Goal: Task Accomplishment & Management: Manage account settings

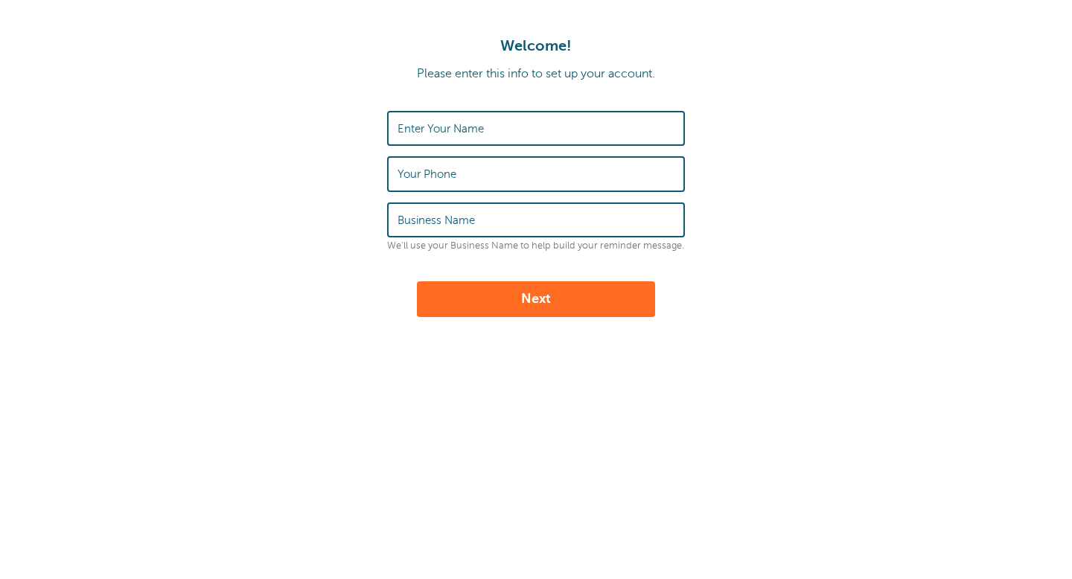
click at [529, 133] on input "Enter Your Name" at bounding box center [536, 128] width 277 height 32
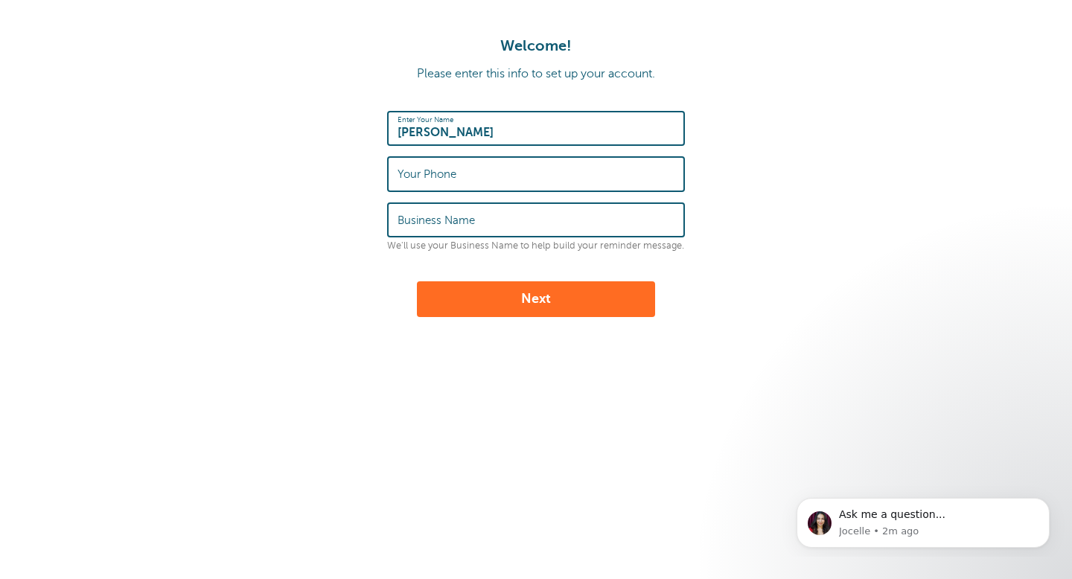
type input "[PERSON_NAME]"
type input "8322051918"
click at [519, 305] on button "Next" at bounding box center [536, 299] width 238 height 36
type input "None"
click at [514, 319] on div "Welcome! Please enter this info to set up your account. Enter Your Name [PERSON…" at bounding box center [536, 248] width 1072 height 496
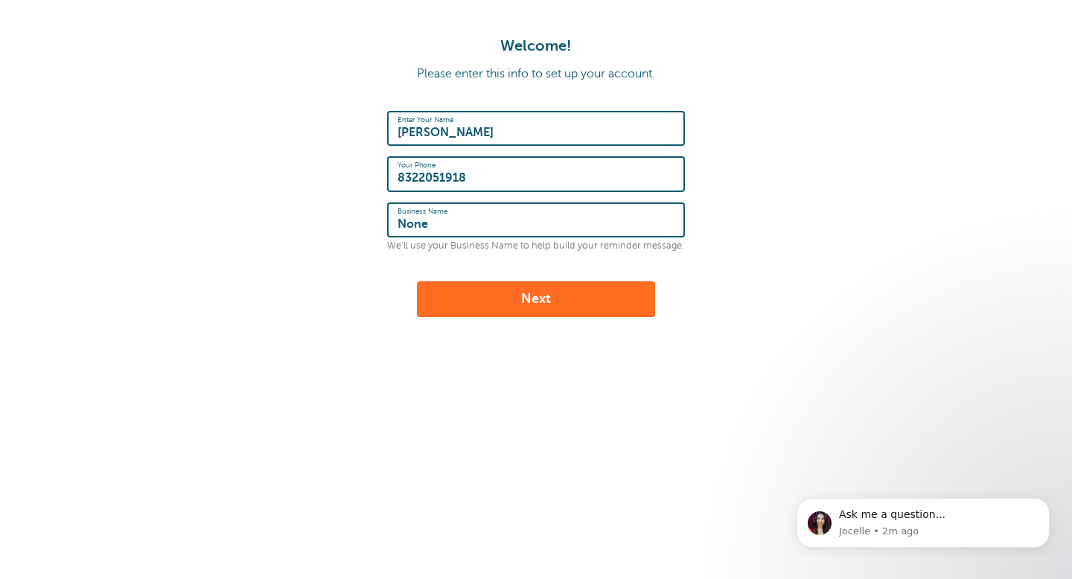
click at [514, 314] on button "Next" at bounding box center [536, 299] width 238 height 36
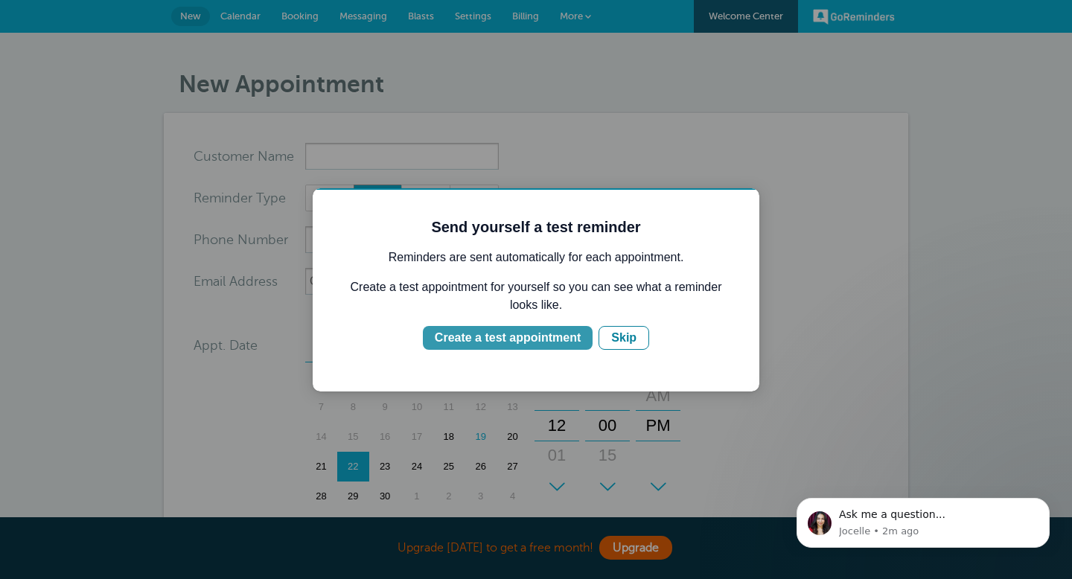
click at [530, 341] on div "Create a test appointment" at bounding box center [508, 338] width 146 height 18
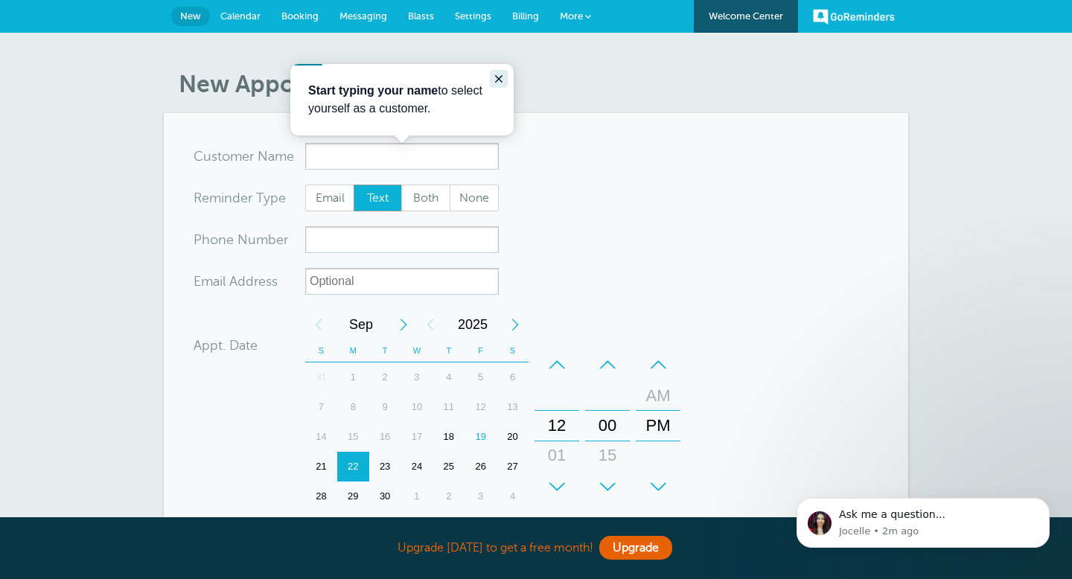
click at [496, 79] on icon "Close guide" at bounding box center [499, 79] width 12 height 12
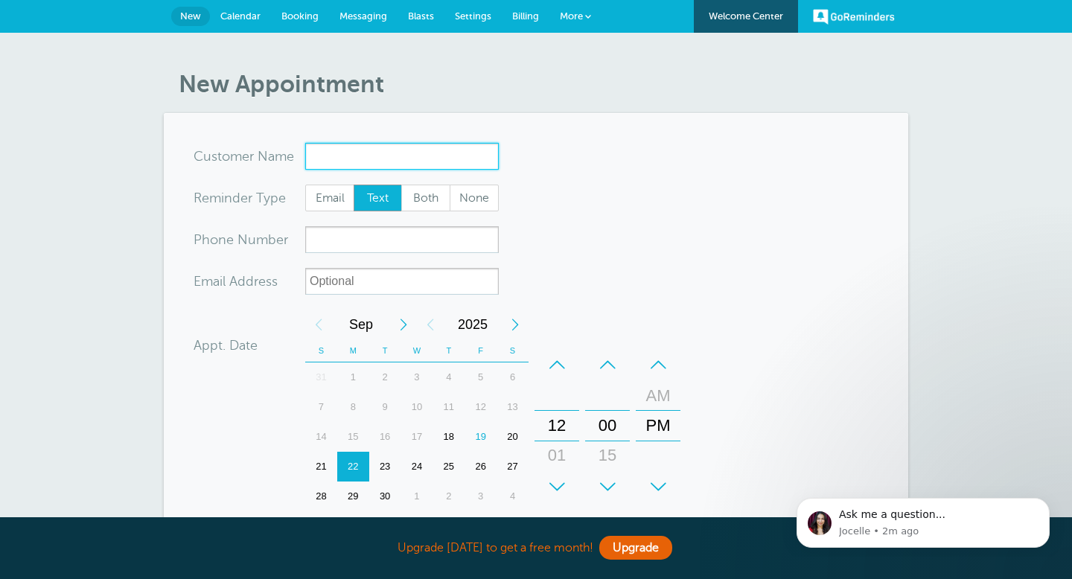
click at [392, 160] on input "x-no-autofill" at bounding box center [402, 156] width 194 height 27
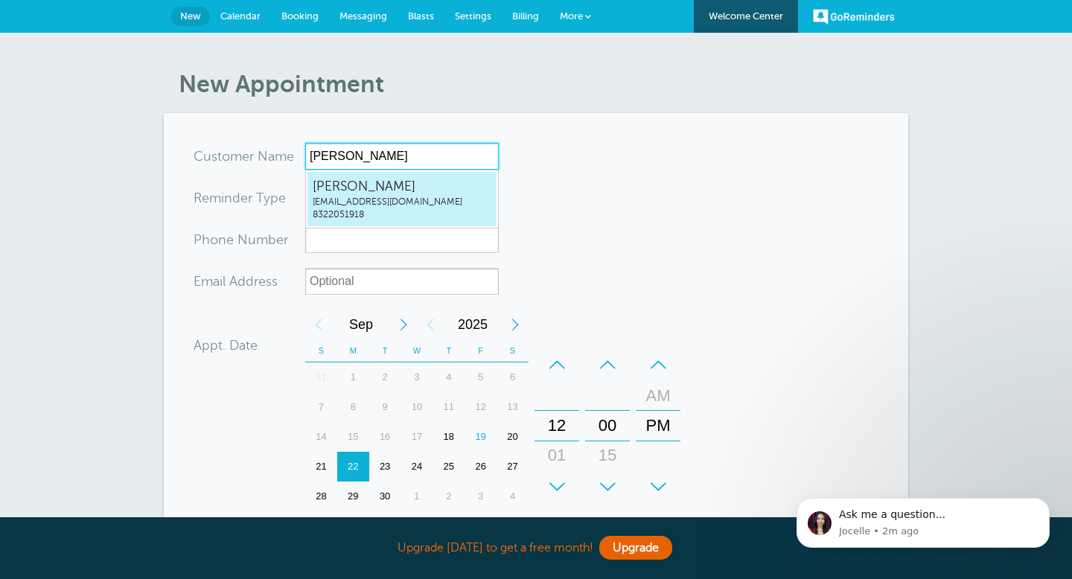
click at [377, 205] on span "tahoang@verizon.net" at bounding box center [402, 202] width 179 height 13
type input "Tuantahoang@verizon.net8322051918"
type input "[PERSON_NAME]"
type input "8322051918"
type input "tahoang@verizon.net"
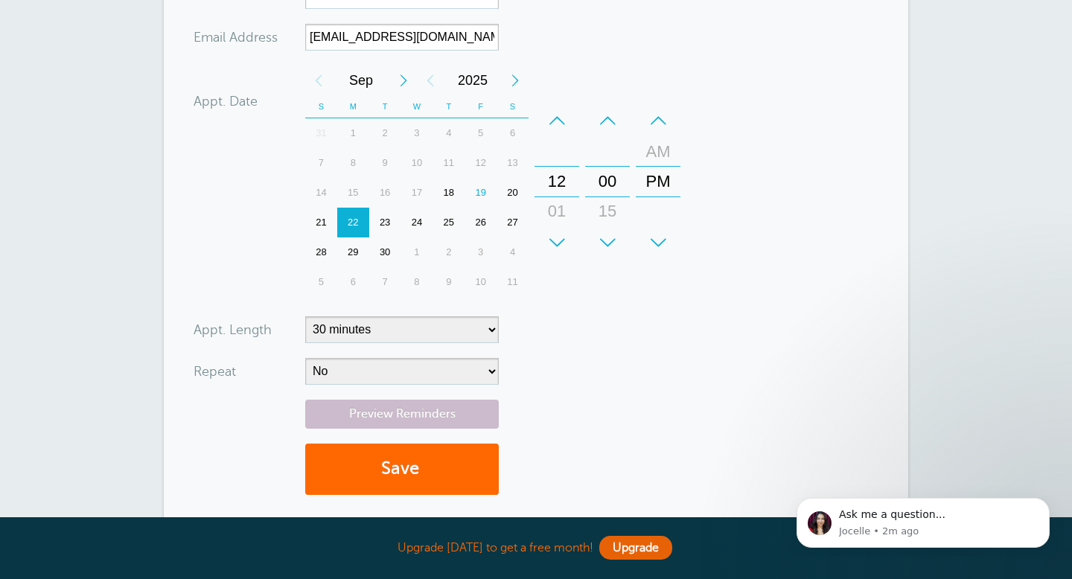
scroll to position [254, 0]
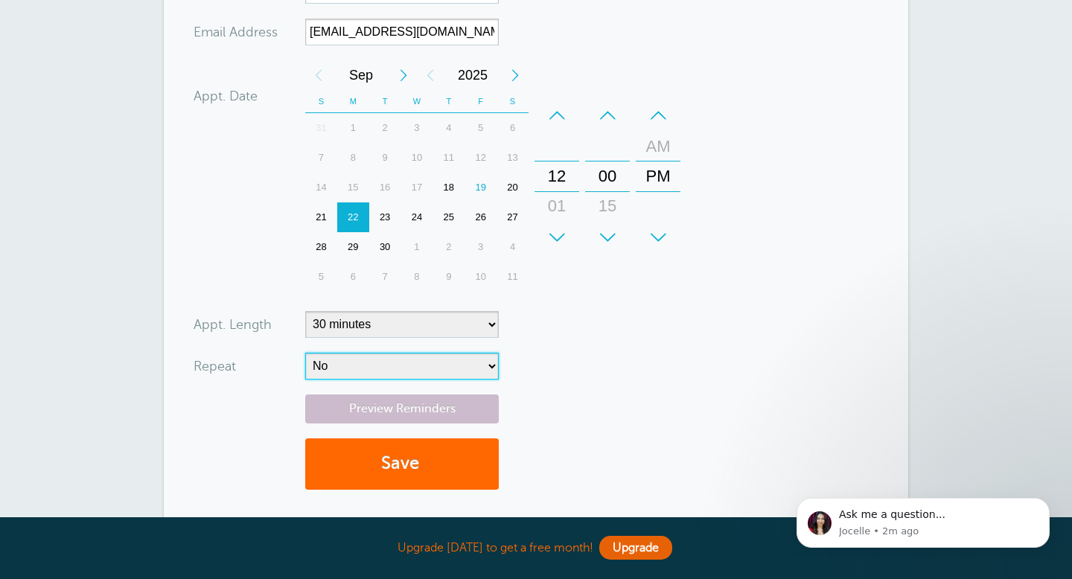
click at [462, 375] on select "No Daily Weekly Every 2 weeks Every 3 weeks Every 4 weeks Monthly Every 5 weeks…" at bounding box center [402, 366] width 194 height 27
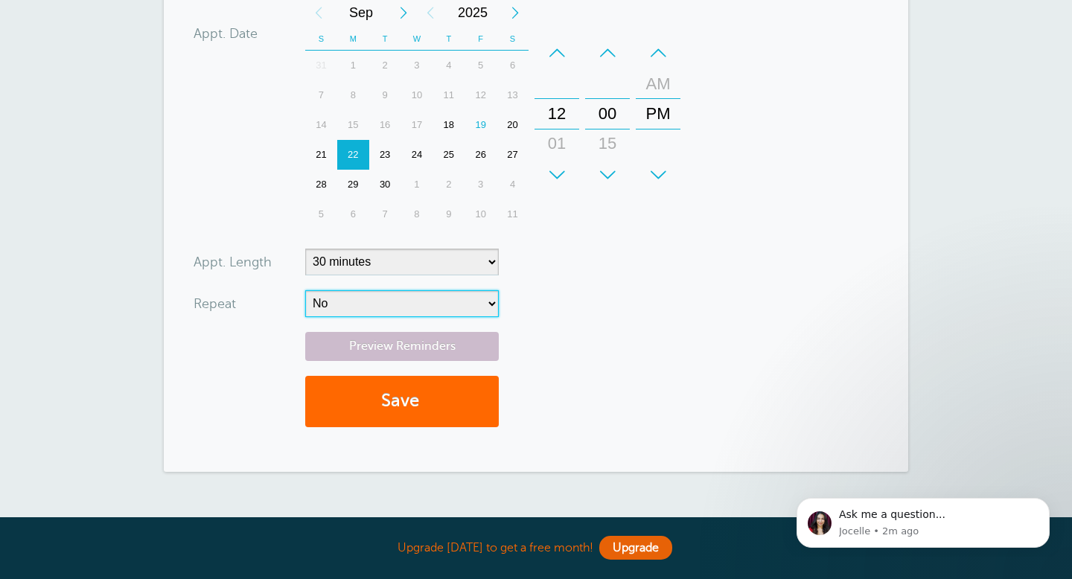
scroll to position [322, 0]
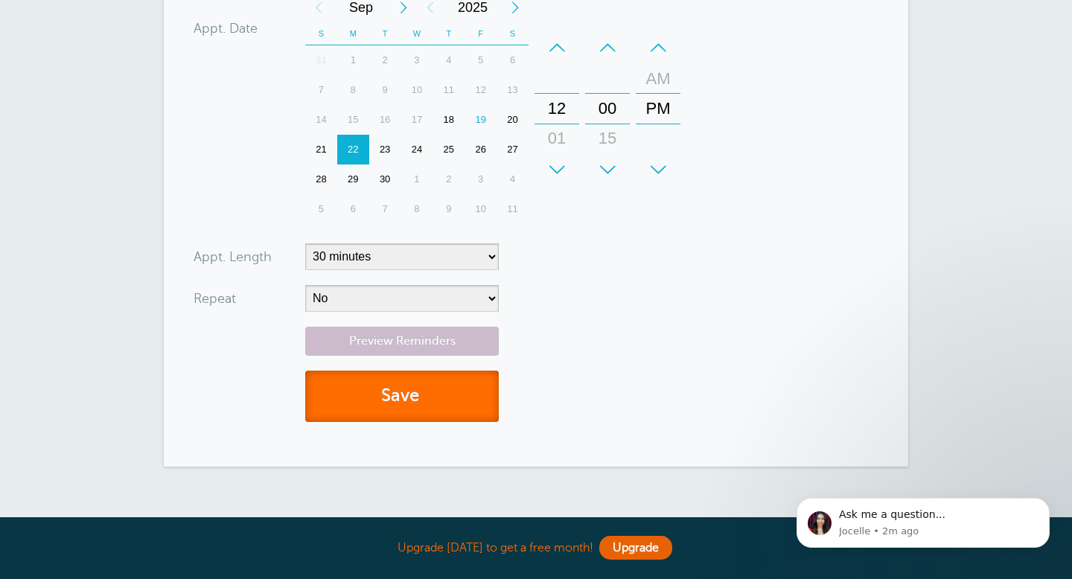
click at [455, 389] on button "Save" at bounding box center [402, 396] width 194 height 51
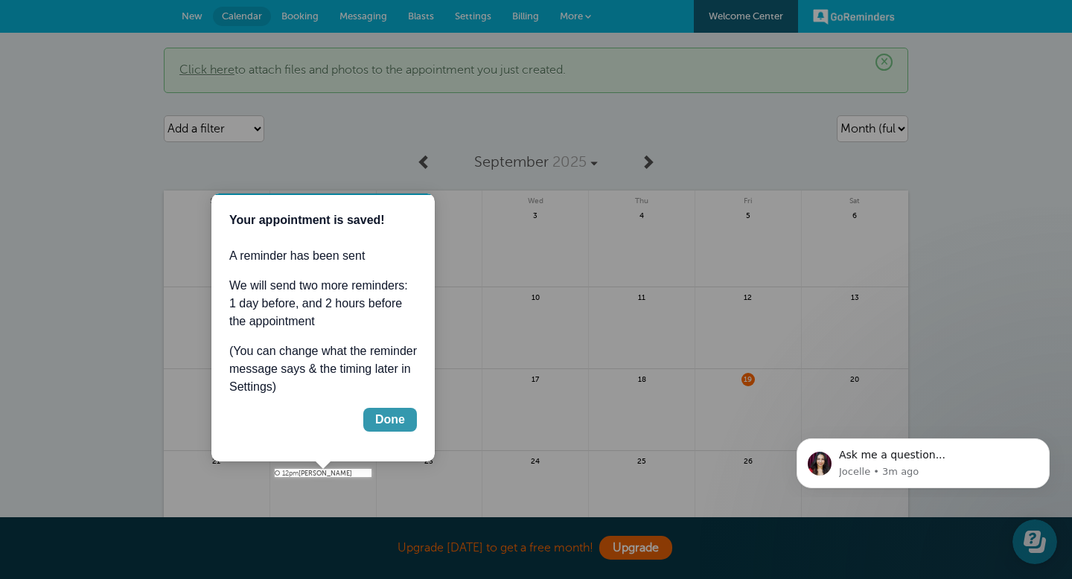
click at [397, 421] on div "Done" at bounding box center [390, 420] width 30 height 18
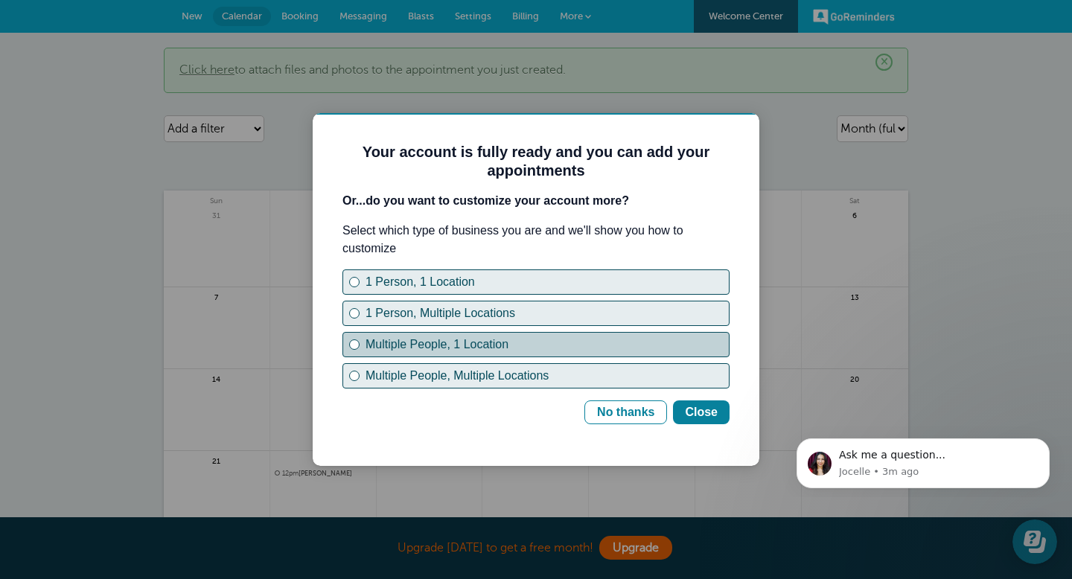
click at [362, 346] on button "Multiple People, 1 Location" at bounding box center [536, 344] width 387 height 25
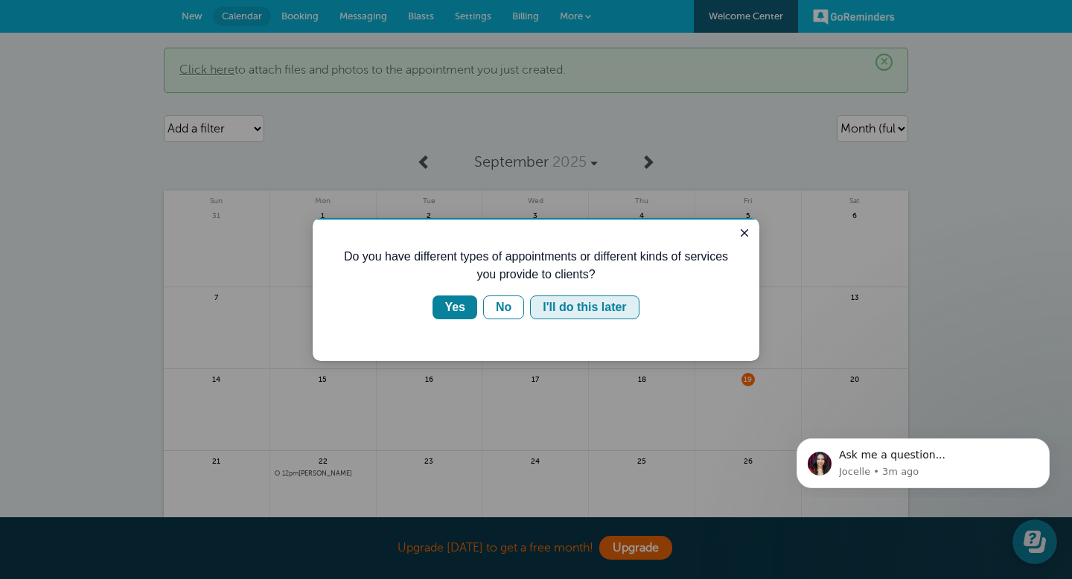
click at [562, 305] on div "I'll do this later" at bounding box center [584, 308] width 83 height 18
click at [559, 316] on div "I'll do this later" at bounding box center [584, 308] width 83 height 18
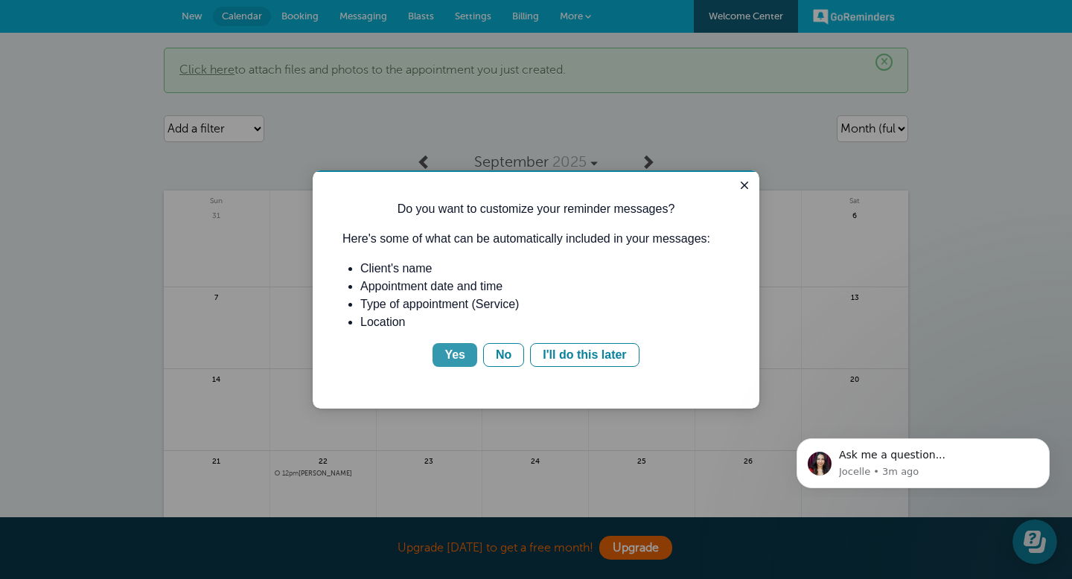
click at [455, 360] on div "Yes" at bounding box center [455, 355] width 21 height 18
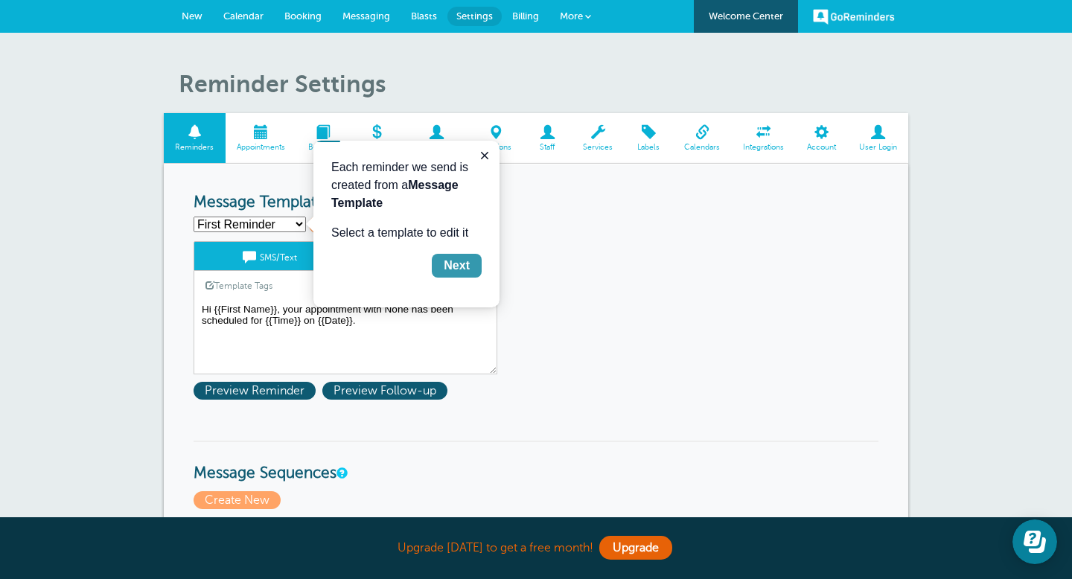
click at [462, 267] on div "Next" at bounding box center [457, 266] width 26 height 18
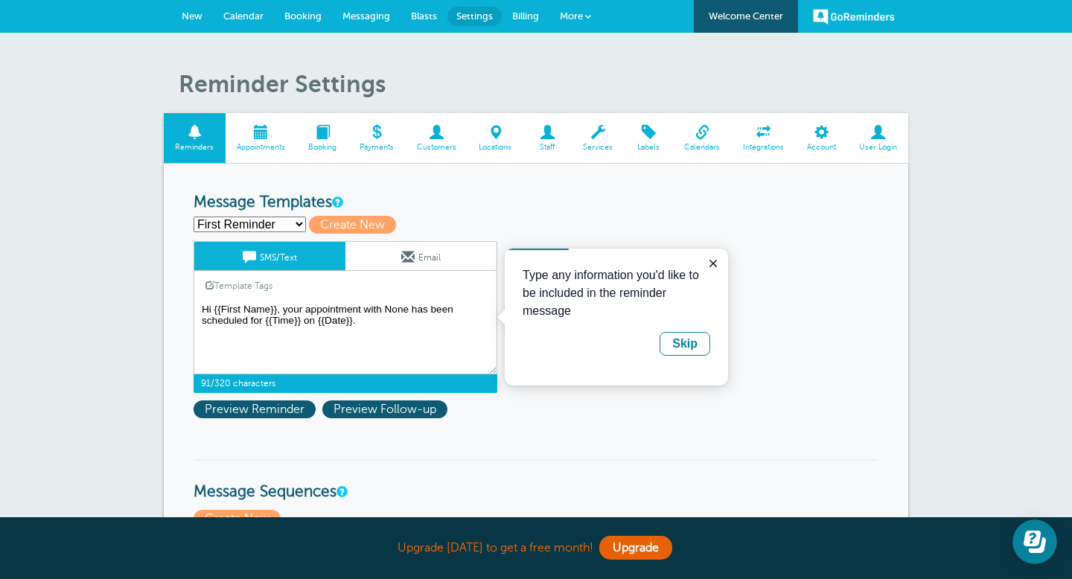
click at [404, 311] on textarea "Hi {{First Name}}, your appointment with None has been scheduled for {{Time}} o…" at bounding box center [346, 337] width 304 height 74
click at [410, 312] on textarea "Hi {{First Name}}, your appointment with None has been scheduled for {{Time}} o…" at bounding box center [346, 337] width 304 height 74
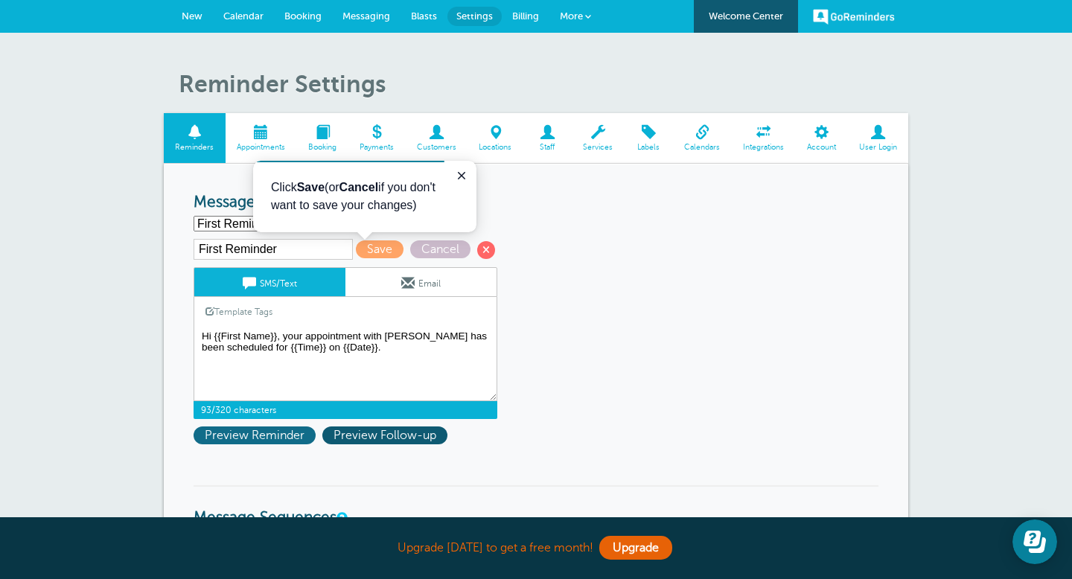
type textarea "Hi {{First Name}}, your appointment with Kristi has been scheduled for {{Time}}…"
click at [281, 437] on span "Preview Reminder" at bounding box center [255, 436] width 122 height 18
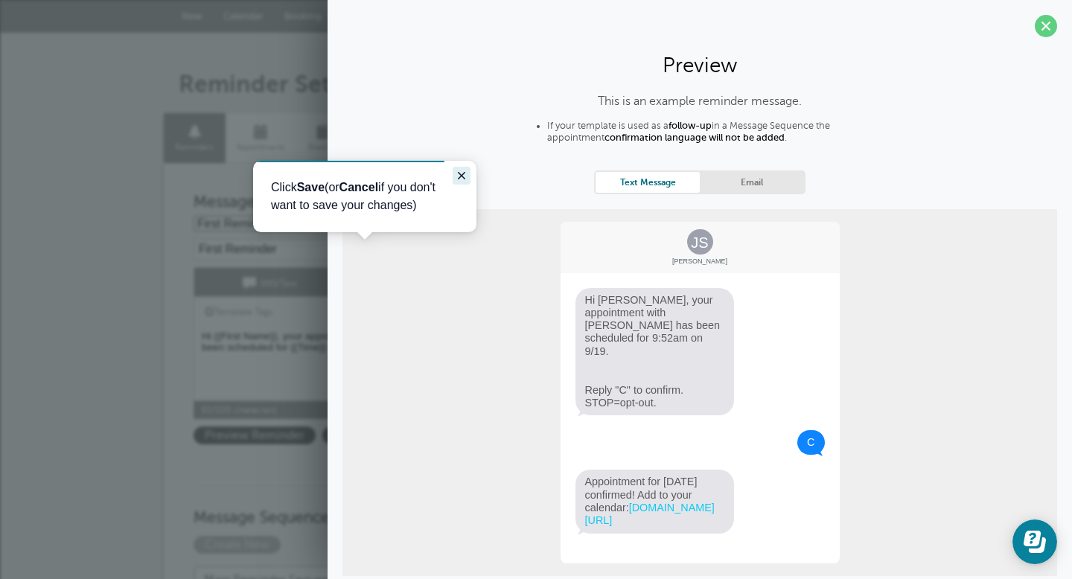
click at [462, 174] on icon "Close guide" at bounding box center [461, 175] width 7 height 7
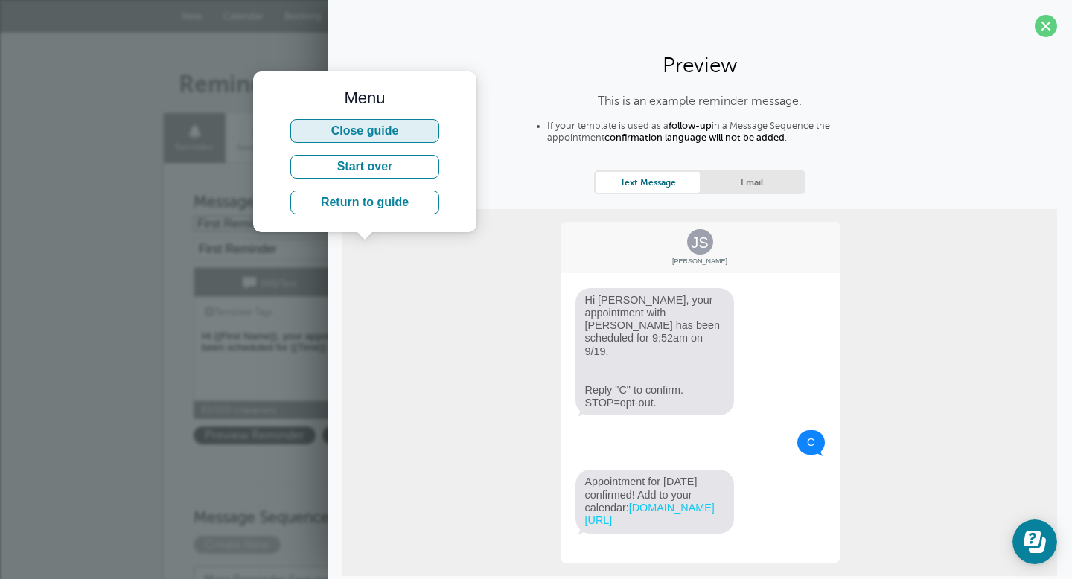
click at [404, 139] on button "Close guide" at bounding box center [364, 131] width 149 height 24
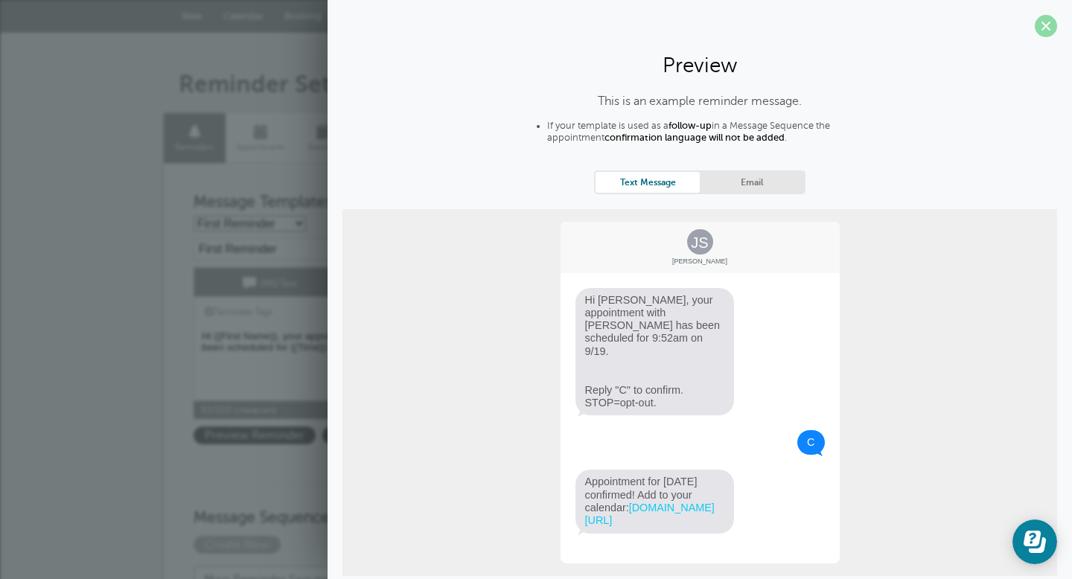
click at [1040, 31] on span at bounding box center [1046, 26] width 22 height 22
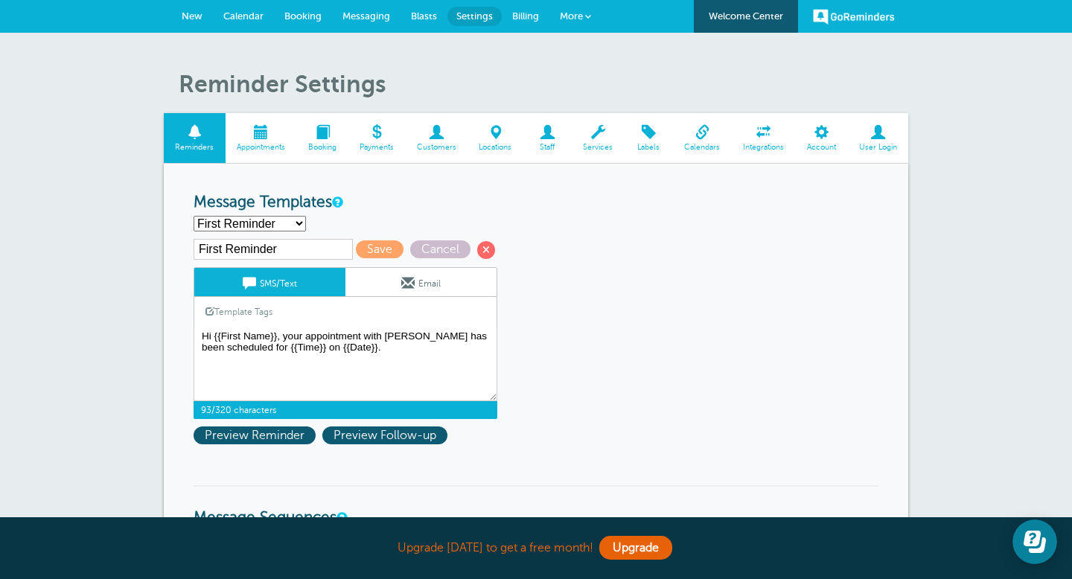
click at [265, 146] on span "Appointments" at bounding box center [261, 147] width 57 height 9
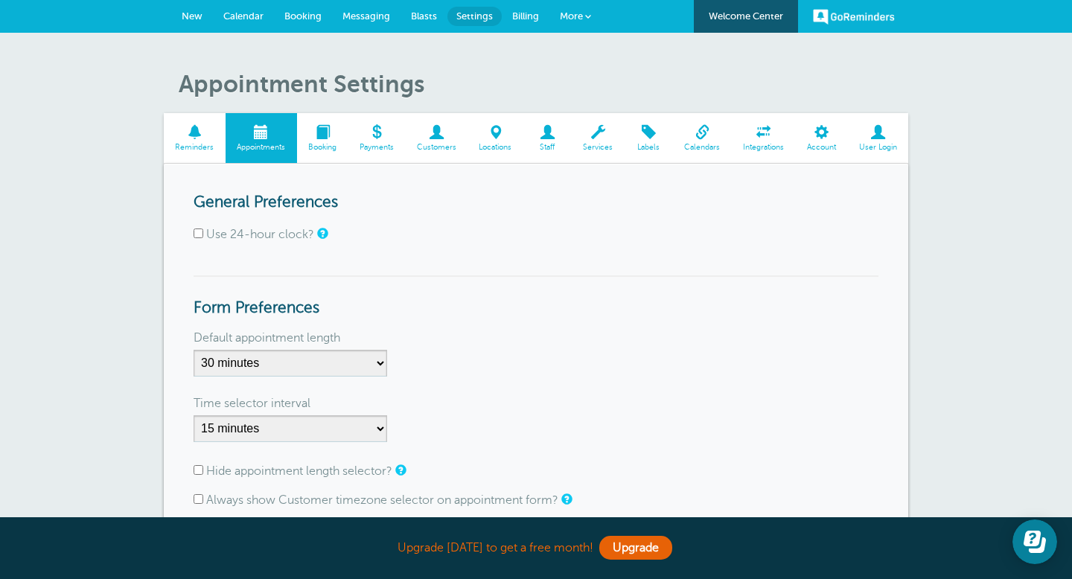
click at [694, 143] on span "Calendars" at bounding box center [703, 147] width 44 height 9
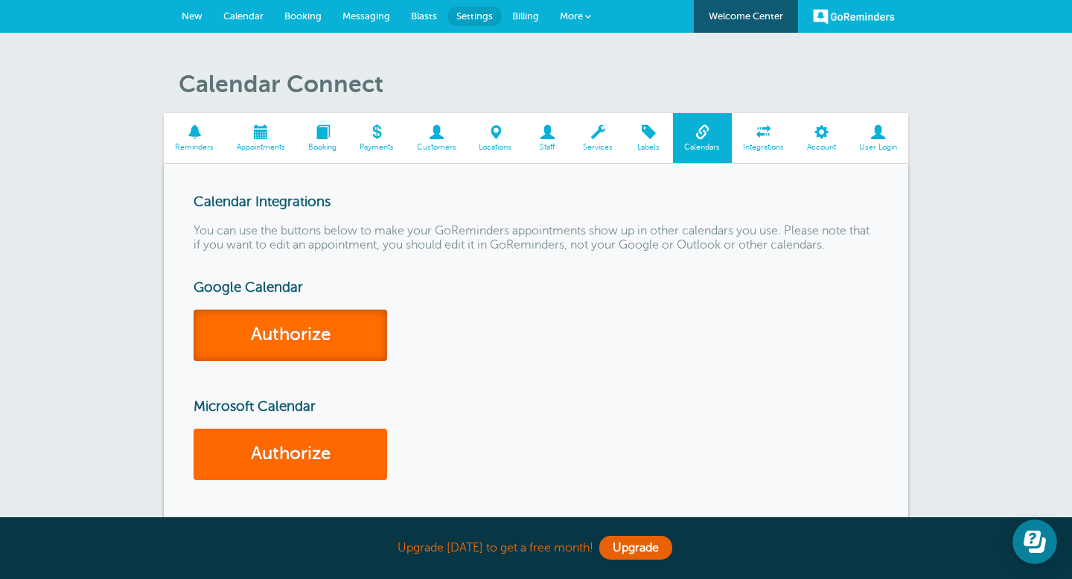
click at [359, 343] on link "Authorize" at bounding box center [291, 335] width 194 height 51
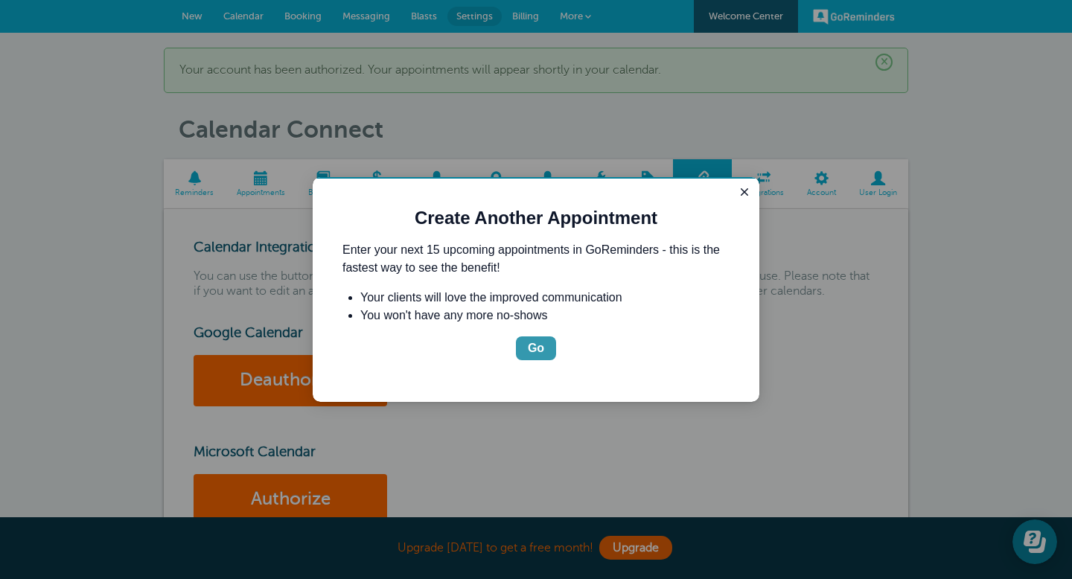
click at [534, 342] on div "Go" at bounding box center [536, 349] width 16 height 18
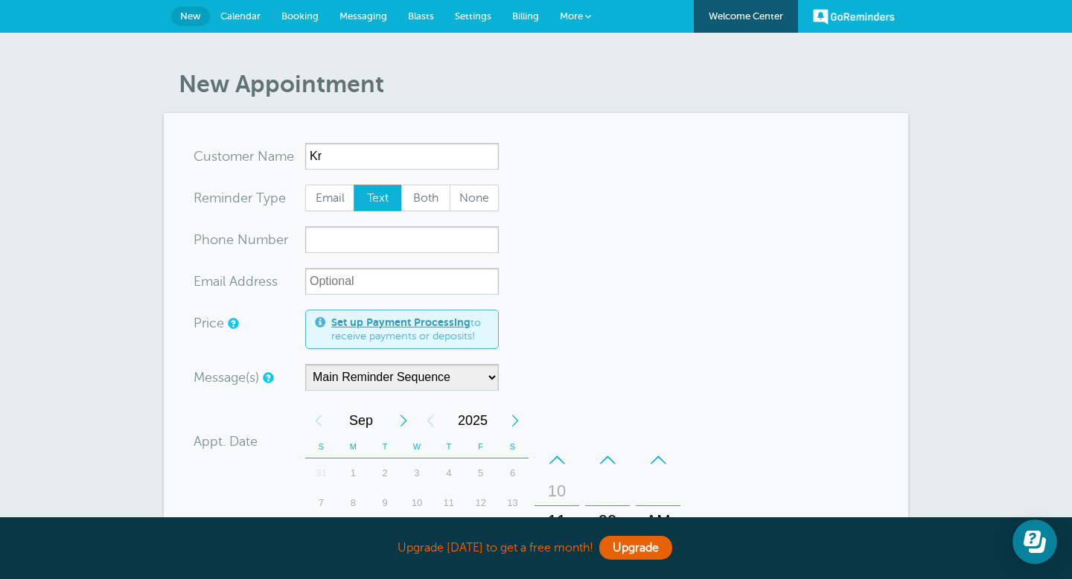
type input "K"
click at [242, 14] on span "Calendar" at bounding box center [240, 15] width 40 height 11
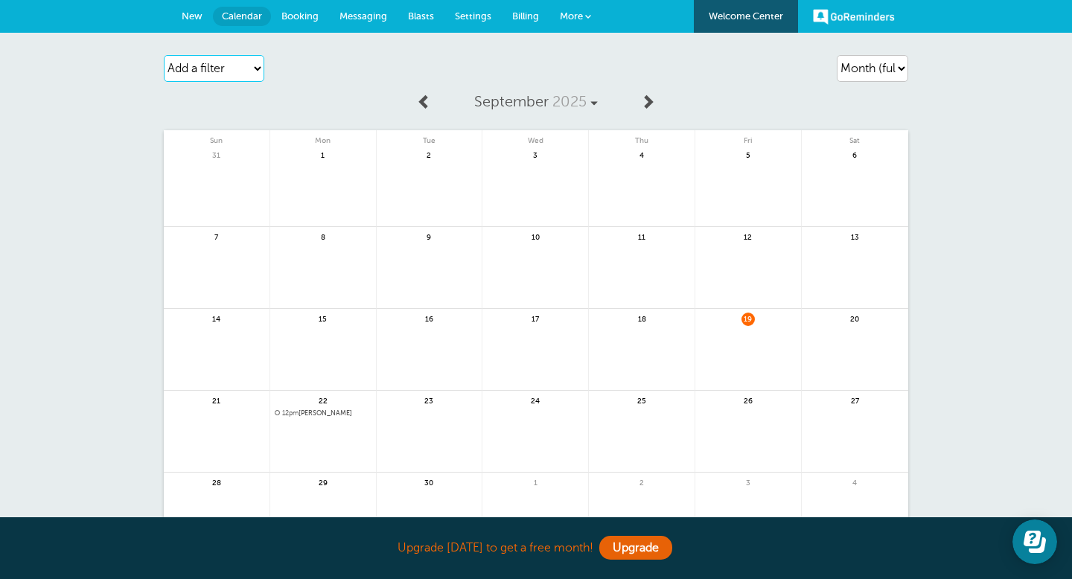
click at [256, 65] on select "Add a filter Customer Search Appointment Status Payment Status" at bounding box center [214, 68] width 101 height 27
click at [582, 16] on span "More" at bounding box center [571, 15] width 23 height 11
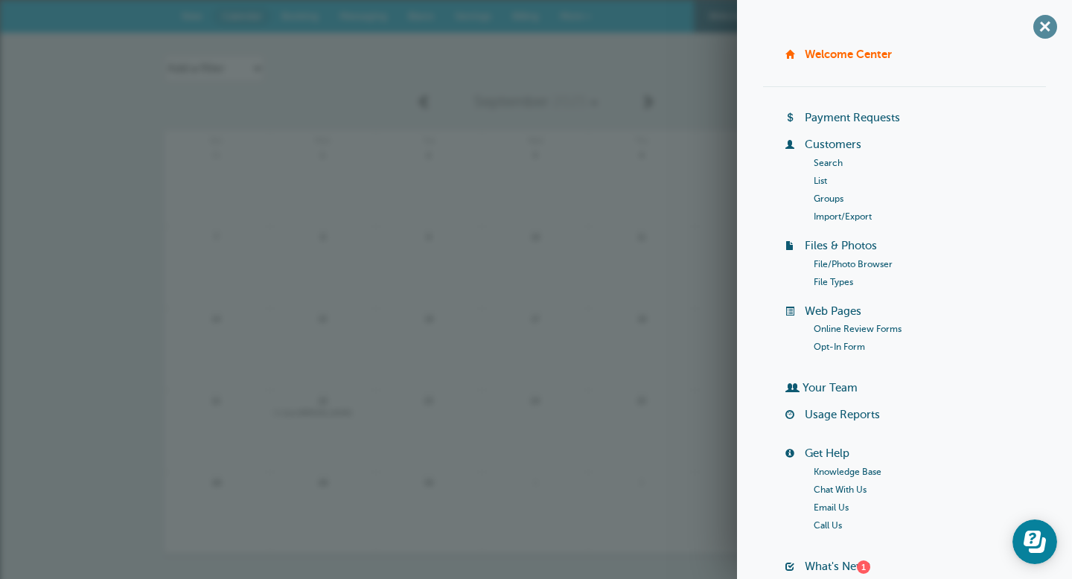
click at [1049, 34] on span "+" at bounding box center [1045, 27] width 34 height 34
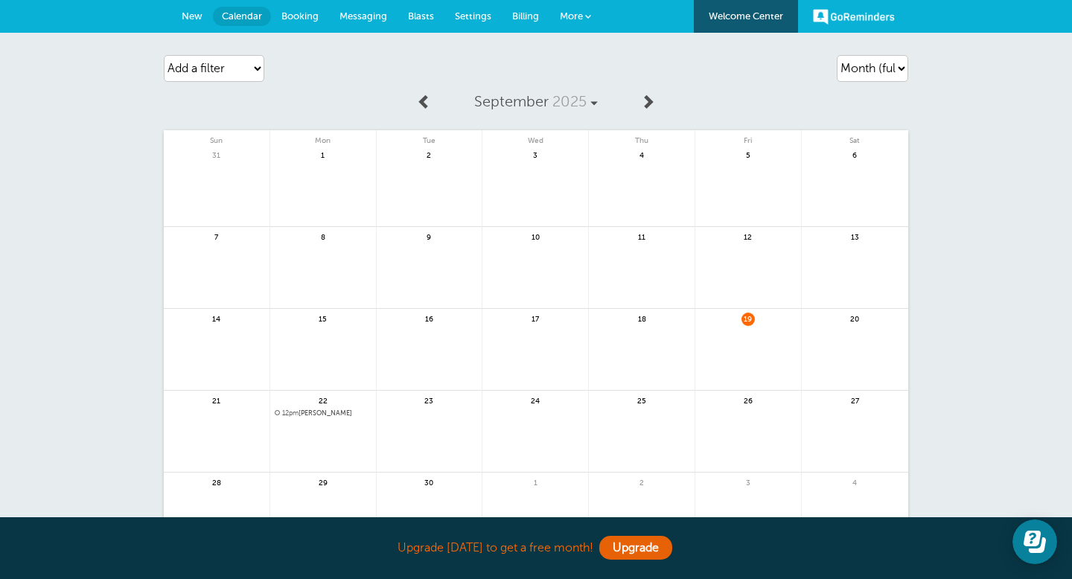
click at [311, 16] on span "Booking" at bounding box center [299, 15] width 37 height 11
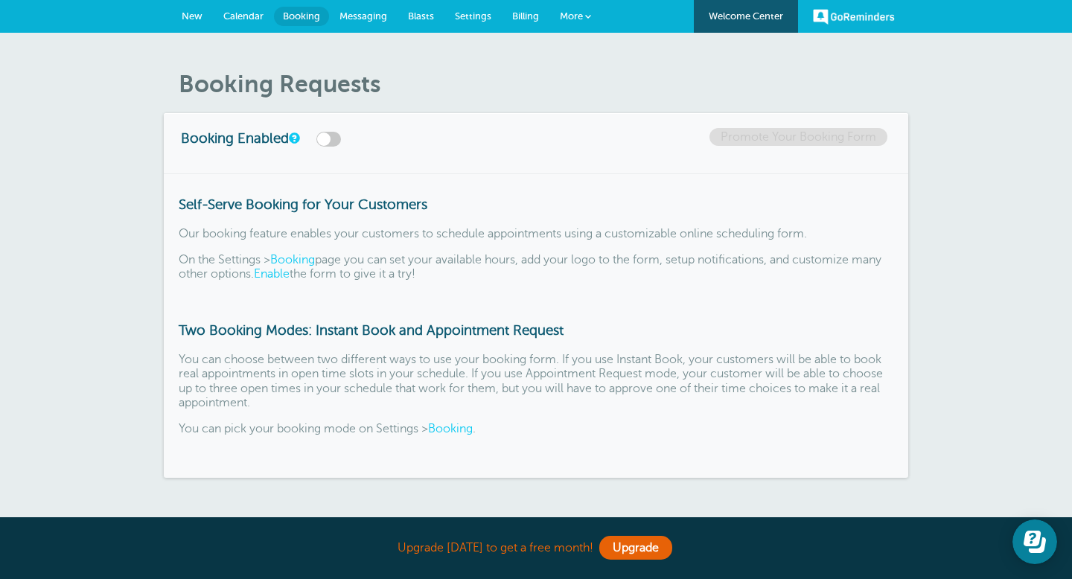
click at [375, 16] on span "Messaging" at bounding box center [364, 15] width 48 height 11
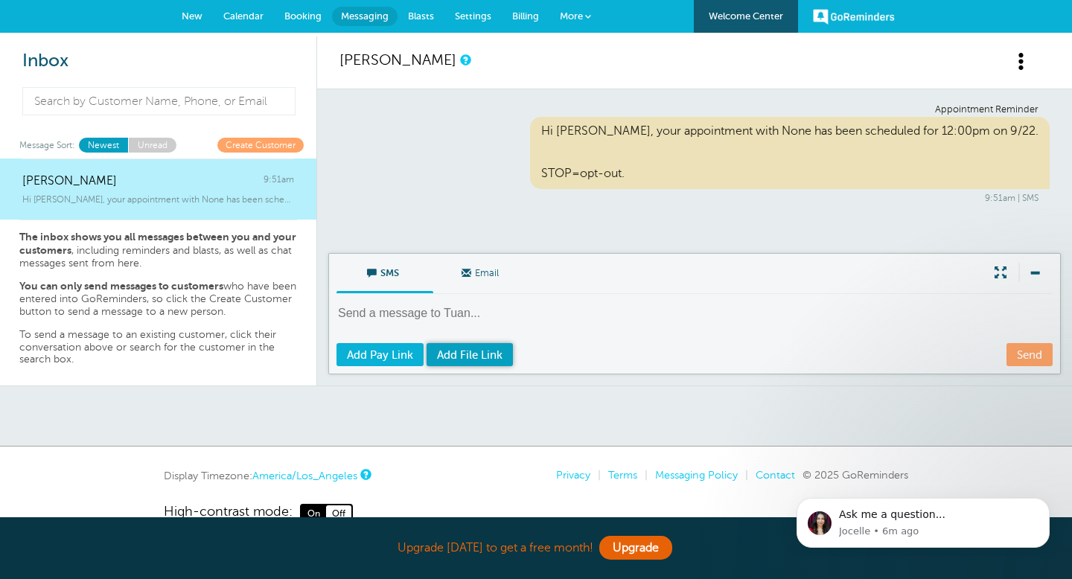
click at [473, 355] on span "Add File Link" at bounding box center [470, 355] width 66 height 12
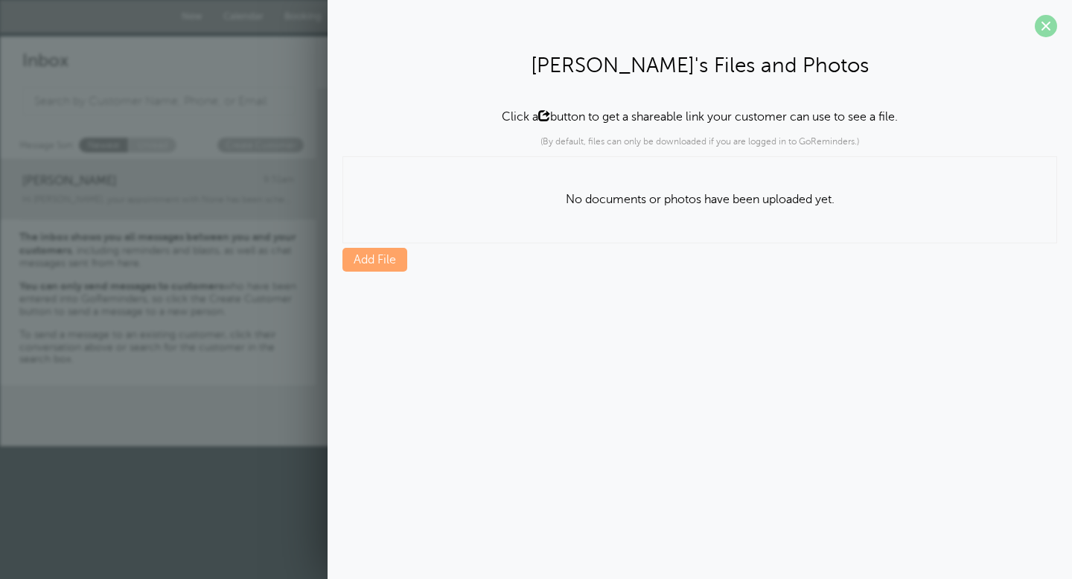
click at [1046, 36] on span at bounding box center [1046, 26] width 22 height 22
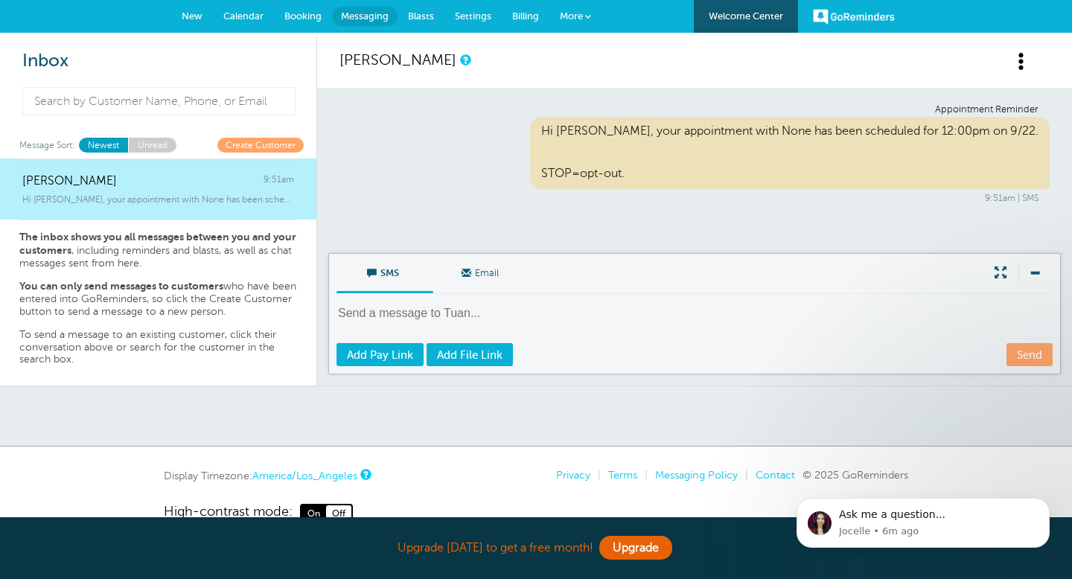
click at [392, 275] on span "SMS" at bounding box center [385, 272] width 74 height 36
click at [0, 0] on input "SMS" at bounding box center [0, 0] width 0 height 0
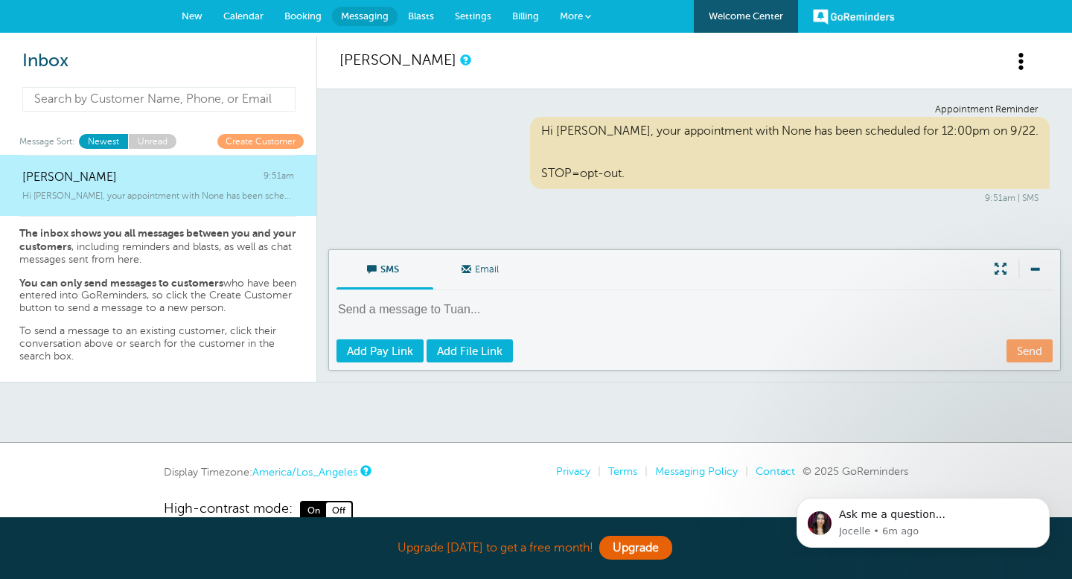
click at [234, 101] on input at bounding box center [158, 99] width 273 height 25
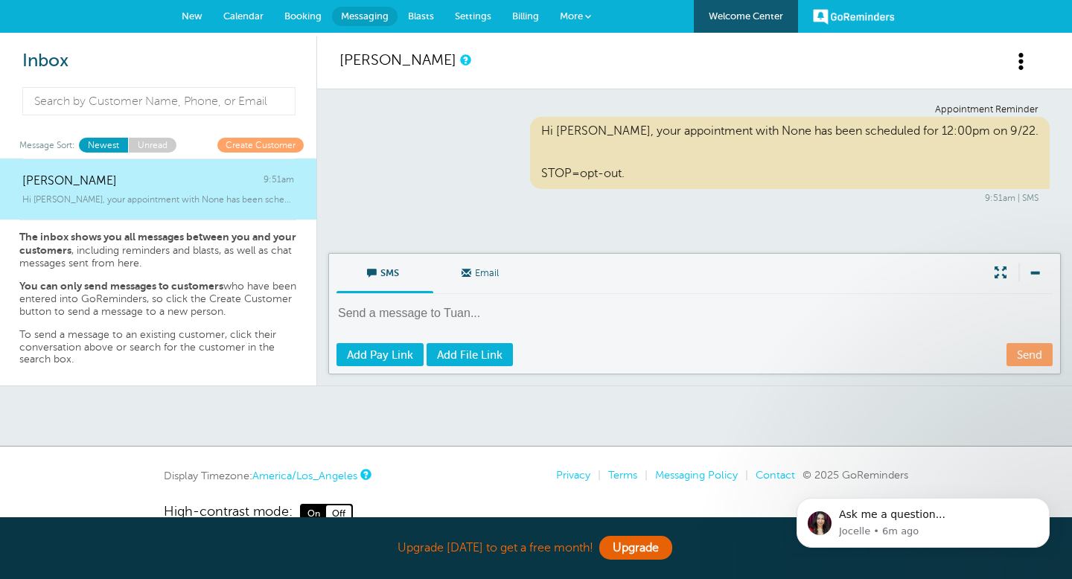
click at [577, 14] on span "More" at bounding box center [571, 15] width 23 height 11
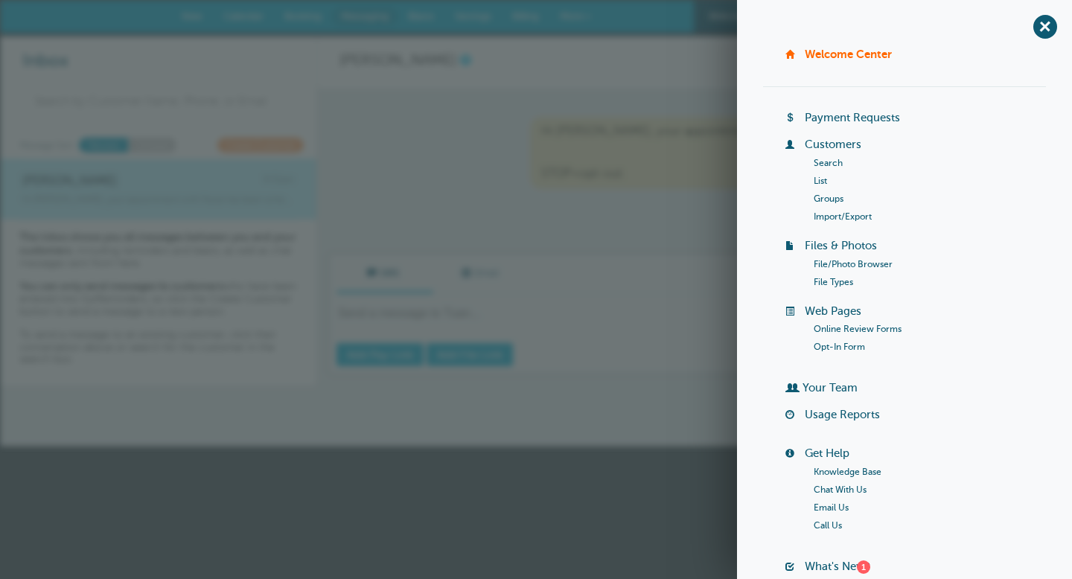
click at [822, 181] on link "List" at bounding box center [820, 181] width 13 height 10
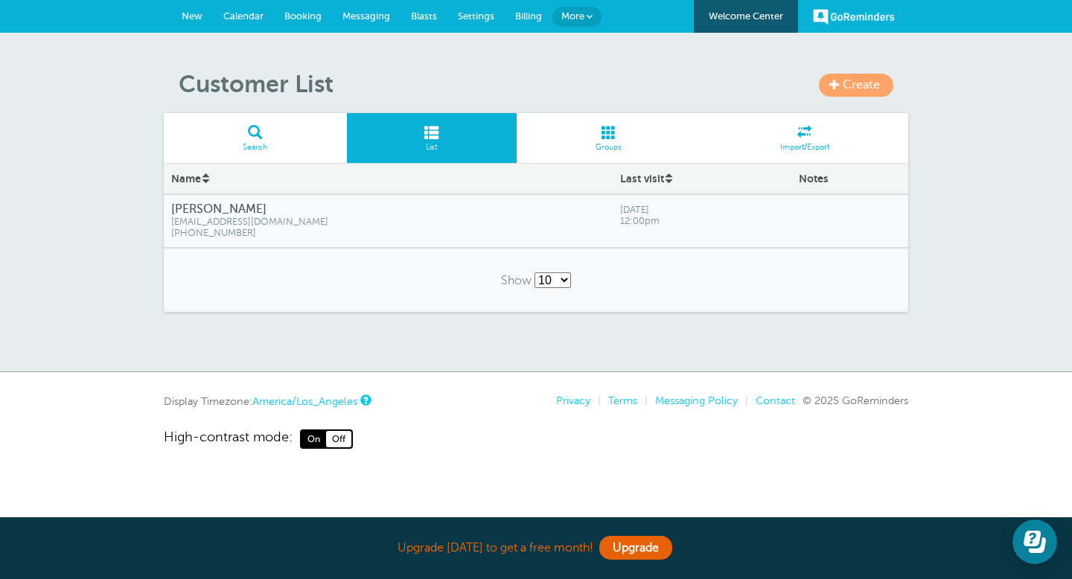
click at [609, 138] on span at bounding box center [609, 132] width 185 height 14
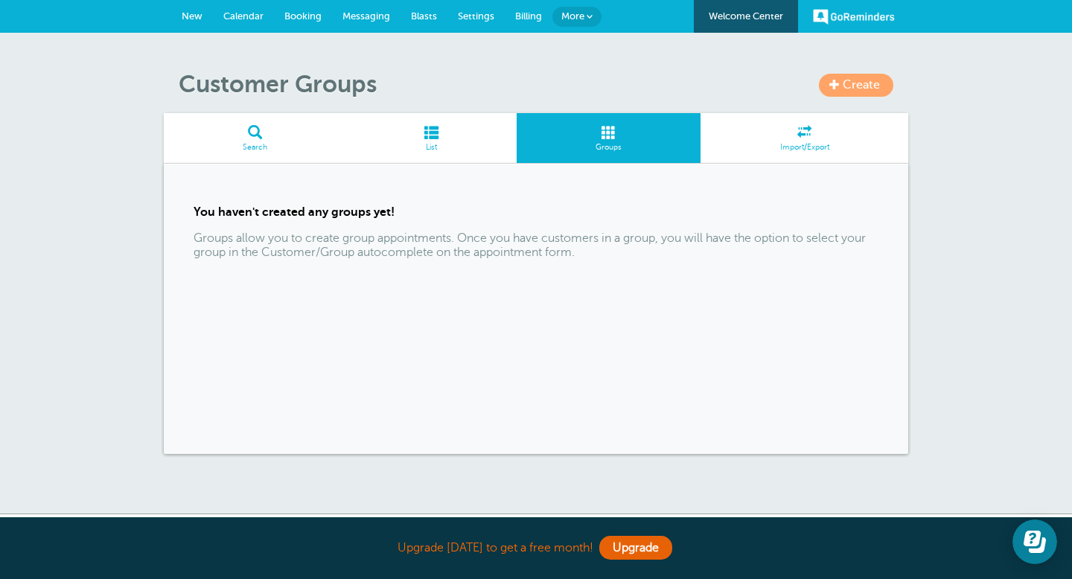
click at [804, 138] on span at bounding box center [805, 132] width 208 height 14
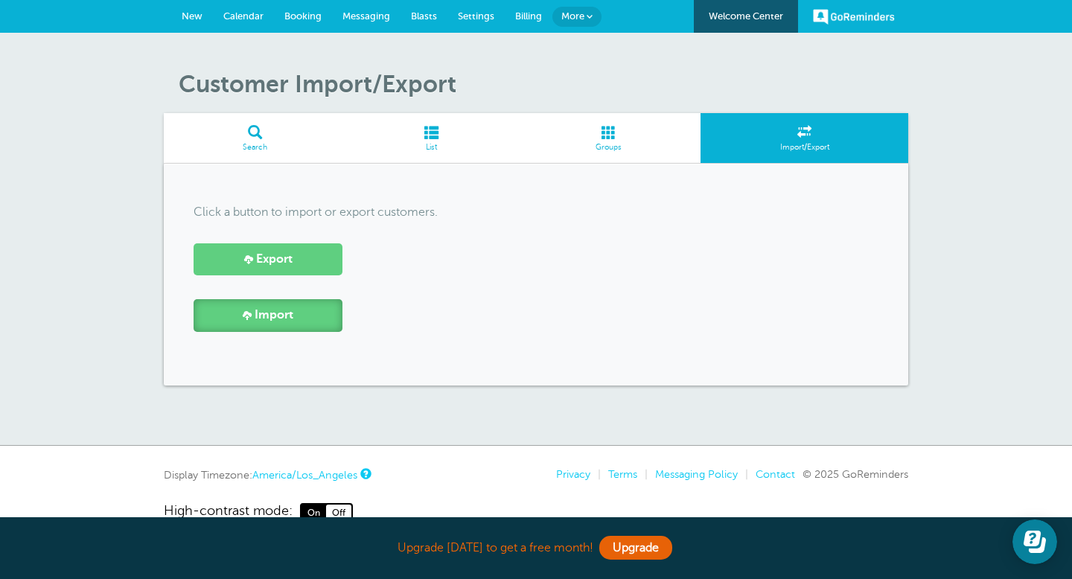
click at [294, 318] on link "Import" at bounding box center [268, 315] width 149 height 32
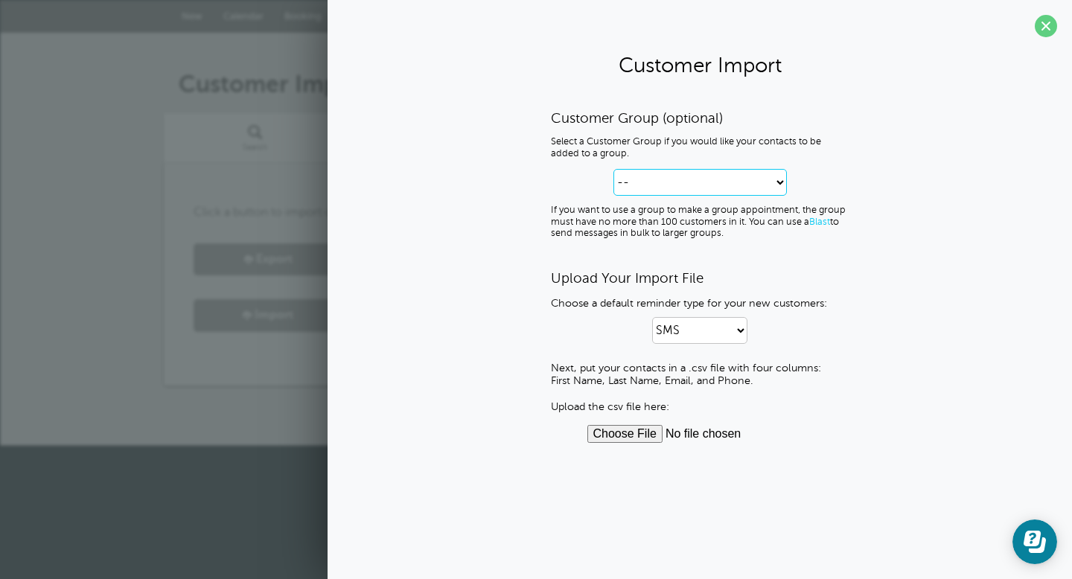
click at [667, 187] on select "-- Create new Customer Group" at bounding box center [701, 182] width 174 height 27
select select "--create-new-group--"
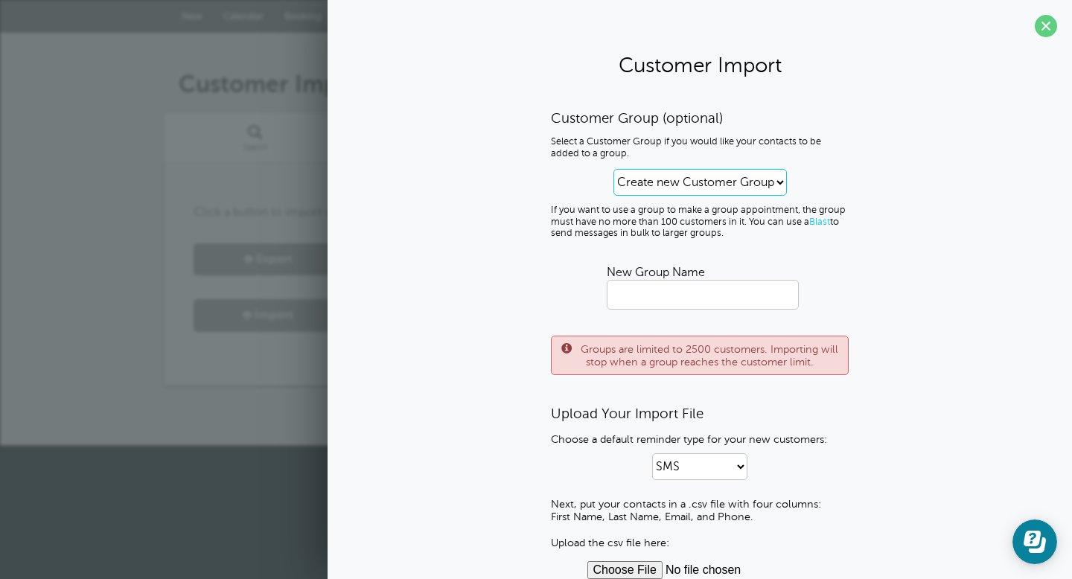
click at [677, 183] on select "-- Create new Customer Group" at bounding box center [701, 182] width 174 height 27
click at [655, 291] on input "text" at bounding box center [703, 295] width 192 height 30
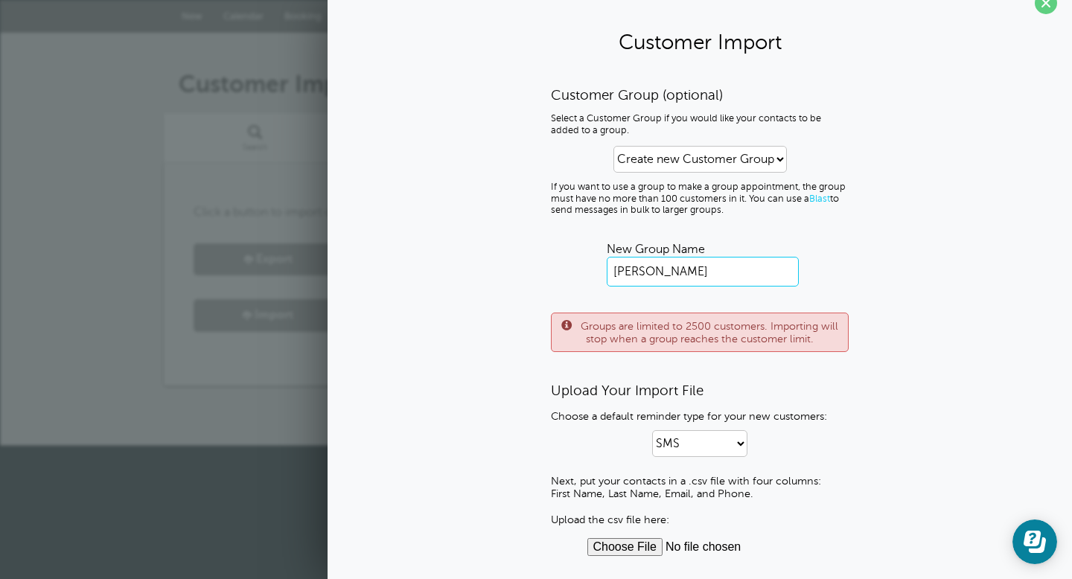
type input "Kristi"
click at [740, 446] on select "SMS Email SMS and Email" at bounding box center [699, 443] width 95 height 27
click at [714, 439] on select "SMS Email SMS and Email" at bounding box center [699, 443] width 95 height 27
click at [736, 451] on select "SMS Email SMS and Email" at bounding box center [699, 443] width 95 height 27
select select "1"
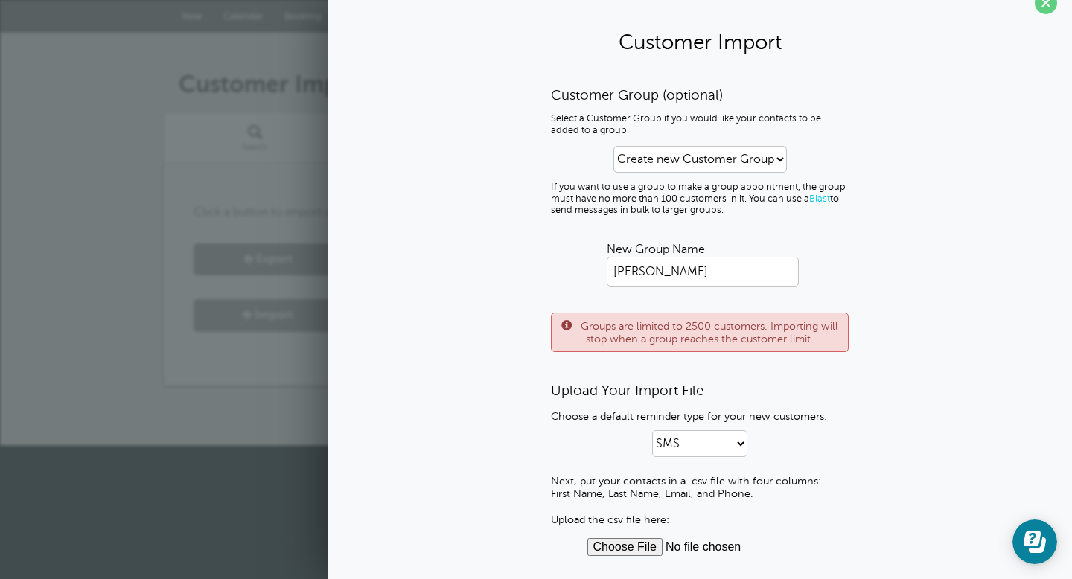
click at [685, 515] on p "Next, put your contacts in a .csv file with four columns: First Name, Last Name…" at bounding box center [700, 500] width 298 height 51
click at [630, 550] on input "file" at bounding box center [701, 547] width 226 height 18
click at [1043, 4] on span at bounding box center [1046, 3] width 22 height 22
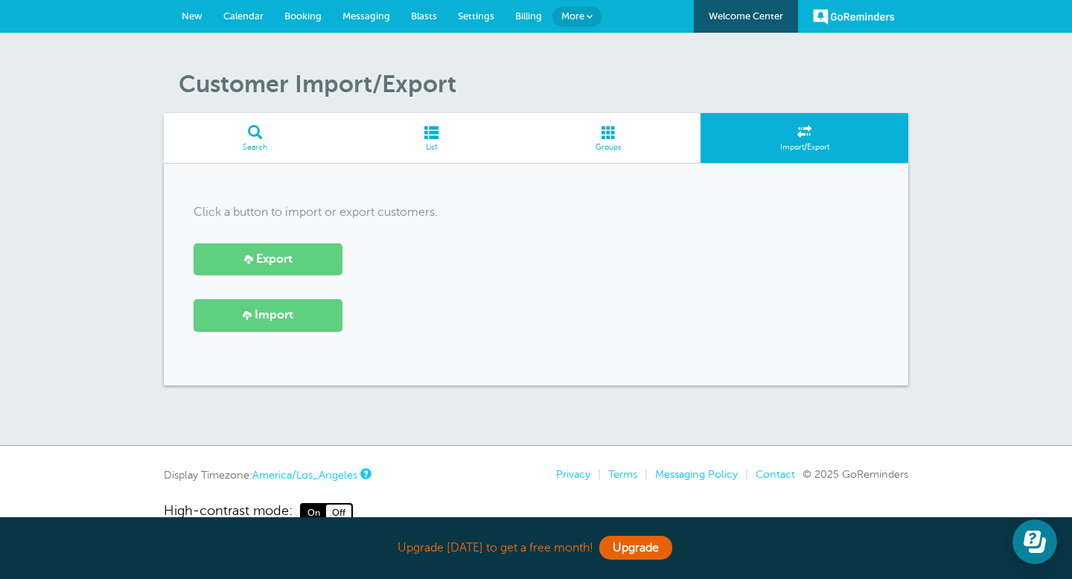
click at [529, 18] on span "Billing" at bounding box center [528, 15] width 27 height 11
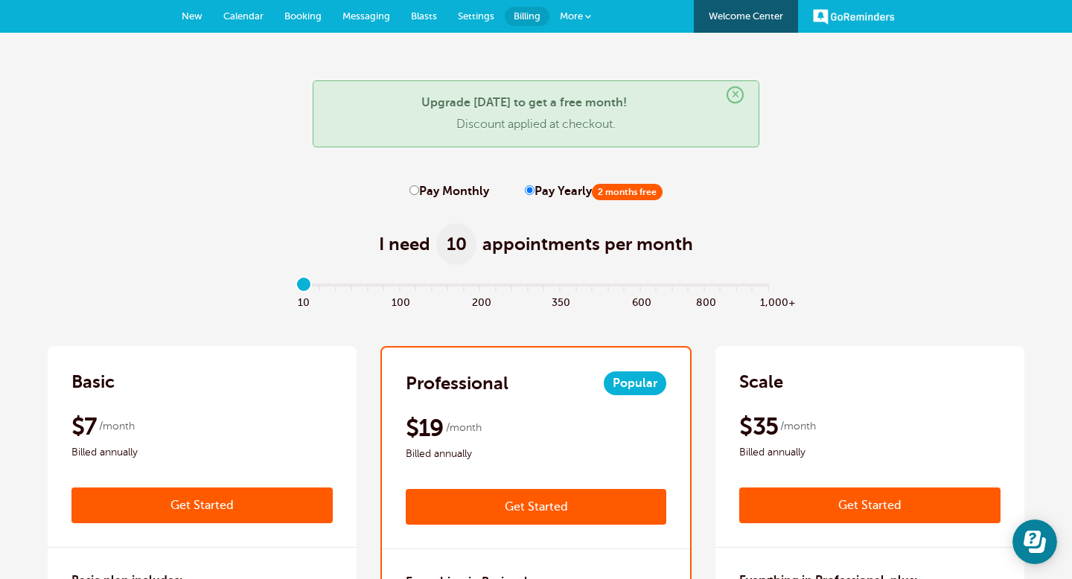
click at [252, 13] on span "Calendar" at bounding box center [243, 15] width 40 height 11
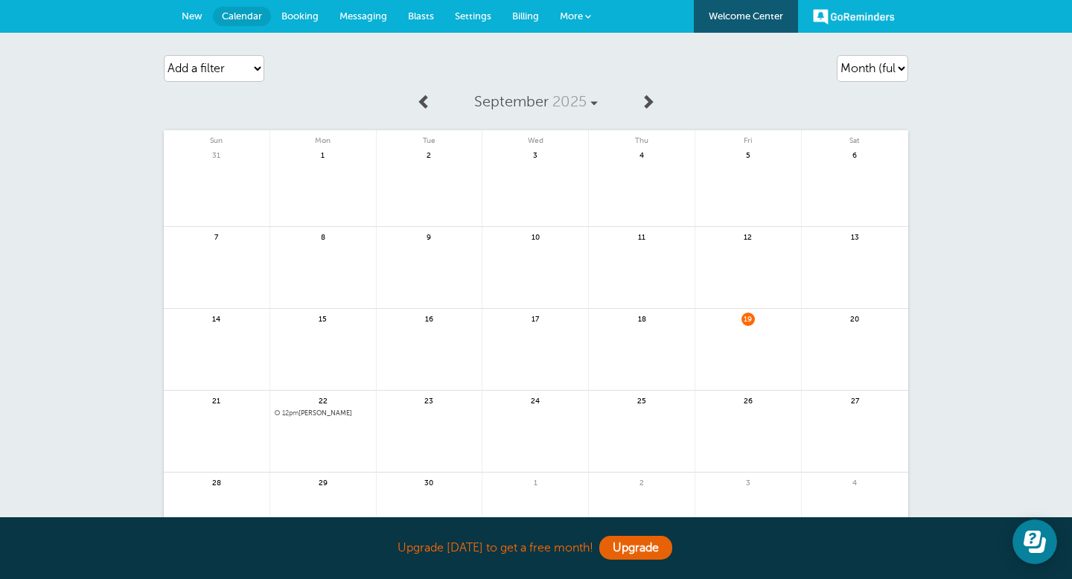
click at [202, 14] on link "New" at bounding box center [192, 16] width 42 height 33
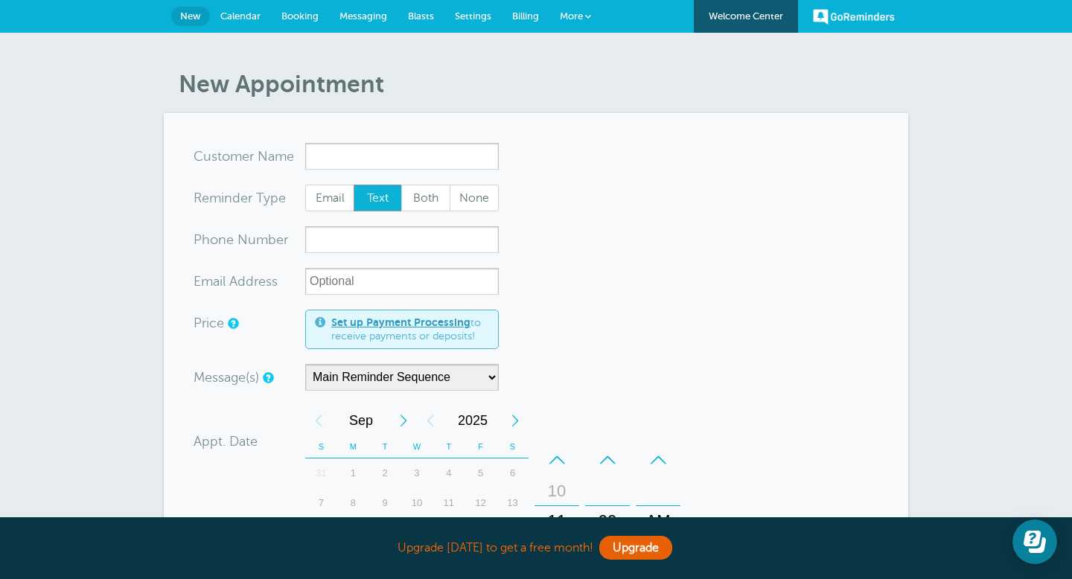
click at [567, 22] on link "More" at bounding box center [576, 17] width 52 height 34
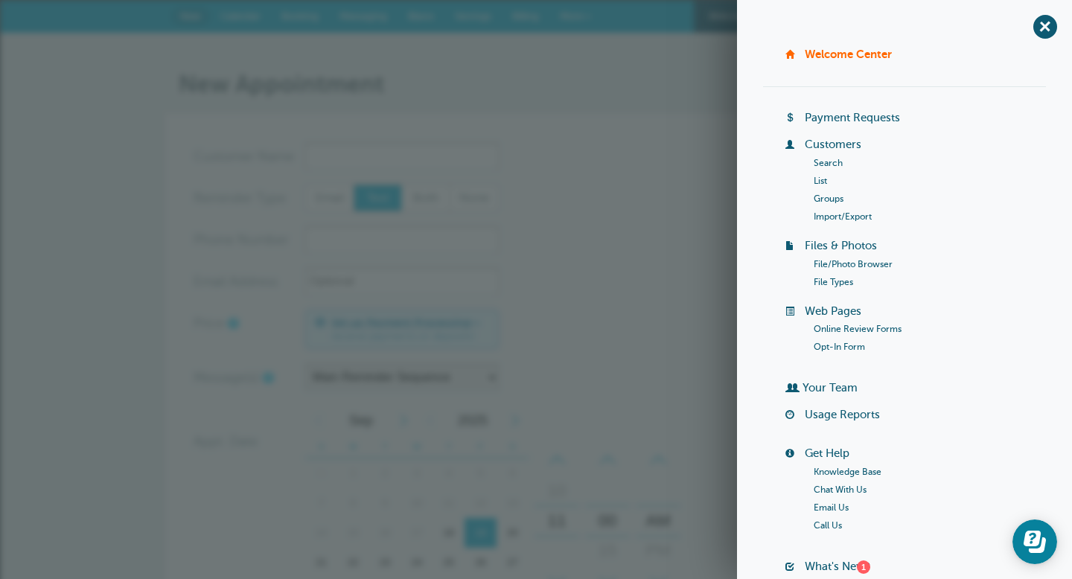
click at [548, 223] on form "You are creating a new customer. To use an existing customer select one from th…" at bounding box center [536, 511] width 685 height 736
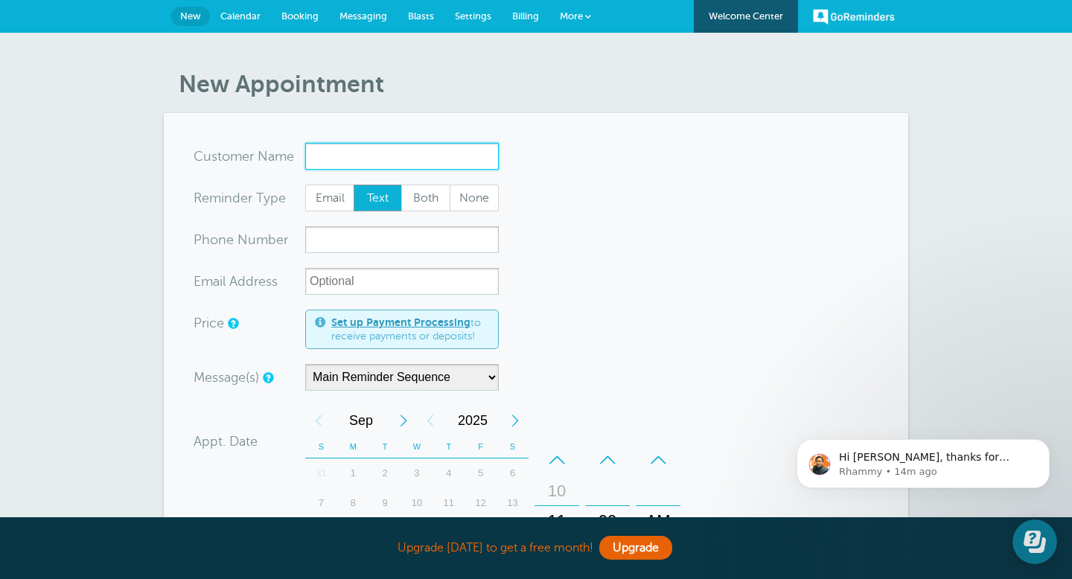
click at [410, 155] on input "x-no-autofill" at bounding box center [402, 156] width 194 height 27
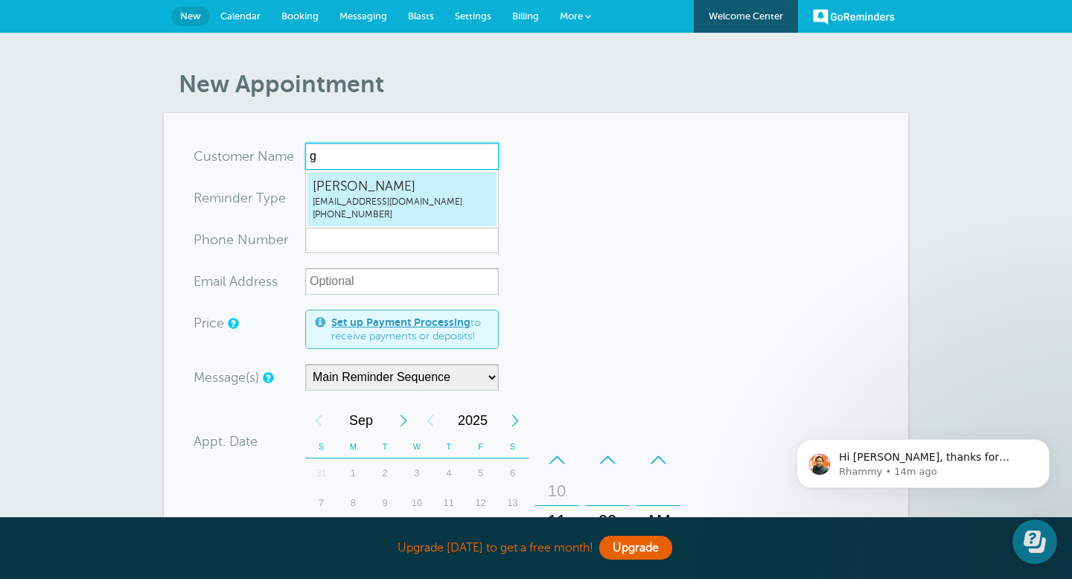
click at [397, 196] on span "tahoang@verizon.net" at bounding box center [402, 202] width 179 height 13
type input "Tuantahoang@verizon.net8322051918"
type input "Tuan"
type input "(832) 205-1918"
type input "tahoang@verizon.net"
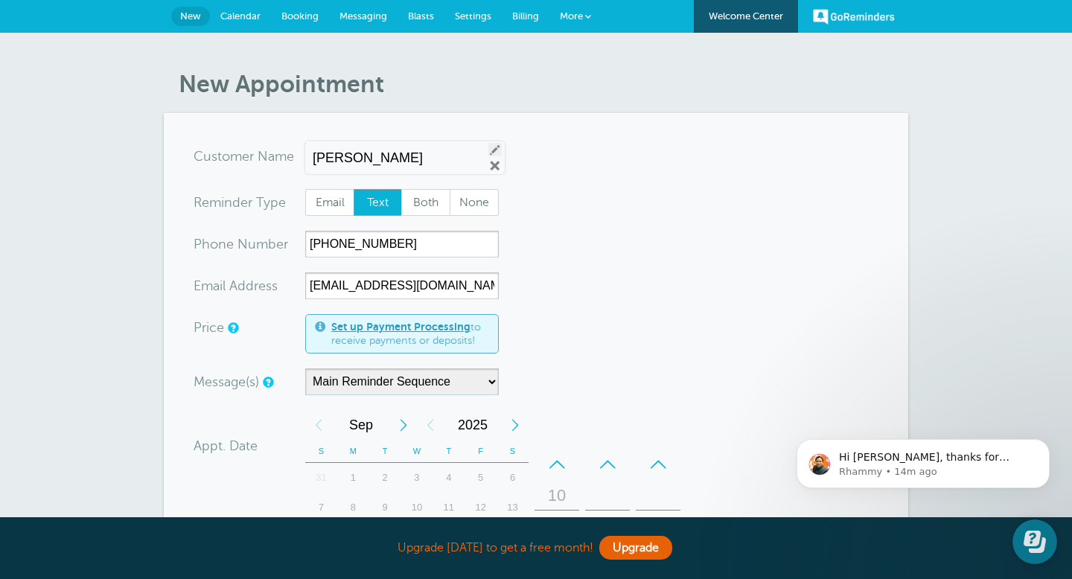
click at [489, 151] on link "Edit" at bounding box center [495, 149] width 13 height 13
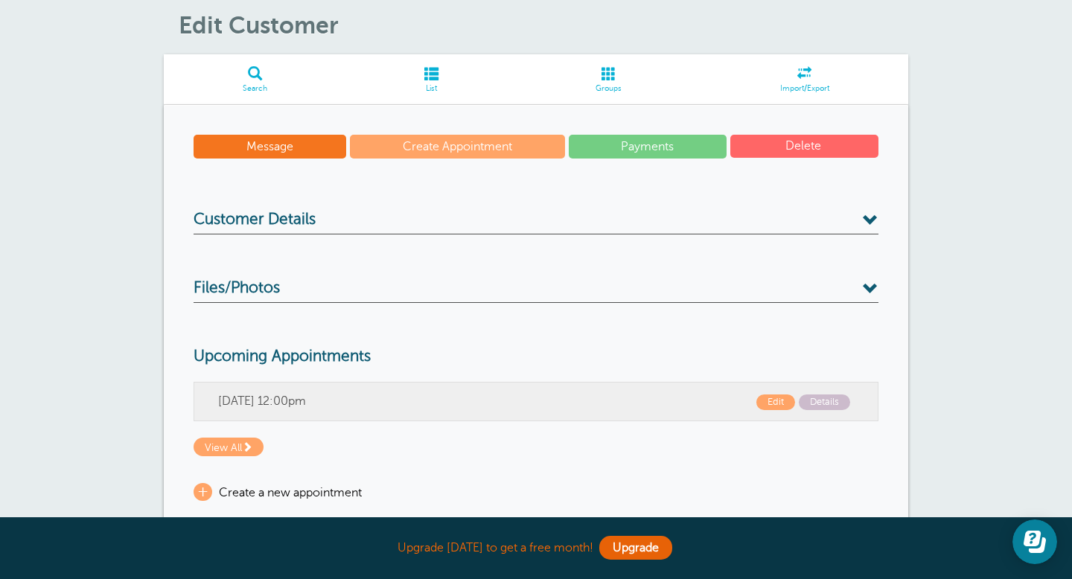
scroll to position [60, 0]
click at [456, 226] on h3 "Customer Details" at bounding box center [536, 222] width 685 height 24
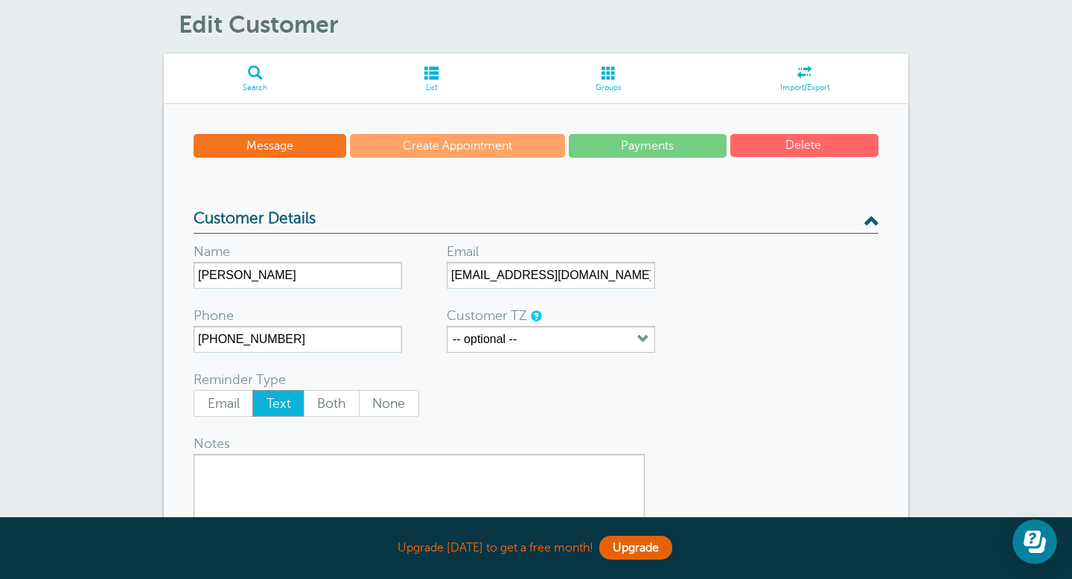
click at [457, 226] on h3 "Customer Details" at bounding box center [536, 222] width 685 height 24
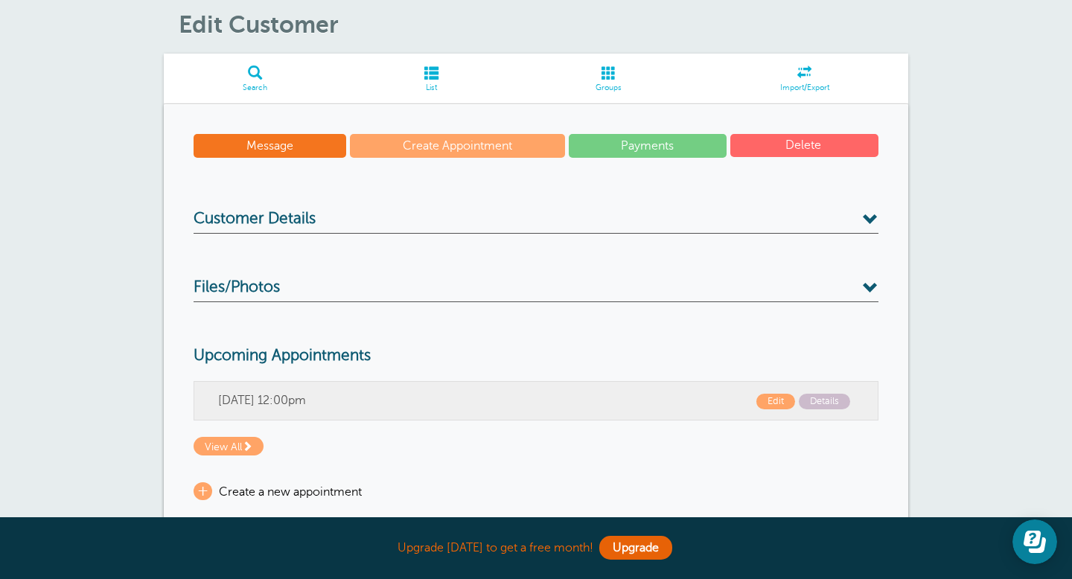
click at [255, 80] on span at bounding box center [255, 73] width 183 height 14
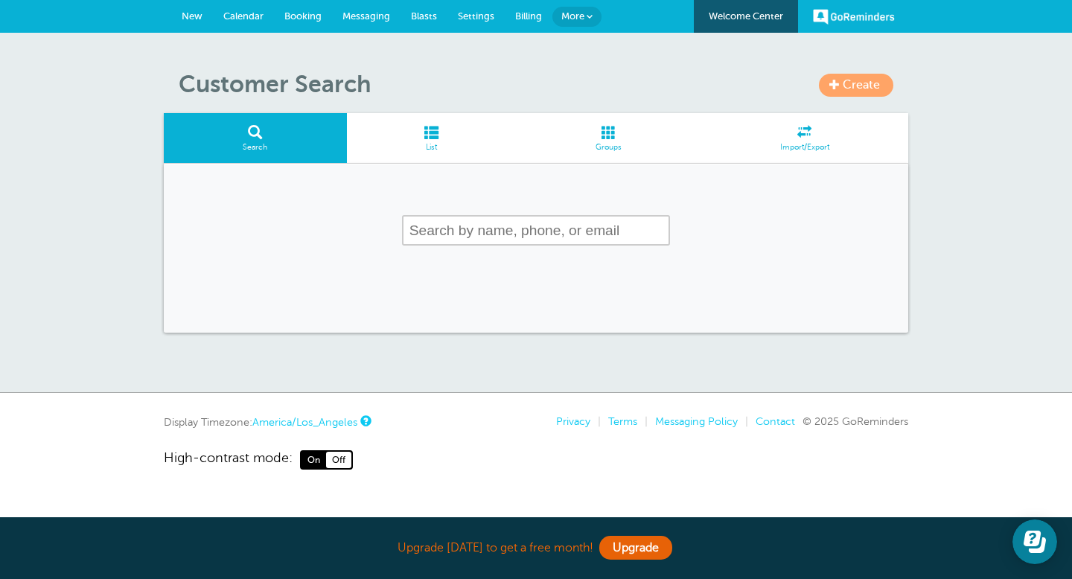
click at [861, 83] on span "Create" at bounding box center [861, 84] width 37 height 13
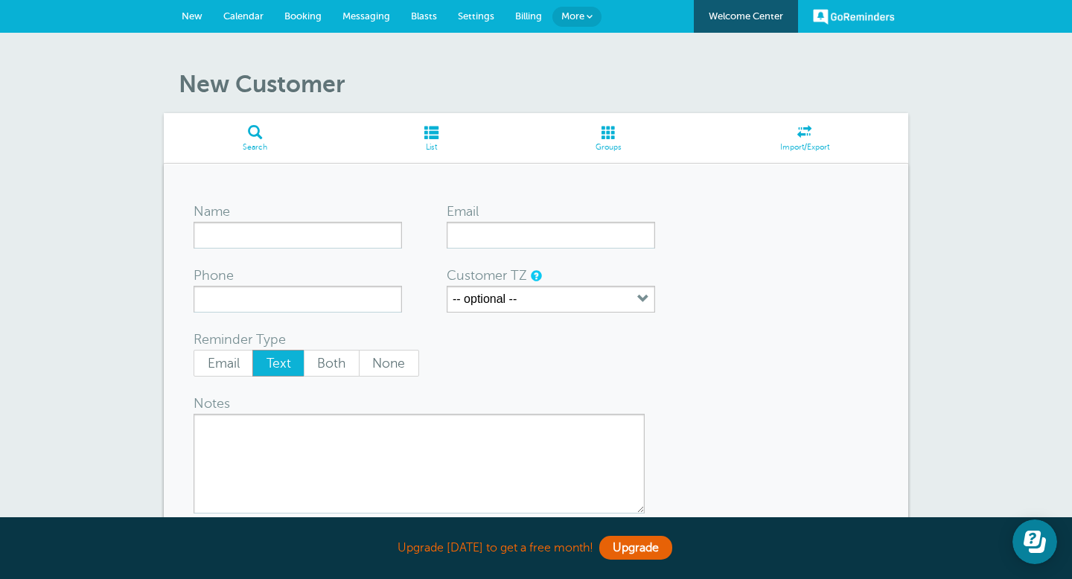
click at [503, 79] on h1 "New Customer" at bounding box center [544, 84] width 730 height 28
click at [358, 10] on span "Messaging" at bounding box center [367, 15] width 48 height 11
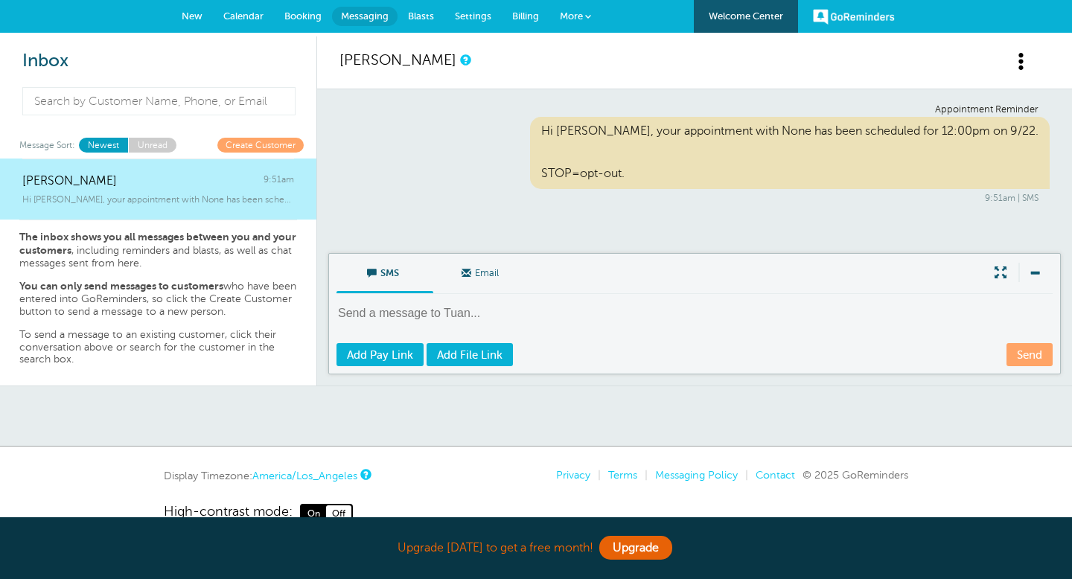
click at [244, 10] on link "Calendar" at bounding box center [243, 16] width 61 height 33
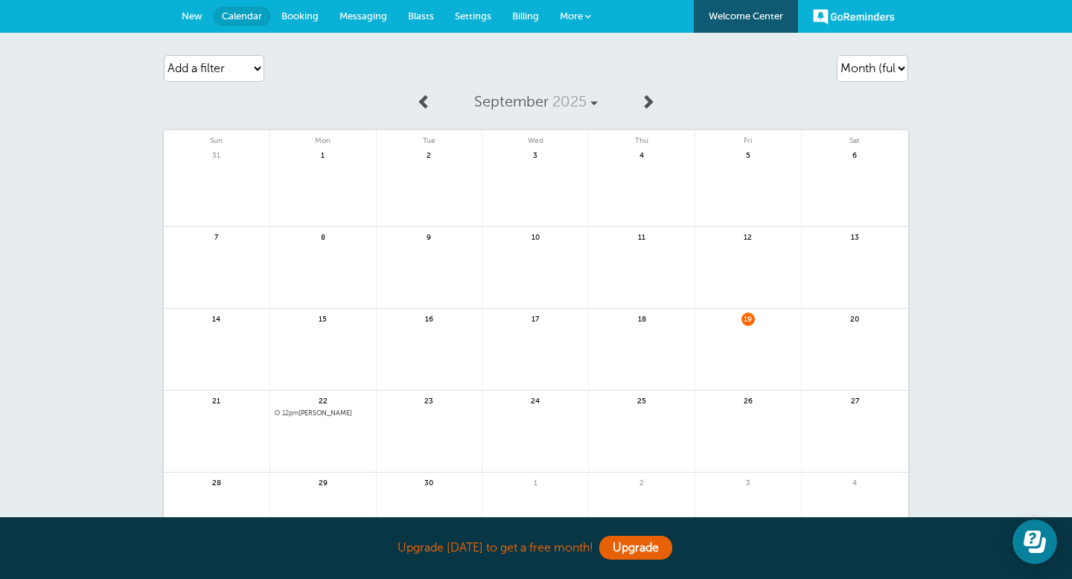
click at [302, 414] on span "12pm [PERSON_NAME]" at bounding box center [323, 414] width 97 height 8
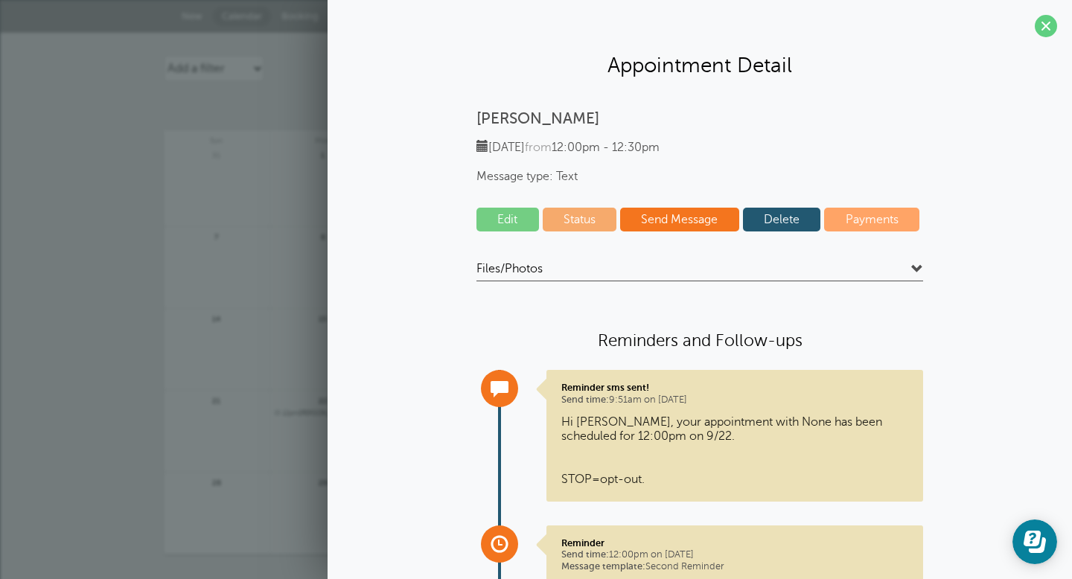
click at [685, 226] on link "Send Message" at bounding box center [679, 220] width 119 height 24
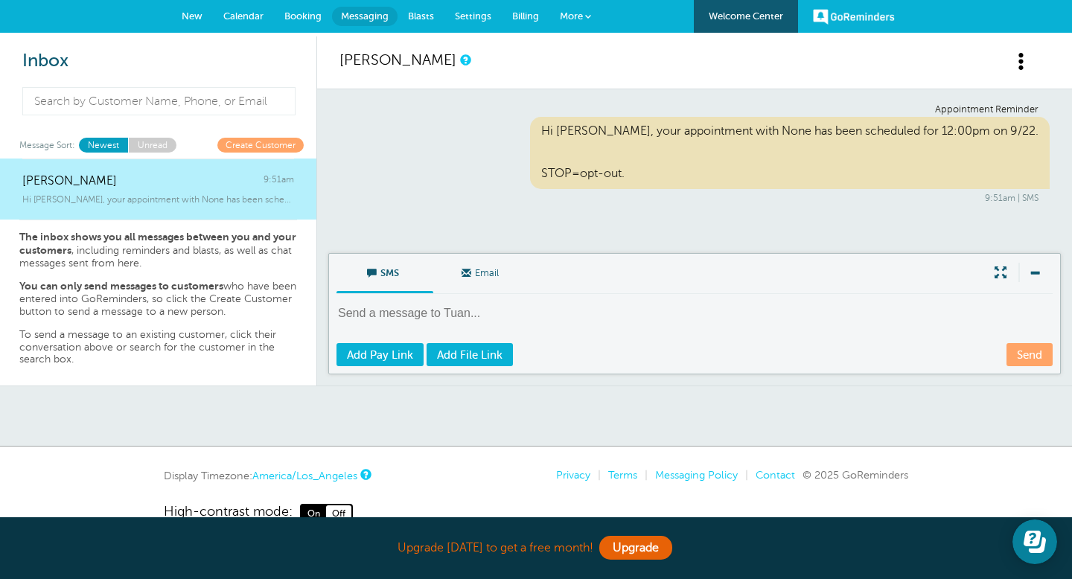
click at [241, 15] on span "Calendar" at bounding box center [243, 15] width 40 height 11
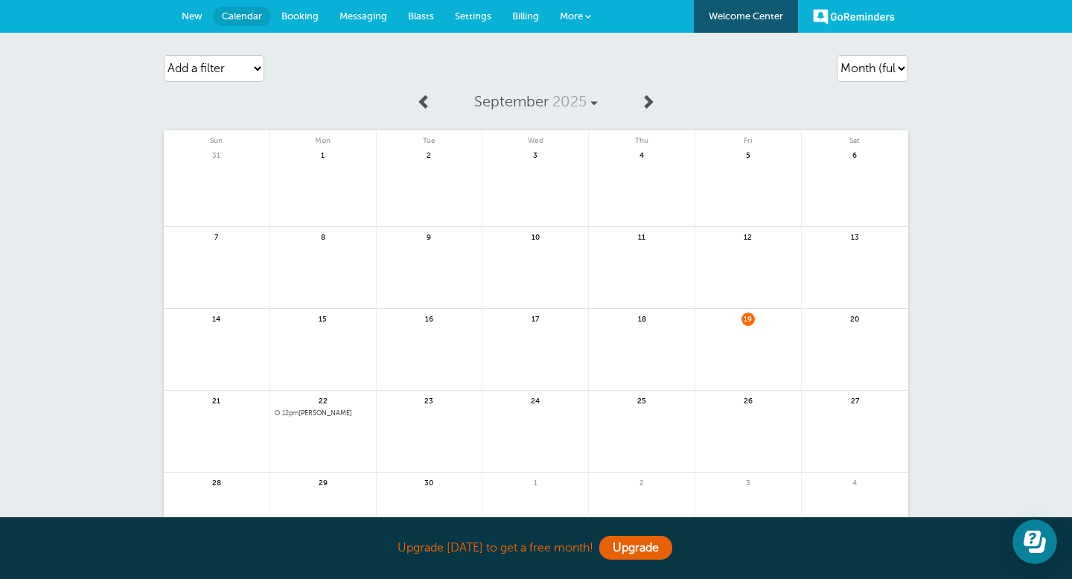
click at [424, 235] on span "9" at bounding box center [428, 236] width 13 height 11
click at [425, 400] on span "23" at bounding box center [428, 400] width 13 height 11
click at [442, 413] on link at bounding box center [430, 440] width 106 height 65
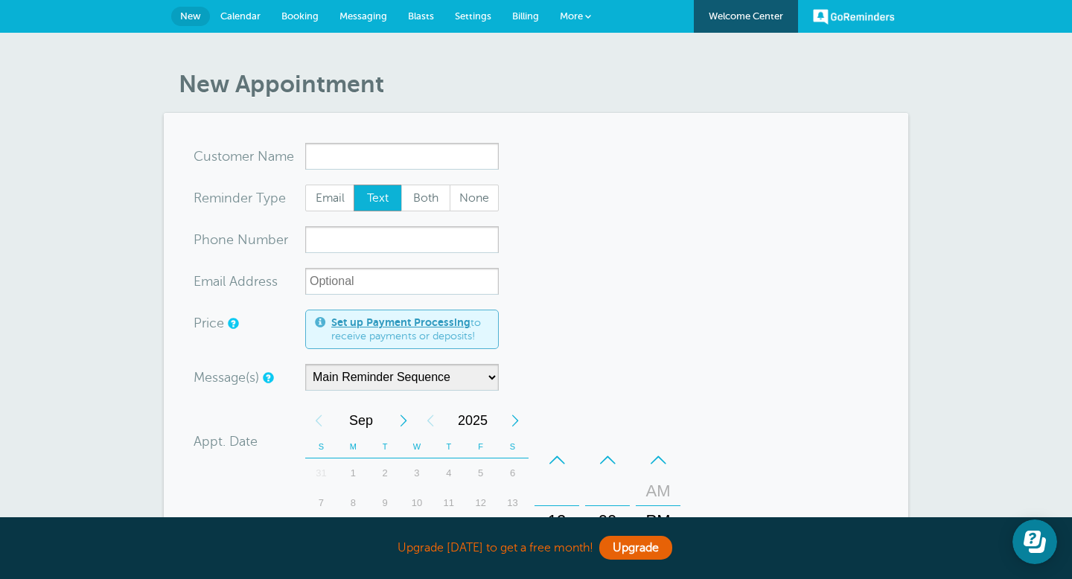
click at [251, 13] on span "Calendar" at bounding box center [240, 15] width 40 height 11
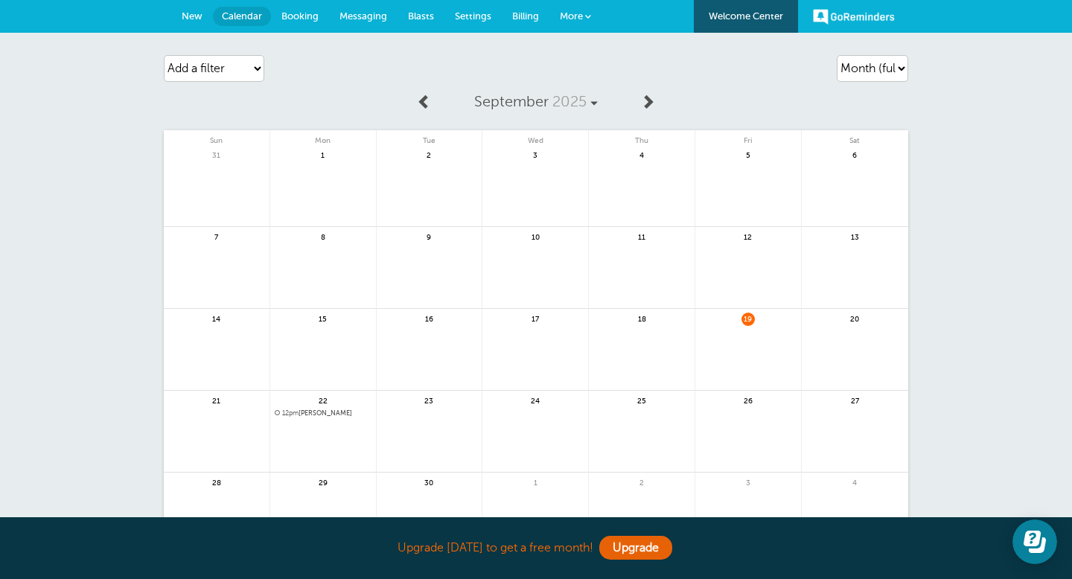
click at [426, 405] on span "23" at bounding box center [428, 401] width 13 height 13
click at [325, 246] on link at bounding box center [323, 276] width 106 height 65
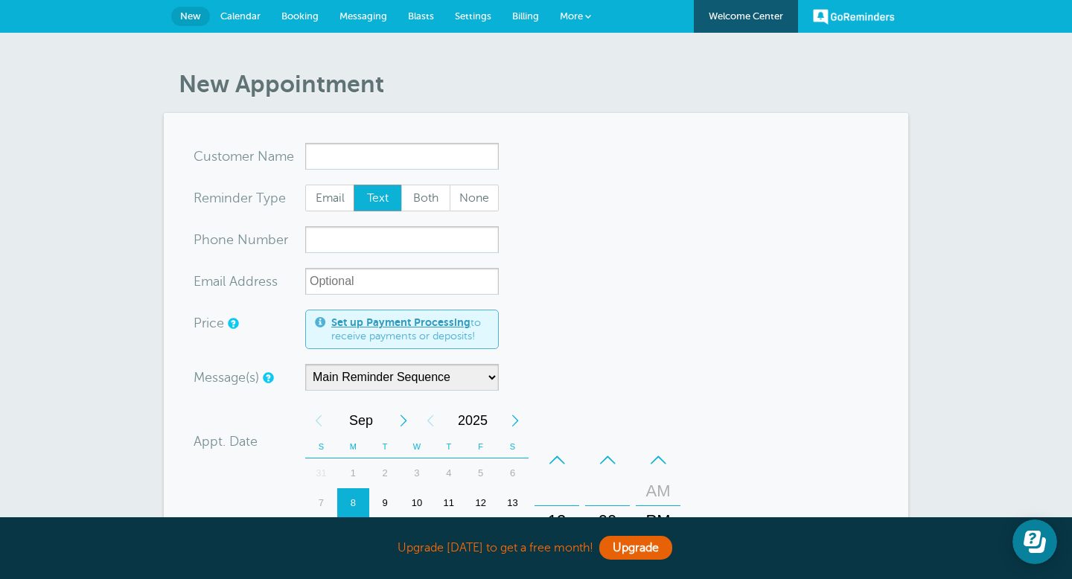
click at [562, 13] on span "More" at bounding box center [571, 15] width 23 height 11
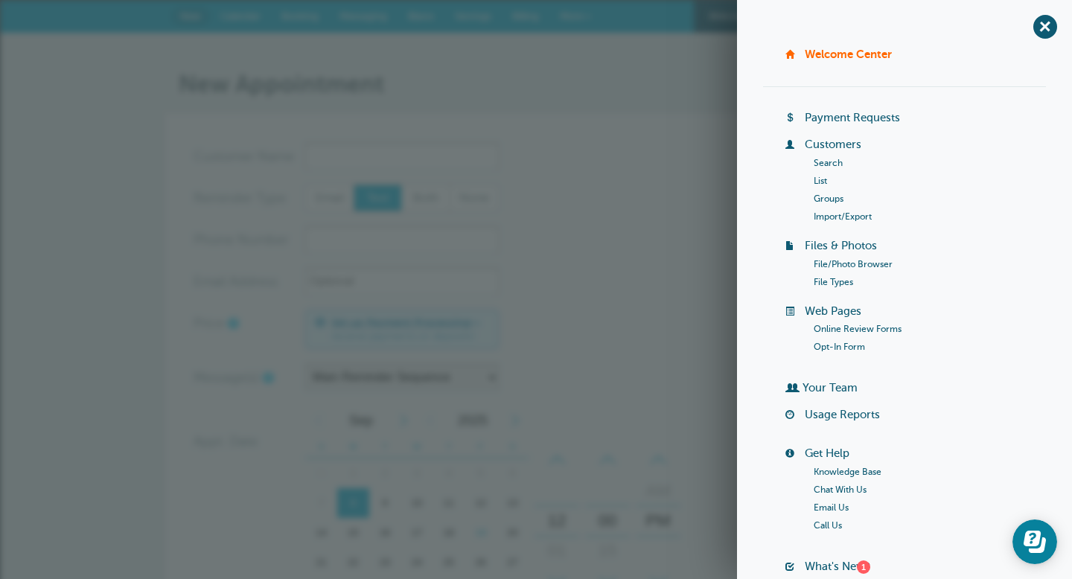
click at [819, 177] on link "List" at bounding box center [820, 181] width 13 height 10
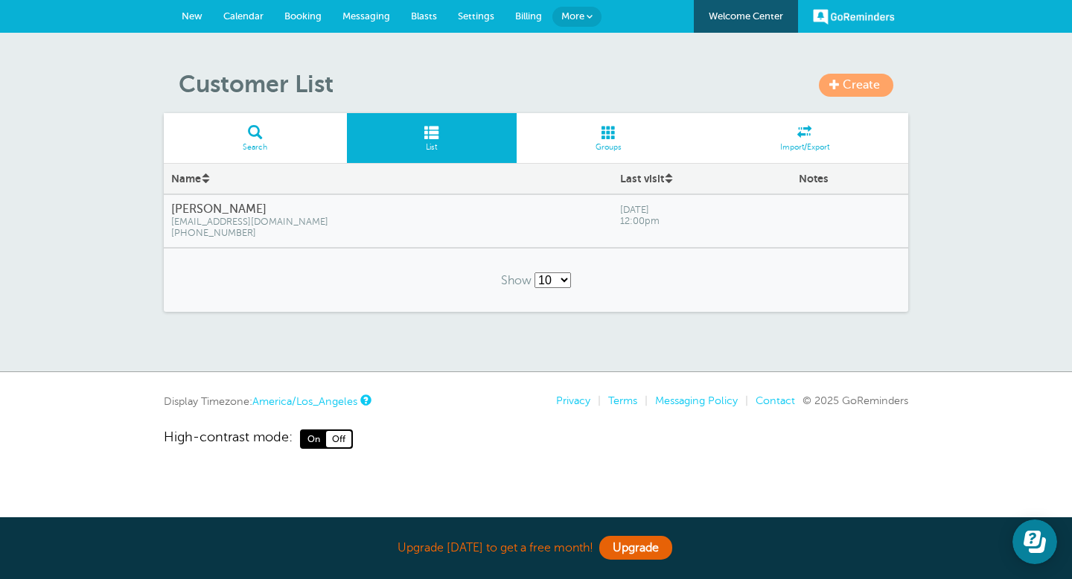
click at [841, 92] on link "Create" at bounding box center [856, 85] width 74 height 23
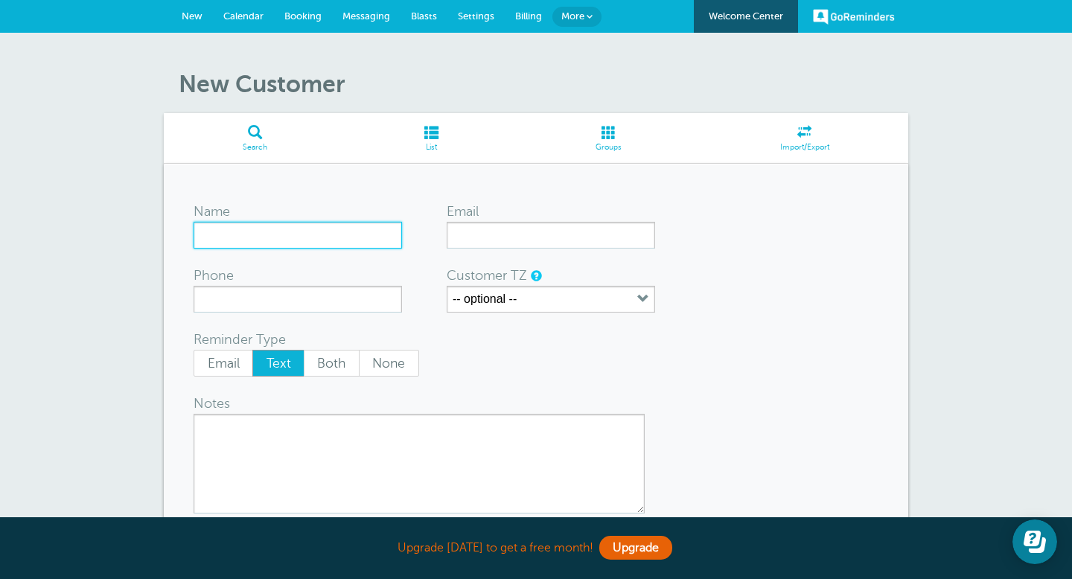
click at [314, 246] on input "Name" at bounding box center [298, 235] width 209 height 27
type input "mac"
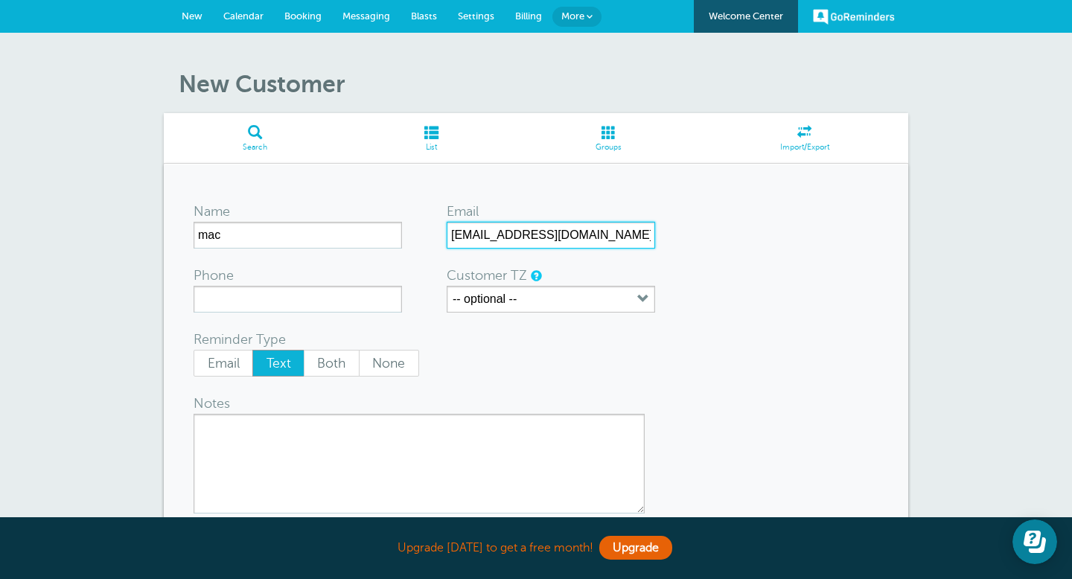
type input "[EMAIL_ADDRESS][DOMAIN_NAME]"
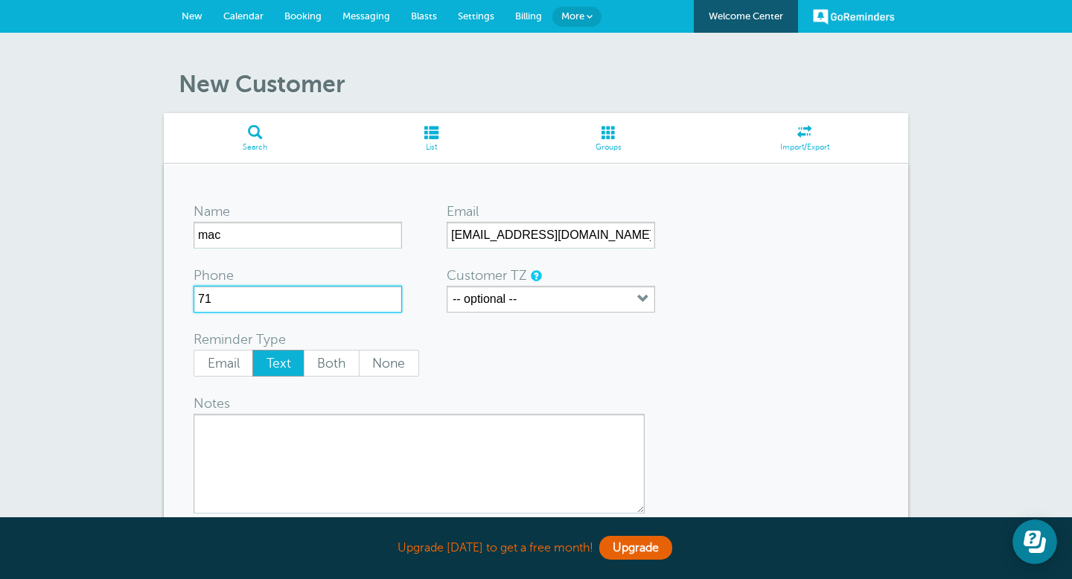
type input "7132919543"
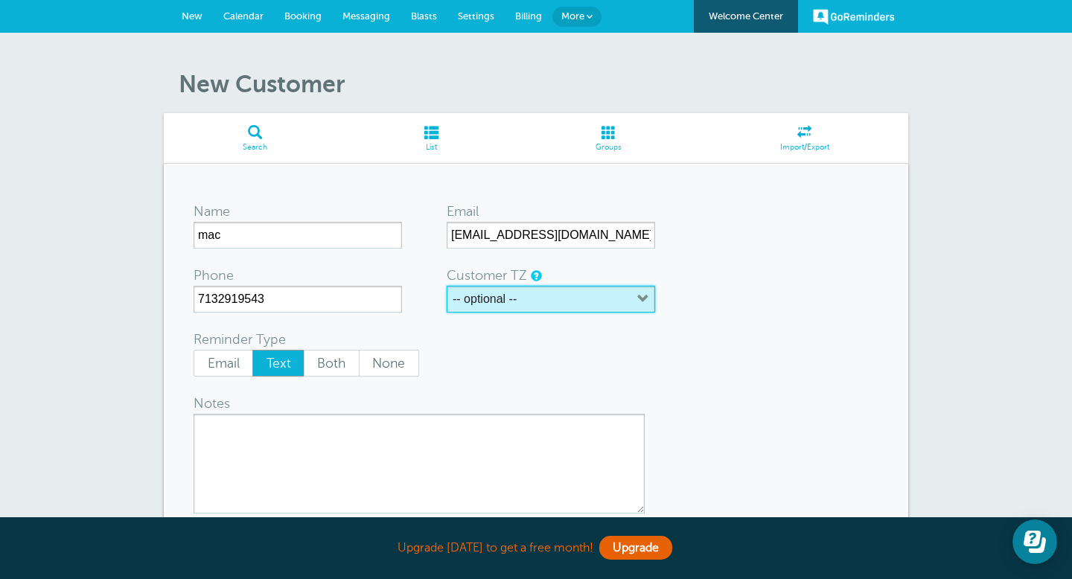
click at [497, 297] on label "-- optional --" at bounding box center [485, 299] width 64 height 13
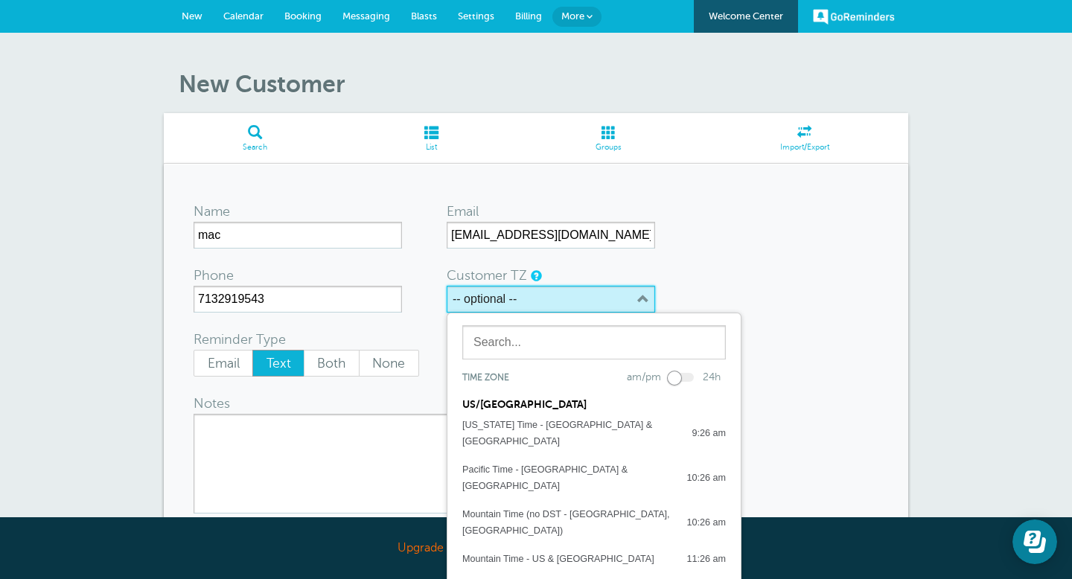
click at [497, 297] on label "-- optional --" at bounding box center [485, 299] width 64 height 13
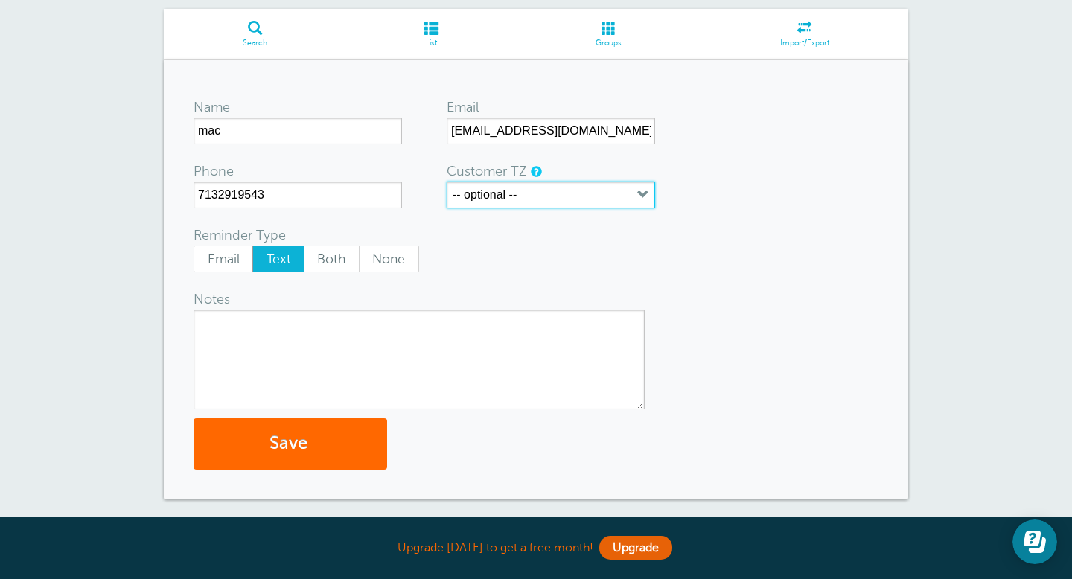
scroll to position [251, 0]
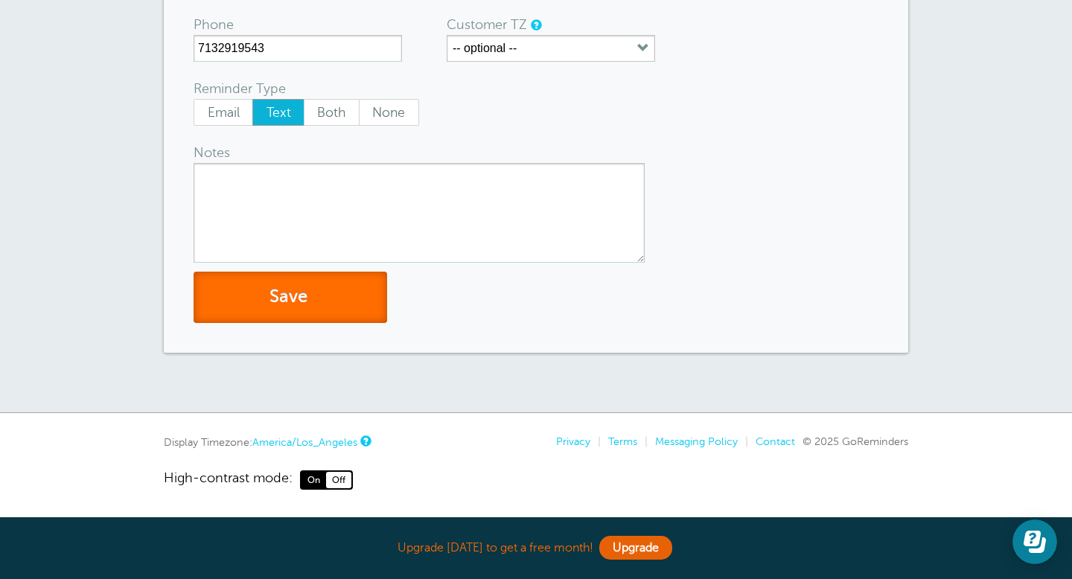
click at [311, 281] on button "Save" at bounding box center [291, 297] width 194 height 51
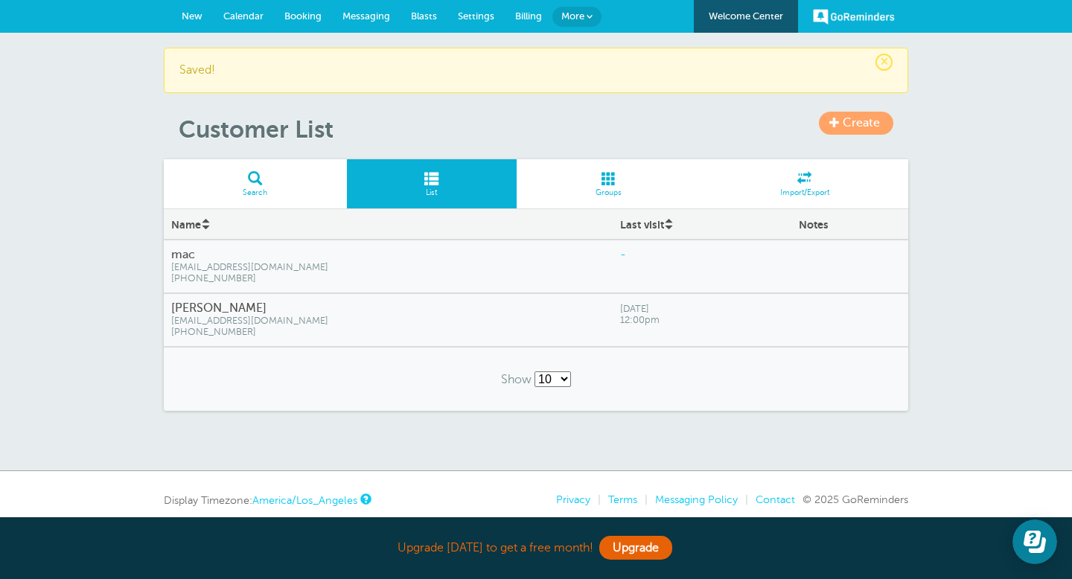
click at [254, 19] on span "Calendar" at bounding box center [243, 15] width 40 height 11
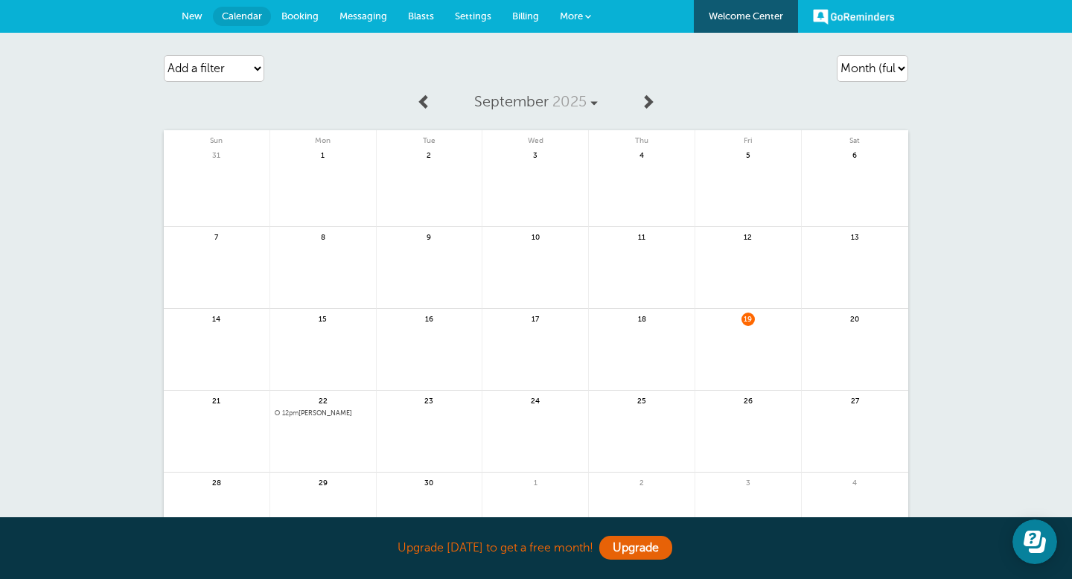
click at [402, 405] on div "23" at bounding box center [430, 432] width 106 height 82
click at [423, 401] on span "23" at bounding box center [428, 400] width 13 height 11
click at [423, 408] on link at bounding box center [430, 440] width 106 height 65
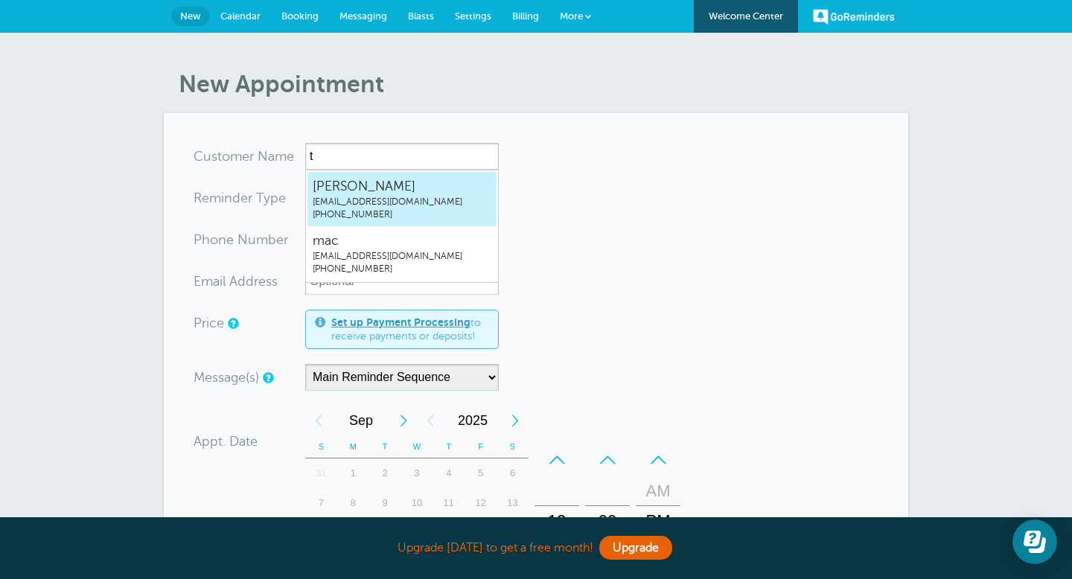
click at [441, 203] on span "[EMAIL_ADDRESS][DOMAIN_NAME]" at bounding box center [402, 202] width 179 height 13
type input "Tuantahoang@verizon.net8322051918"
type input "Tuan"
type input "(832) 205-1918"
type input "tahoang@verizon.net"
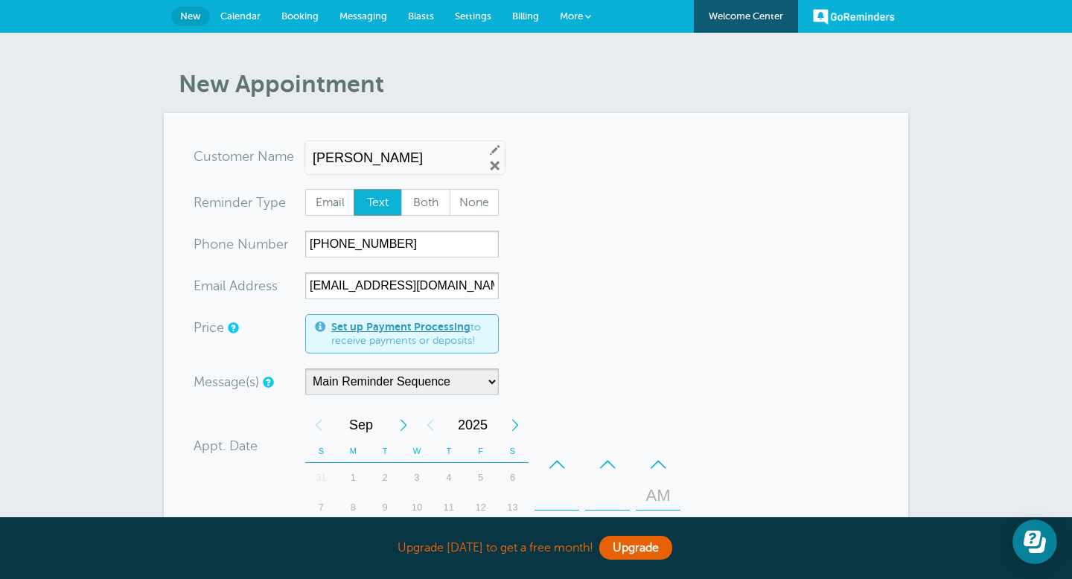
click at [410, 168] on div "Tuan Edit Remove" at bounding box center [405, 157] width 200 height 33
click at [398, 154] on input "Tuan" at bounding box center [392, 158] width 159 height 16
type input "T"
type input "Tuan"
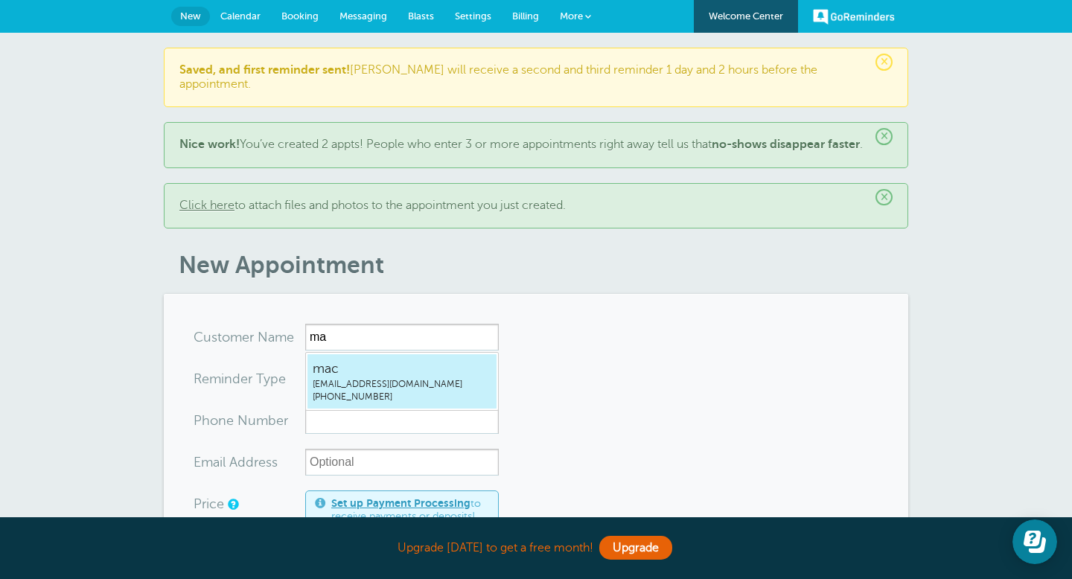
type input "m"
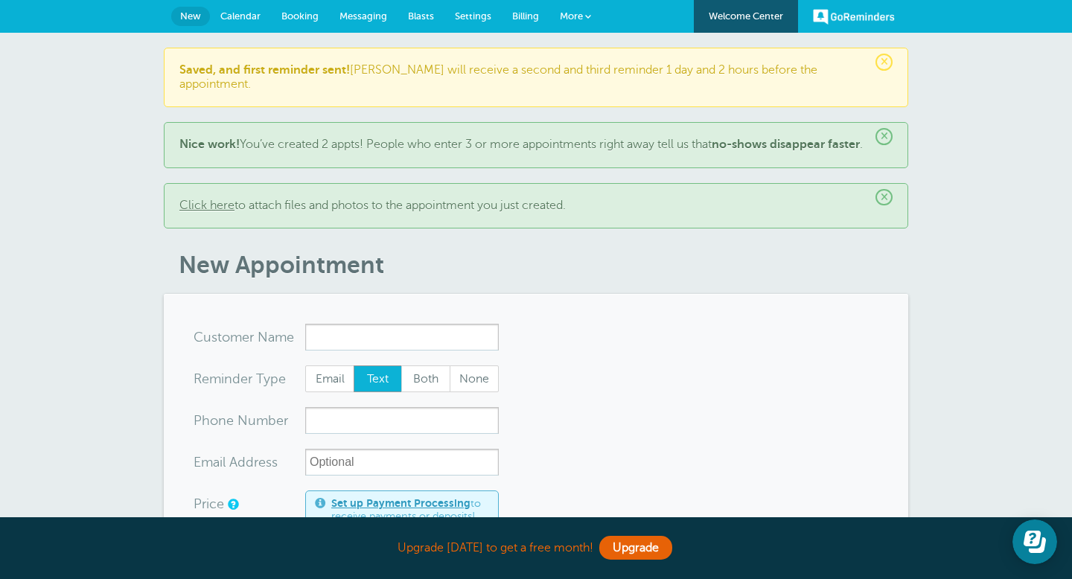
click at [883, 128] on span "×" at bounding box center [884, 136] width 17 height 17
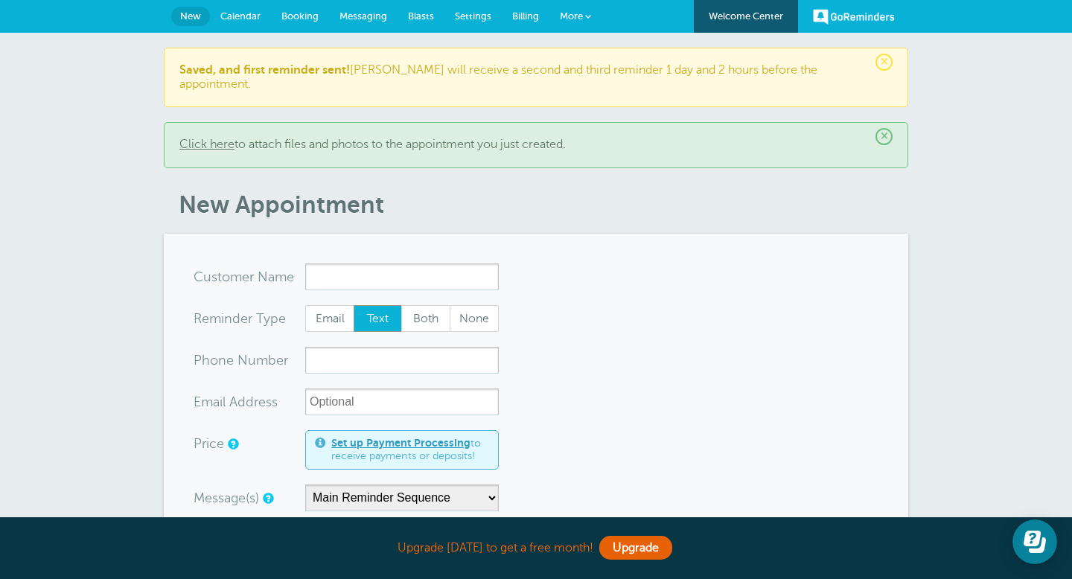
click at [882, 62] on span "×" at bounding box center [884, 62] width 17 height 17
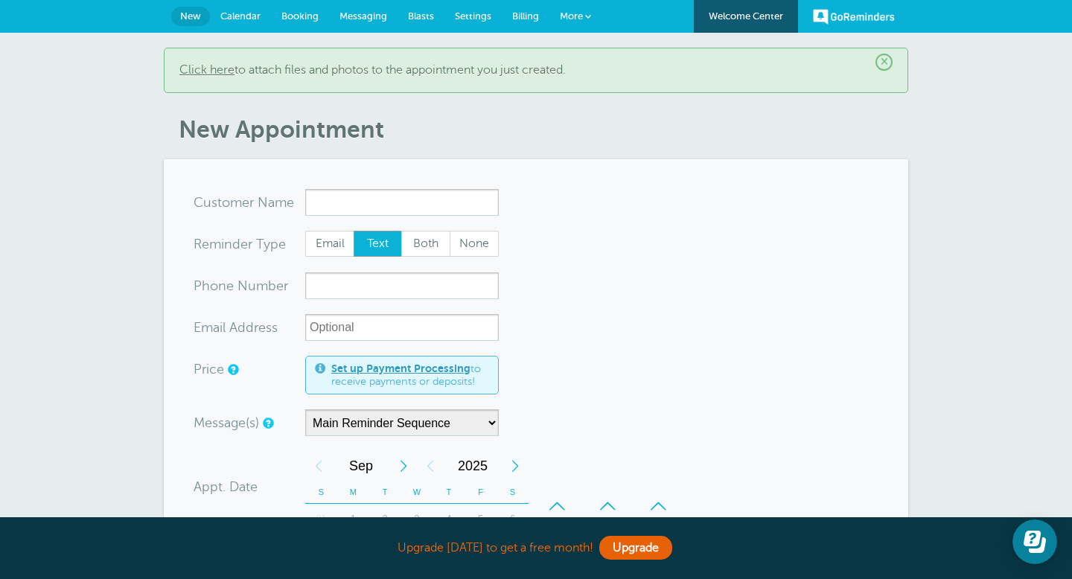
click at [301, 13] on span "Booking" at bounding box center [299, 15] width 37 height 11
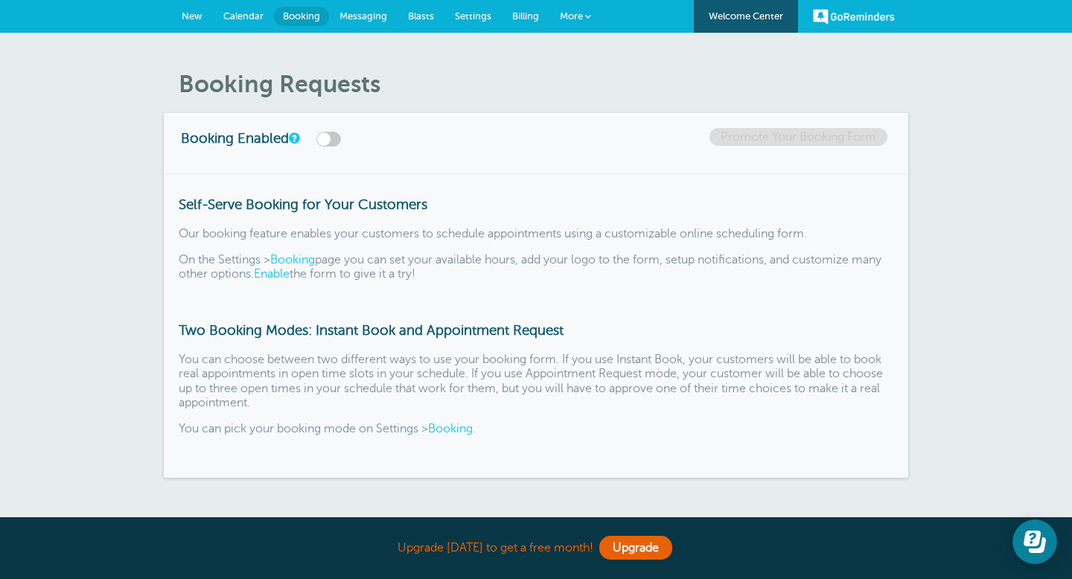
click at [250, 21] on span "Calendar" at bounding box center [243, 15] width 40 height 11
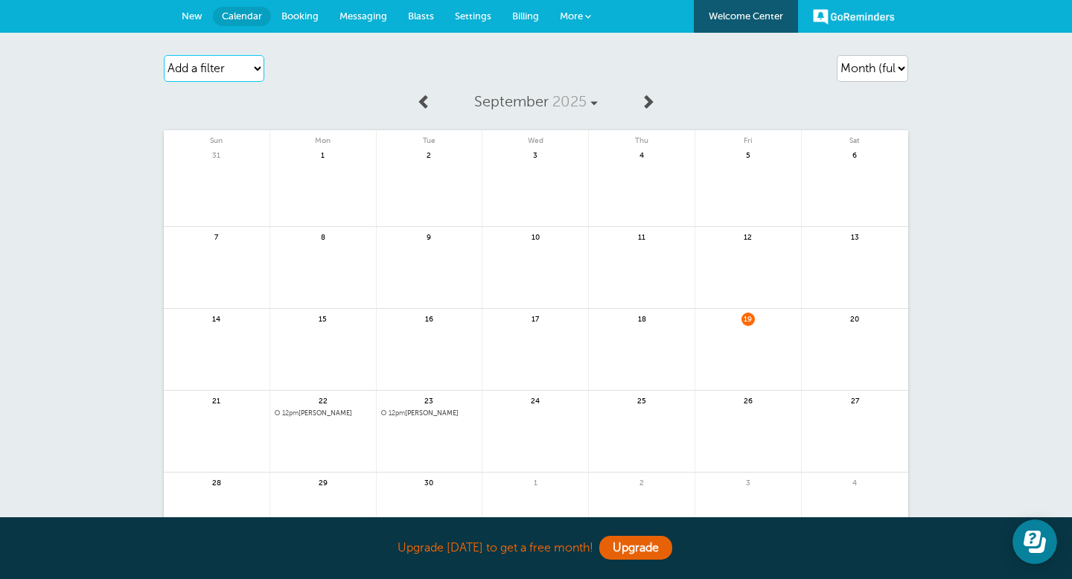
click at [253, 72] on select "Add a filter Customer Search Appointment Status Payment Status" at bounding box center [214, 68] width 101 height 27
select select "customer"
select select
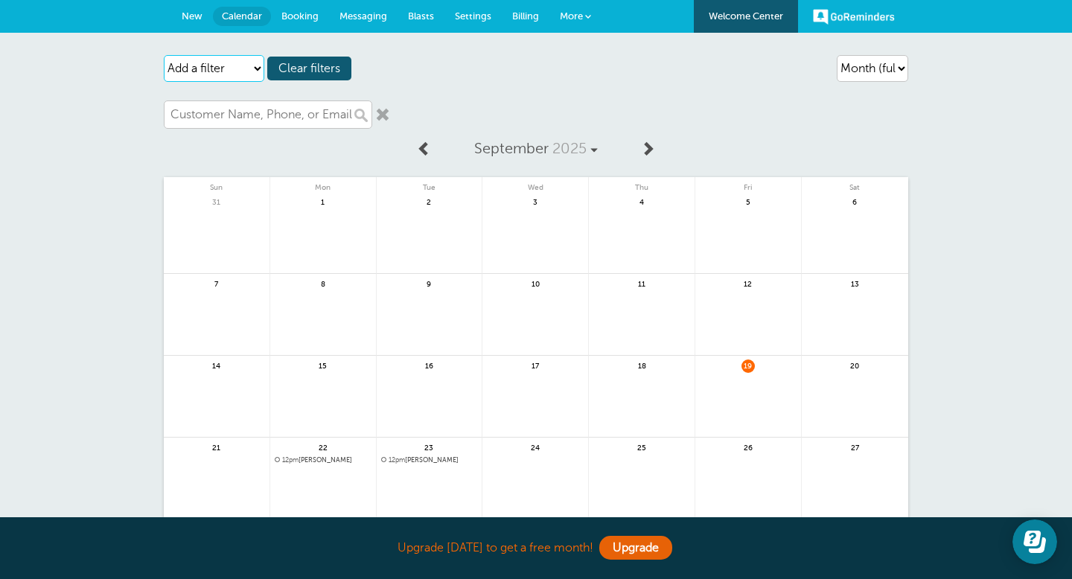
click at [258, 69] on select "Add a filter Customer Search Appointment Status Payment Status" at bounding box center [214, 68] width 101 height 27
click at [394, 458] on span "12pm" at bounding box center [397, 459] width 16 height 7
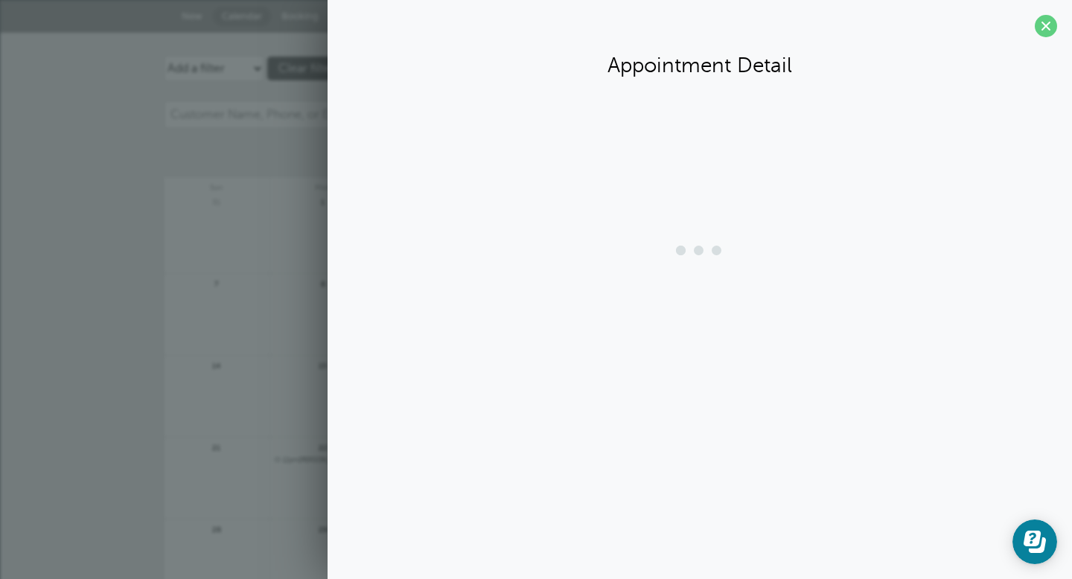
click at [394, 458] on div "Appointment Detail" at bounding box center [700, 289] width 745 height 579
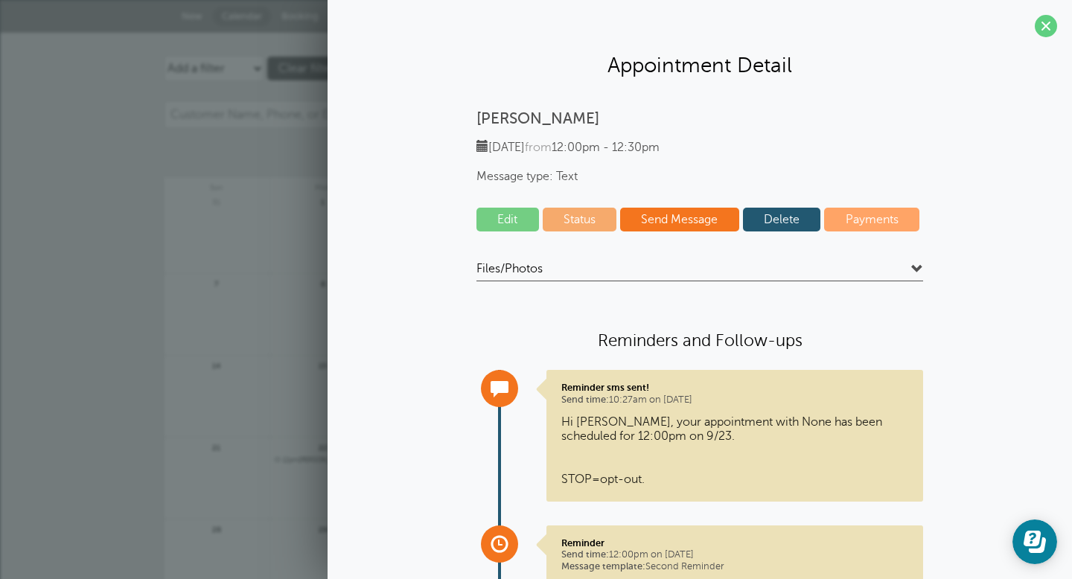
click at [511, 120] on p "Tuan" at bounding box center [700, 118] width 447 height 19
click at [518, 225] on link "Edit" at bounding box center [508, 220] width 63 height 24
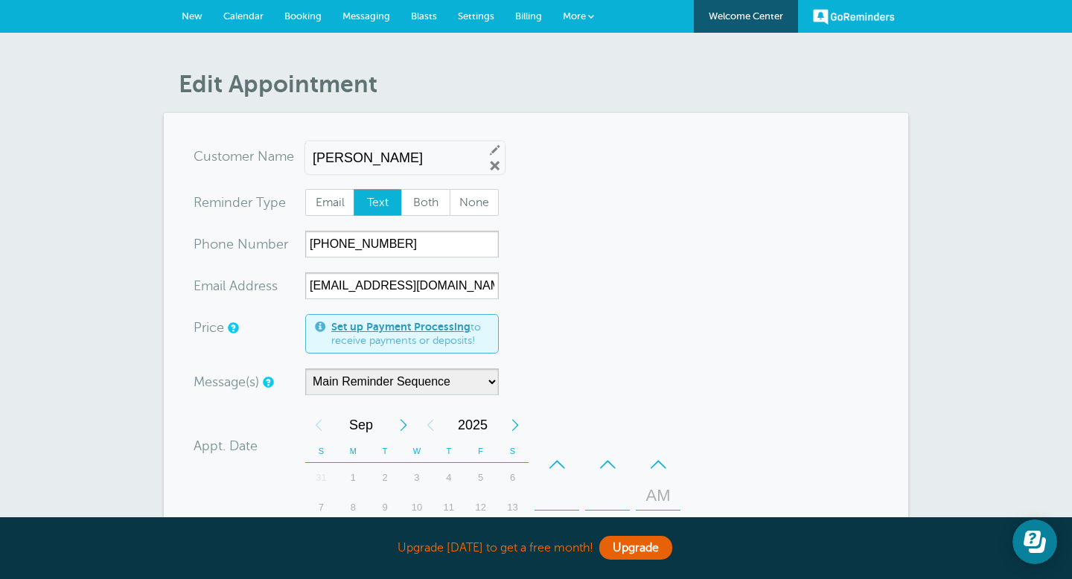
click at [420, 153] on input "Tuan" at bounding box center [392, 158] width 159 height 16
type input "[PERSON_NAME], mac"
click at [529, 159] on form "You are creating a new customer. To use an existing customer select one from th…" at bounding box center [536, 491] width 685 height 696
click at [506, 216] on form "You are creating a new customer. To use an existing customer select one from th…" at bounding box center [536, 491] width 685 height 696
click at [436, 207] on span "Both" at bounding box center [426, 202] width 48 height 25
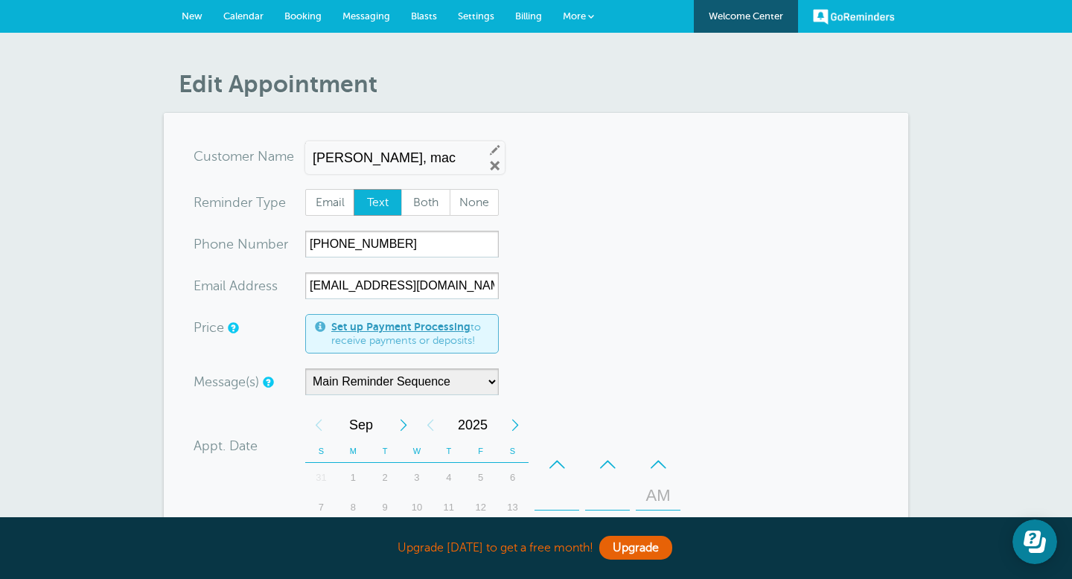
click at [406, 148] on div "Tuan, mac Edit Remove" at bounding box center [405, 157] width 200 height 33
click at [404, 151] on input "Tuan, mac" at bounding box center [392, 158] width 159 height 16
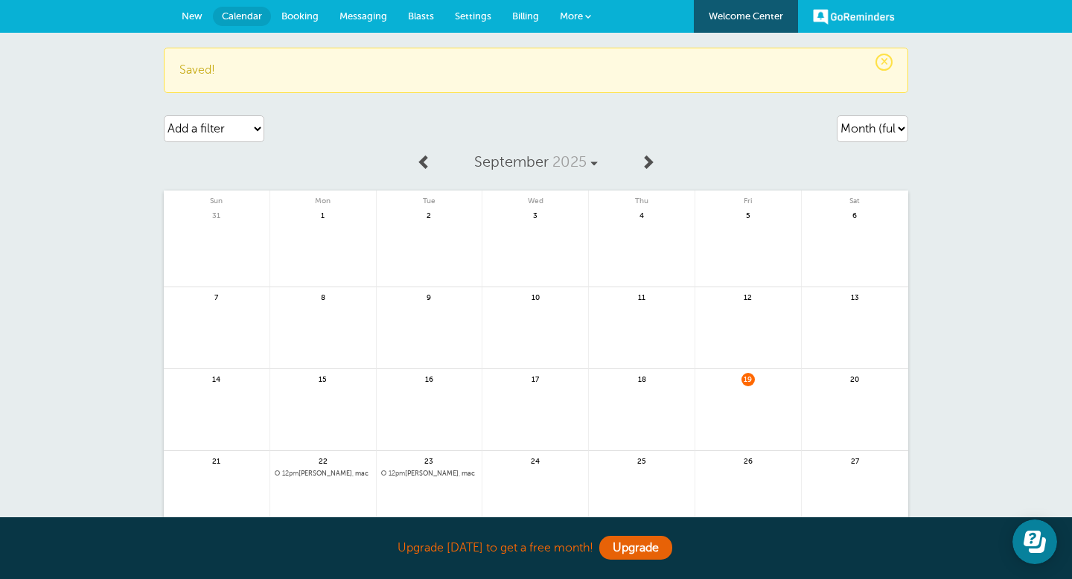
click at [430, 475] on span "12pm [PERSON_NAME], mac" at bounding box center [429, 474] width 97 height 8
click at [0, 0] on div at bounding box center [0, 0] width 0 height 0
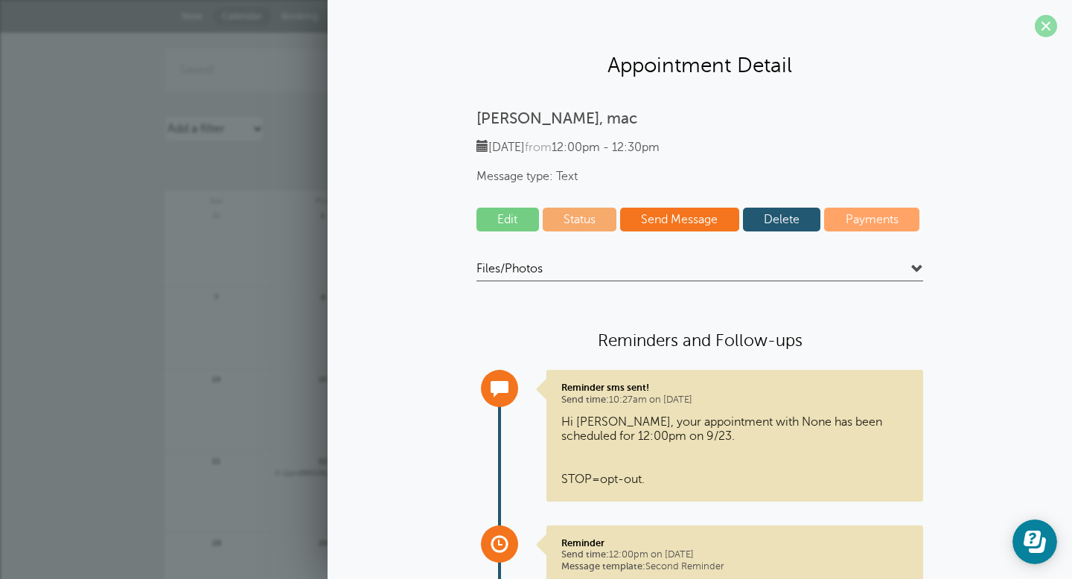
click at [1049, 16] on span at bounding box center [1046, 26] width 22 height 22
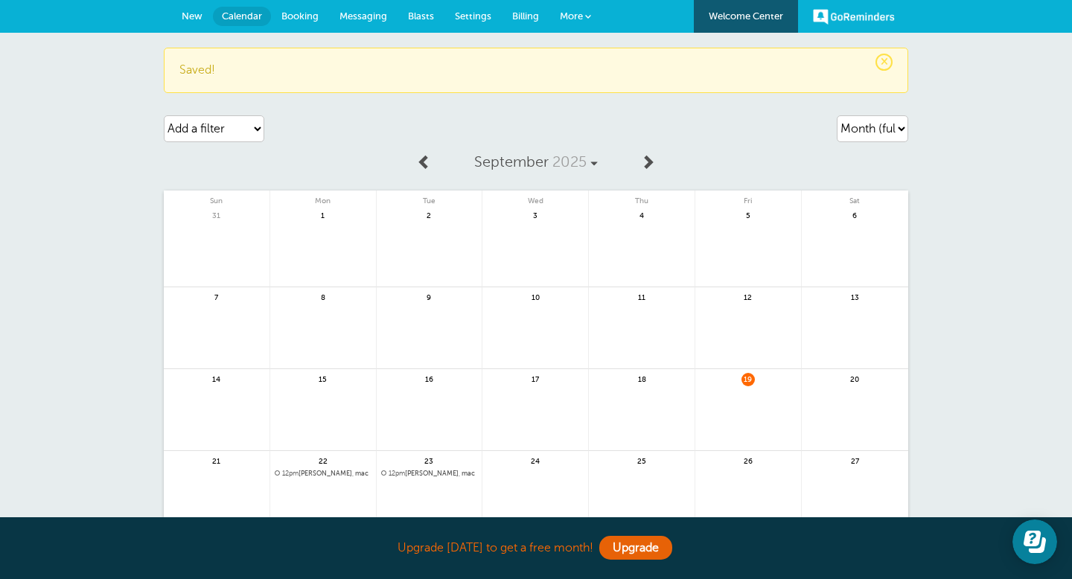
click at [582, 14] on span "More" at bounding box center [571, 15] width 23 height 11
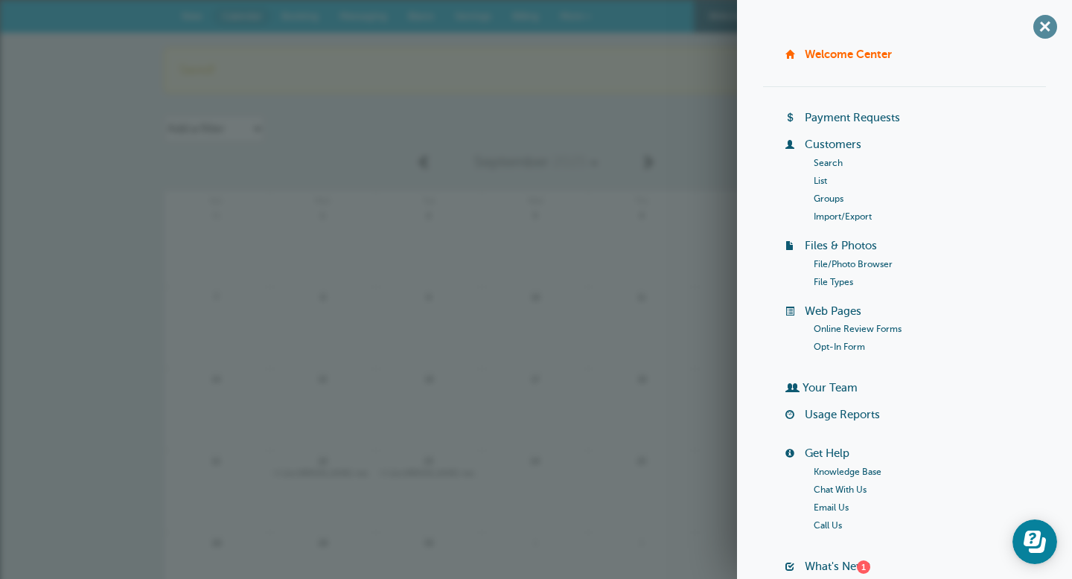
click at [1046, 27] on span "+" at bounding box center [1045, 27] width 34 height 34
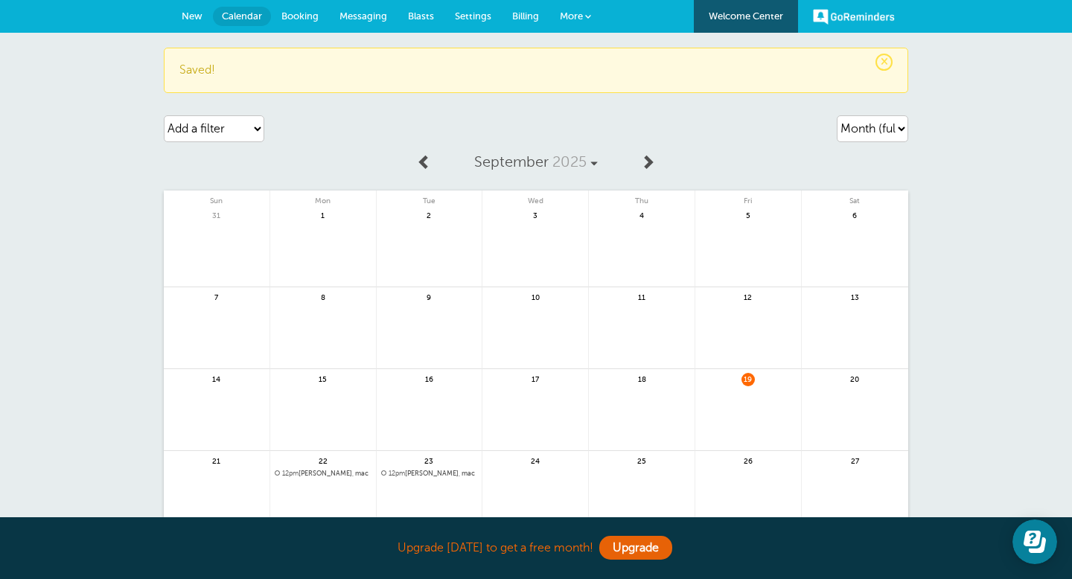
click at [590, 21] on link "More" at bounding box center [576, 17] width 52 height 34
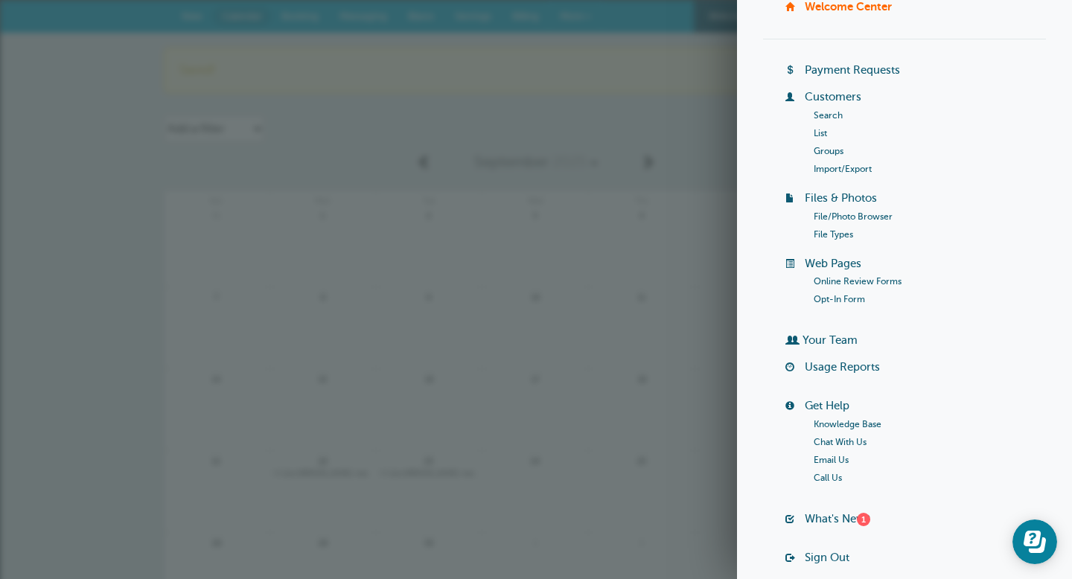
scroll to position [45, 0]
click at [832, 156] on link "Groups" at bounding box center [829, 153] width 30 height 10
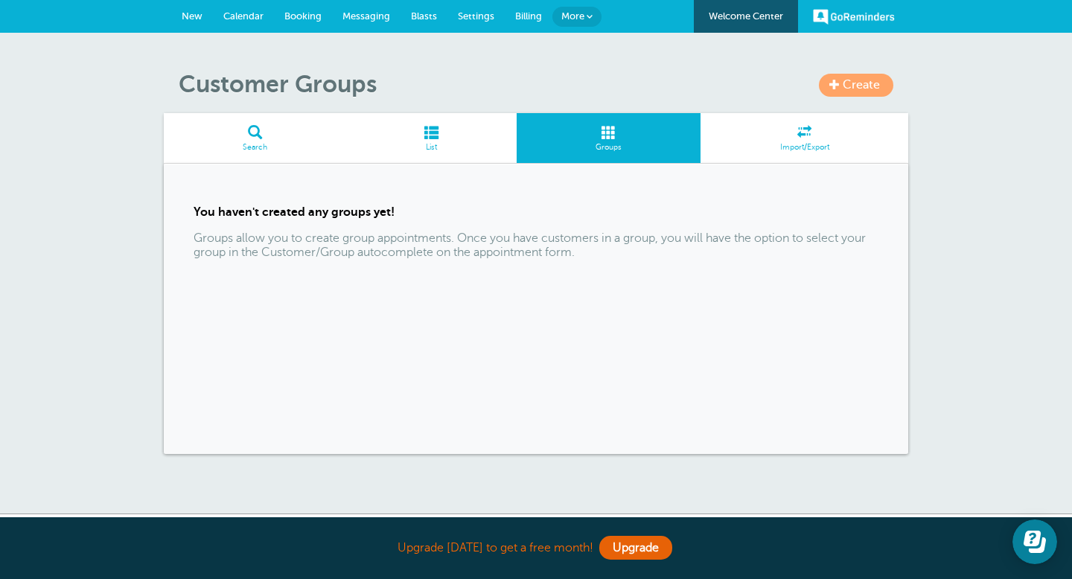
click at [845, 86] on span "Create" at bounding box center [861, 84] width 37 height 13
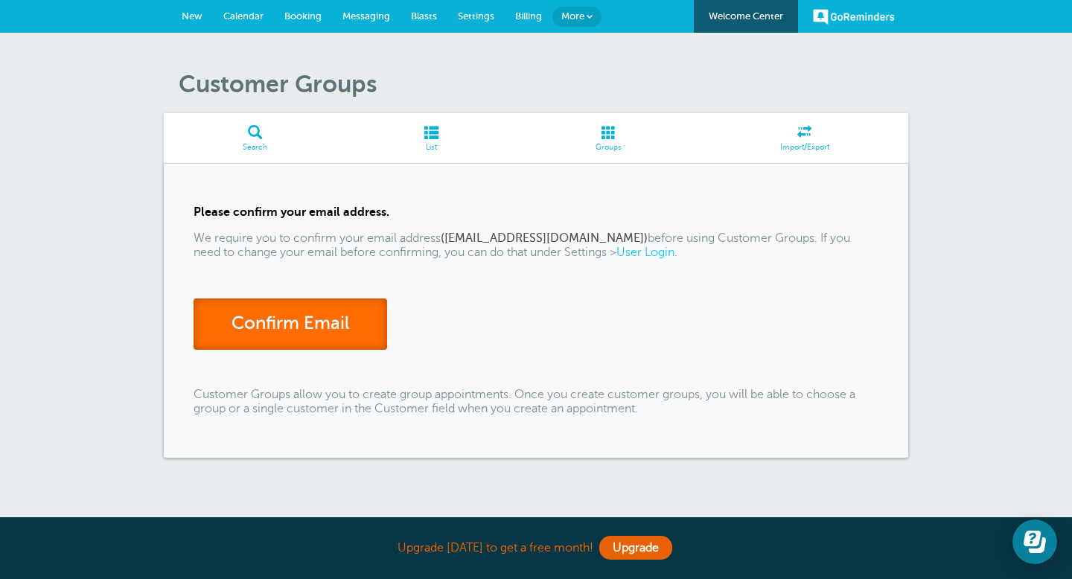
click at [319, 335] on link "Confirm Email" at bounding box center [291, 324] width 194 height 51
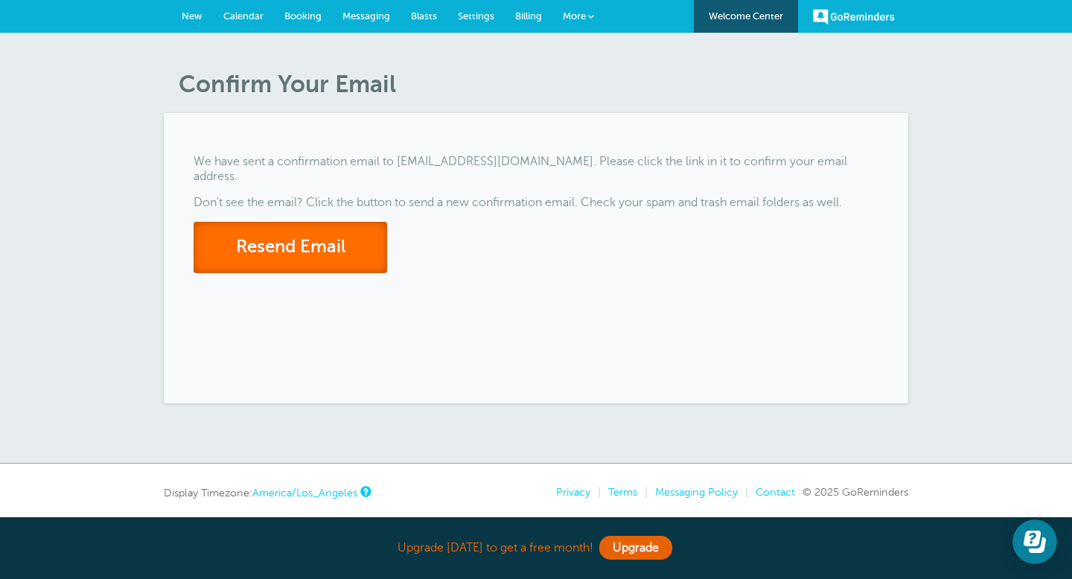
click at [334, 238] on button "Resend Email" at bounding box center [291, 247] width 194 height 51
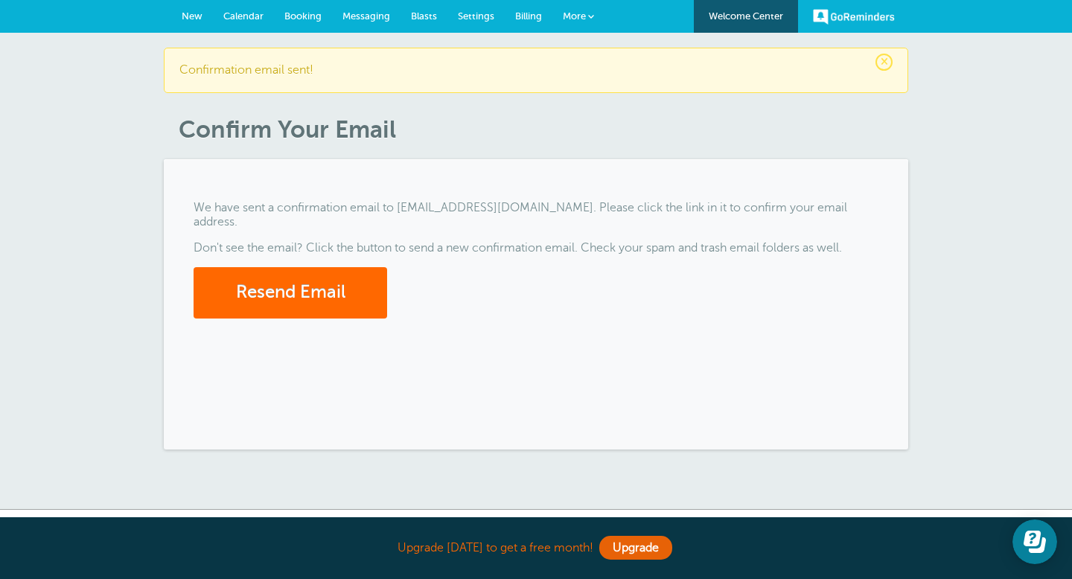
click at [589, 12] on link "More" at bounding box center [579, 17] width 52 height 34
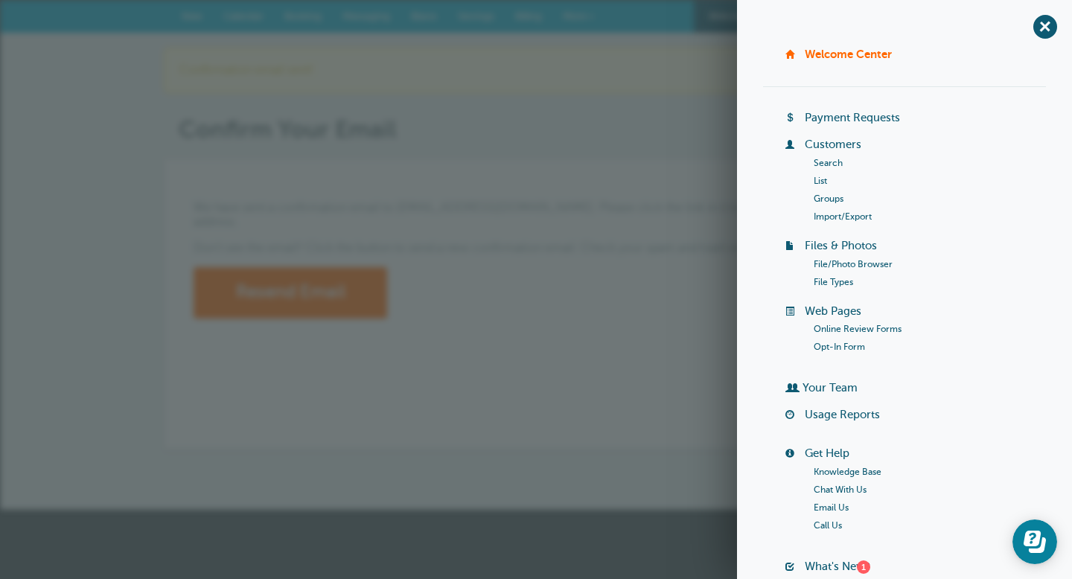
click at [836, 197] on link "Groups" at bounding box center [829, 199] width 30 height 10
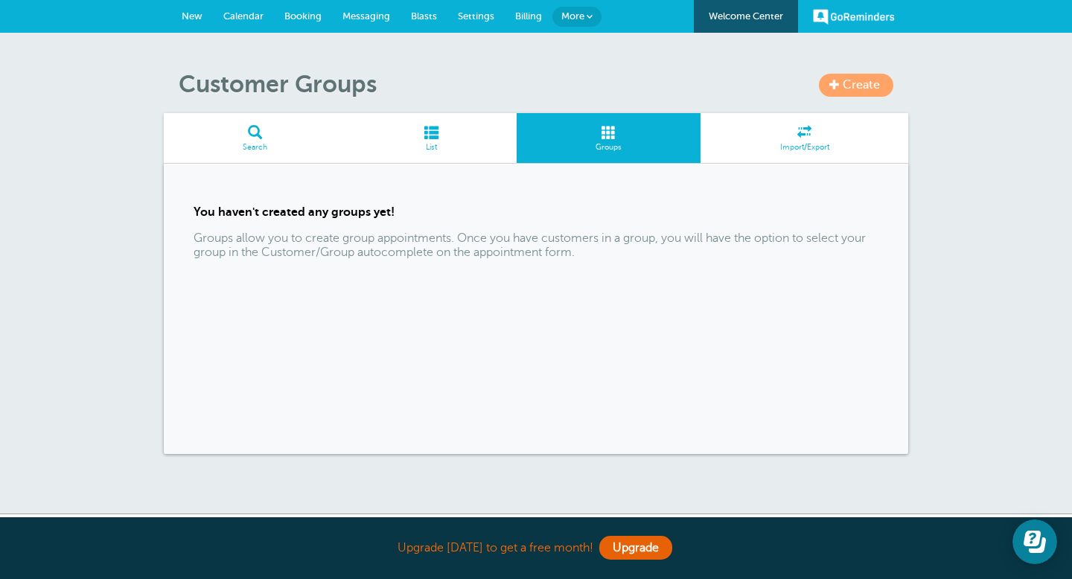
click at [871, 89] on span "Create" at bounding box center [861, 84] width 37 height 13
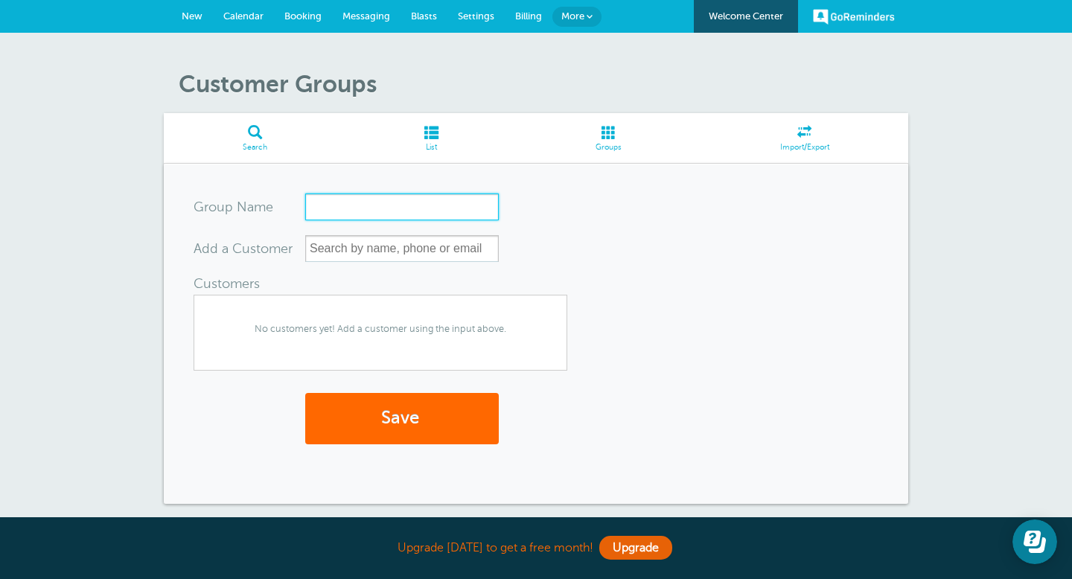
click at [395, 207] on input "Group Name" at bounding box center [402, 207] width 194 height 27
type input "Kristi"
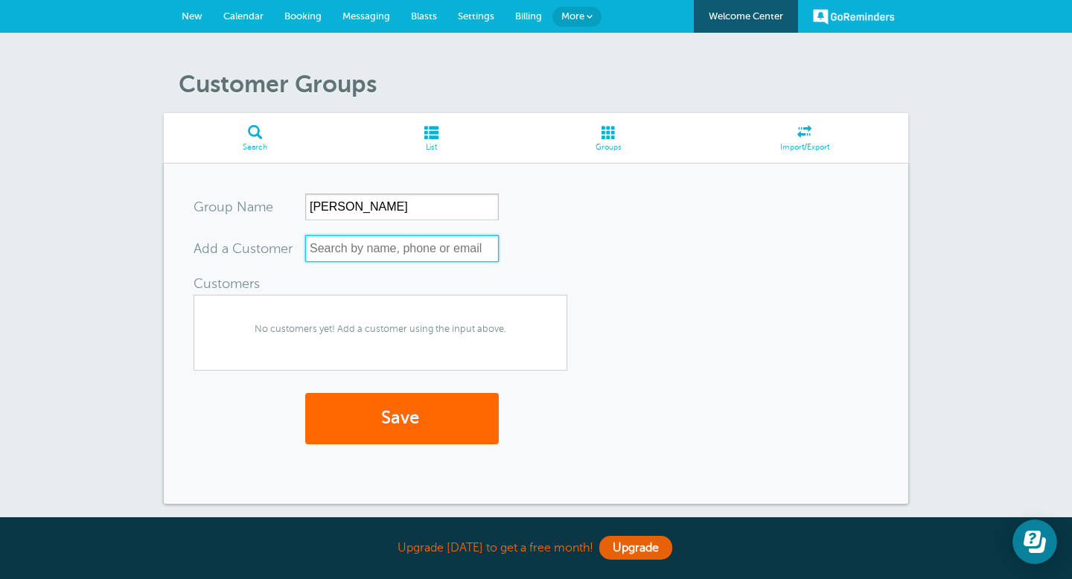
click at [378, 246] on input "text" at bounding box center [402, 248] width 194 height 27
type input "t"
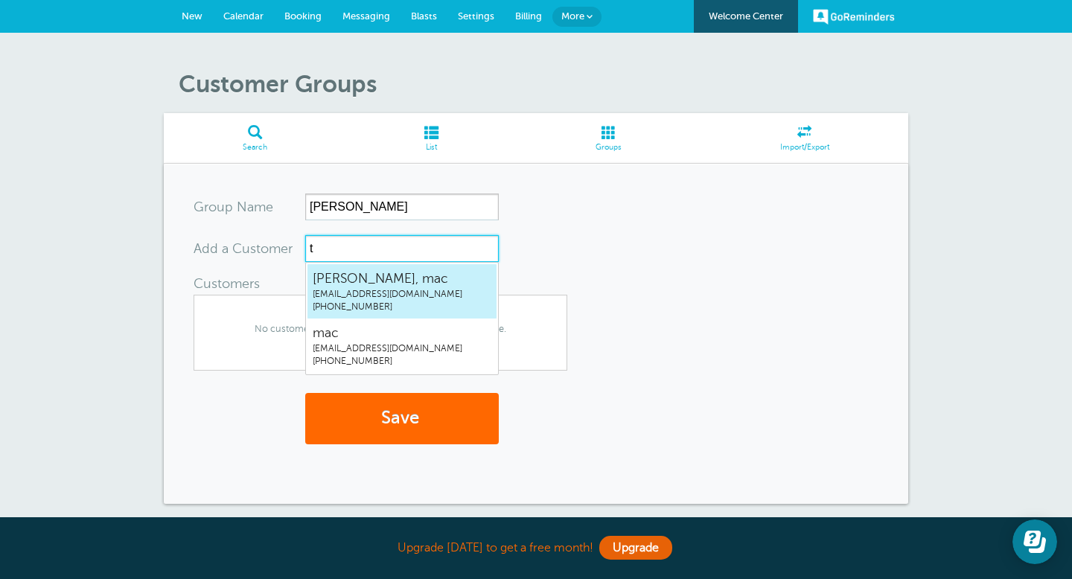
click at [363, 299] on span "tahoang@verizon.net" at bounding box center [402, 294] width 179 height 13
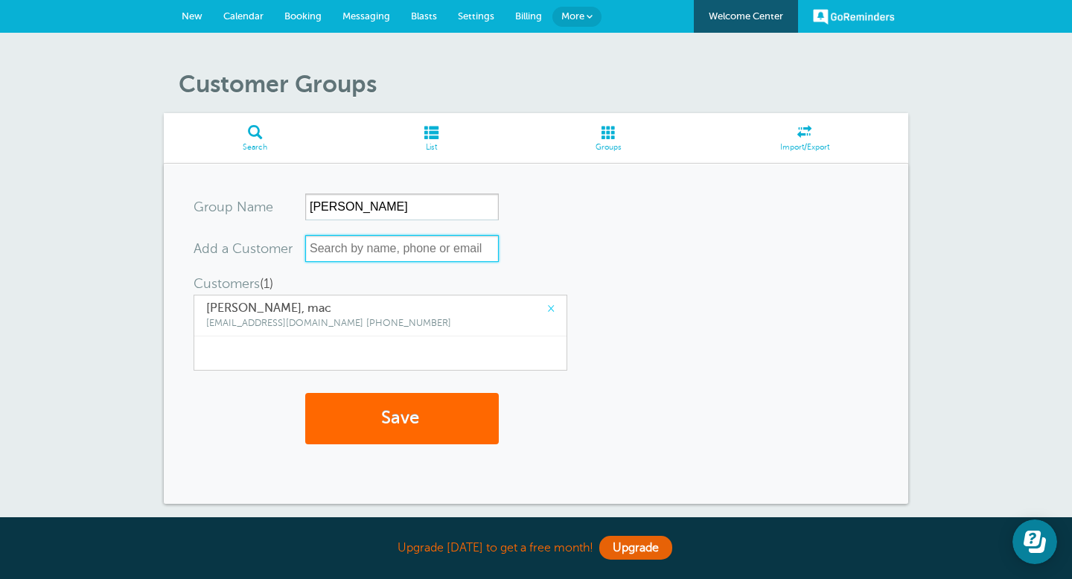
click at [412, 249] on input "text" at bounding box center [402, 248] width 194 height 27
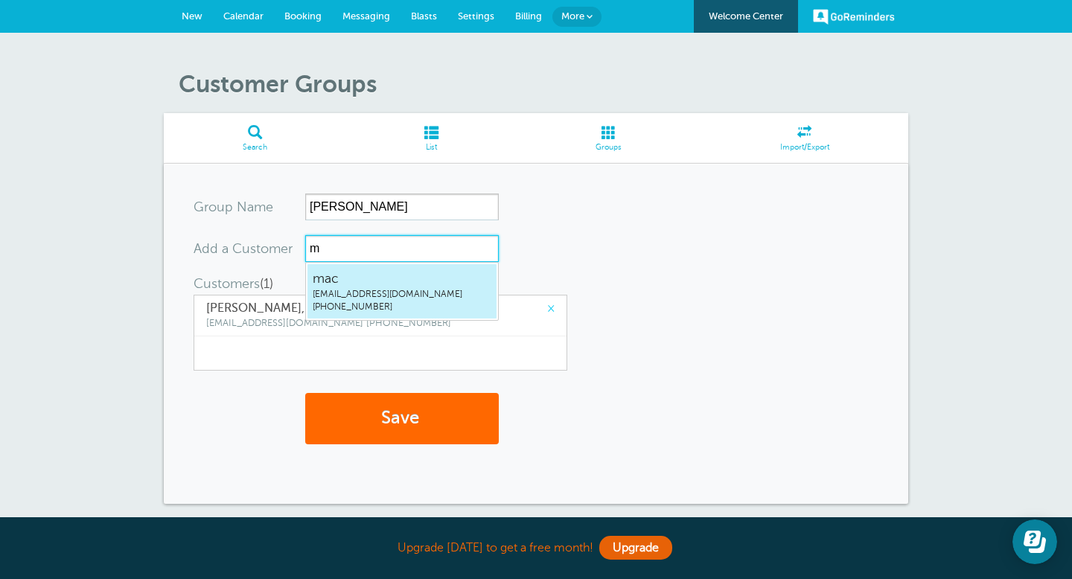
type input "ma"
click at [398, 283] on span "mac" at bounding box center [402, 279] width 179 height 19
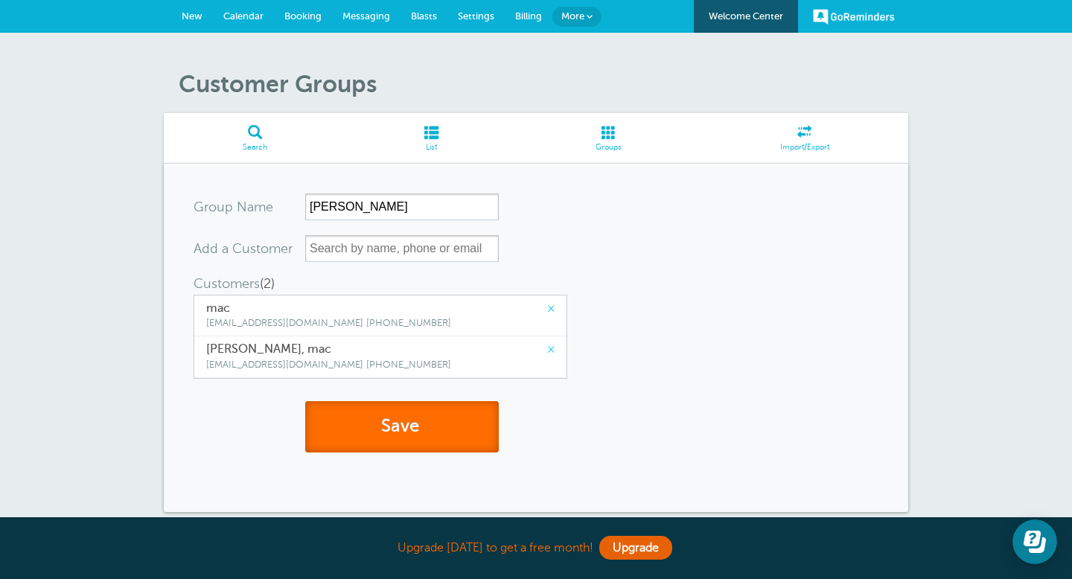
click at [393, 436] on button "Save" at bounding box center [402, 426] width 194 height 51
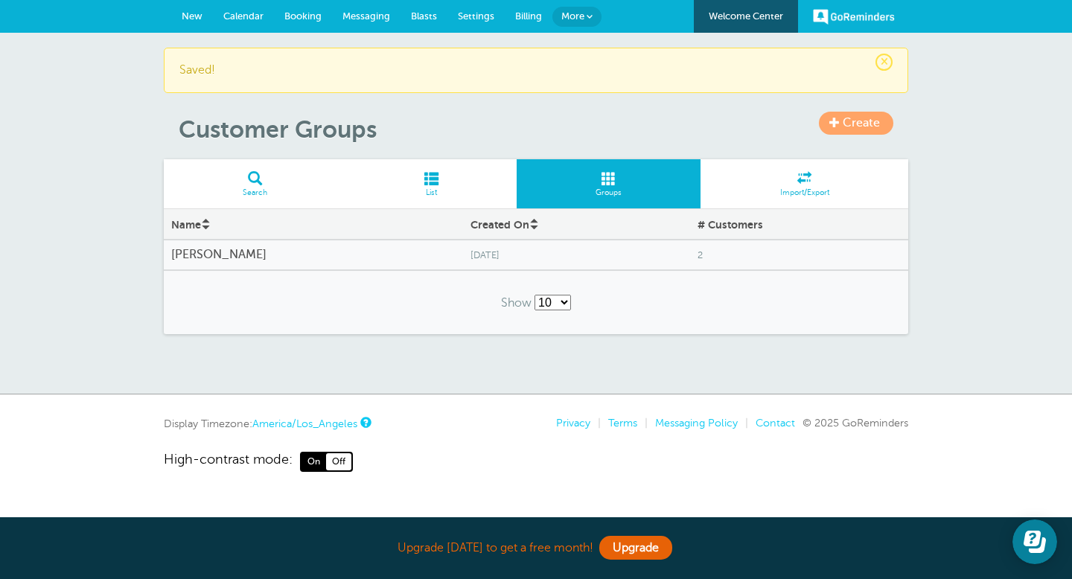
click at [376, 14] on span "Messaging" at bounding box center [367, 15] width 48 height 11
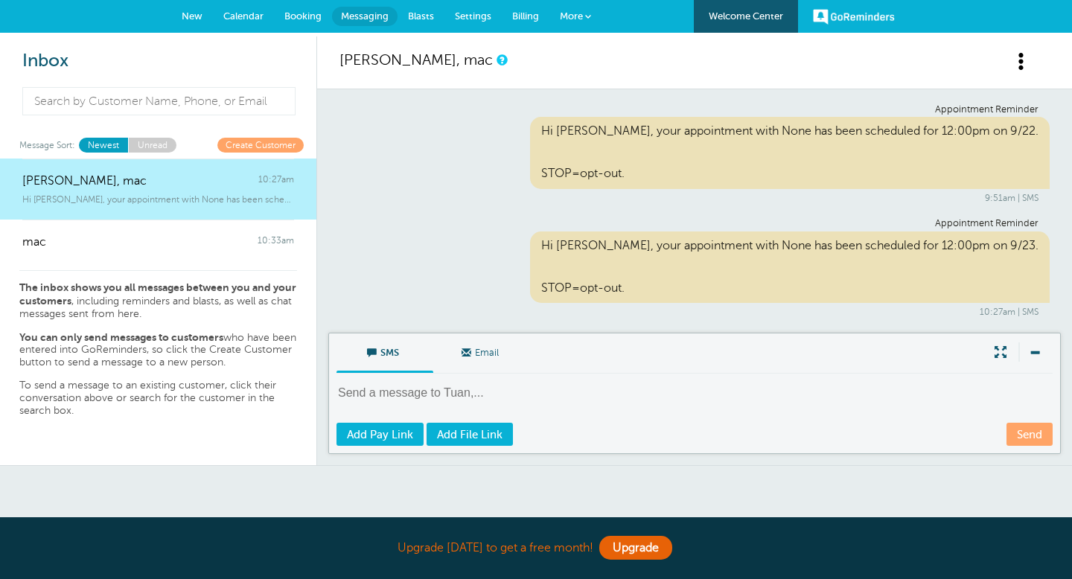
click at [236, 17] on span "Calendar" at bounding box center [243, 15] width 40 height 11
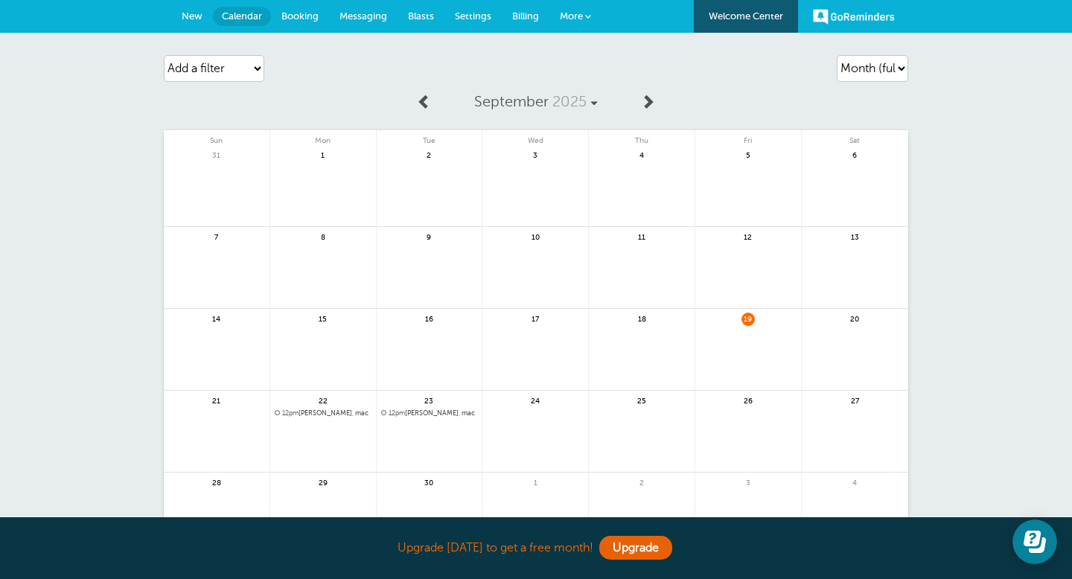
click at [747, 319] on span "19" at bounding box center [748, 318] width 13 height 11
click at [419, 412] on span "12pm Tuan, mac" at bounding box center [429, 414] width 97 height 8
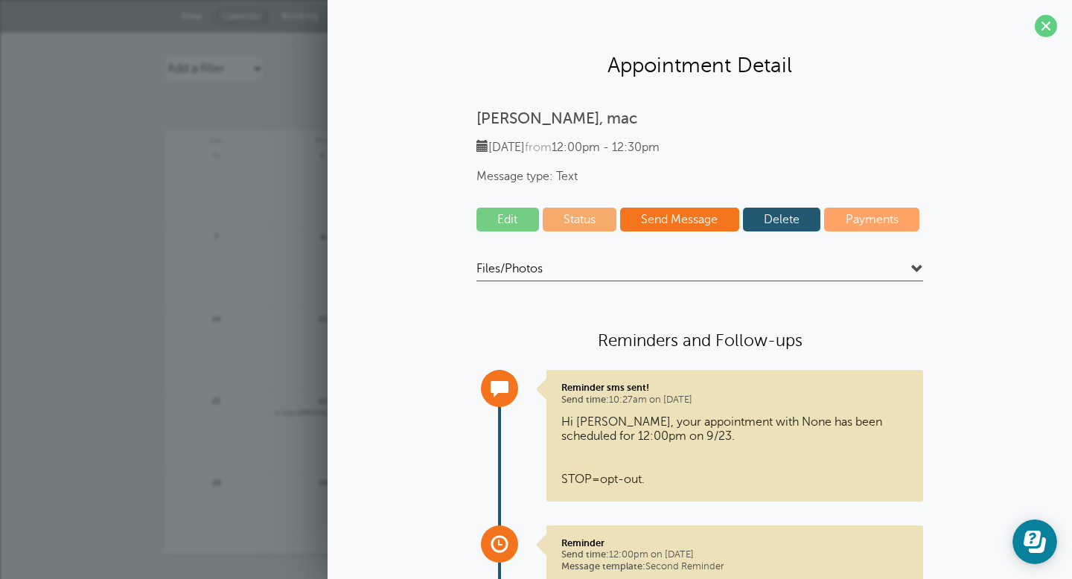
click at [515, 222] on link "Edit" at bounding box center [508, 220] width 63 height 24
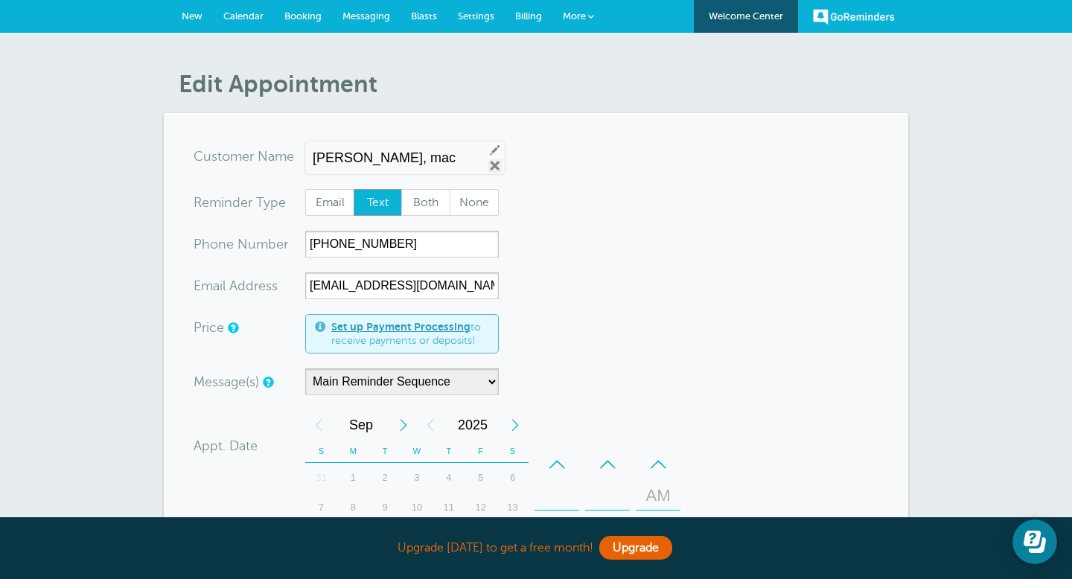
click at [489, 169] on link "Remove" at bounding box center [495, 165] width 13 height 13
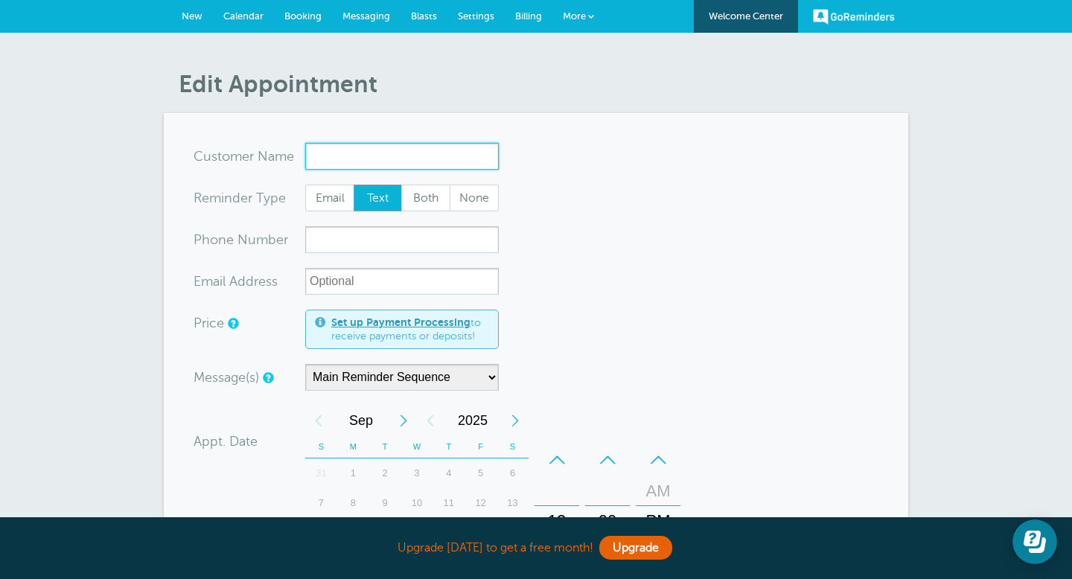
click at [486, 159] on input "x-no-autofill" at bounding box center [402, 156] width 194 height 27
type input "kristi"
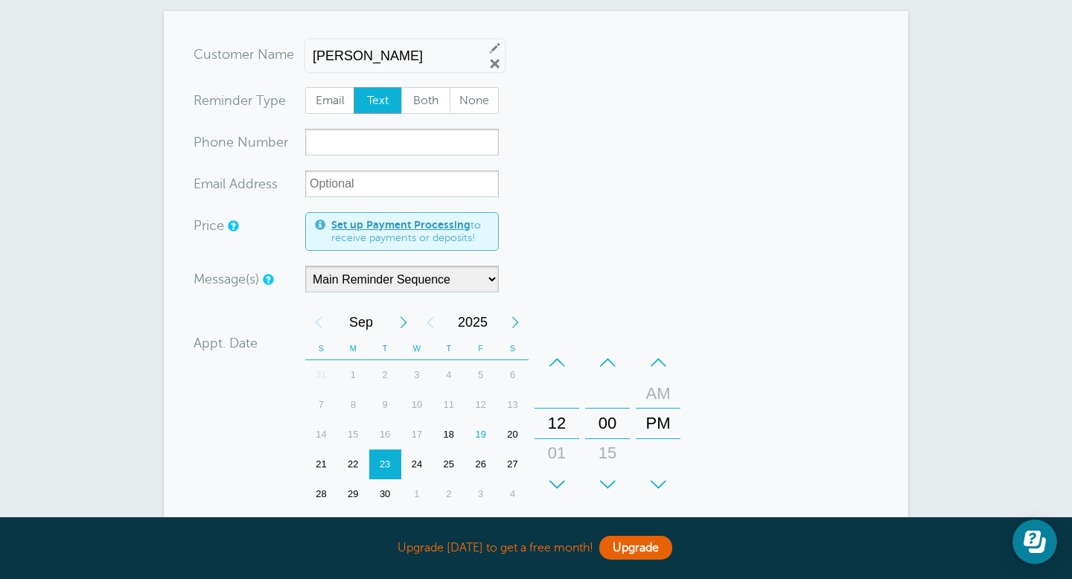
scroll to position [160, 0]
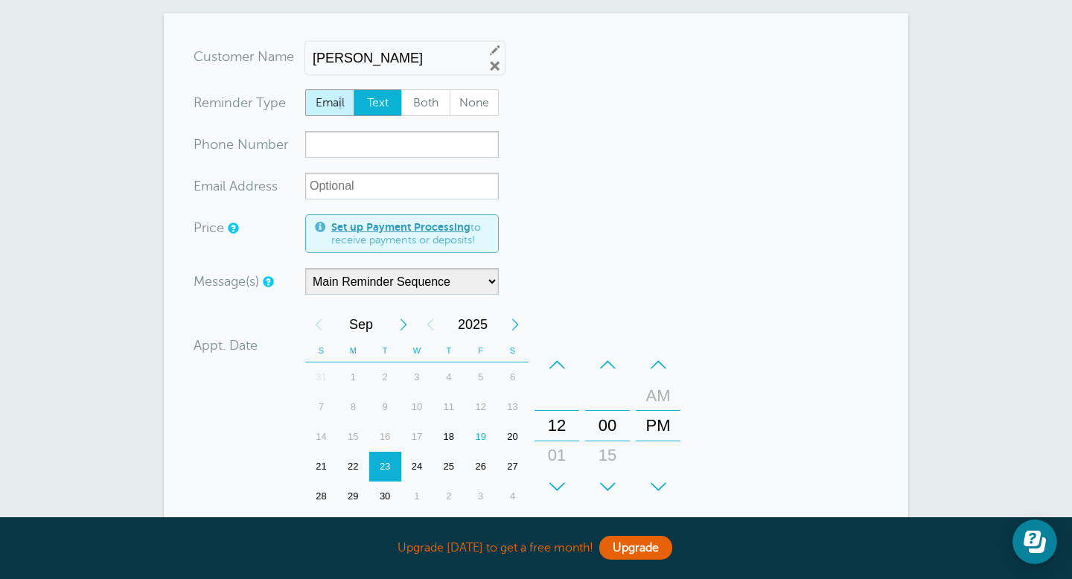
click at [340, 101] on span "Email" at bounding box center [330, 102] width 48 height 25
click at [381, 104] on span "Text" at bounding box center [378, 102] width 48 height 25
click at [354, 89] on input "Text" at bounding box center [353, 89] width 1 height 1
click at [427, 107] on span "Both" at bounding box center [426, 102] width 48 height 25
click at [401, 89] on input "Both" at bounding box center [401, 89] width 1 height 1
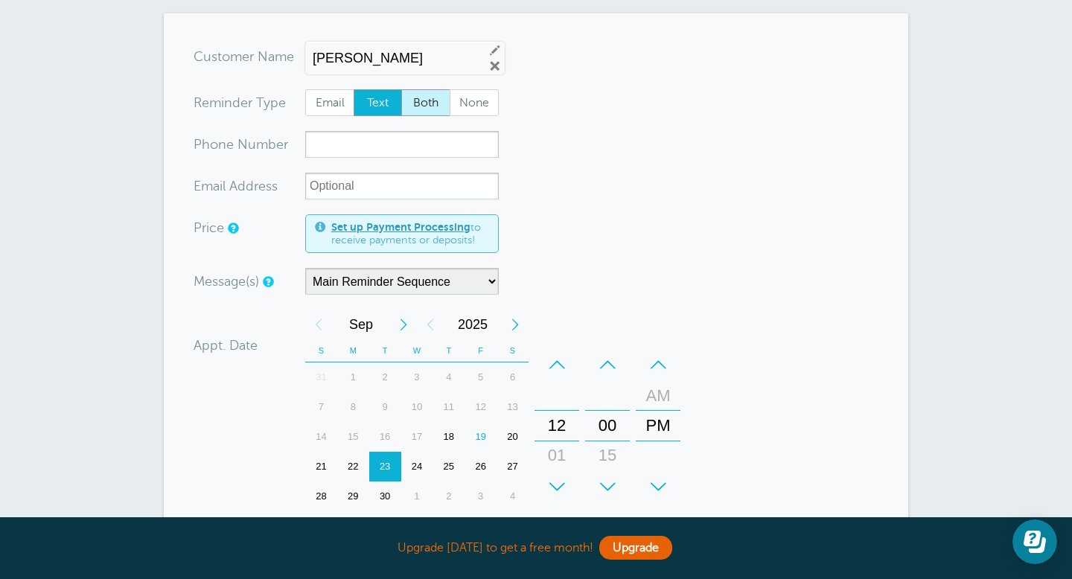
radio input "true"
click at [375, 104] on span "Text" at bounding box center [378, 102] width 48 height 25
click at [489, 54] on link "Edit" at bounding box center [495, 49] width 13 height 13
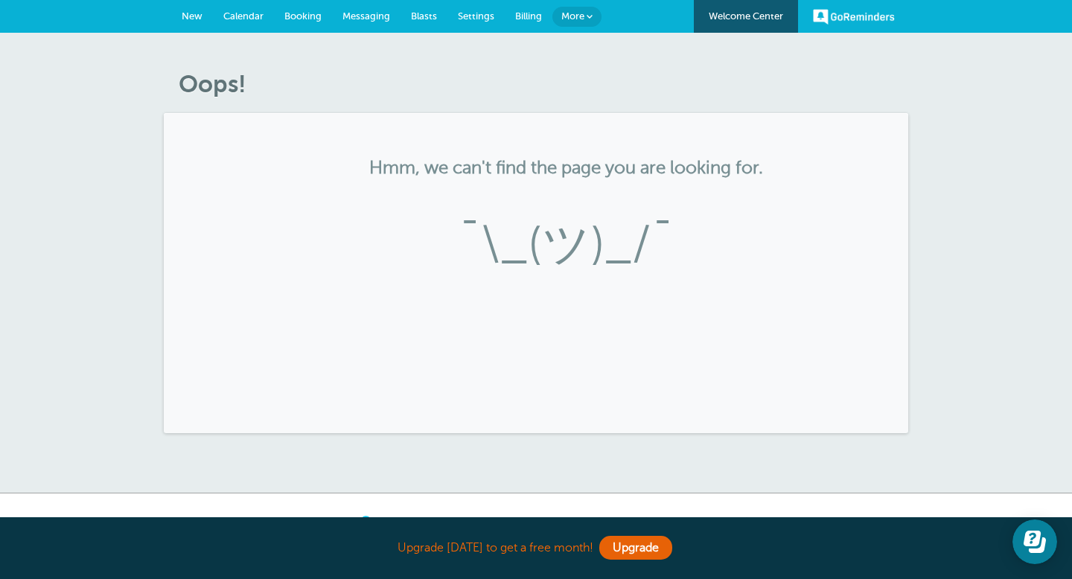
click at [250, 19] on span "Calendar" at bounding box center [243, 15] width 40 height 11
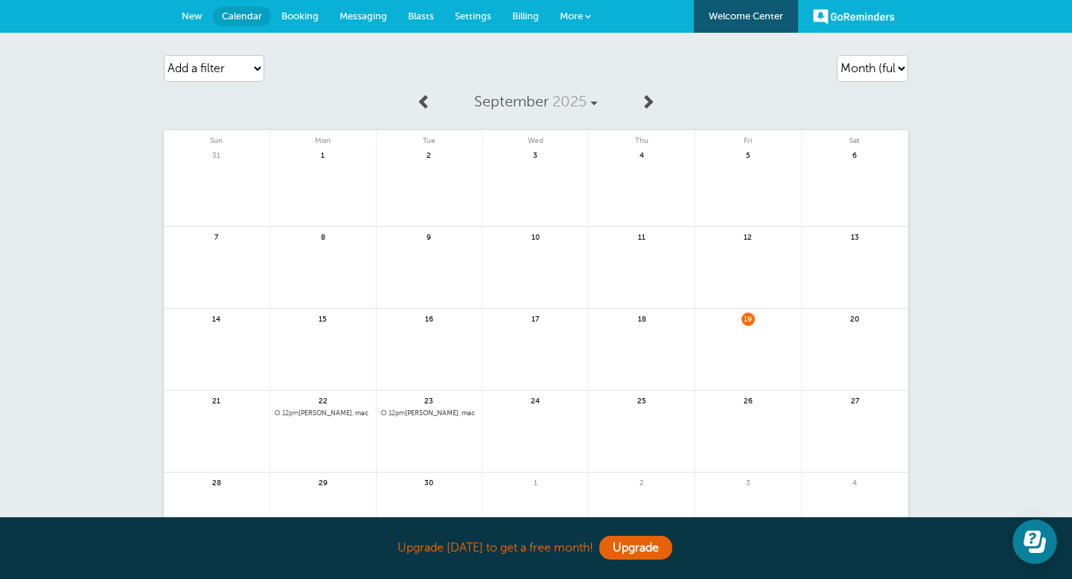
click at [516, 407] on div "24" at bounding box center [536, 432] width 106 height 82
click at [496, 418] on link at bounding box center [536, 440] width 106 height 65
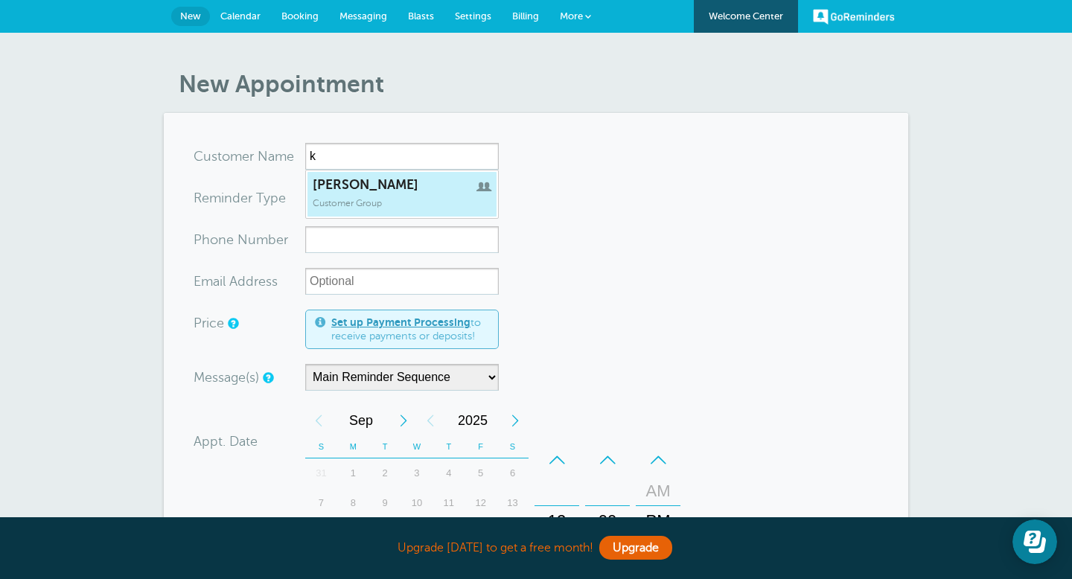
click at [350, 186] on span "[PERSON_NAME]" at bounding box center [402, 185] width 179 height 16
type input "[PERSON_NAME]"
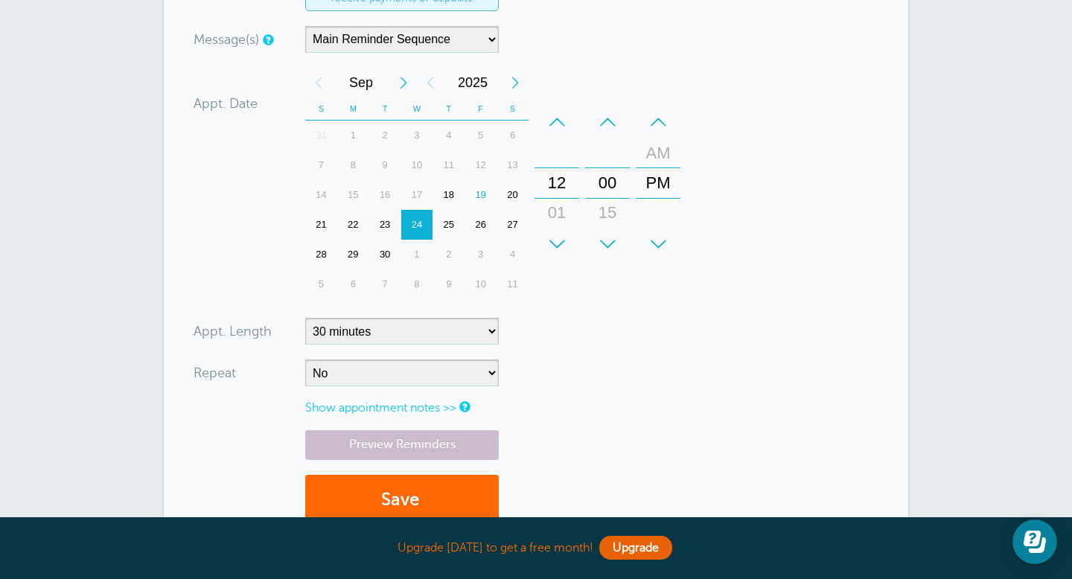
scroll to position [250, 0]
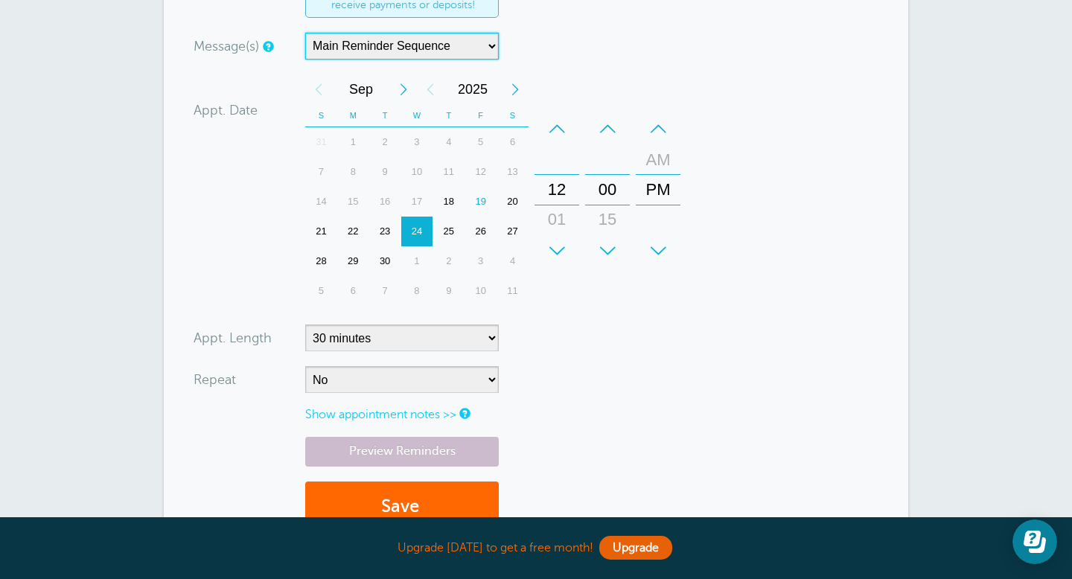
click at [480, 43] on select "Main Reminder Sequence" at bounding box center [402, 46] width 194 height 27
click at [493, 47] on select "Main Reminder Sequence" at bounding box center [402, 46] width 194 height 27
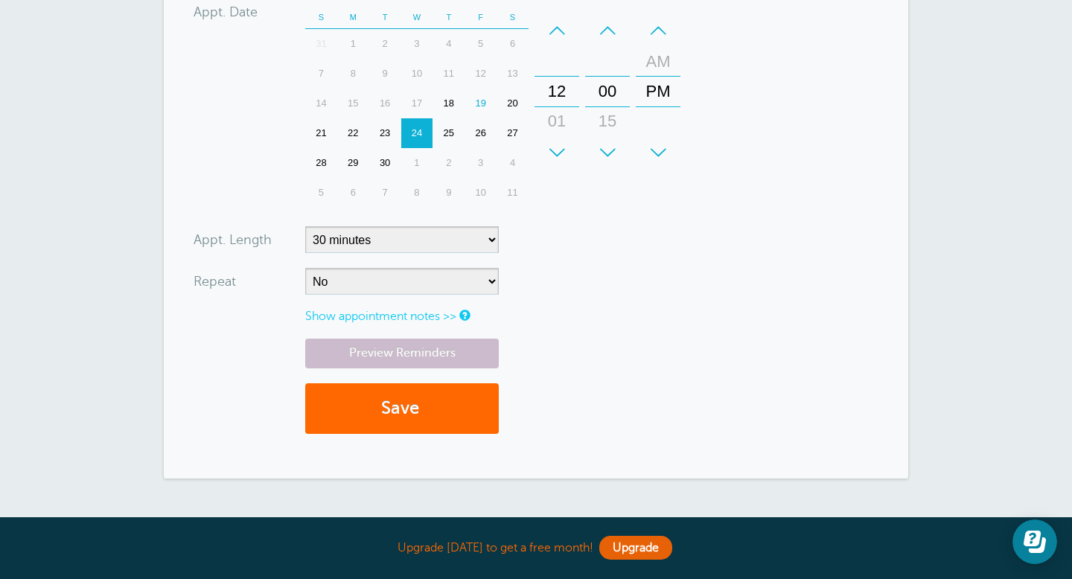
scroll to position [349, 0]
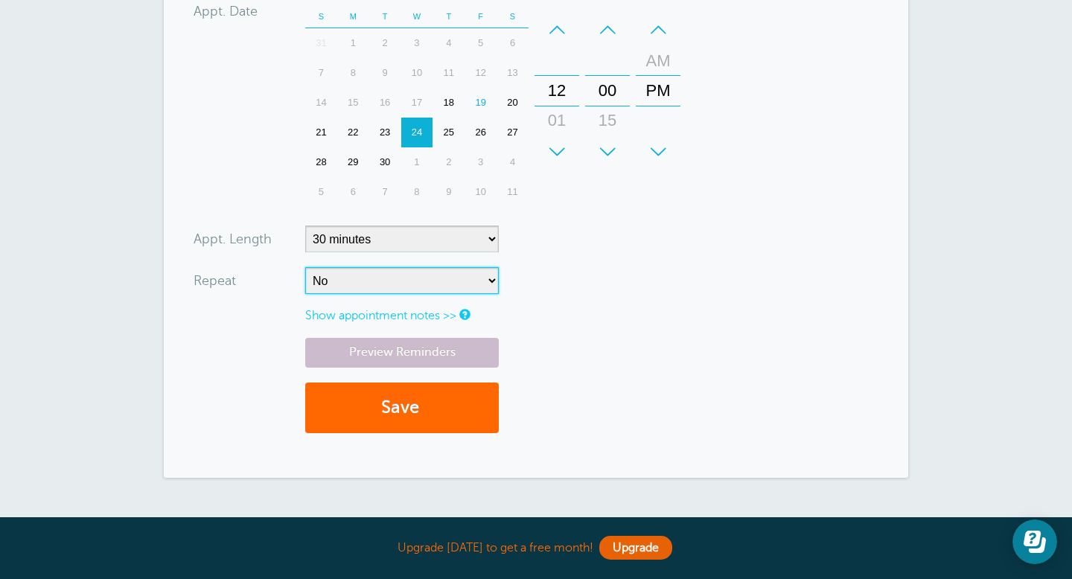
click at [471, 276] on select "No Daily Weekly Every 2 weeks Every 3 weeks Every 4 weeks Monthly Every 5 weeks…" at bounding box center [402, 280] width 194 height 27
select select "RRULE:FREQ=DAILY"
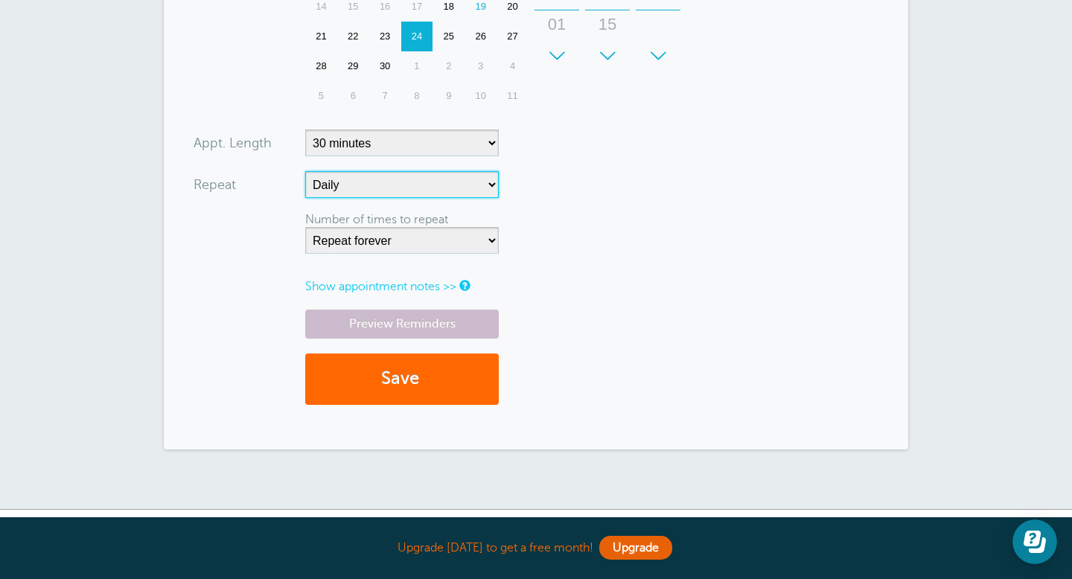
scroll to position [448, 0]
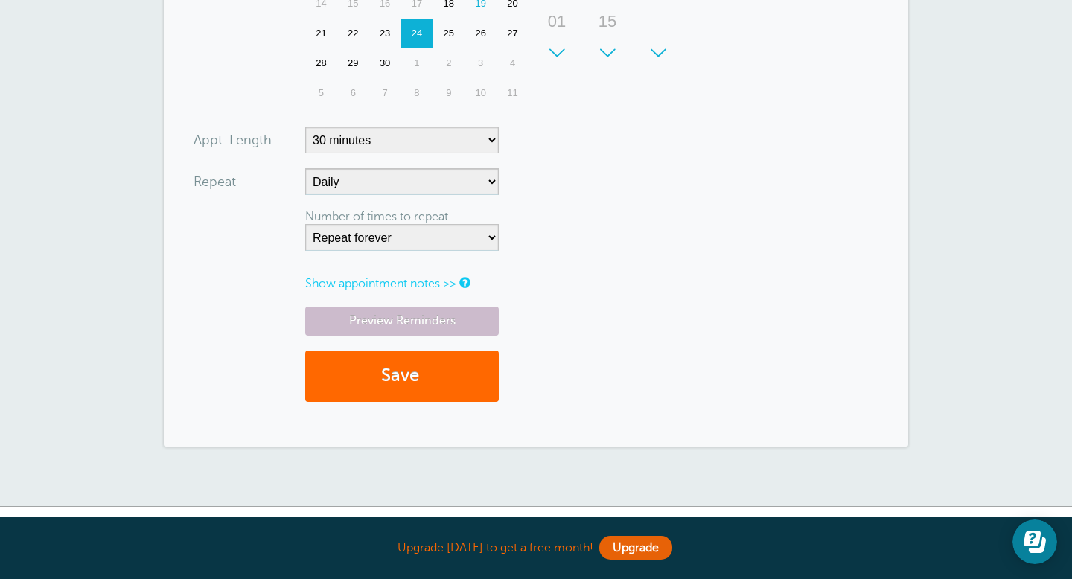
click at [437, 289] on link "Show appointment notes >>" at bounding box center [380, 283] width 151 height 13
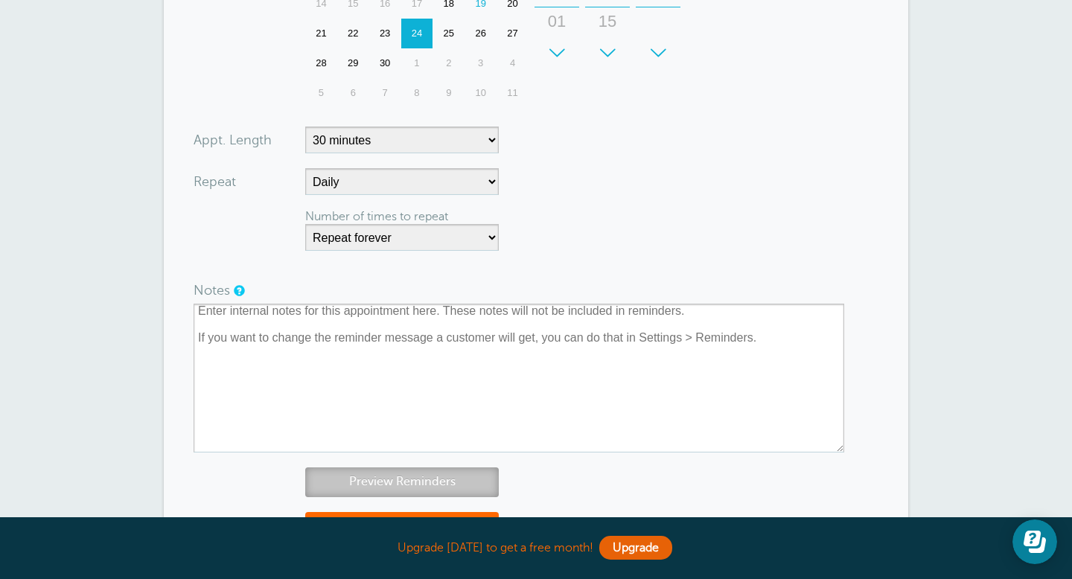
click at [376, 487] on link "Preview Reminders" at bounding box center [402, 482] width 194 height 29
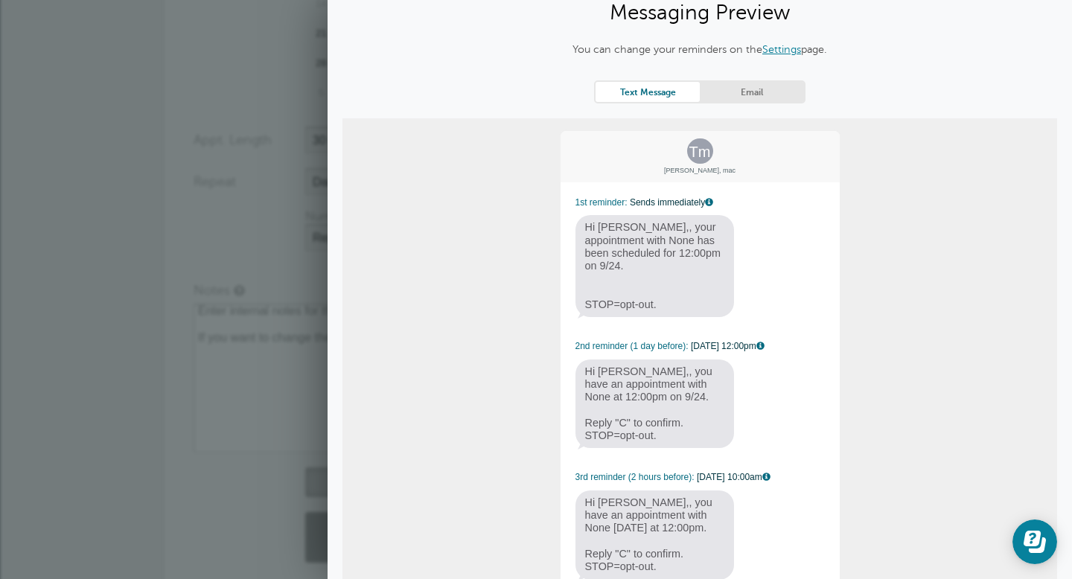
scroll to position [0, 0]
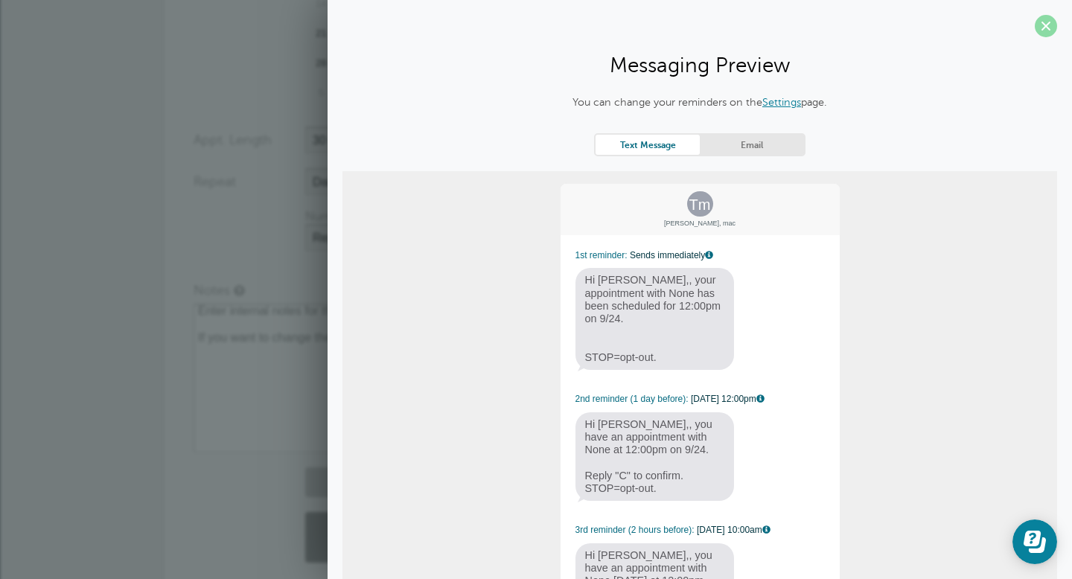
click at [1048, 22] on span at bounding box center [1046, 26] width 22 height 22
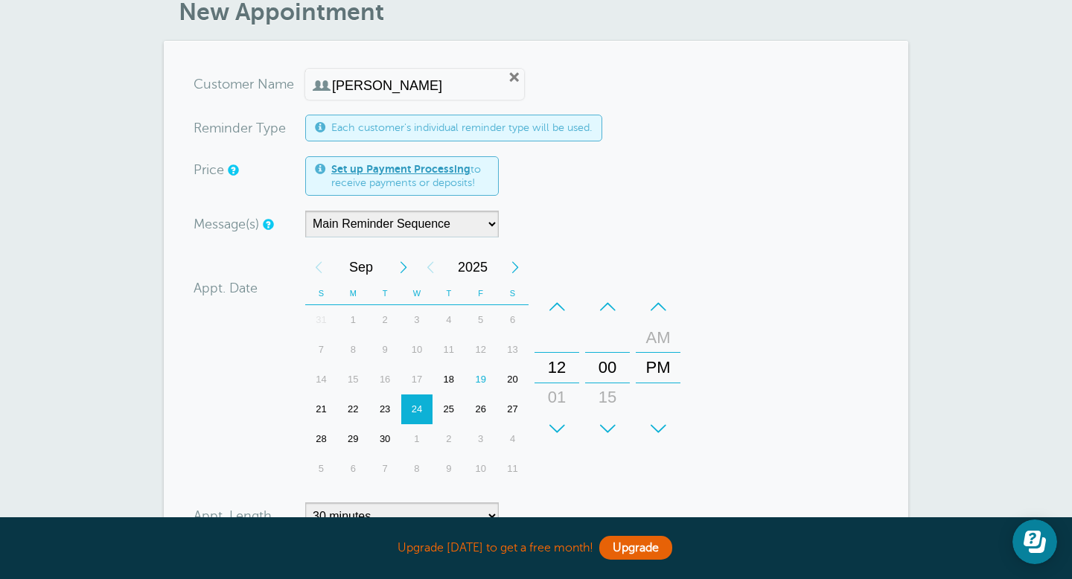
scroll to position [97, 0]
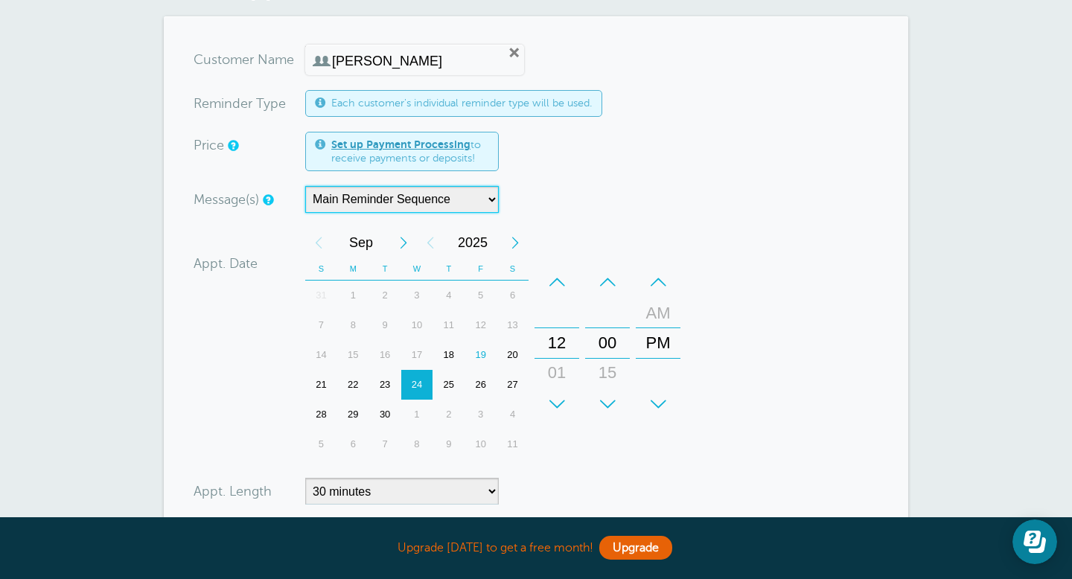
click at [481, 194] on select "Main Reminder Sequence" at bounding box center [402, 199] width 194 height 27
click at [357, 386] on div "22" at bounding box center [353, 385] width 32 height 30
click at [480, 354] on div "19" at bounding box center [481, 355] width 32 height 30
click at [561, 349] on div "12" at bounding box center [557, 343] width 36 height 30
click at [560, 407] on div "+" at bounding box center [557, 404] width 45 height 30
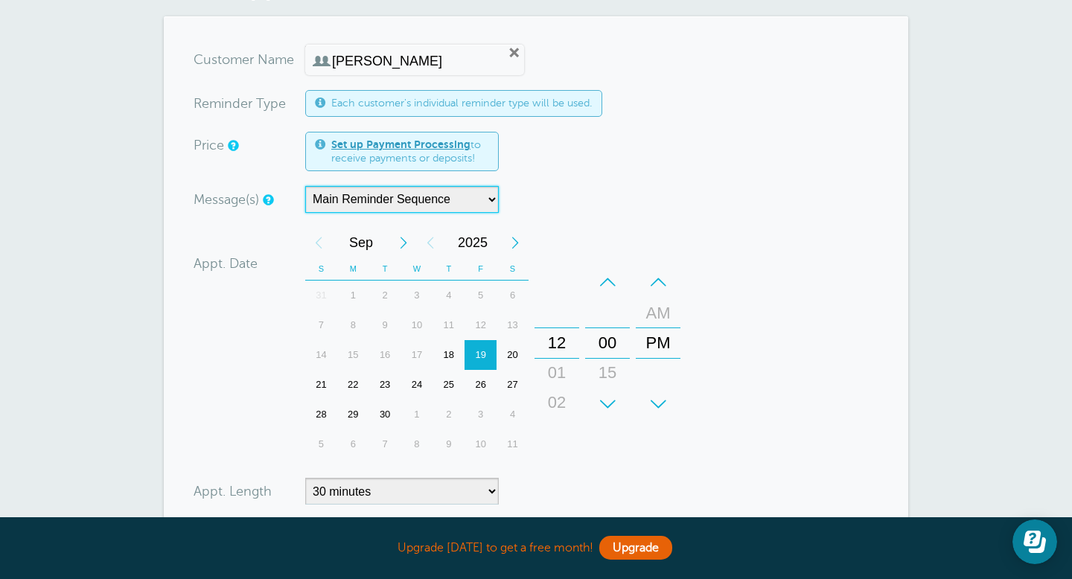
click at [559, 398] on div "+" at bounding box center [557, 404] width 45 height 30
click at [610, 401] on div "+" at bounding box center [607, 404] width 45 height 30
click at [608, 273] on div "–" at bounding box center [607, 282] width 45 height 30
click at [655, 405] on div "+" at bounding box center [658, 404] width 45 height 30
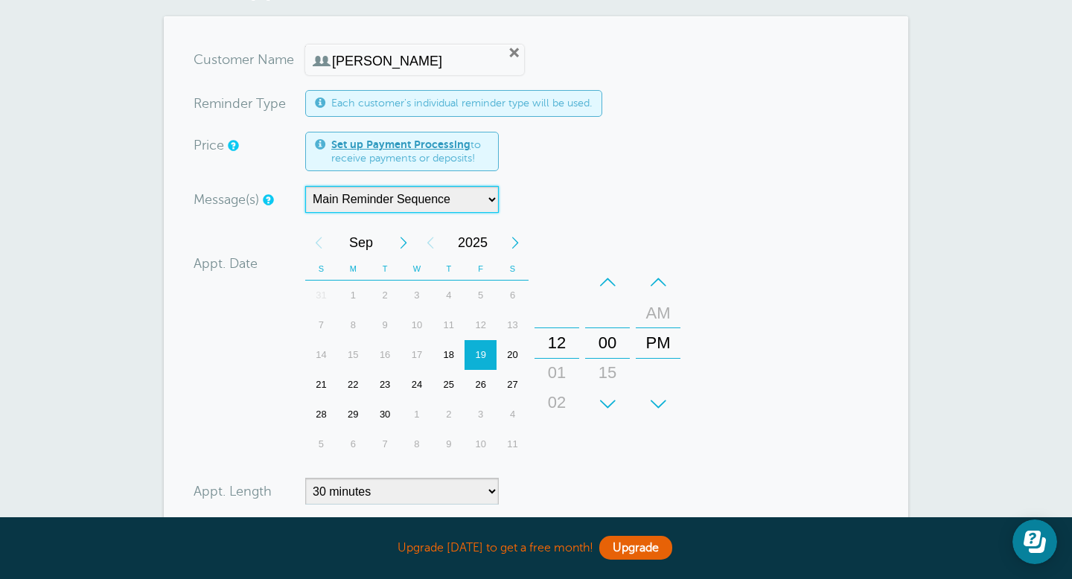
click at [550, 399] on div "+" at bounding box center [557, 404] width 45 height 30
click at [511, 358] on div "20" at bounding box center [513, 355] width 32 height 30
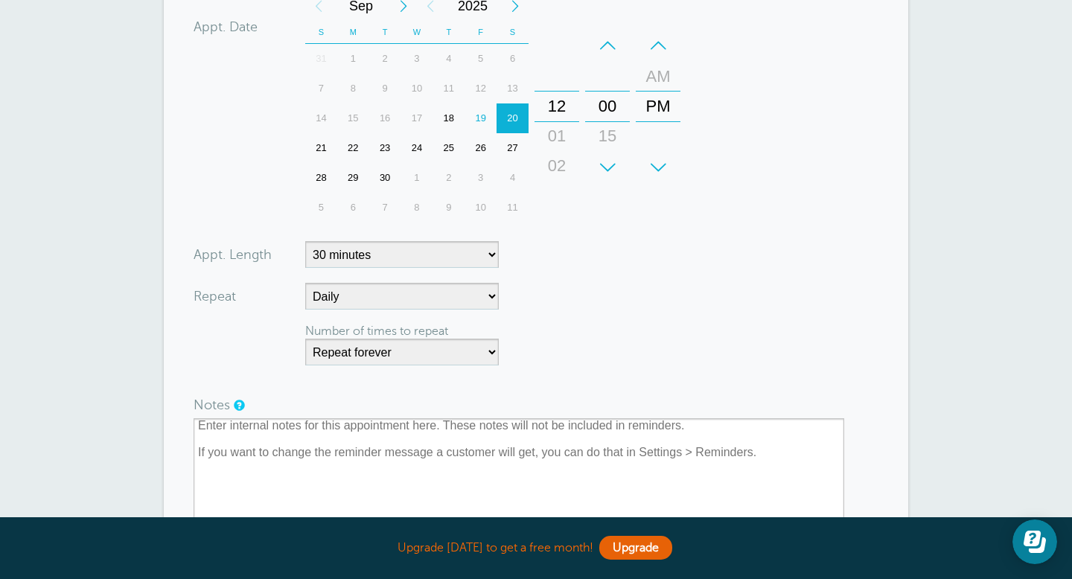
scroll to position [343, 0]
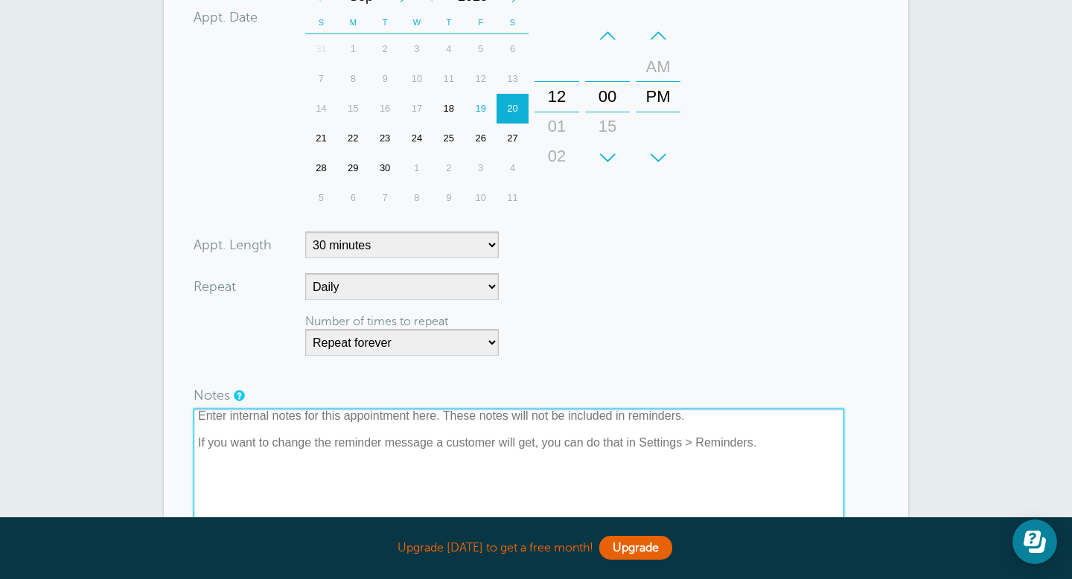
click at [433, 421] on textarea at bounding box center [519, 483] width 651 height 149
paste textarea "[PERSON_NAME] is inviting you to a scheduled Zoom meeting. Topic: [PERSON_NAME]…"
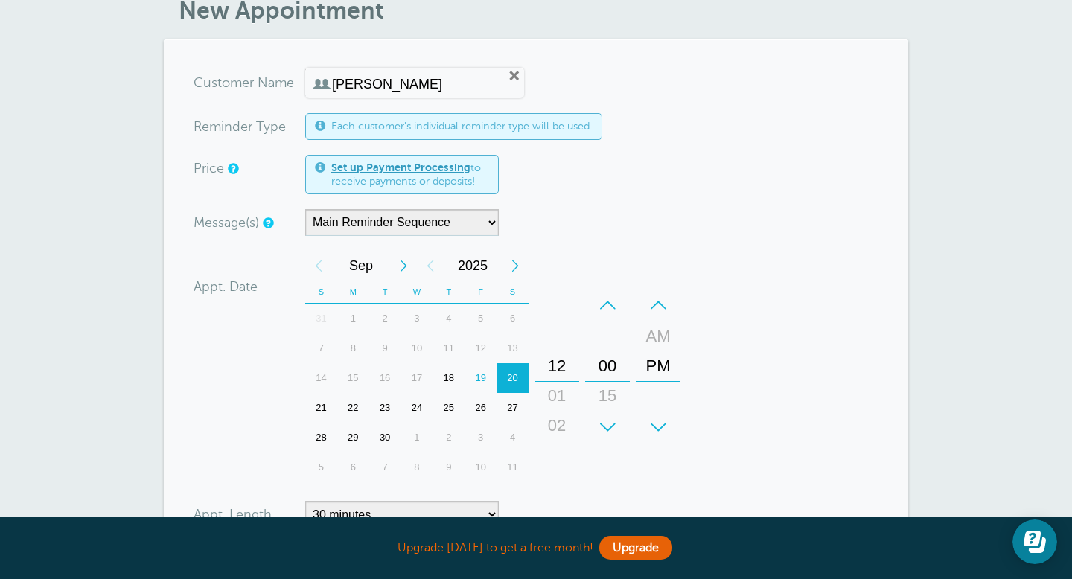
scroll to position [0, 0]
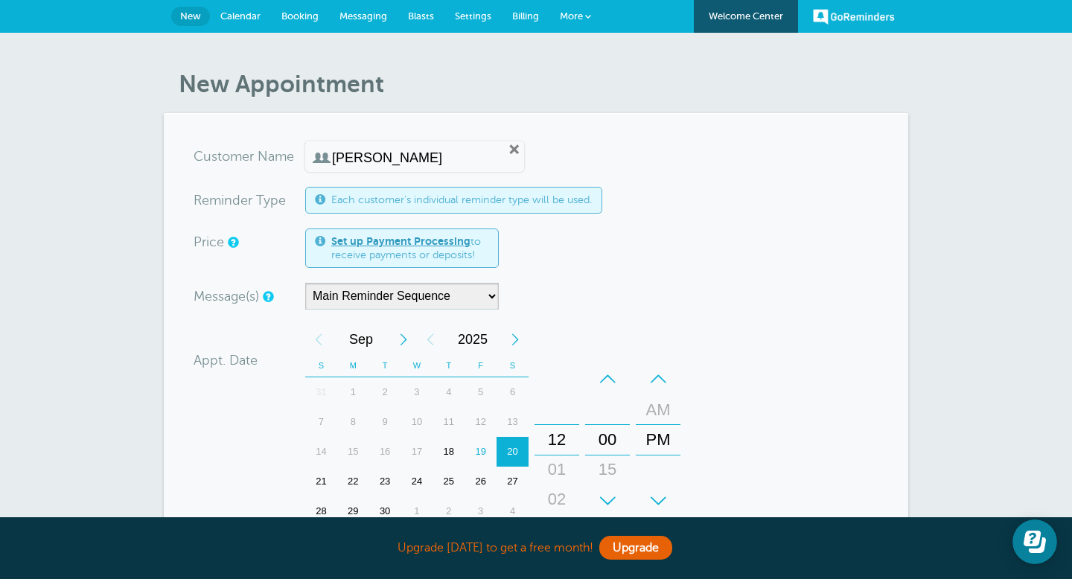
type textarea "[PERSON_NAME] is inviting you to a scheduled Zoom meeting. Topic: [PERSON_NAME]…"
click at [483, 295] on select "Main Reminder Sequence" at bounding box center [402, 296] width 194 height 27
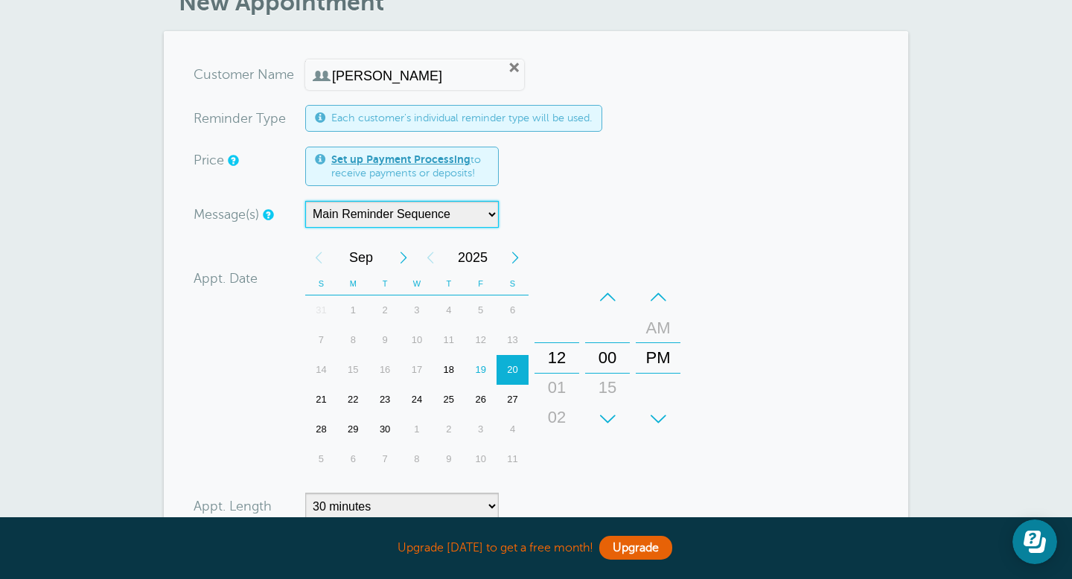
scroll to position [85, 0]
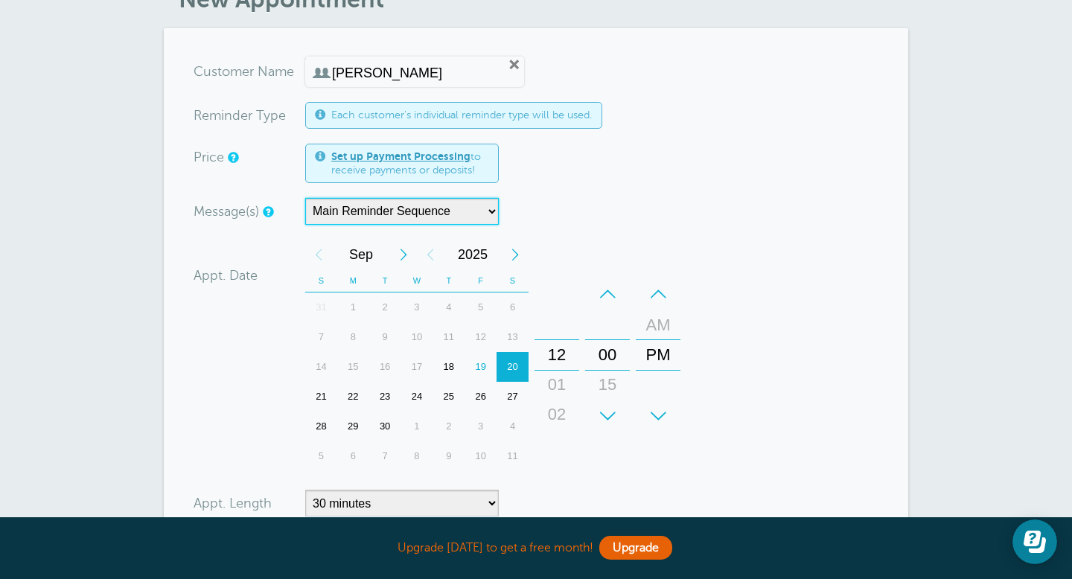
click at [483, 366] on div "19" at bounding box center [481, 367] width 32 height 30
click at [564, 357] on div "12" at bounding box center [557, 355] width 36 height 30
click at [561, 389] on div "01" at bounding box center [557, 385] width 36 height 30
click at [562, 387] on div "02" at bounding box center [557, 385] width 36 height 30
click at [561, 323] on div "01" at bounding box center [557, 326] width 36 height 30
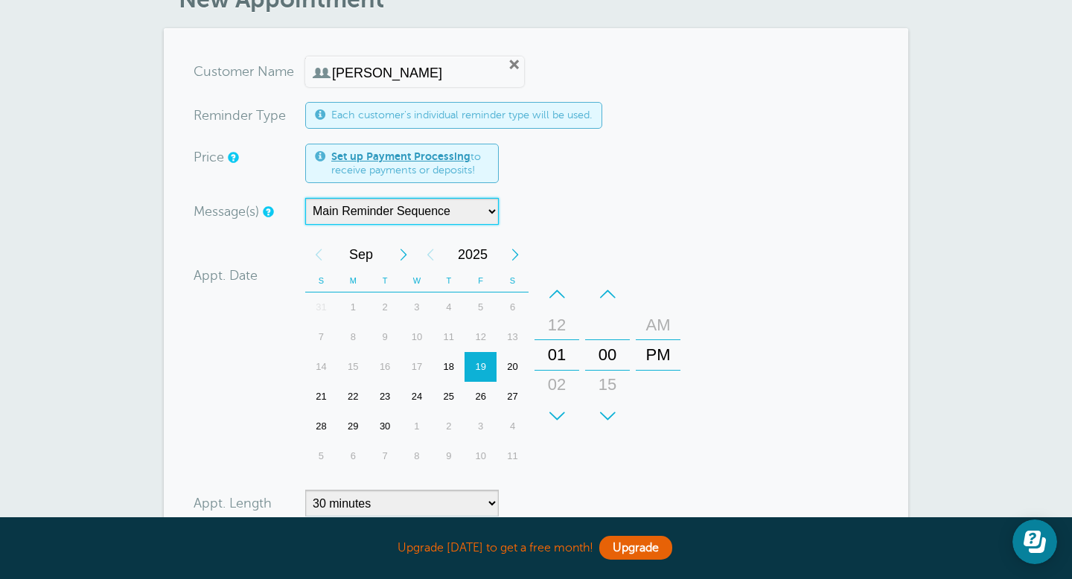
click at [658, 348] on div "PM" at bounding box center [658, 355] width 36 height 30
click at [658, 336] on div "AM" at bounding box center [658, 326] width 36 height 30
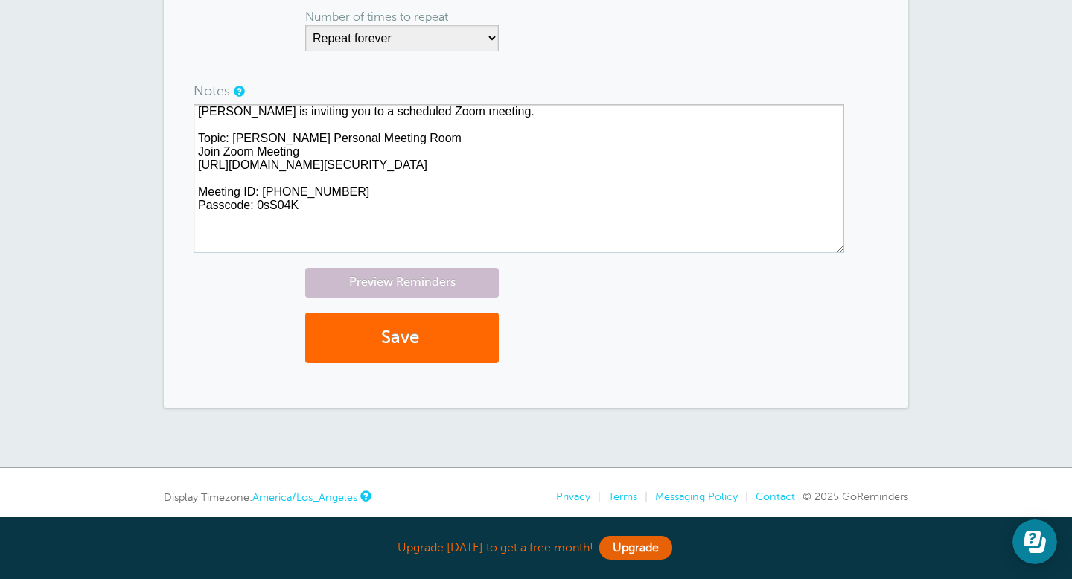
scroll to position [656, 0]
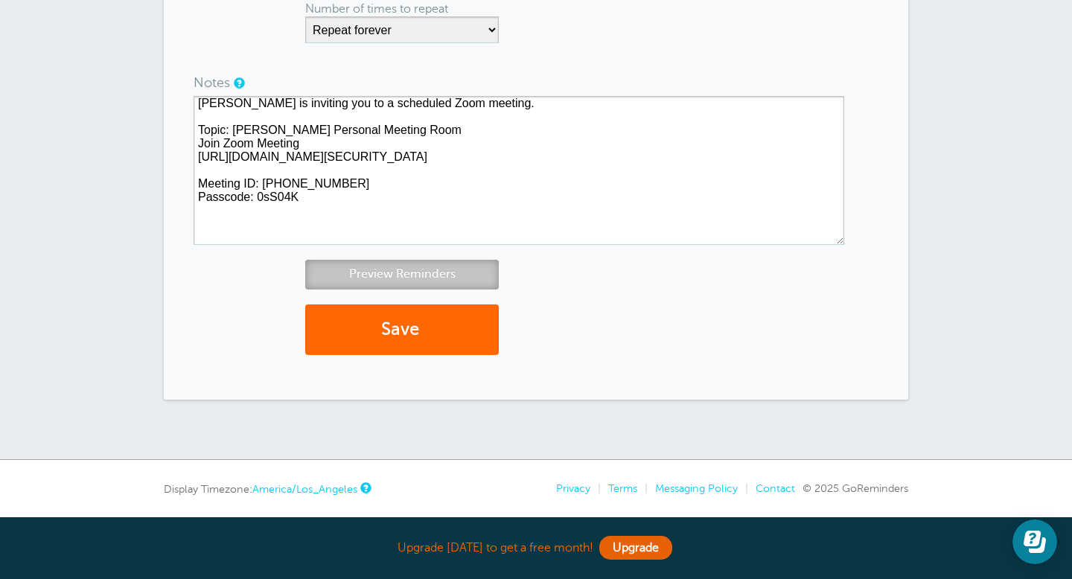
click at [427, 277] on link "Preview Reminders" at bounding box center [402, 274] width 194 height 29
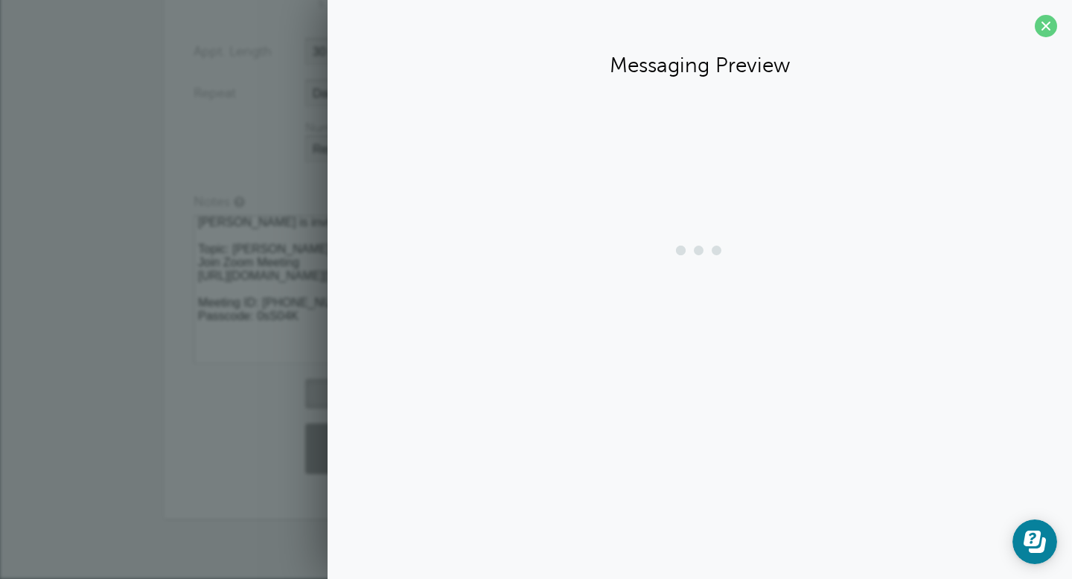
scroll to position [536, 0]
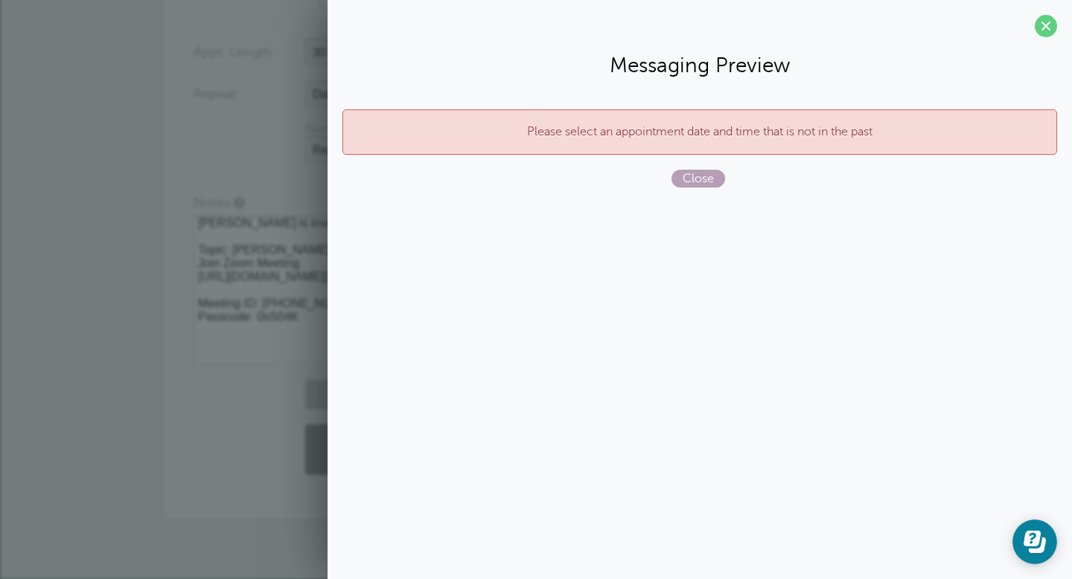
click at [702, 178] on span "Close" at bounding box center [699, 179] width 54 height 18
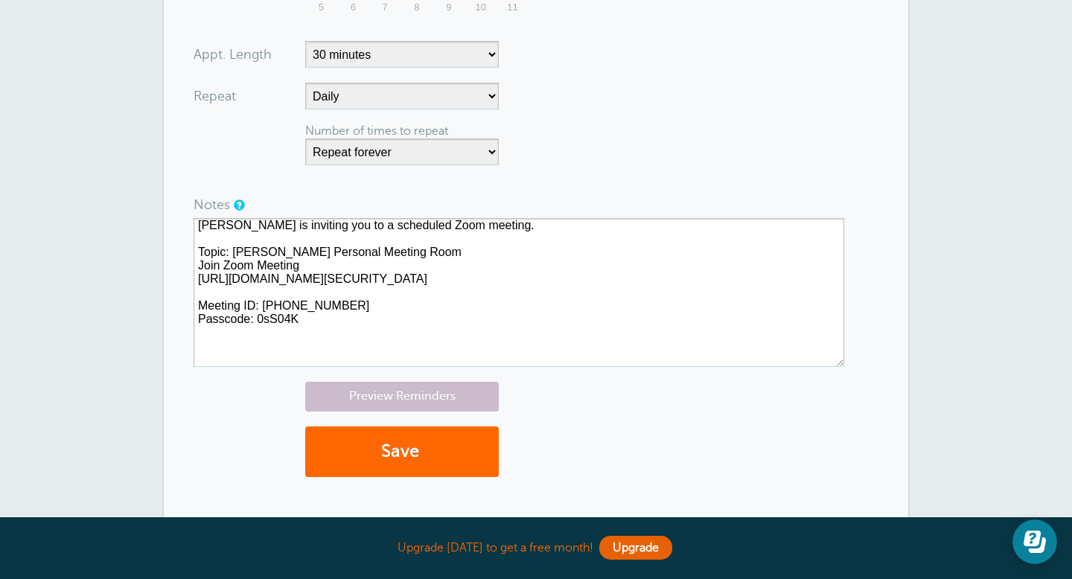
scroll to position [535, 0]
click at [448, 456] on button "Save" at bounding box center [402, 451] width 194 height 51
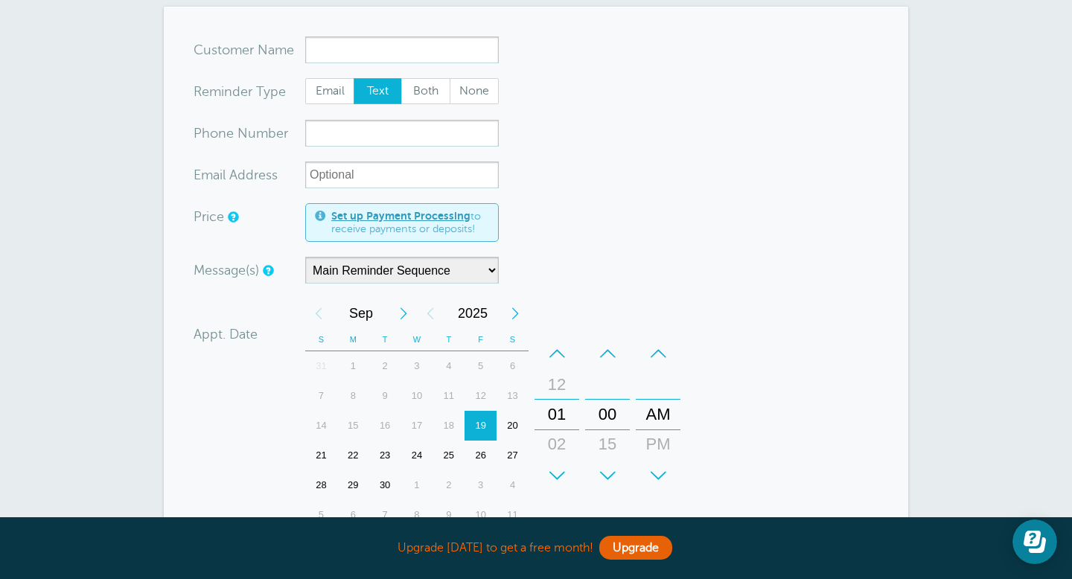
scroll to position [149, 0]
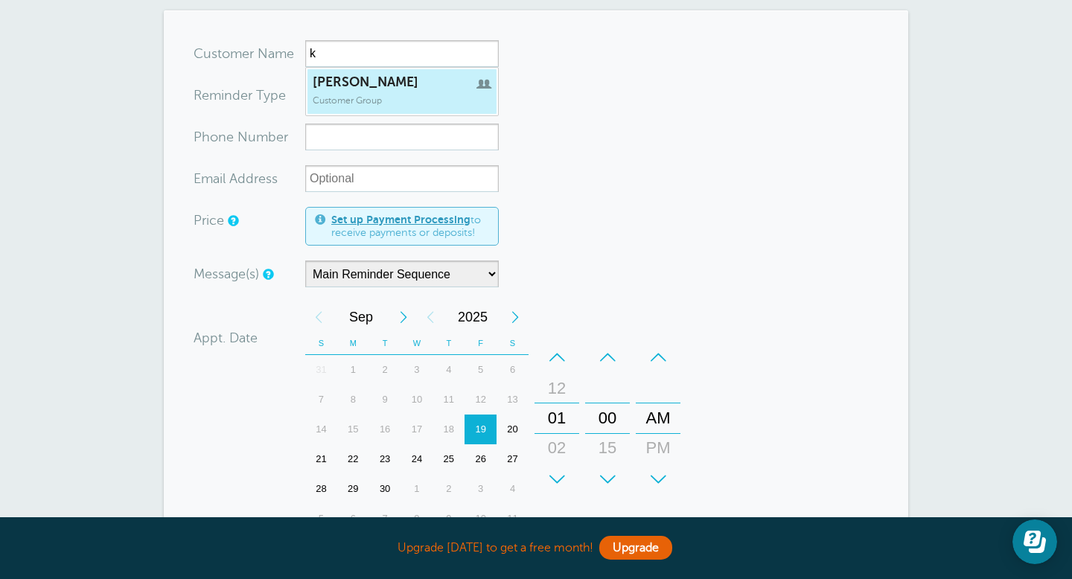
click at [389, 106] on link "[PERSON_NAME] Customer Group" at bounding box center [402, 92] width 191 height 46
type input "[PERSON_NAME]"
type input "Kristi"
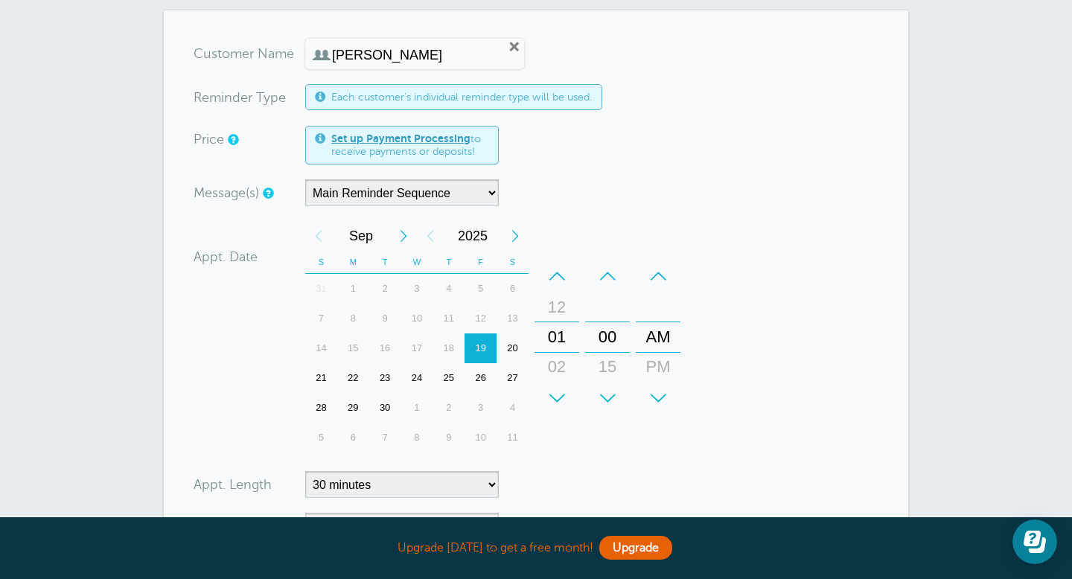
click at [593, 185] on div "Message(s) Main Reminder Sequence Custom Message Start with First Reminder Seco…" at bounding box center [436, 192] width 484 height 27
click at [661, 362] on div "PM" at bounding box center [658, 367] width 36 height 30
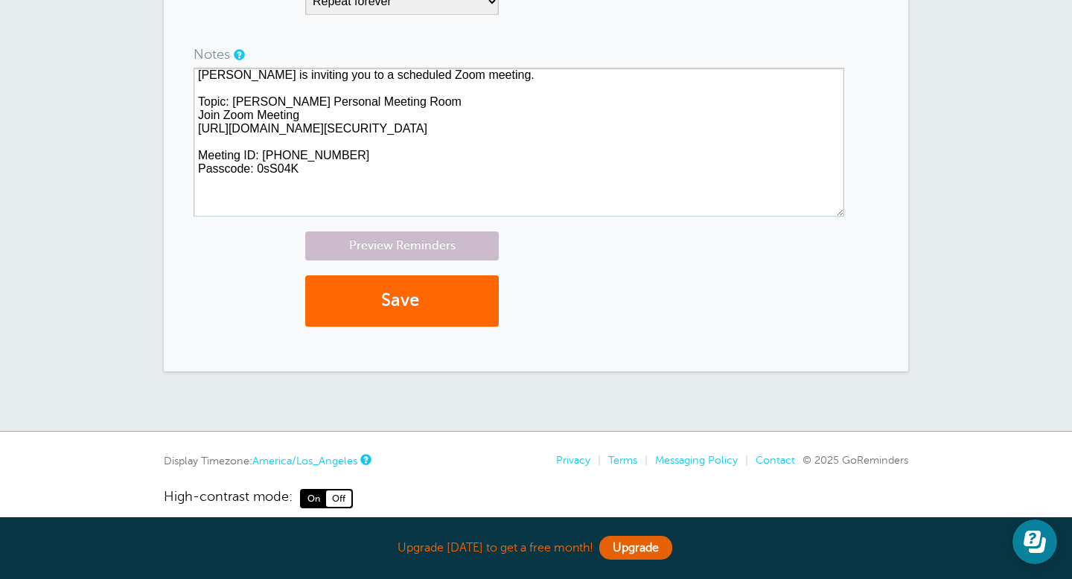
scroll to position [743, 0]
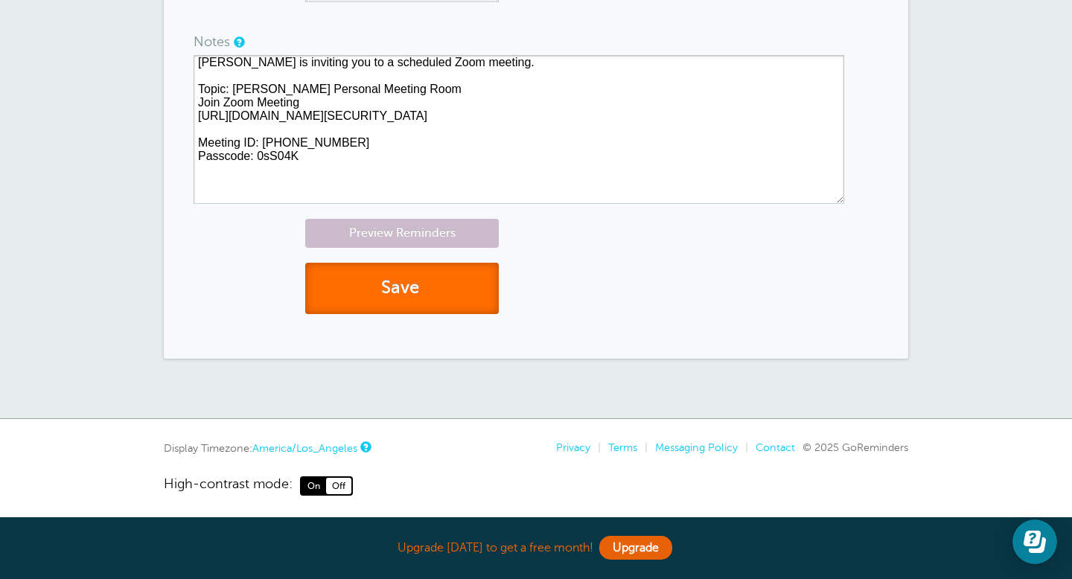
click at [427, 283] on button "Save" at bounding box center [402, 288] width 194 height 51
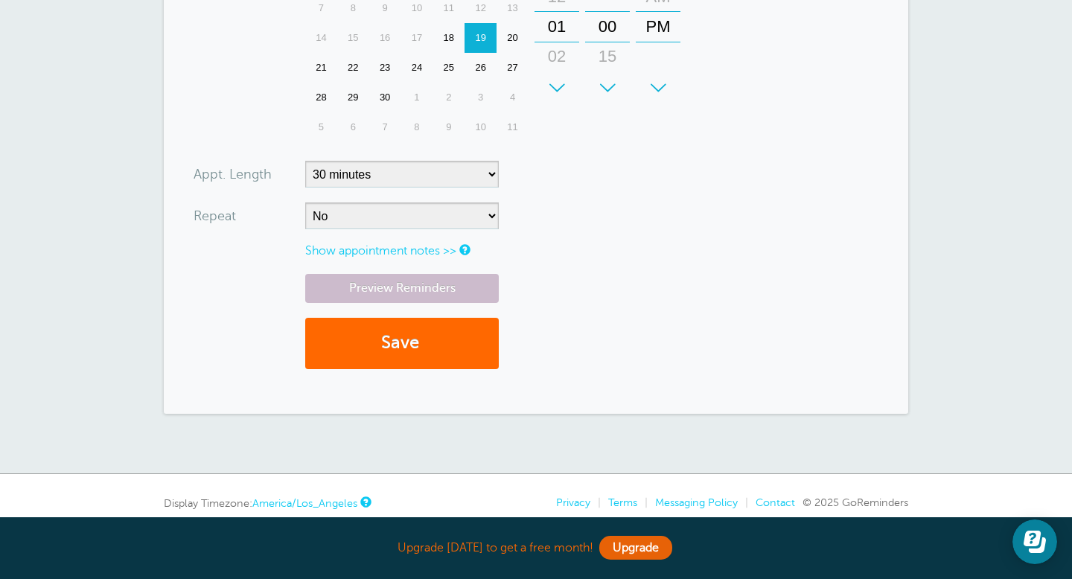
scroll to position [540, 0]
click at [429, 251] on link "Show appointment notes >>" at bounding box center [380, 251] width 151 height 13
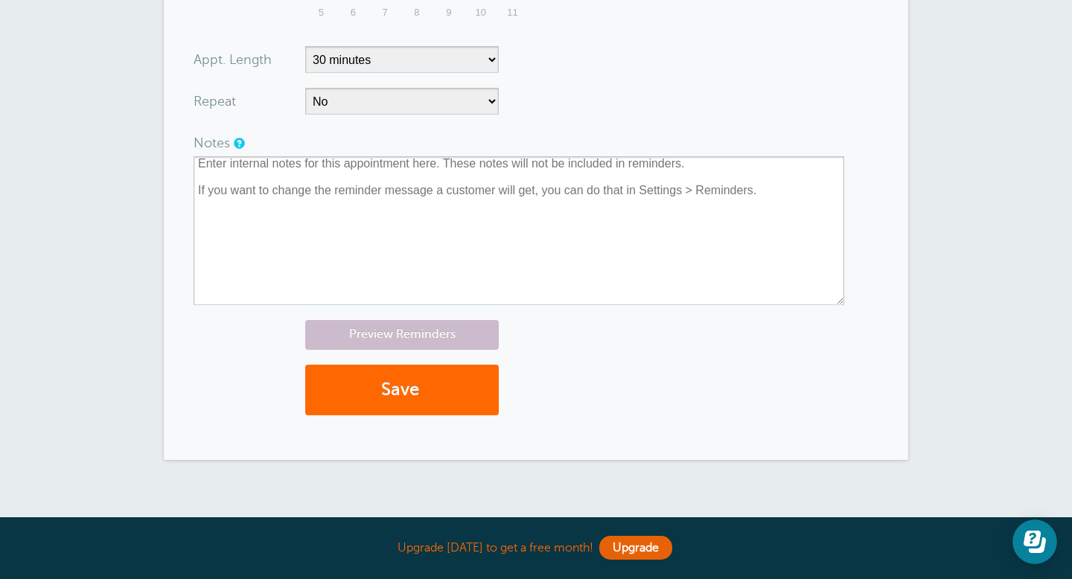
scroll to position [658, 0]
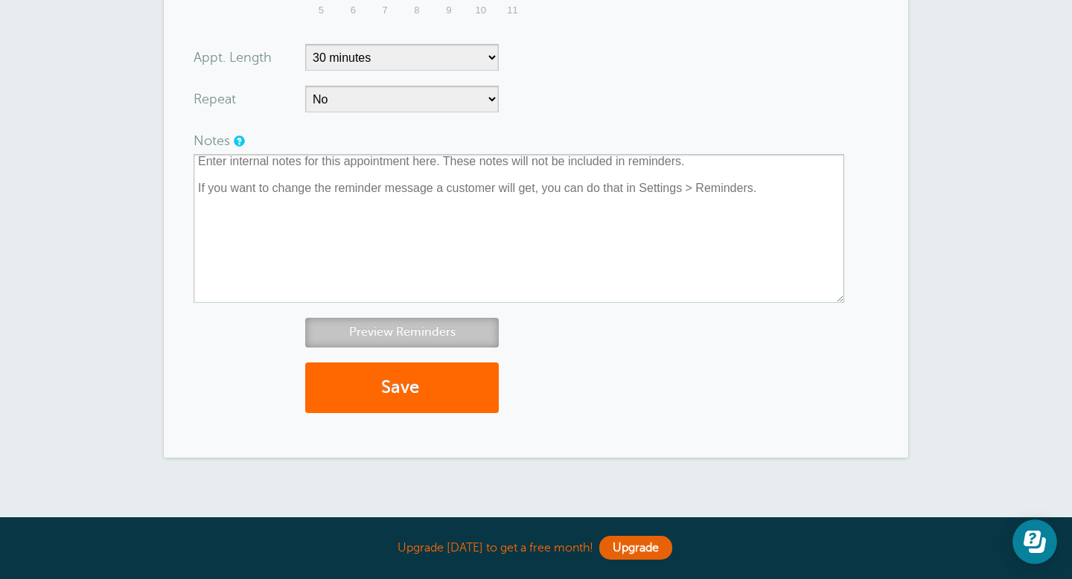
click at [443, 334] on link "Preview Reminders" at bounding box center [402, 332] width 194 height 29
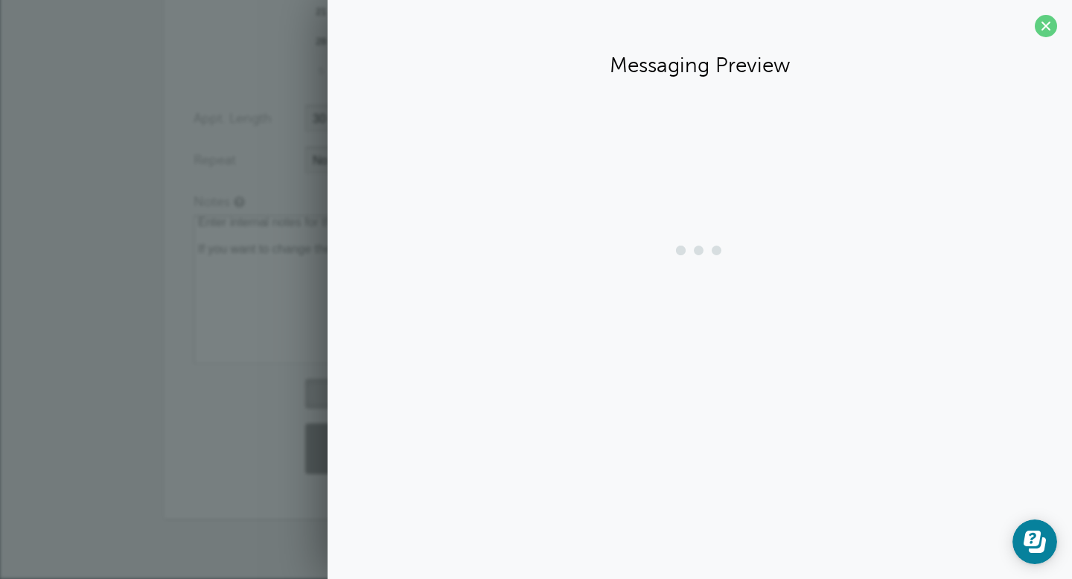
scroll to position [596, 0]
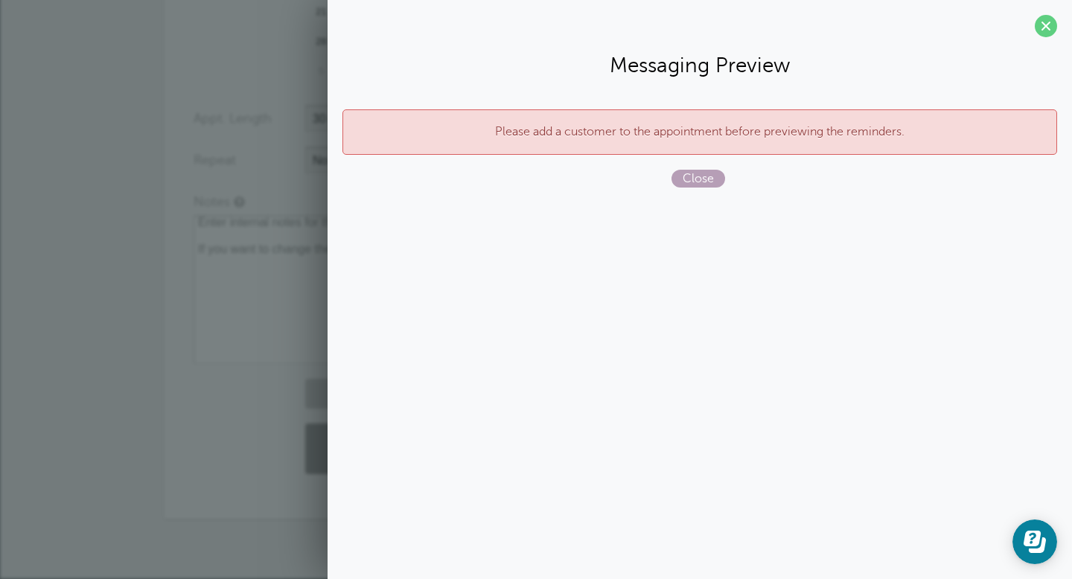
click at [711, 171] on span "Close" at bounding box center [699, 179] width 54 height 18
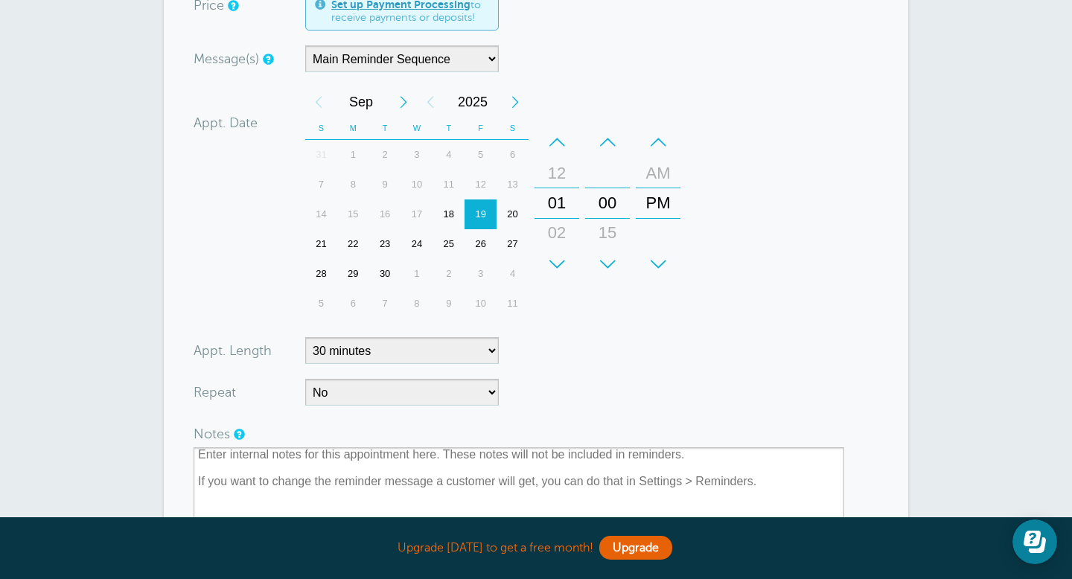
scroll to position [0, 0]
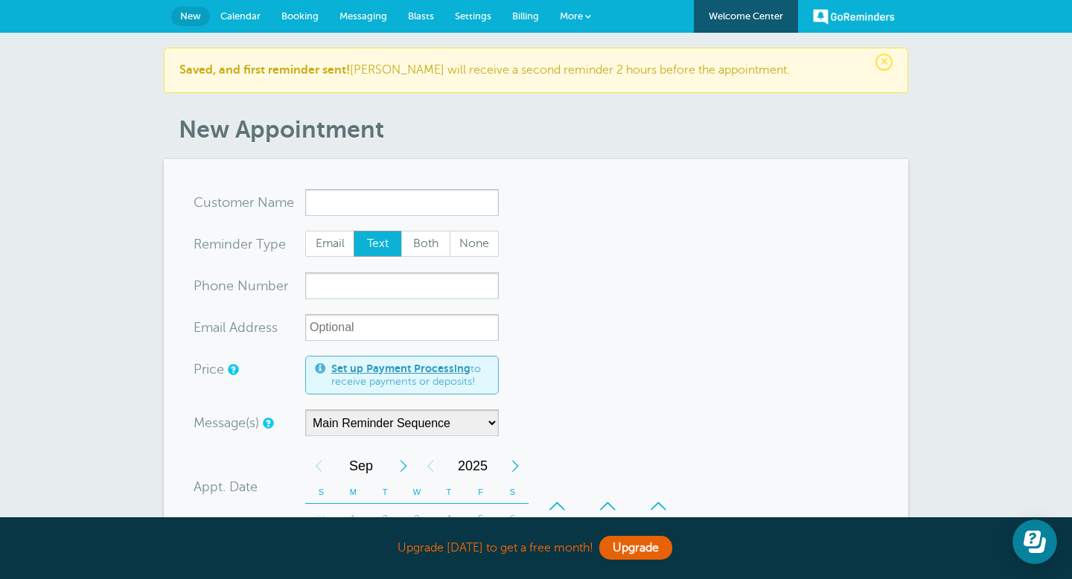
click at [375, 11] on span "Messaging" at bounding box center [364, 15] width 48 height 11
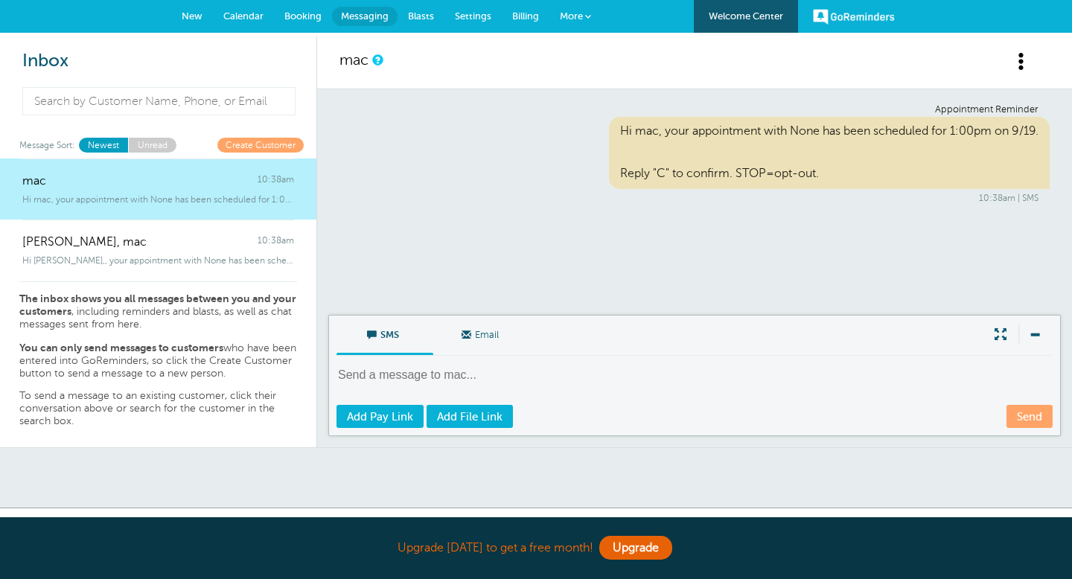
click at [1019, 63] on span at bounding box center [1022, 61] width 19 height 19
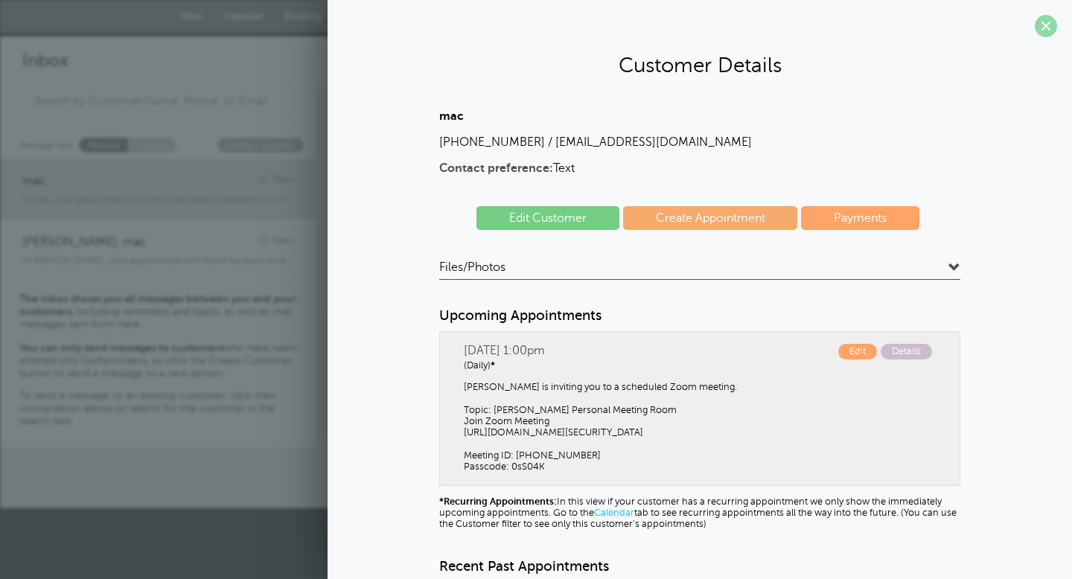
click at [1049, 22] on span at bounding box center [1046, 26] width 22 height 22
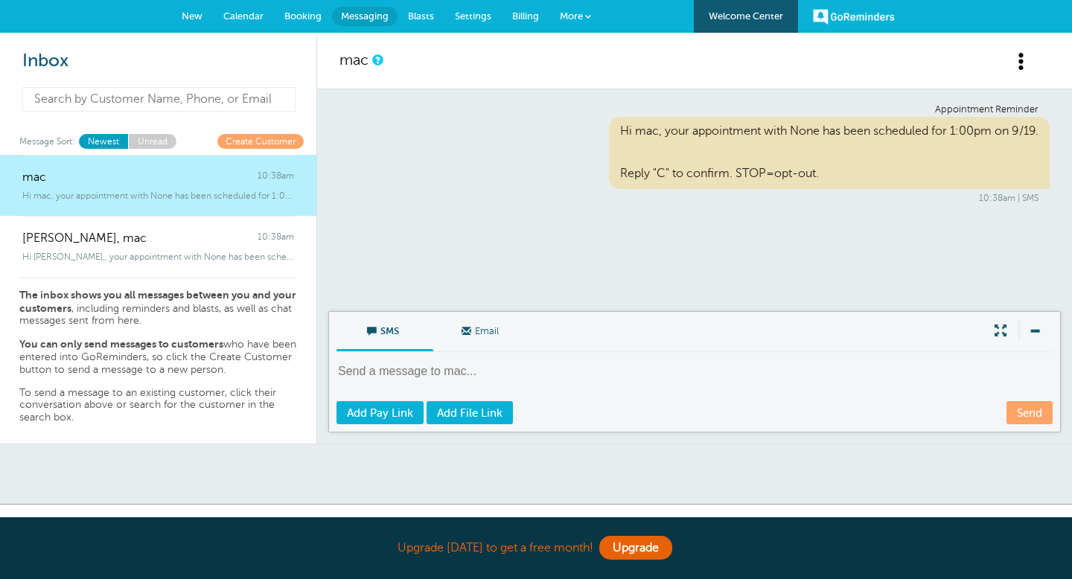
click at [128, 102] on input at bounding box center [158, 99] width 273 height 25
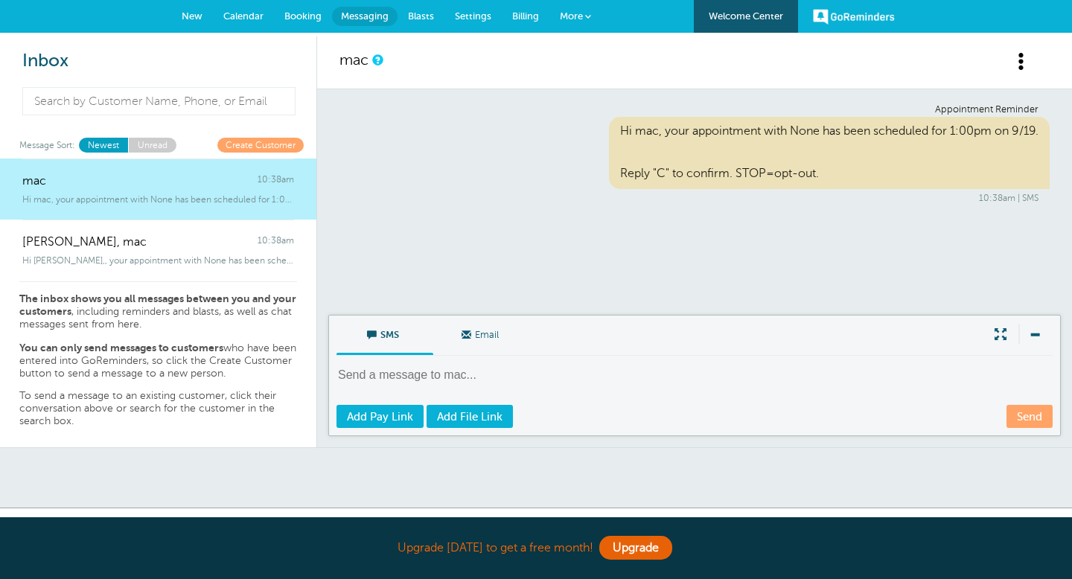
click at [578, 14] on span "More" at bounding box center [571, 15] width 23 height 11
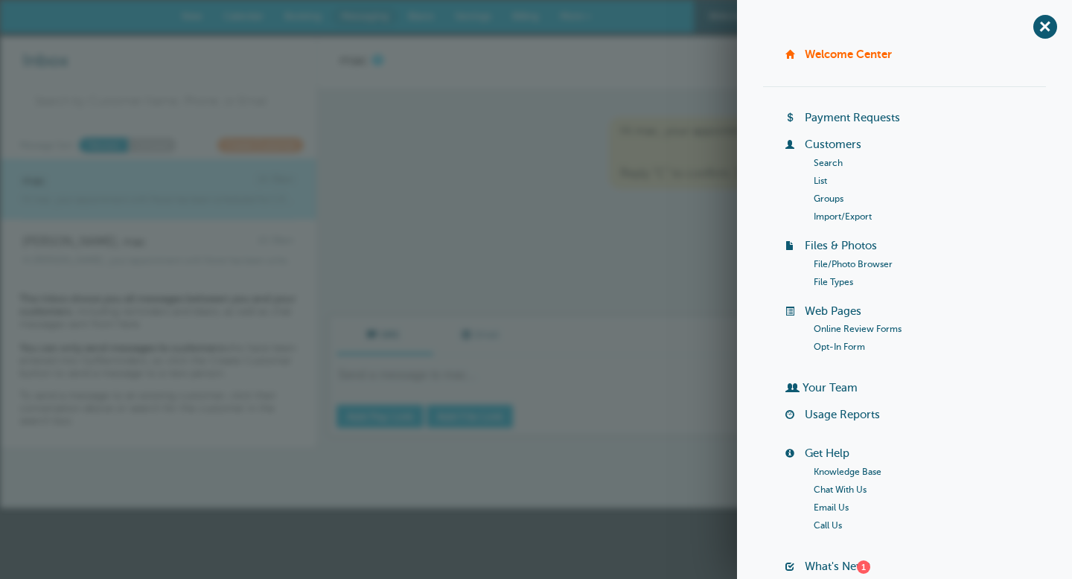
click at [646, 261] on div "Appointment Reminder Hi mac, your appointment with None has been scheduled for …" at bounding box center [694, 202] width 755 height 226
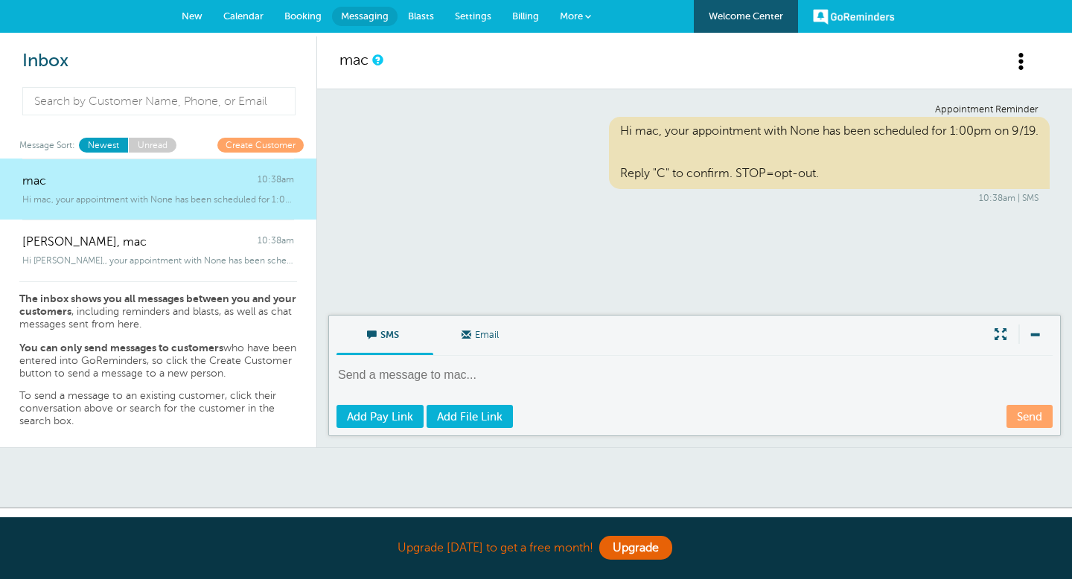
click at [454, 372] on textarea at bounding box center [696, 385] width 719 height 36
click at [481, 337] on span "Email" at bounding box center [482, 334] width 74 height 36
click at [0, 0] on input "Email" at bounding box center [0, 0] width 0 height 0
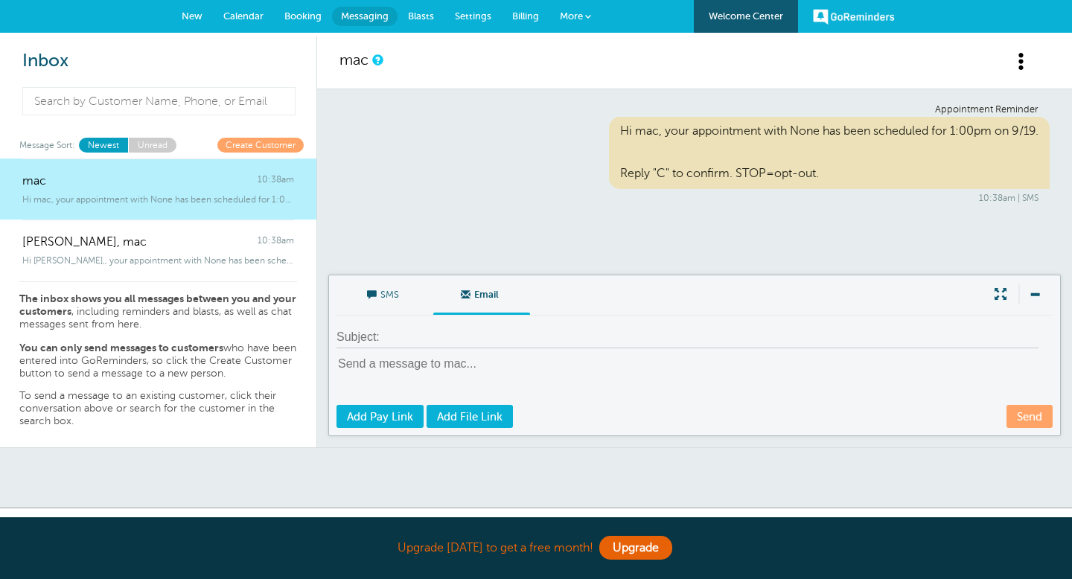
click at [240, 16] on span "Calendar" at bounding box center [243, 15] width 40 height 11
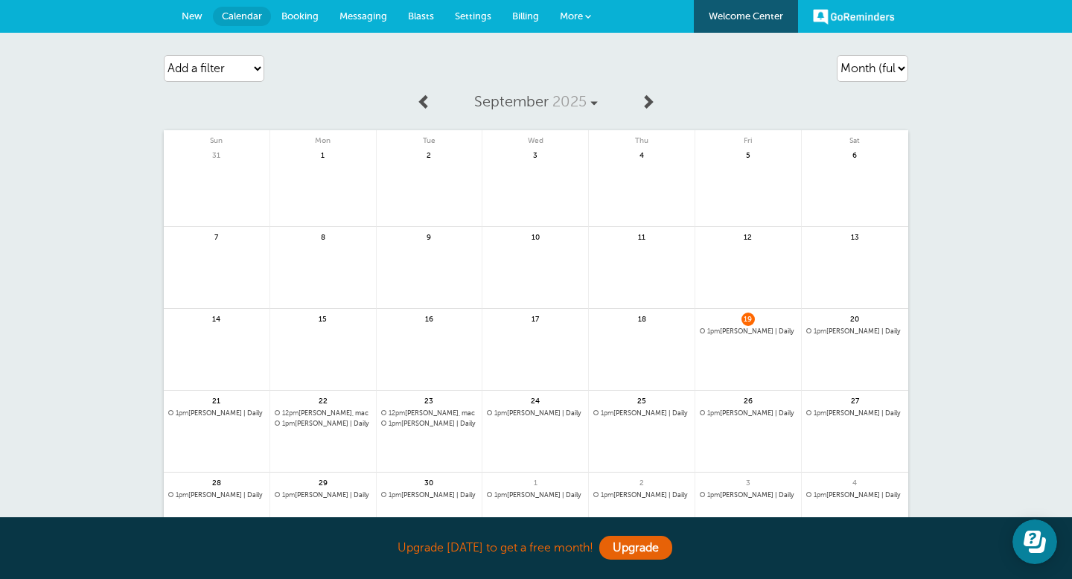
click at [468, 14] on span "Settings" at bounding box center [473, 15] width 36 height 11
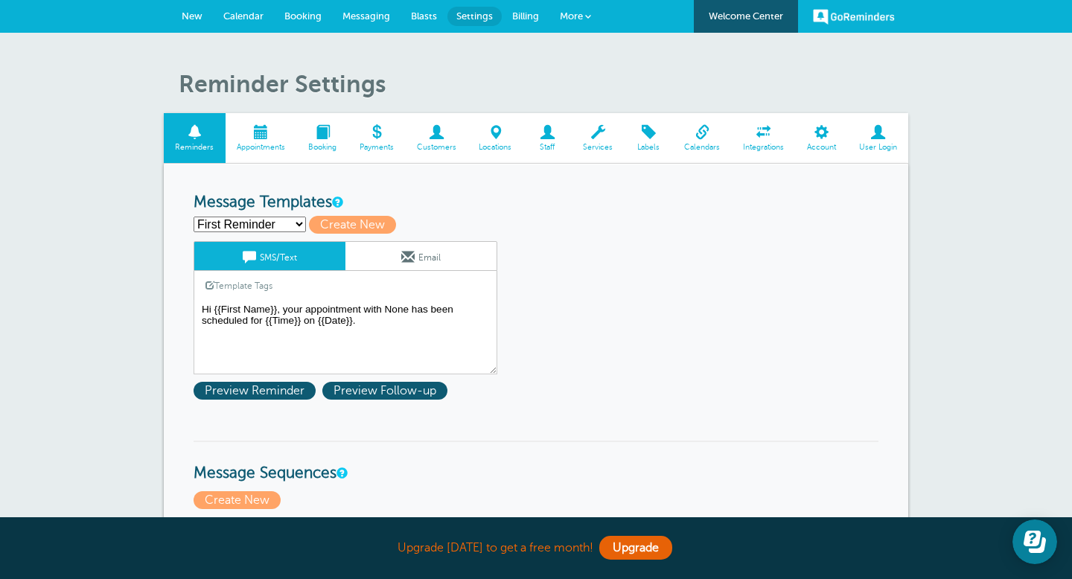
click at [297, 223] on select "First Reminder Second Reminder Third Reminder Create new..." at bounding box center [250, 225] width 112 height 16
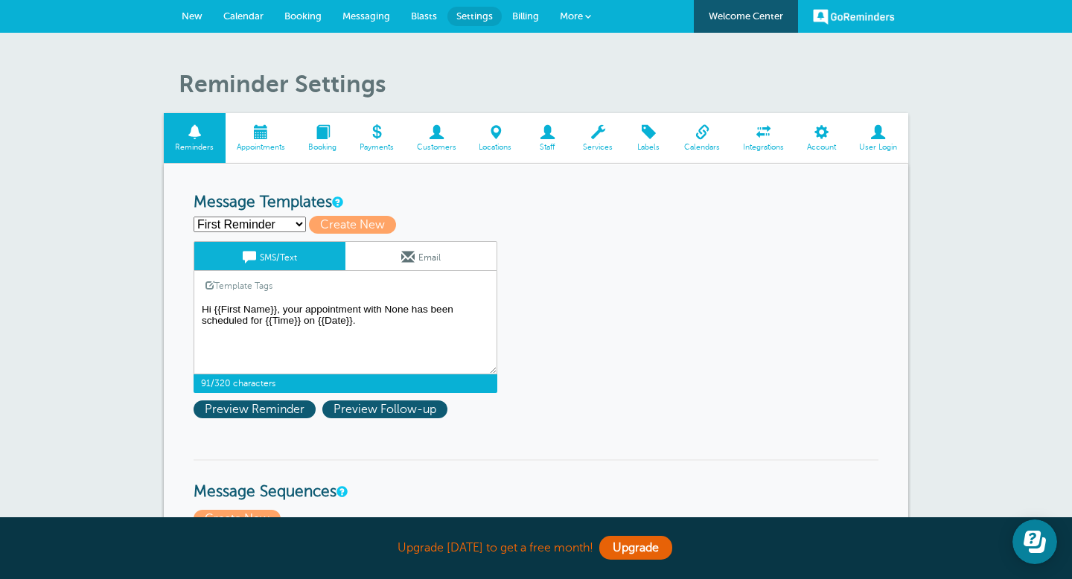
click at [361, 328] on textarea "Hi {{First Name}}, your appointment with None has been scheduled for {{Time}} o…" at bounding box center [346, 337] width 304 height 74
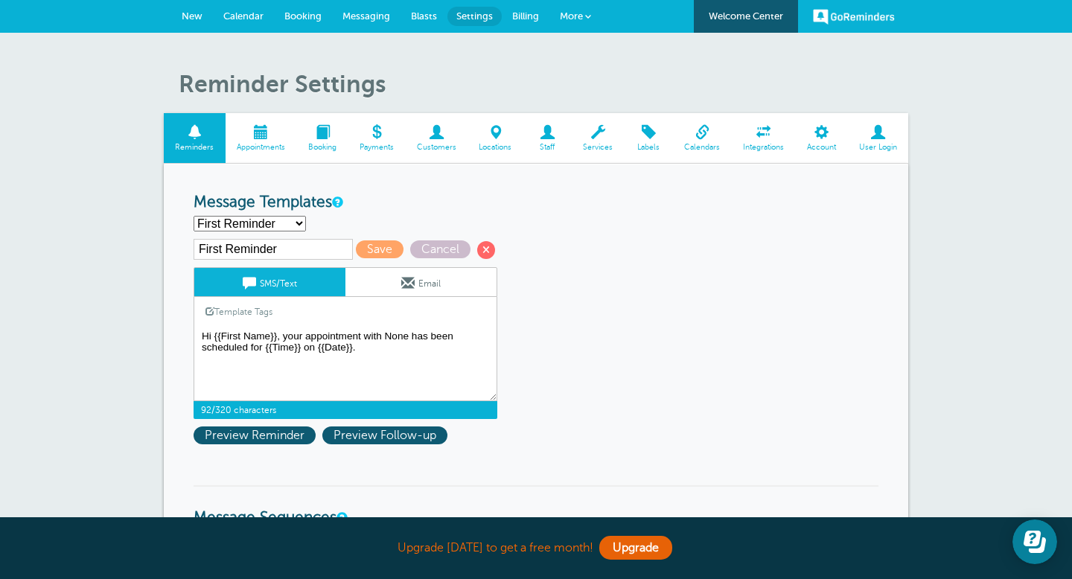
paste textarea "[PERSON_NAME] is inviting you to a scheduled Zoom meeting. Topic: [PERSON_NAME]…"
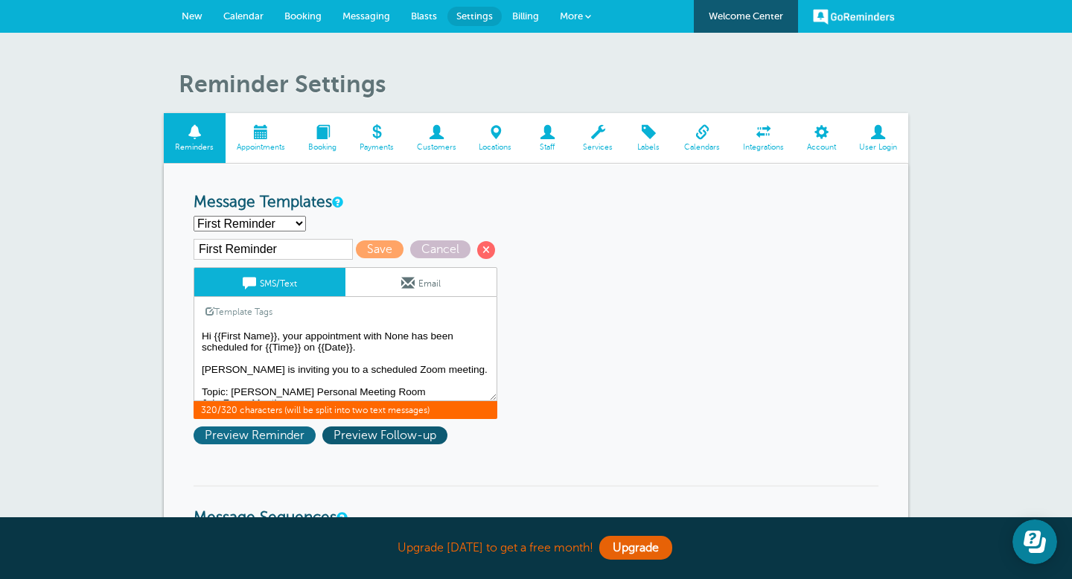
type textarea "Hi {{First Name}}, your appointment with None has been scheduled for {{Time}} o…"
click at [291, 439] on span "Preview Reminder" at bounding box center [255, 436] width 122 height 18
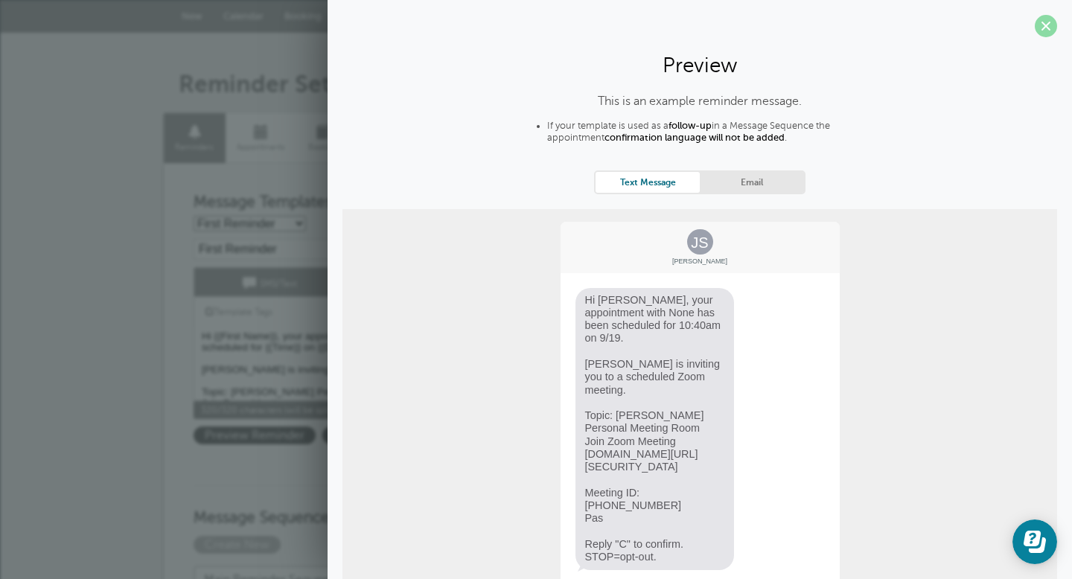
click at [1047, 22] on span at bounding box center [1046, 26] width 22 height 22
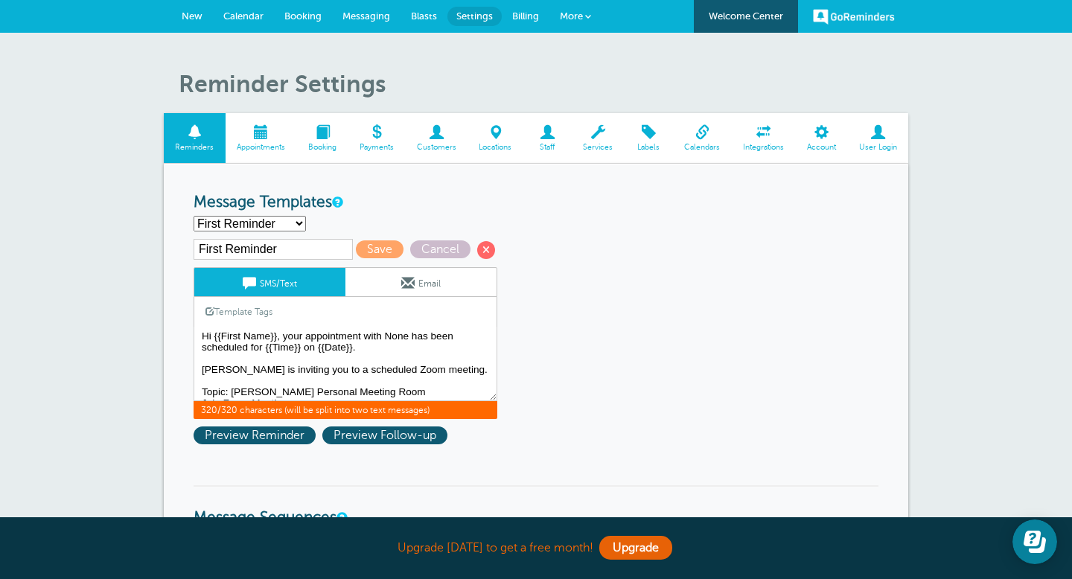
click at [258, 139] on span at bounding box center [261, 132] width 71 height 14
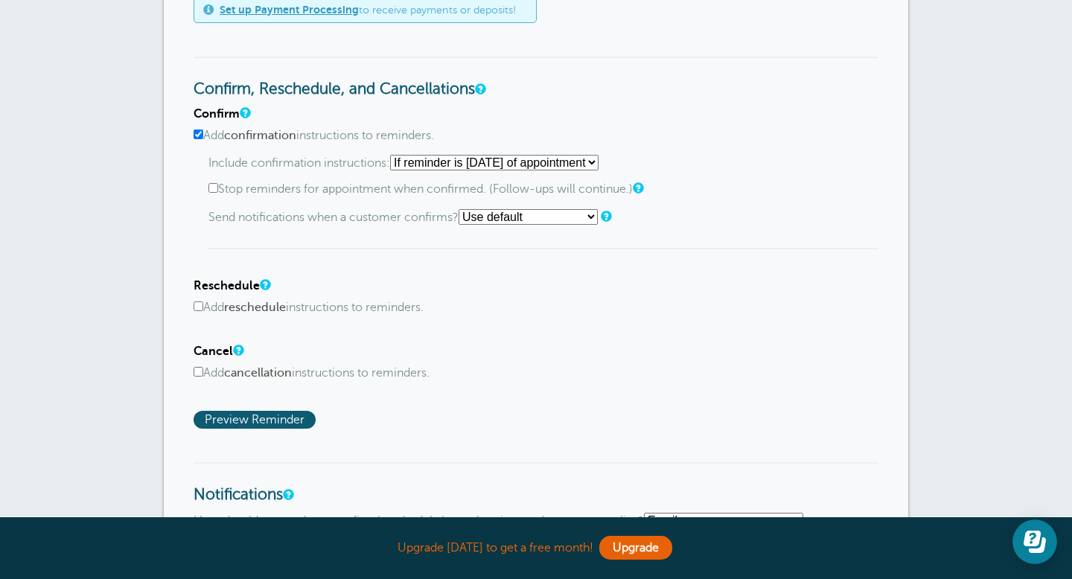
scroll to position [1235, 0]
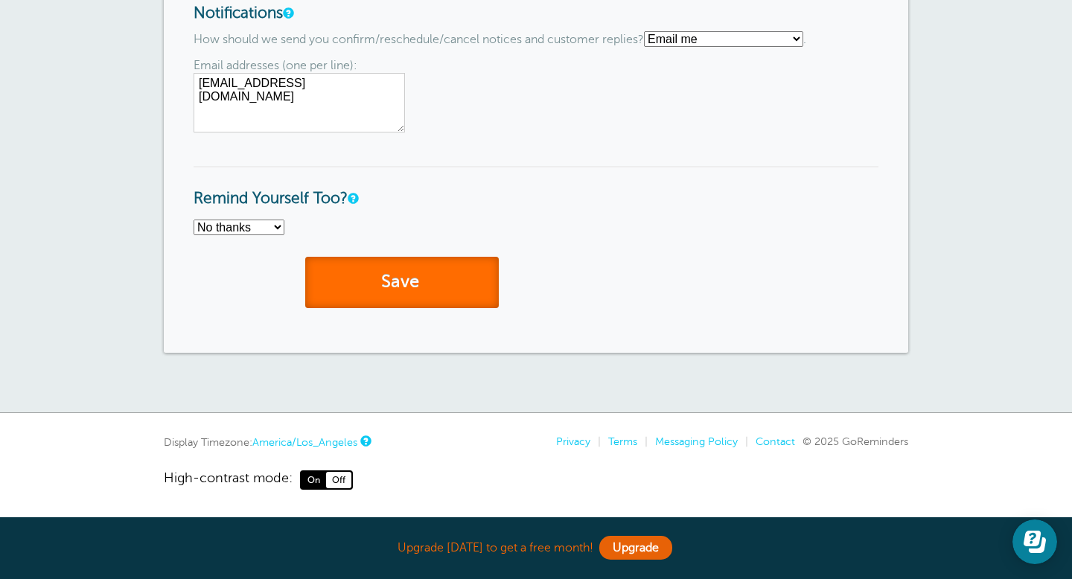
click at [438, 275] on button "Save" at bounding box center [402, 282] width 194 height 51
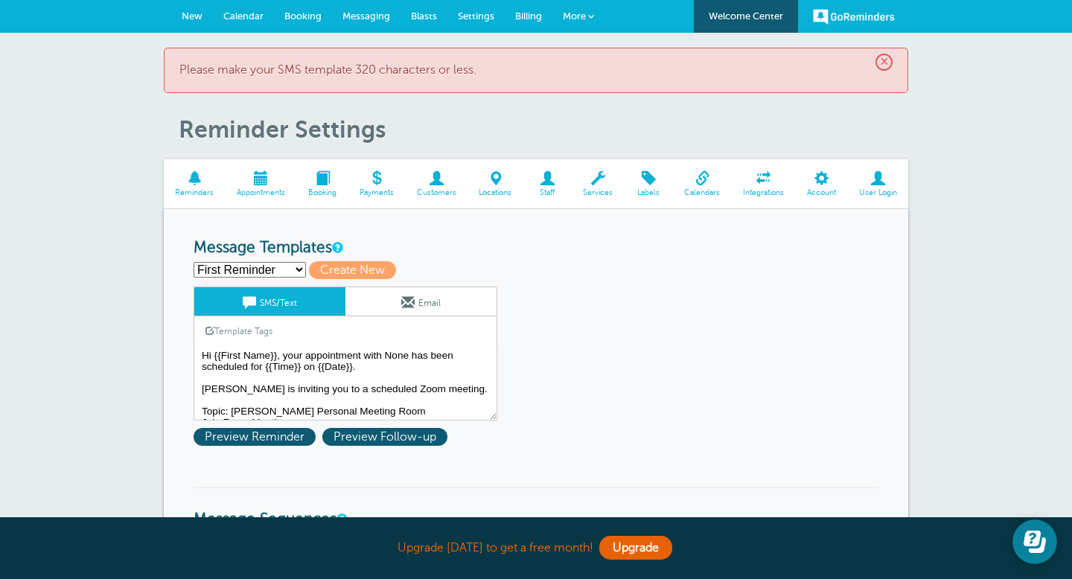
click at [244, 19] on span "Calendar" at bounding box center [243, 15] width 40 height 11
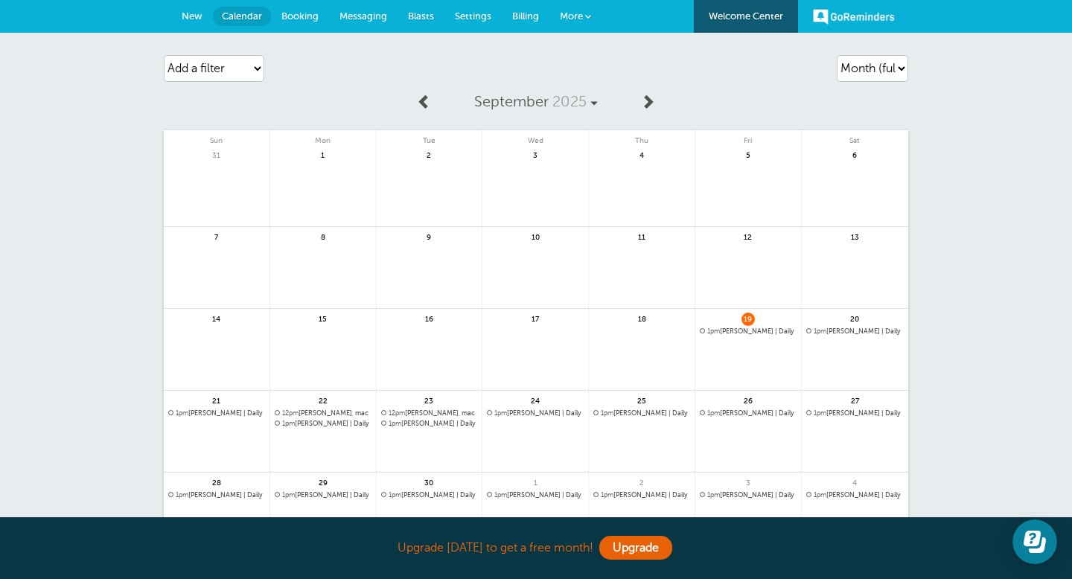
click at [747, 328] on span "1pm [PERSON_NAME] | Daily" at bounding box center [748, 332] width 97 height 8
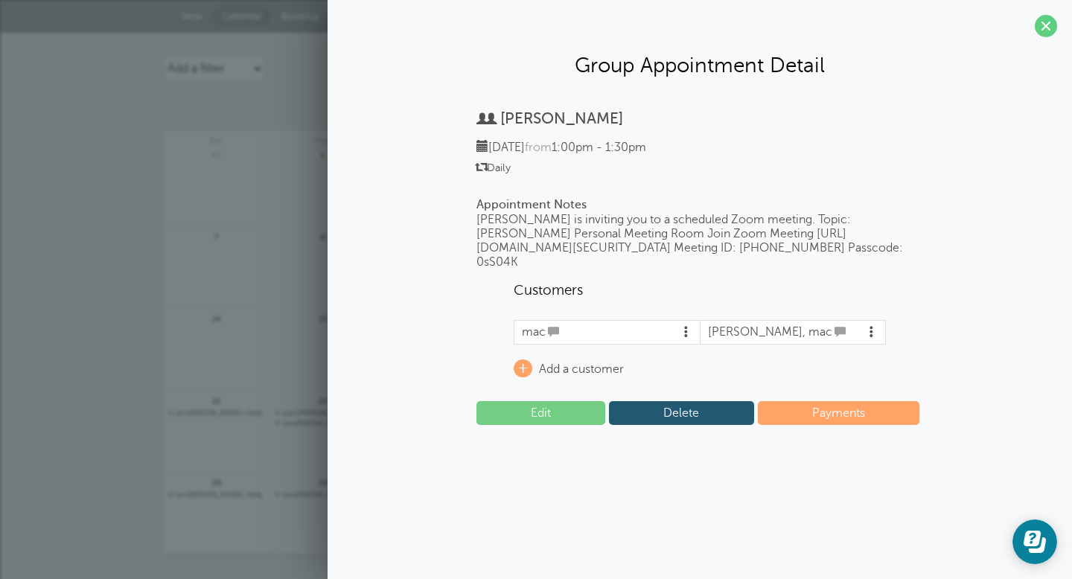
click at [591, 425] on link "Edit" at bounding box center [541, 413] width 129 height 24
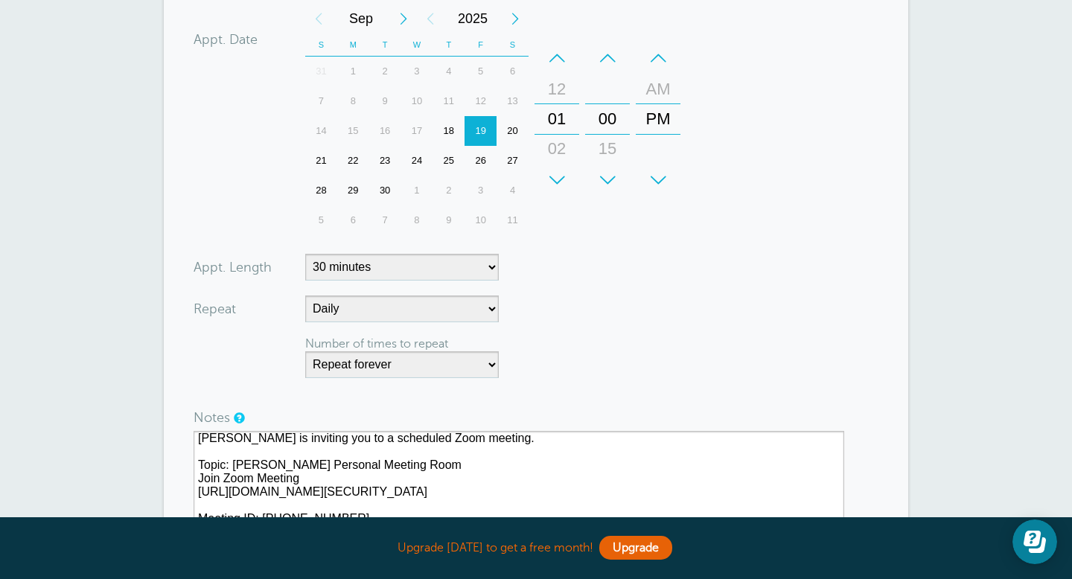
scroll to position [374, 0]
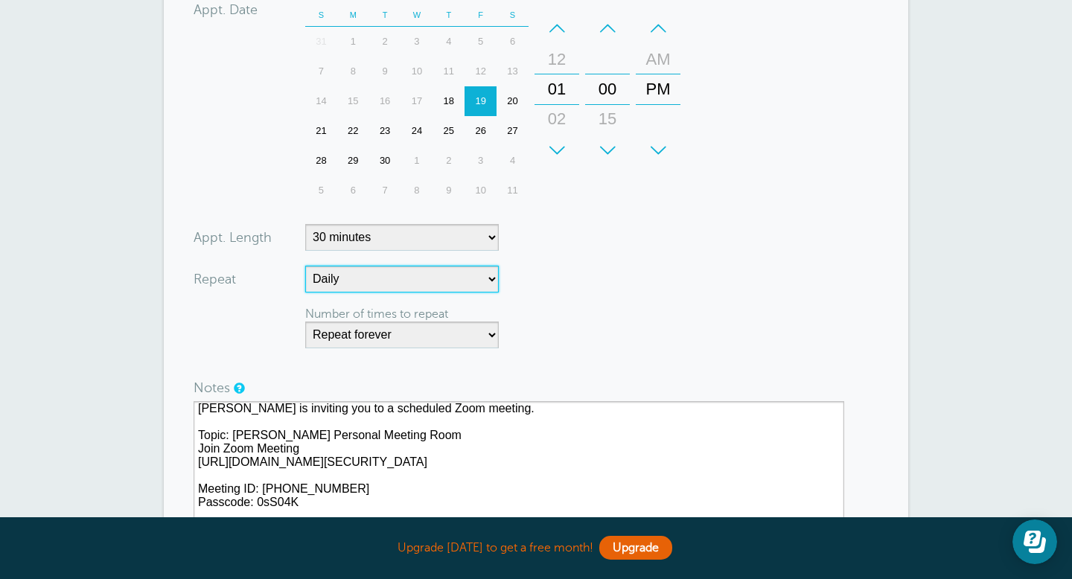
click at [466, 279] on select "No Daily Weekly Every 2 weeks Every 3 weeks Every 4 weeks Monthly Every 5 weeks…" at bounding box center [402, 279] width 194 height 27
select select
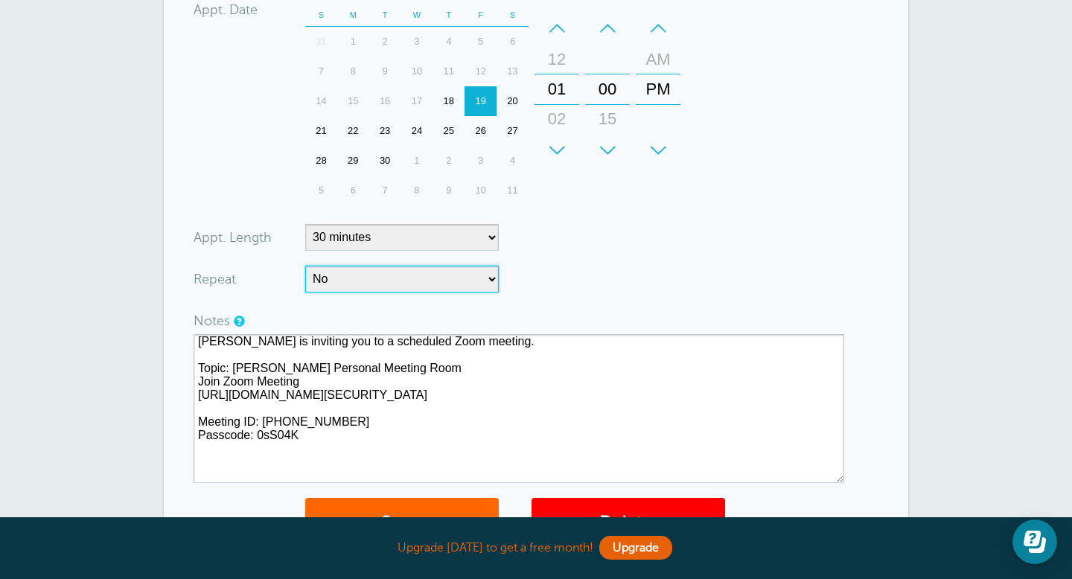
scroll to position [418, 0]
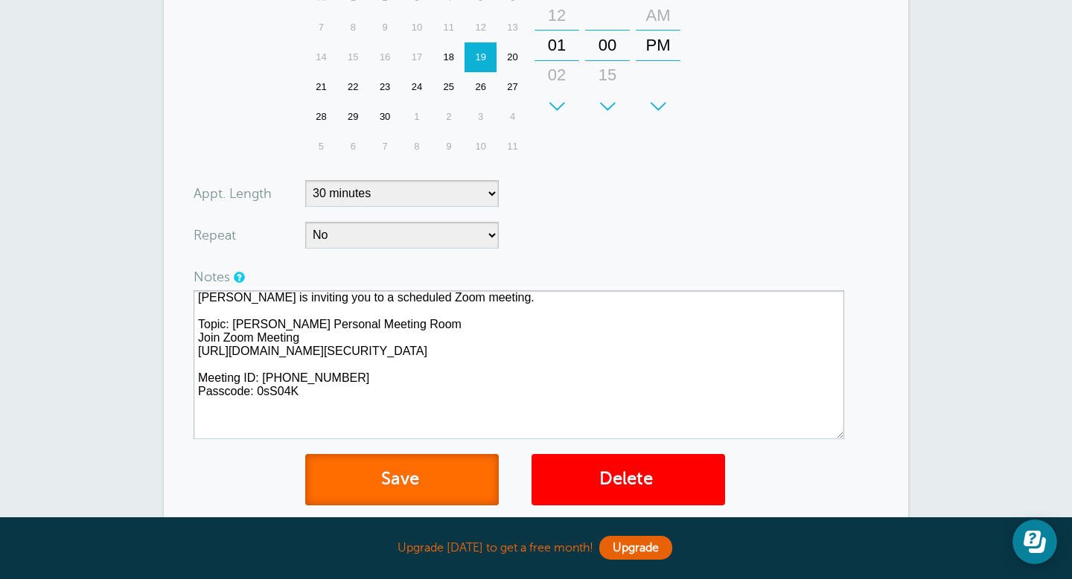
click at [403, 479] on button "Save" at bounding box center [402, 479] width 194 height 51
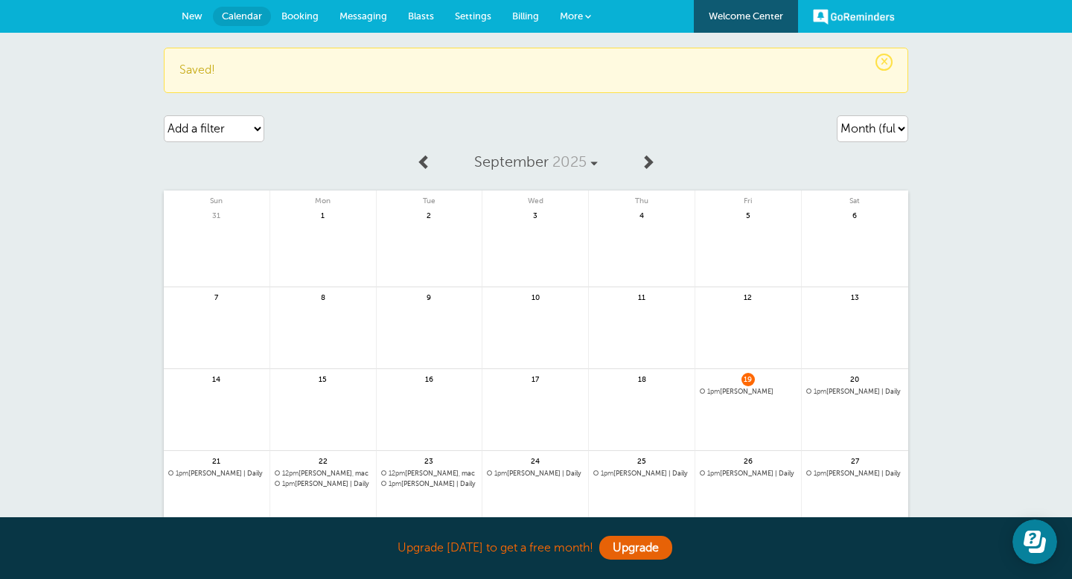
click at [730, 392] on span "1pm [PERSON_NAME]" at bounding box center [748, 392] width 97 height 8
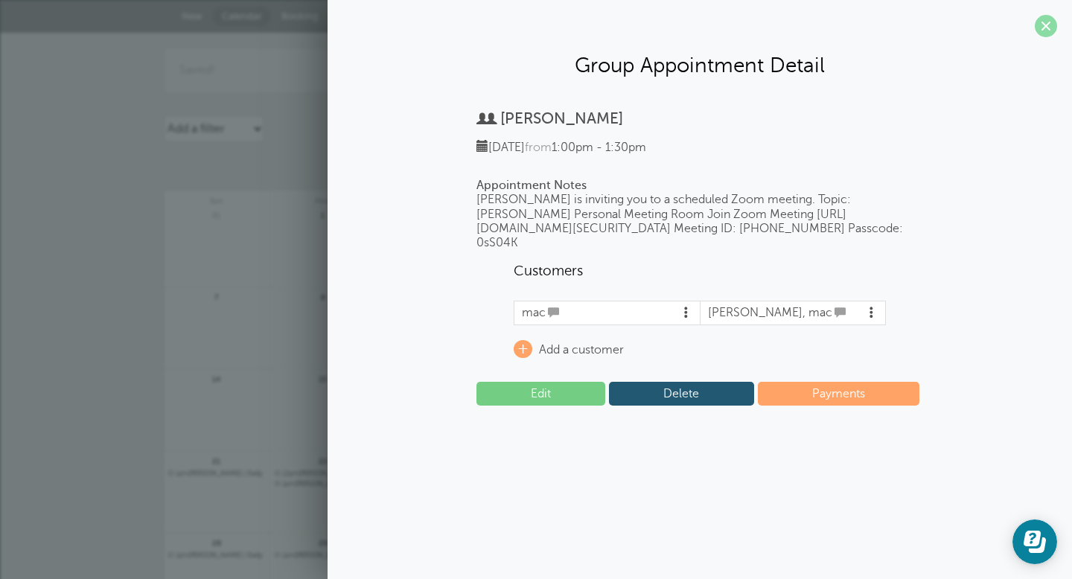
click at [1047, 31] on span at bounding box center [1046, 26] width 22 height 22
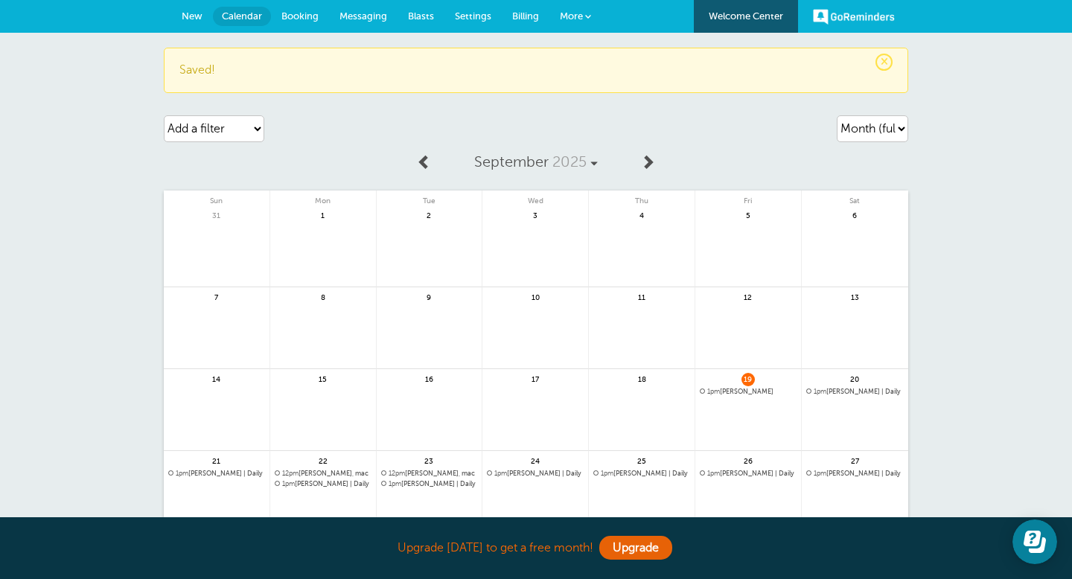
click at [480, 9] on link "Settings" at bounding box center [473, 16] width 57 height 33
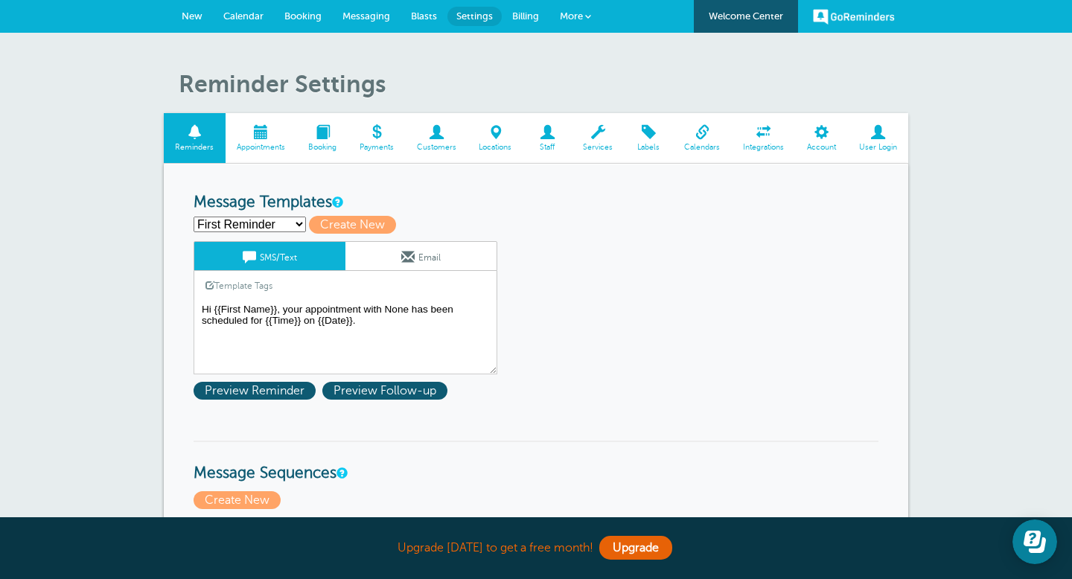
click at [273, 224] on select "First Reminder Second Reminder Third Reminder Create new..." at bounding box center [250, 225] width 112 height 16
select select "162086"
type input "Second Reminder"
type textarea "Hi {{First Name}}, you have an appointment with None at {{Time}} on {{Date}}."
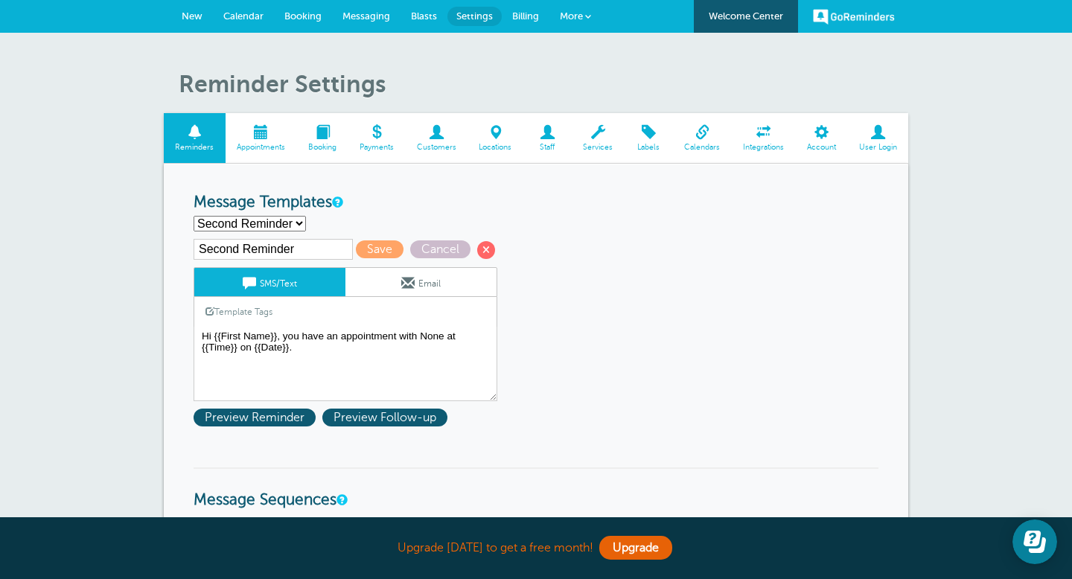
click at [276, 229] on select "First Reminder Second Reminder Third Reminder Create new..." at bounding box center [250, 224] width 112 height 16
select select "162084"
type input "First Reminder"
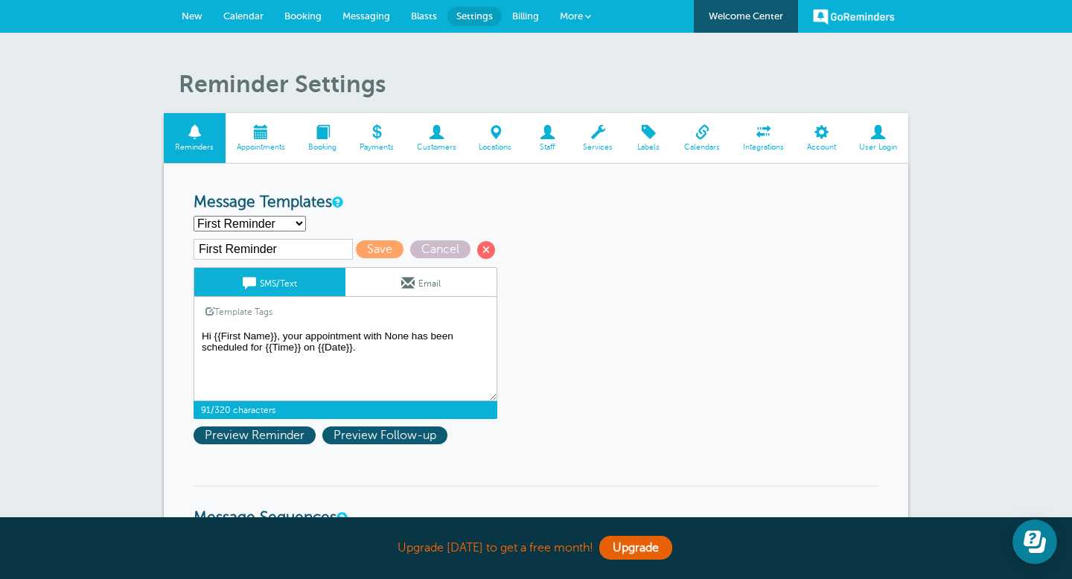
click at [281, 375] on textarea "Hi {{First Name}}, your appointment with None has been scheduled for {{Time}} o…" at bounding box center [346, 364] width 304 height 74
paste textarea "[PERSON_NAME] is inviting you to a scheduled Zoom meeting. Topic: [PERSON_NAME]…"
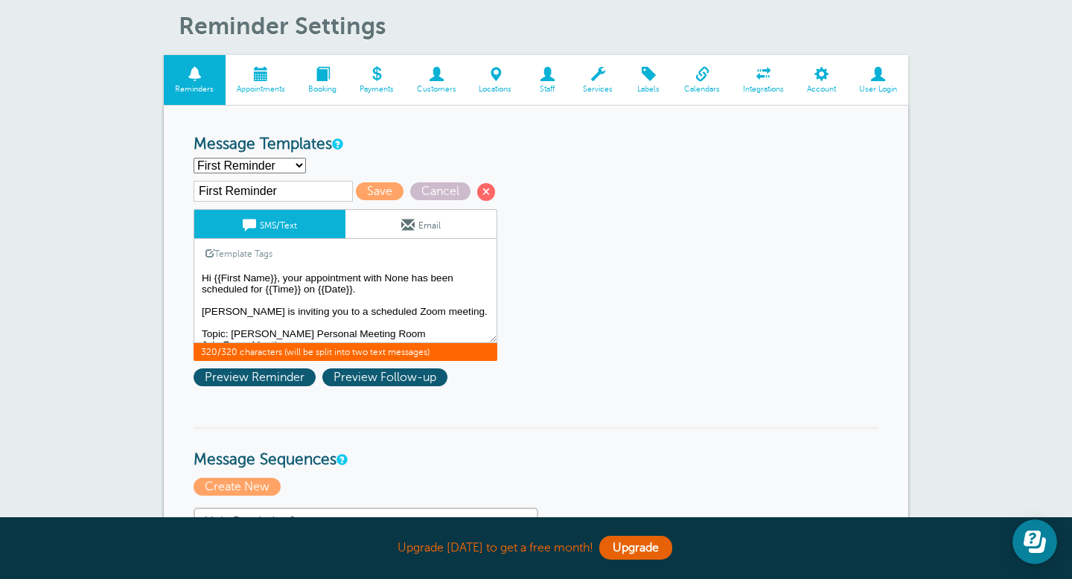
scroll to position [59, 0]
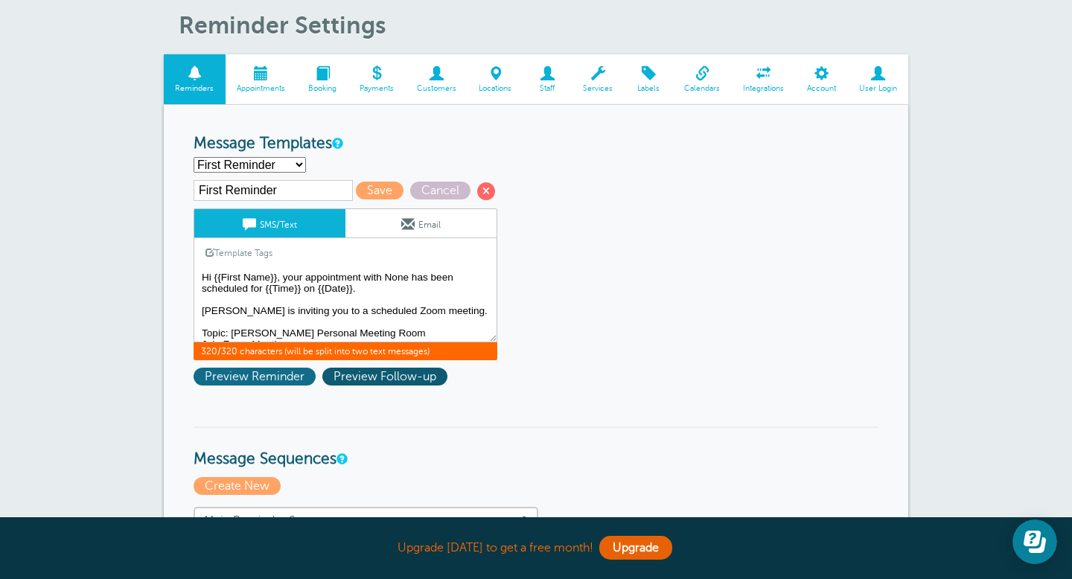
type textarea "Hi {{First Name}}, your appointment with None has been scheduled for {{Time}} o…"
click at [295, 383] on span "Preview Reminder" at bounding box center [255, 377] width 122 height 18
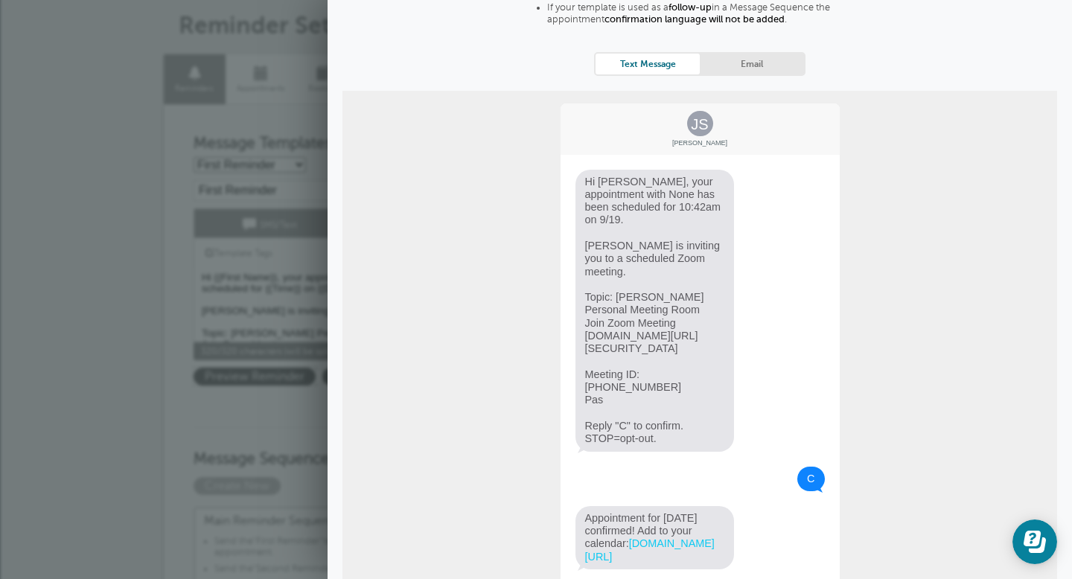
scroll to position [0, 0]
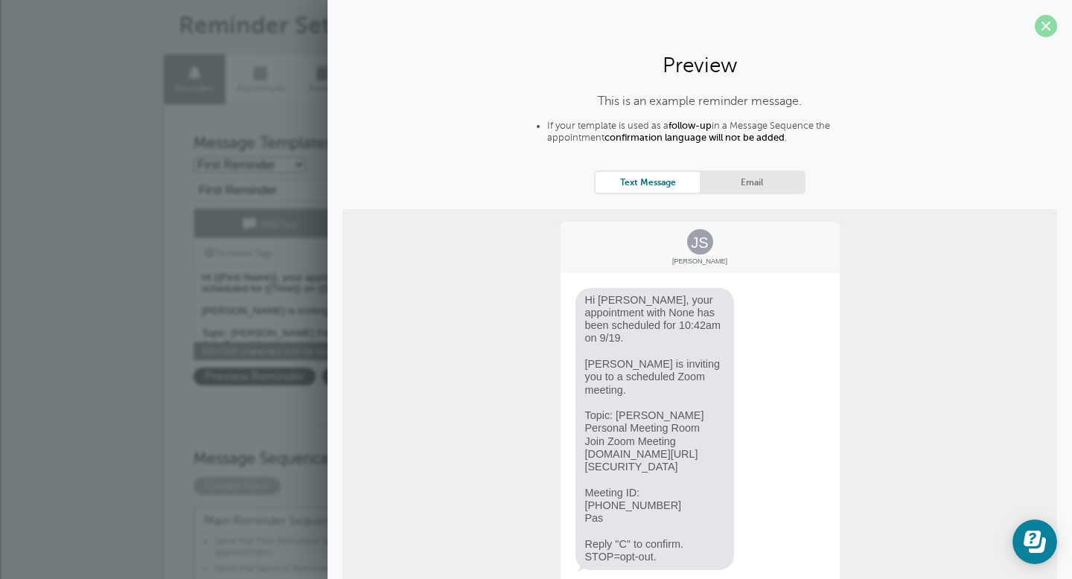
click at [1045, 26] on span at bounding box center [1046, 26] width 22 height 22
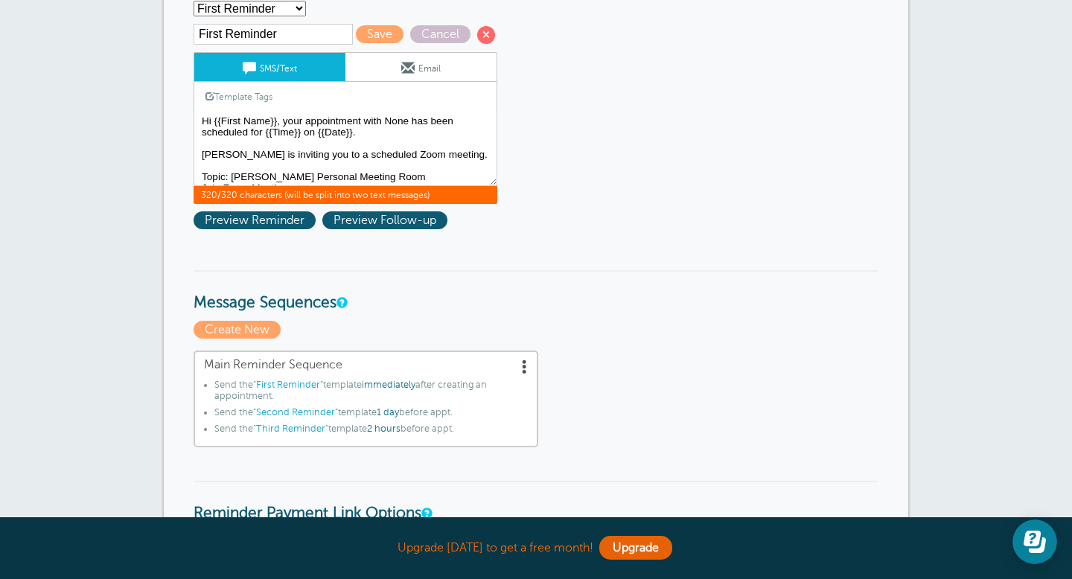
scroll to position [214, 0]
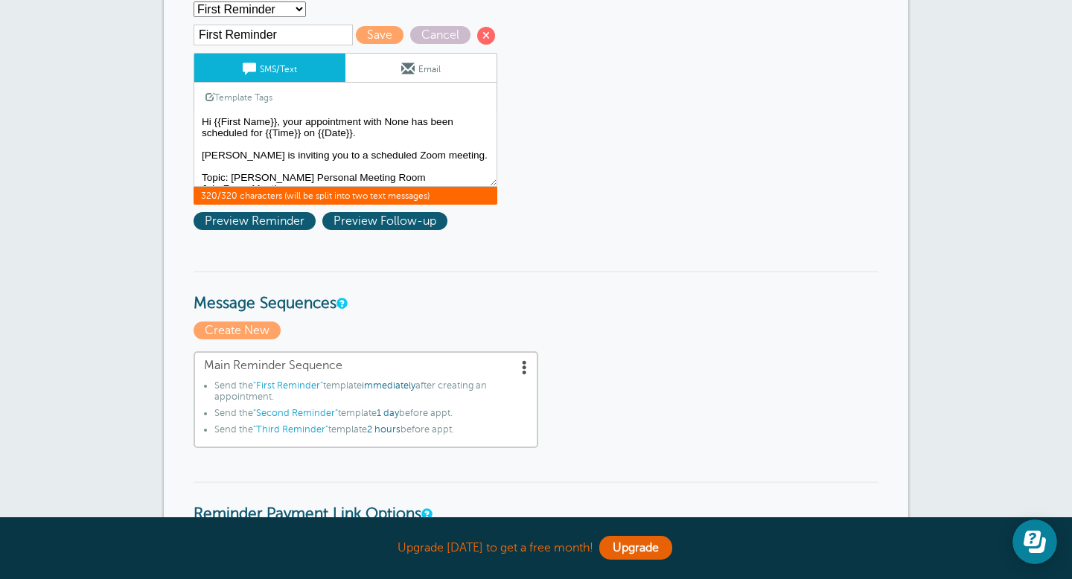
click at [526, 369] on span at bounding box center [525, 367] width 15 height 15
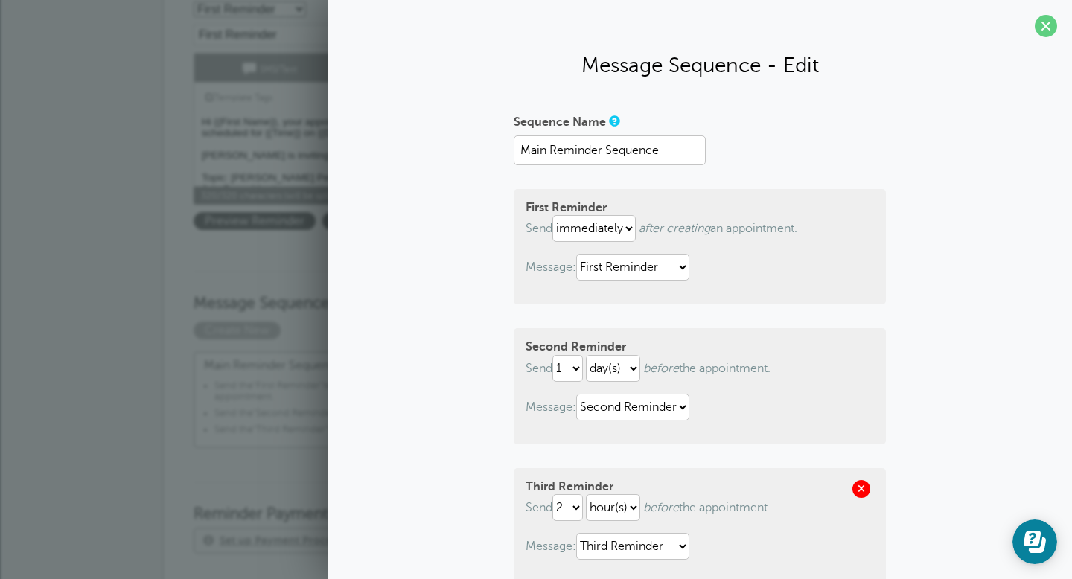
click at [865, 488] on span at bounding box center [862, 489] width 18 height 18
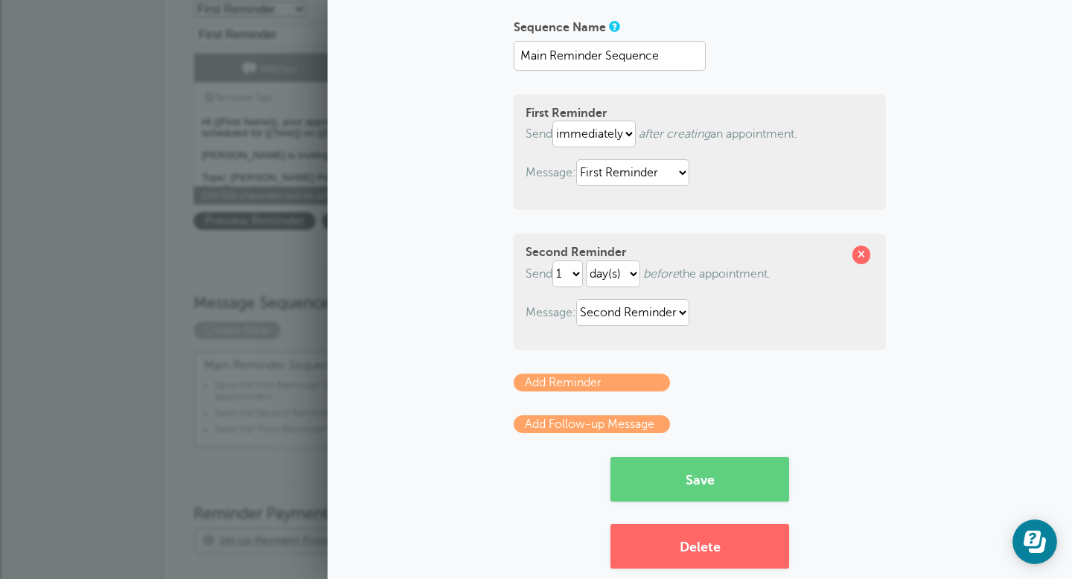
scroll to position [96, 0]
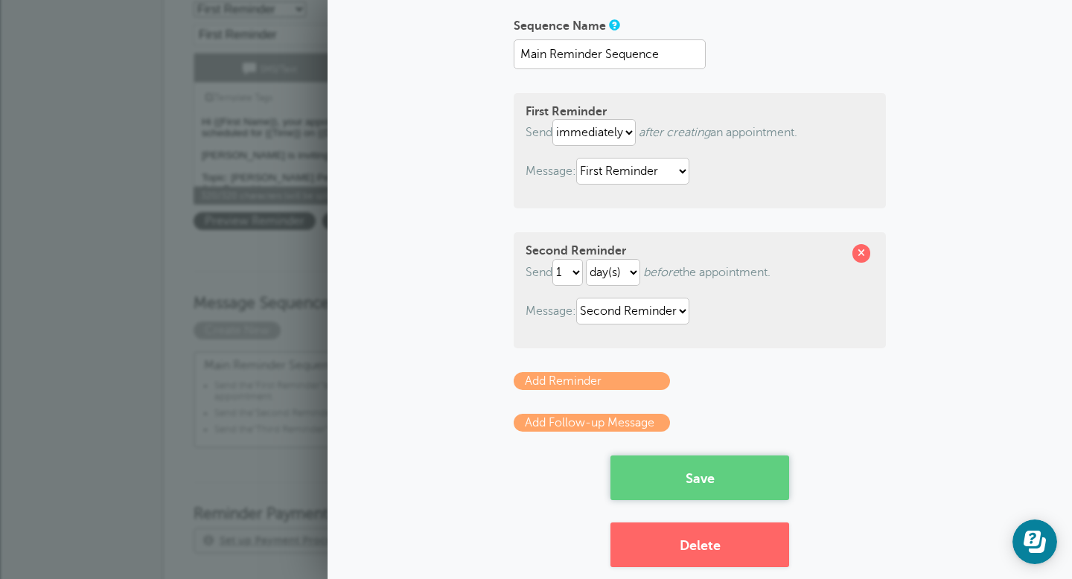
click at [663, 472] on button "Save" at bounding box center [700, 478] width 179 height 45
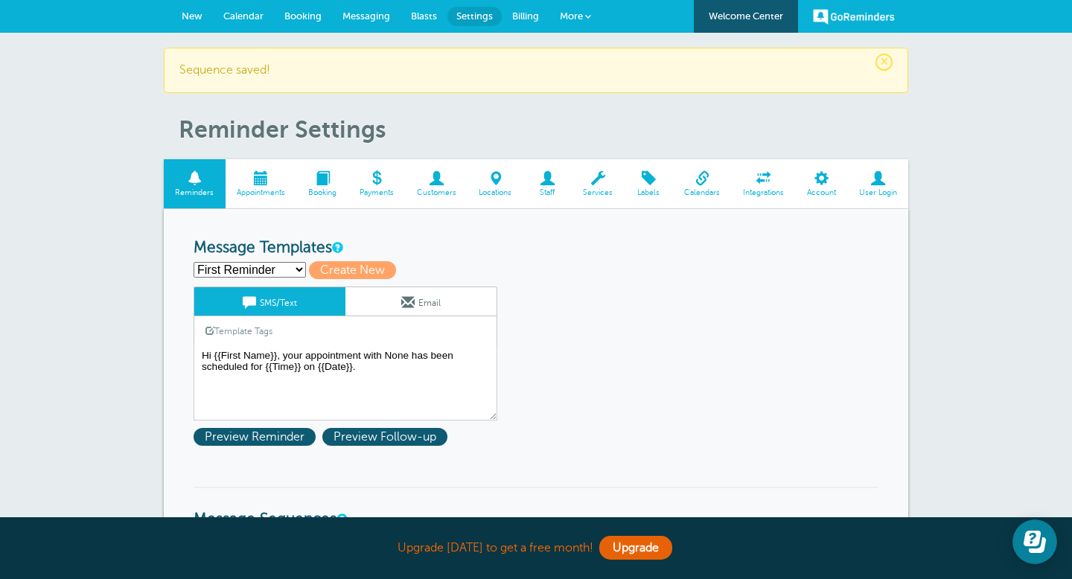
scroll to position [104, 0]
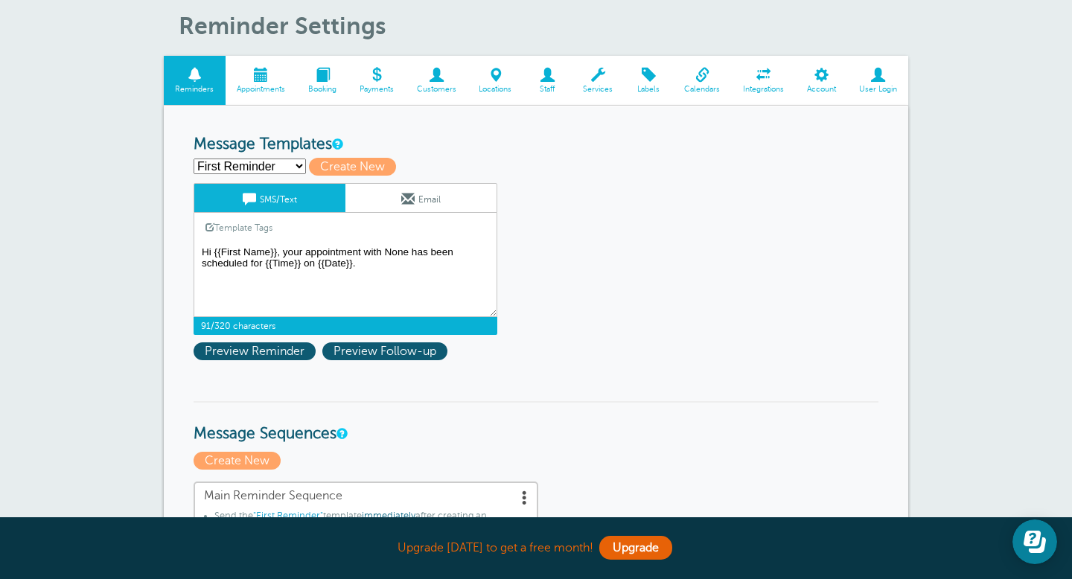
click at [372, 302] on textarea "Hi {{First Name}}, your appointment with None has been scheduled for {{Time}} o…" at bounding box center [346, 280] width 304 height 74
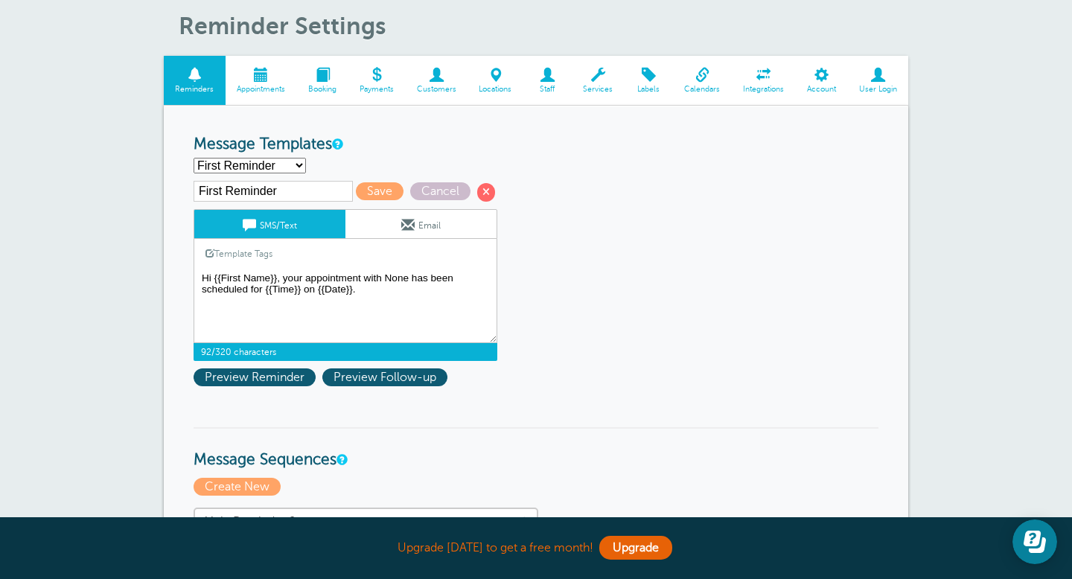
paste textarea "Machelle Hoang is inviting you to a scheduled Zoom meeting. Topic: Machelle Hoa…"
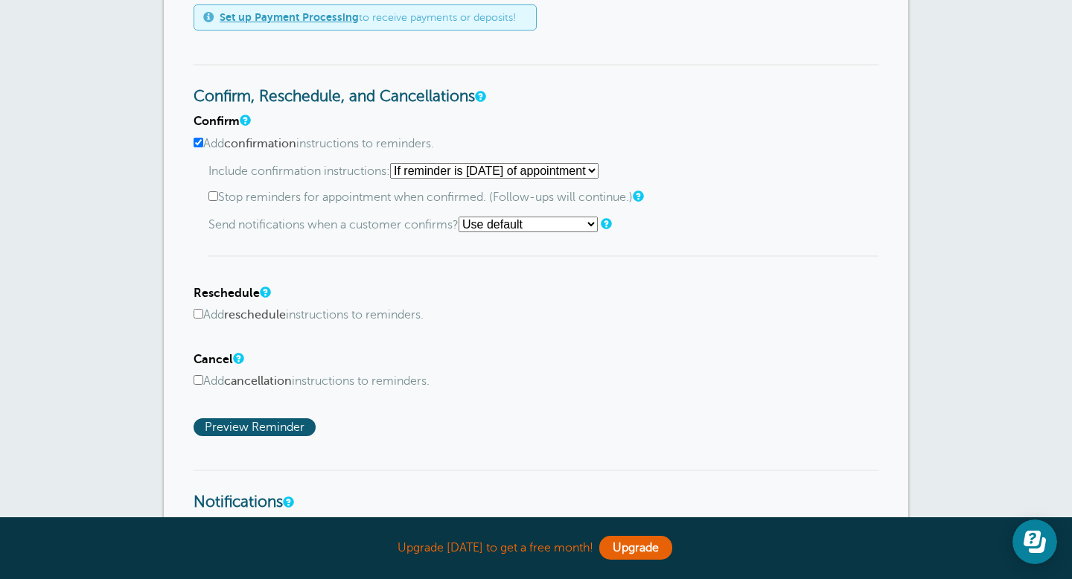
scroll to position [774, 0]
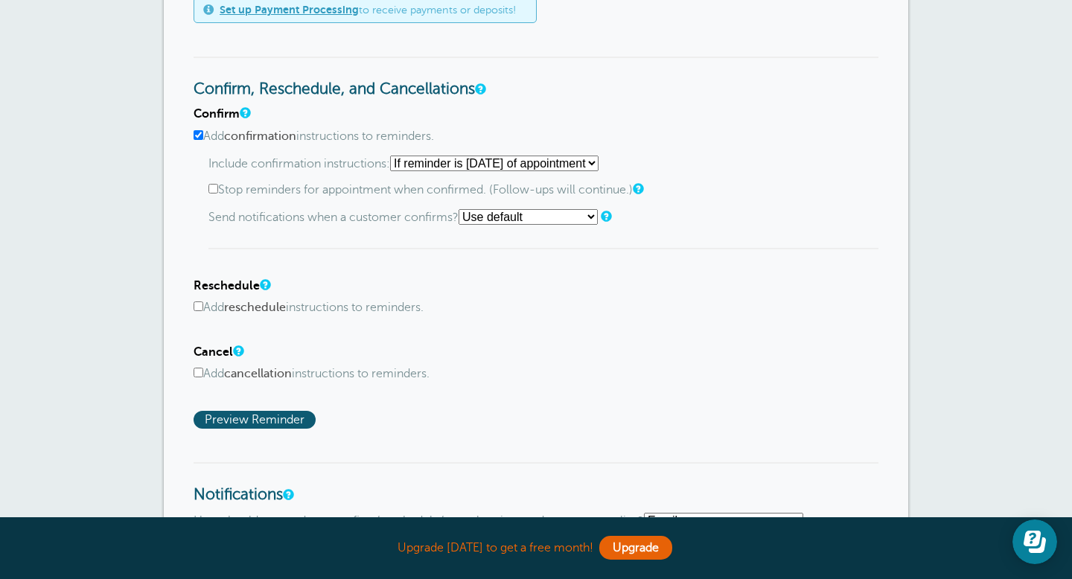
type textarea "Hi {{First Name}}, your appointment with None has been scheduled for {{Time}} o…"
click at [377, 407] on div "Confirm Add confirmation instructions to reminders. Include confirmation instru…" at bounding box center [536, 268] width 685 height 322
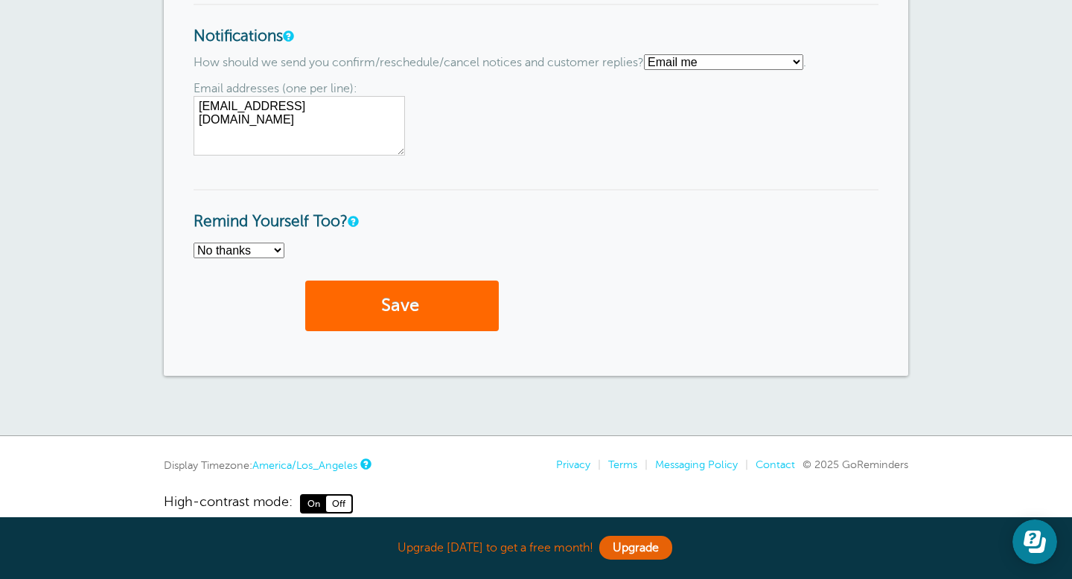
scroll to position [1222, 0]
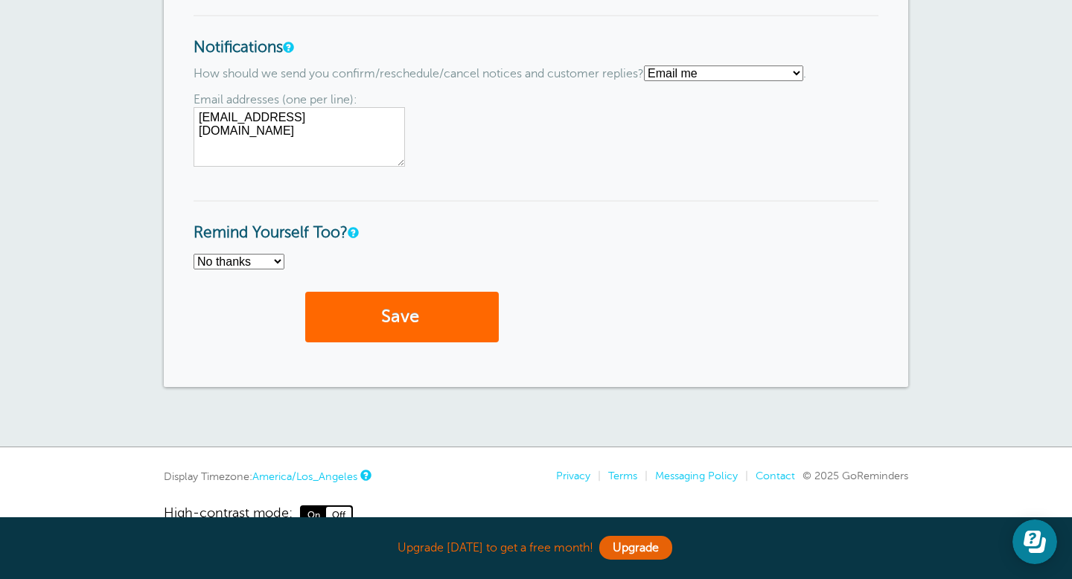
click at [277, 264] on select "No thanks Yes, text me Yes, email me" at bounding box center [239, 262] width 91 height 16
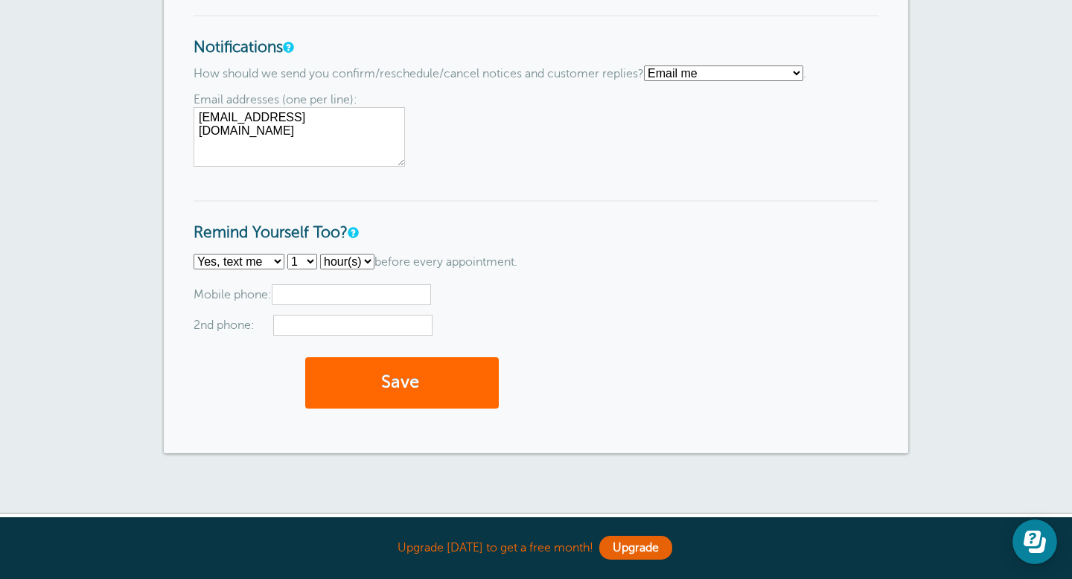
click at [355, 334] on input "text" at bounding box center [352, 325] width 159 height 21
click at [279, 269] on select "No thanks Yes, text me Yes, email me" at bounding box center [239, 262] width 91 height 16
select select "5"
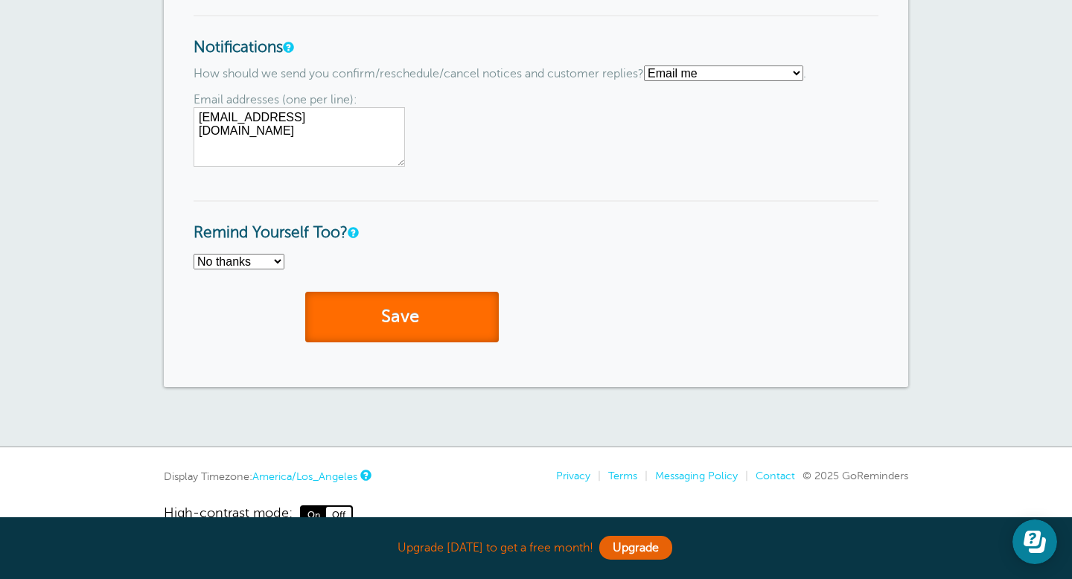
click at [369, 324] on button "Save" at bounding box center [402, 317] width 194 height 51
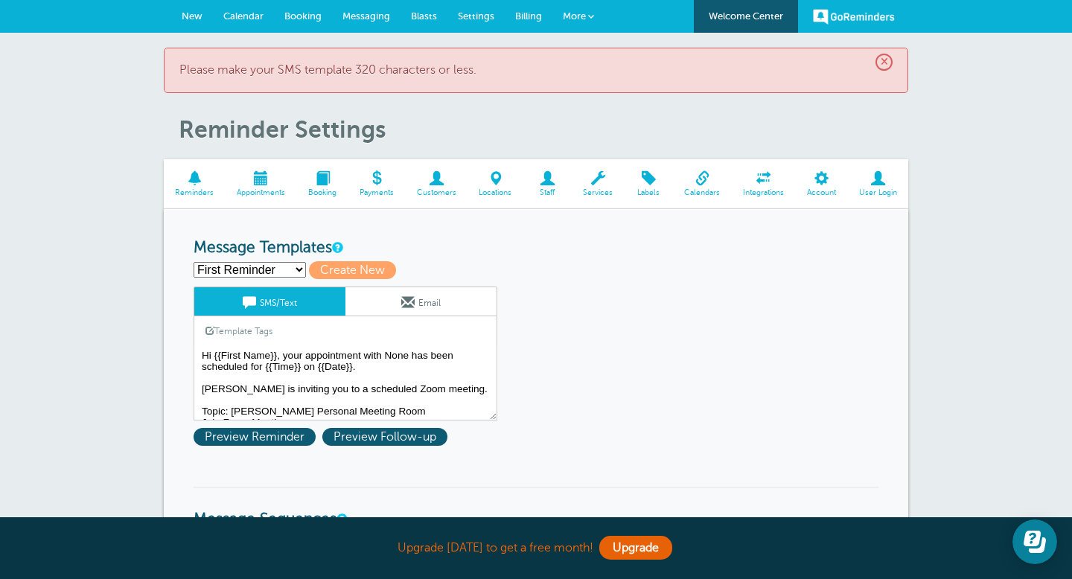
click at [263, 180] on span at bounding box center [261, 178] width 71 height 14
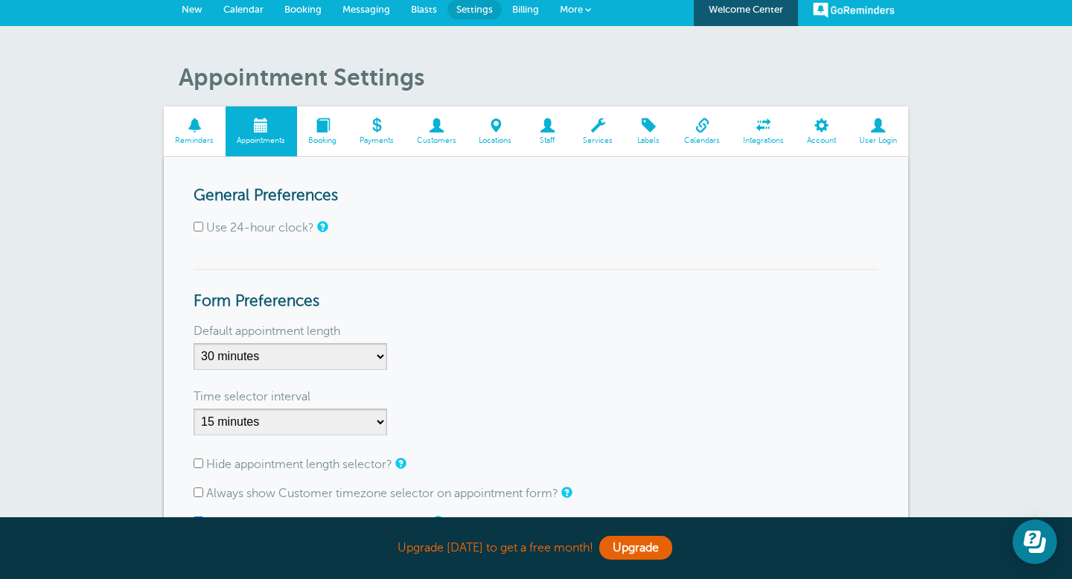
scroll to position [3, 0]
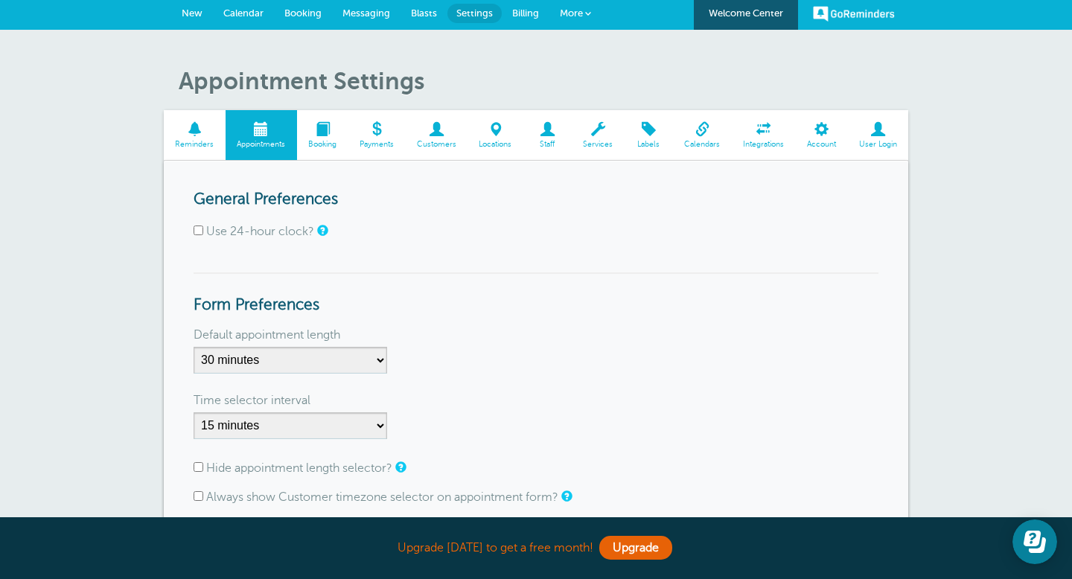
click at [250, 8] on span "Calendar" at bounding box center [243, 12] width 40 height 11
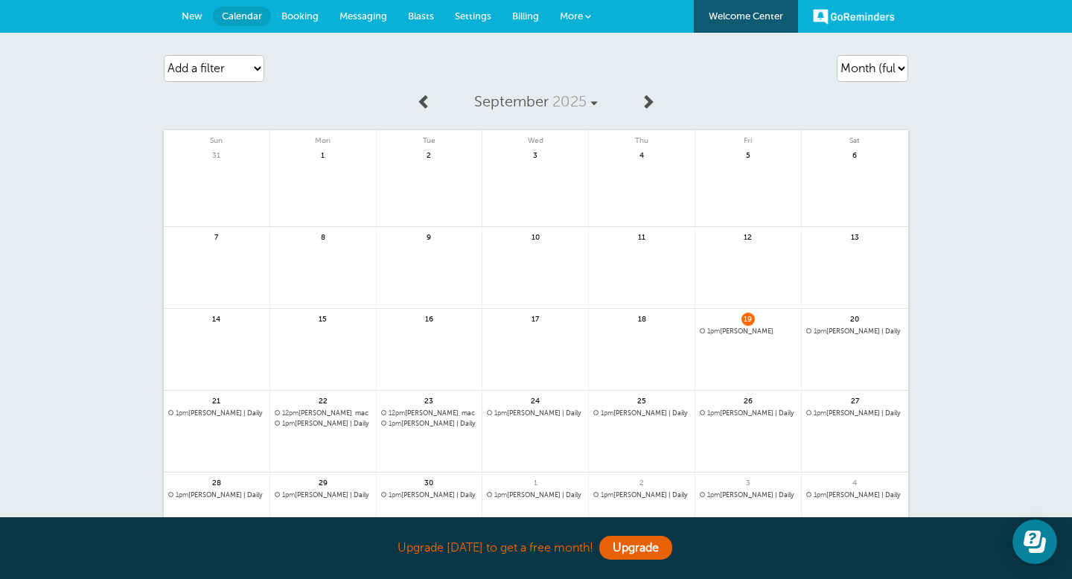
click at [714, 332] on span "1pm" at bounding box center [713, 331] width 13 height 7
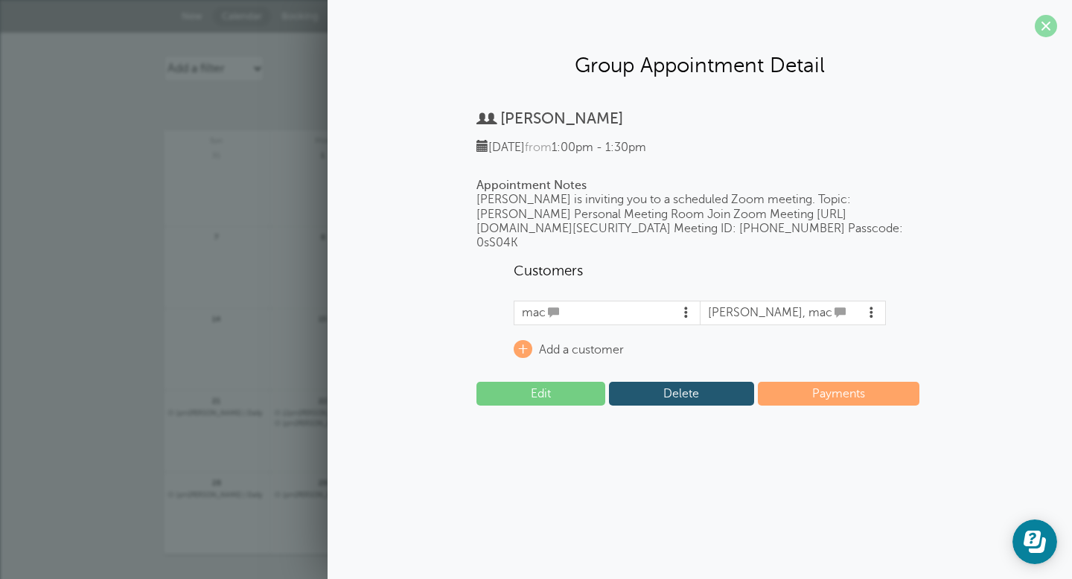
click at [1048, 27] on span at bounding box center [1046, 26] width 22 height 22
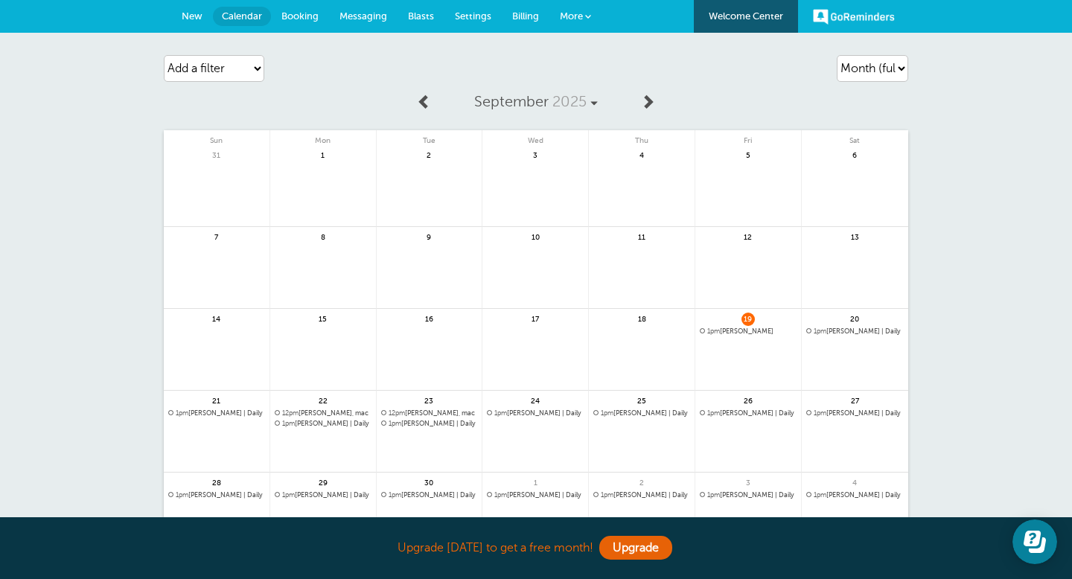
click at [736, 331] on span "1pm Kristi" at bounding box center [748, 332] width 97 height 8
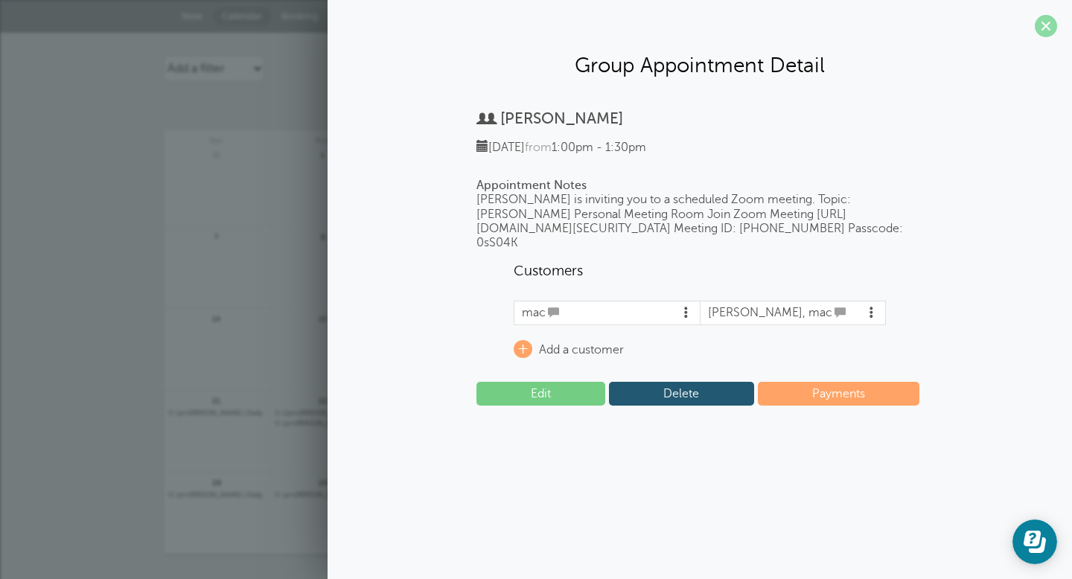
click at [1048, 21] on span at bounding box center [1046, 26] width 22 height 22
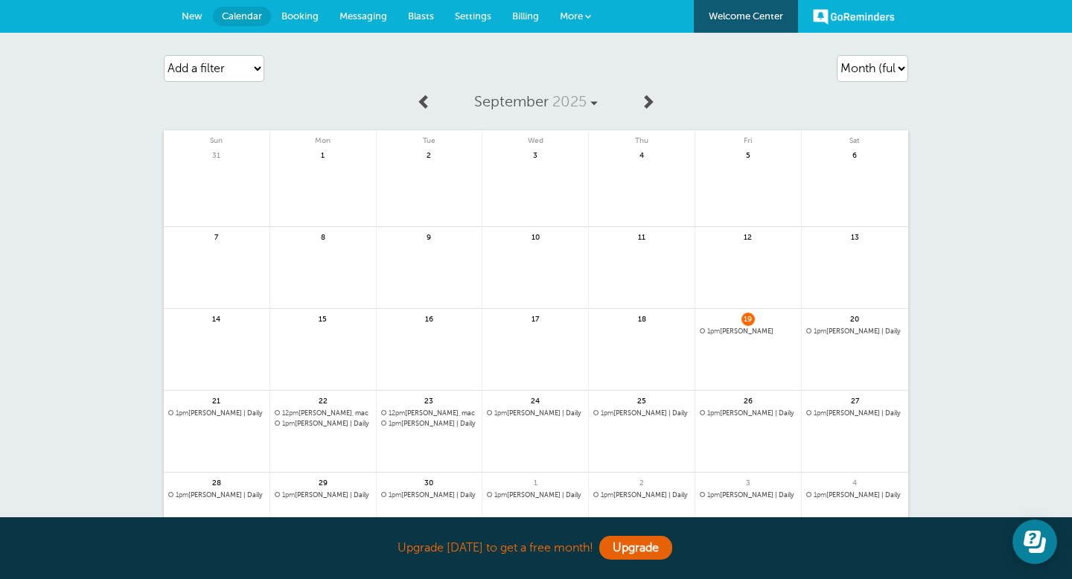
click at [850, 330] on span "1pm Kristi | Daily" at bounding box center [855, 332] width 98 height 8
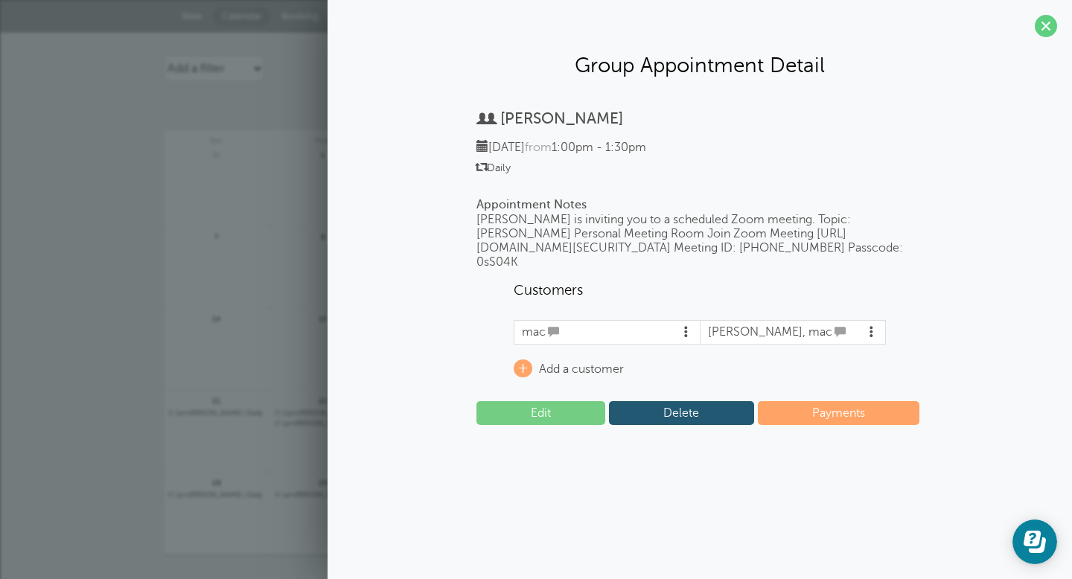
click at [684, 425] on link "Delete" at bounding box center [681, 413] width 144 height 24
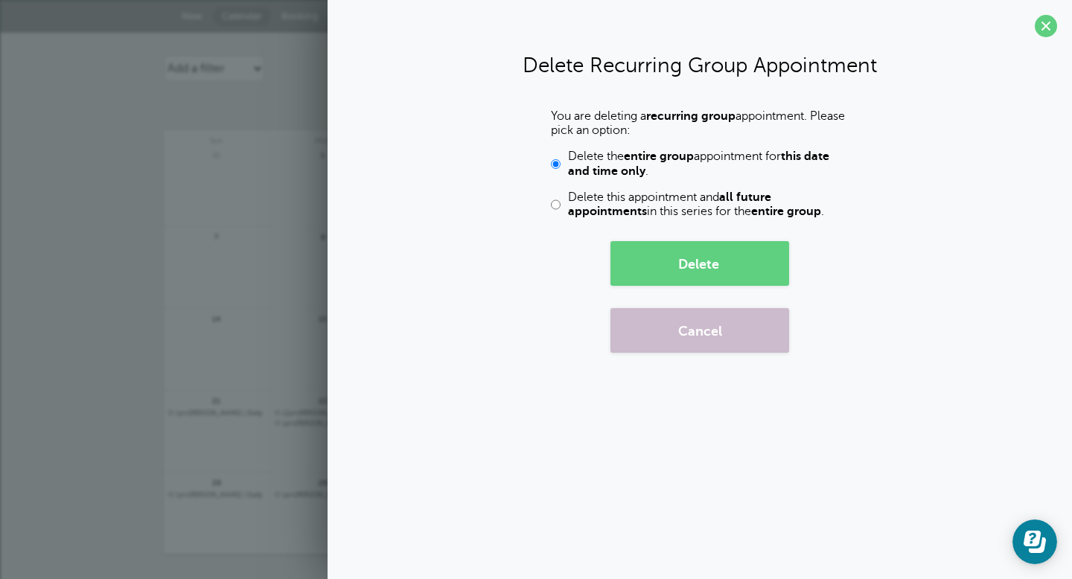
click at [563, 206] on label "Delete this appointment and all future appointments in this series for the enti…" at bounding box center [700, 205] width 298 height 28
click at [561, 206] on input "Delete this appointment and all future appointments in this series for the enti…" at bounding box center [556, 205] width 10 height 28
radio input "true"
click at [693, 258] on button "Delete" at bounding box center [700, 263] width 179 height 45
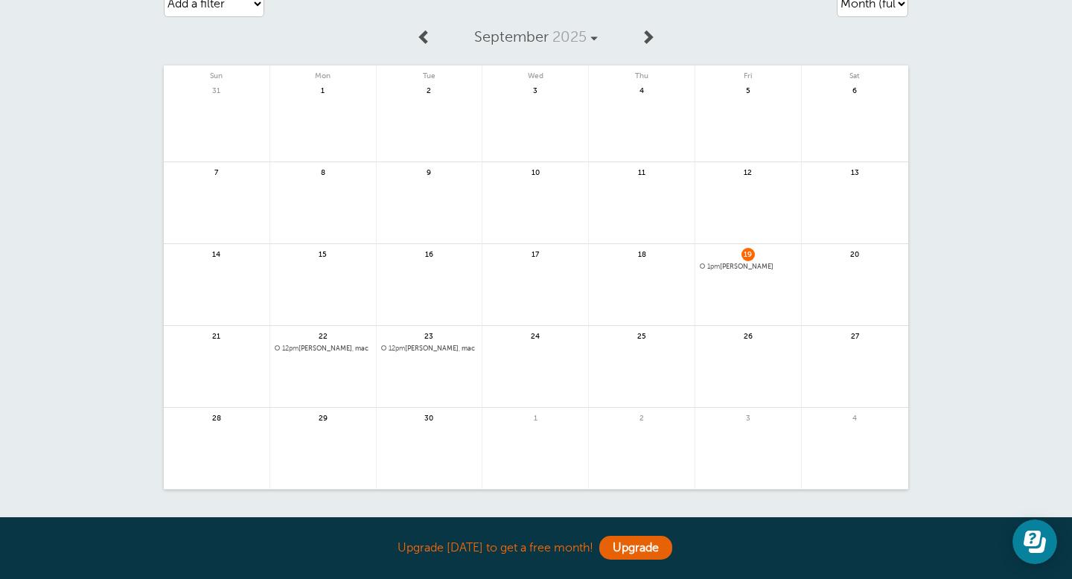
click at [732, 264] on span "1pm Kristi" at bounding box center [748, 267] width 97 height 8
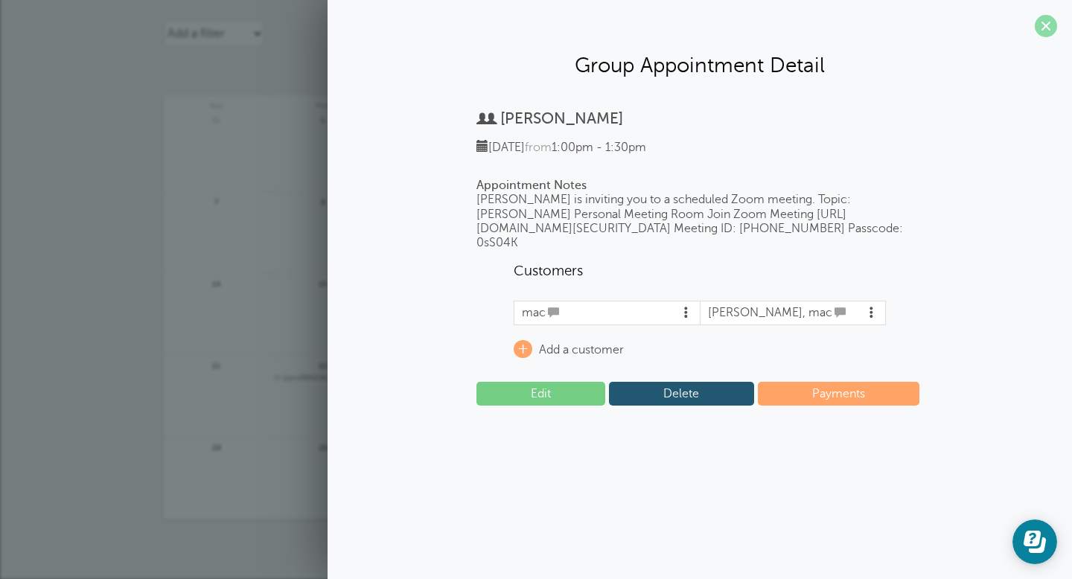
click at [1050, 27] on span at bounding box center [1046, 26] width 22 height 22
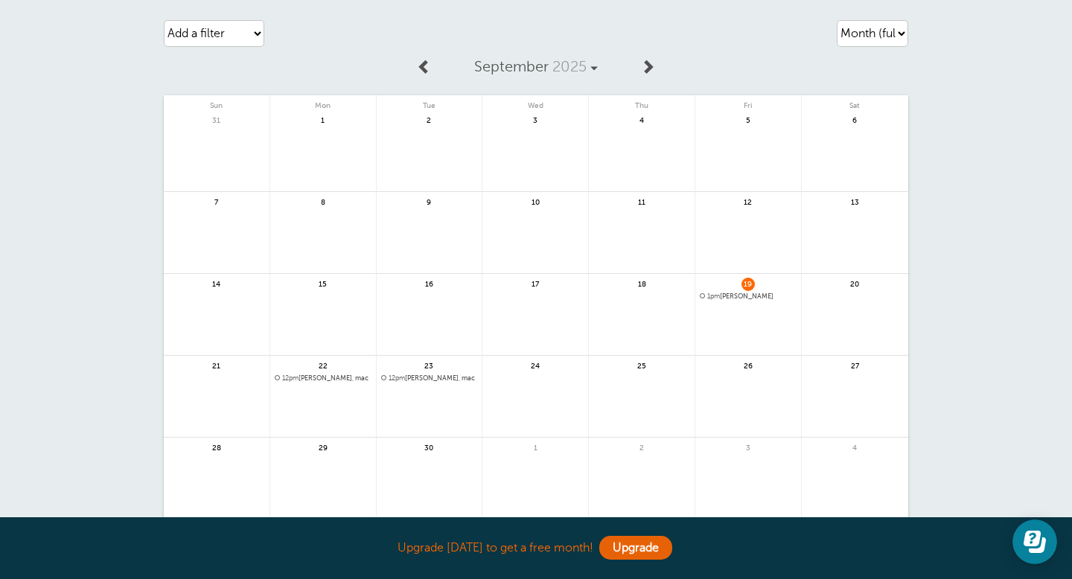
click at [732, 296] on span "1pm Kristi" at bounding box center [748, 297] width 97 height 8
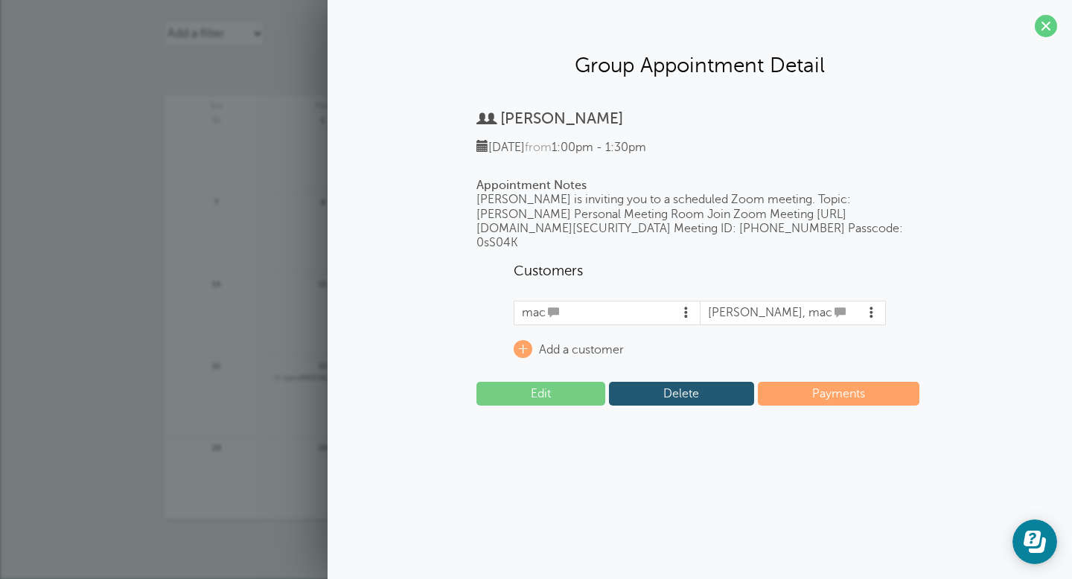
click at [792, 406] on link "Payments" at bounding box center [839, 394] width 162 height 24
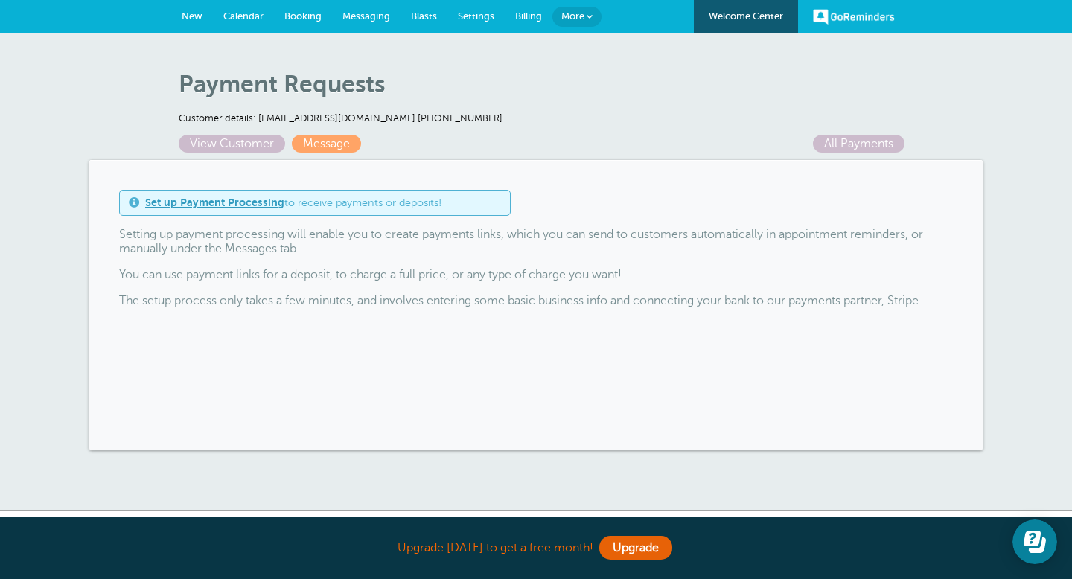
click at [534, 20] on span "Billing" at bounding box center [528, 15] width 27 height 11
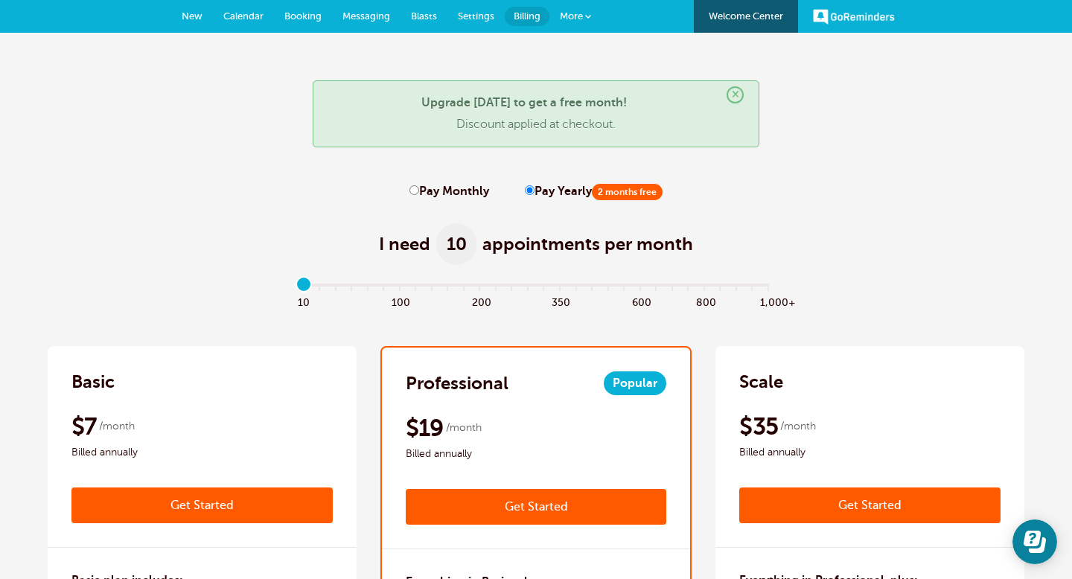
click at [468, 13] on span "Settings" at bounding box center [476, 15] width 36 height 11
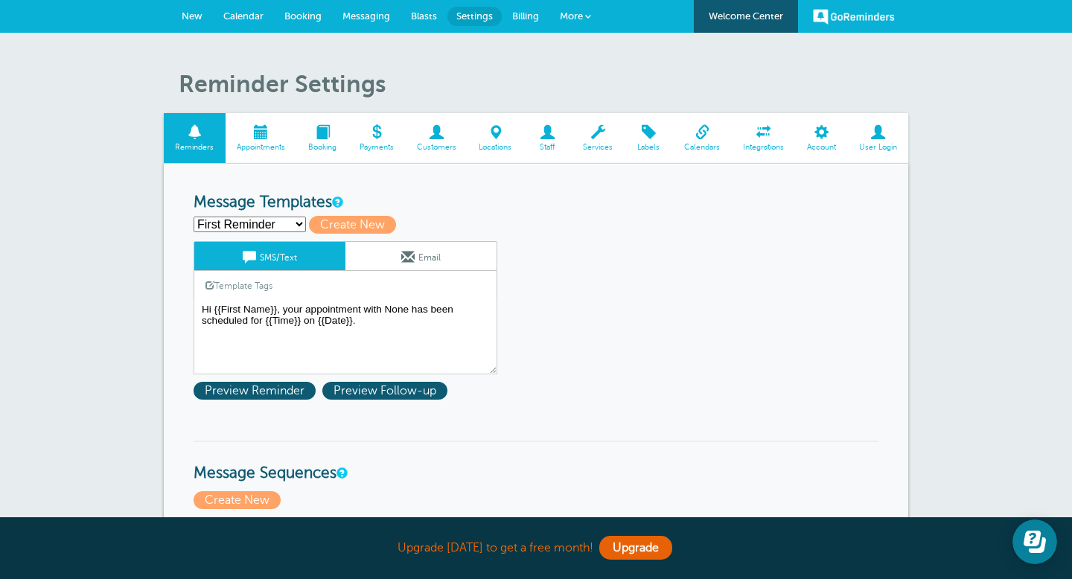
click at [423, 13] on span "Blasts" at bounding box center [424, 15] width 26 height 11
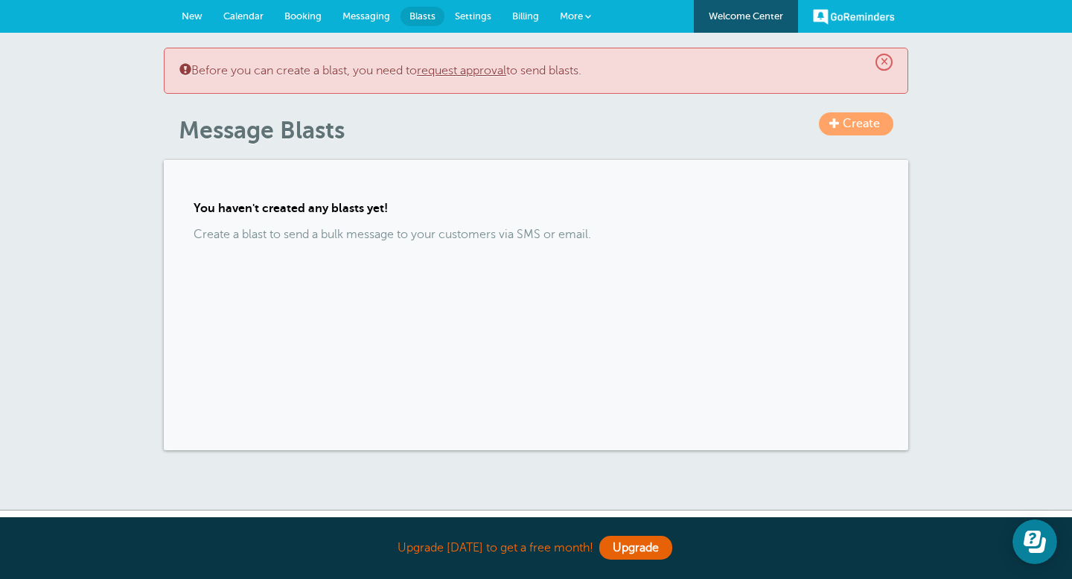
click at [375, 9] on link "Messaging" at bounding box center [366, 16] width 69 height 33
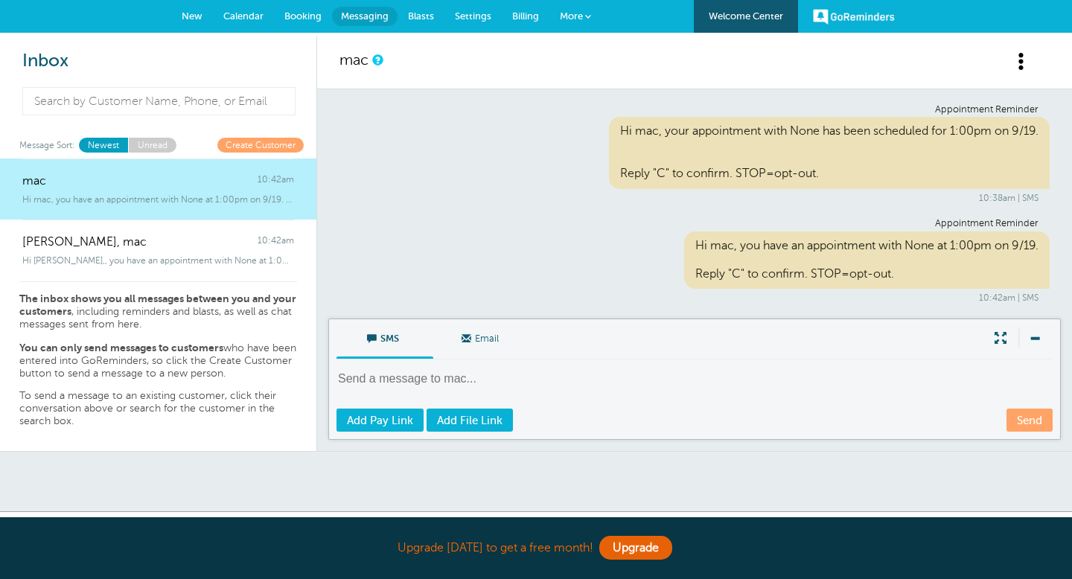
click at [302, 10] on span "Booking" at bounding box center [302, 15] width 37 height 11
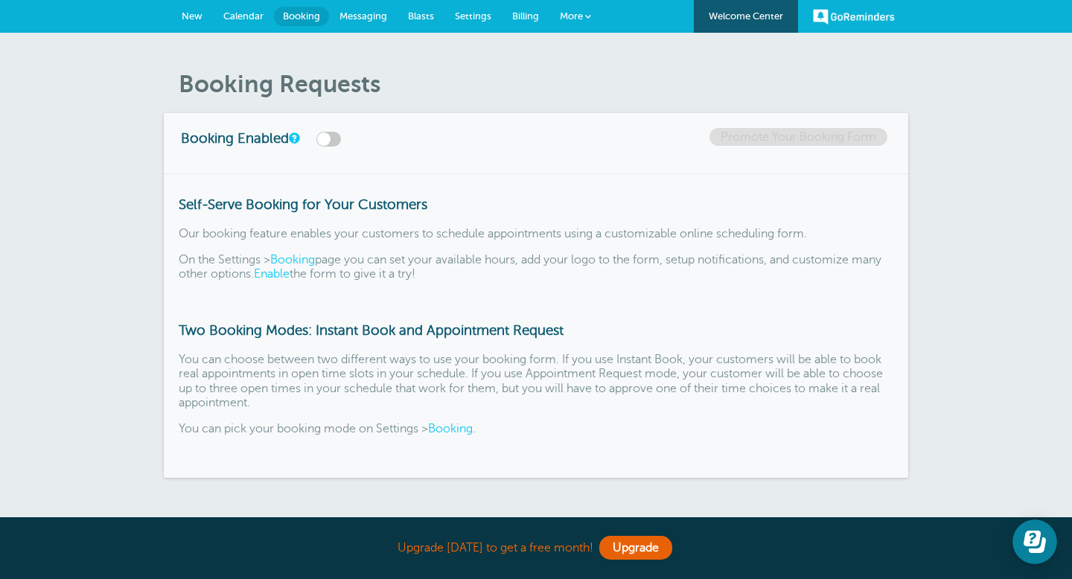
click at [264, 19] on link "Calendar" at bounding box center [243, 16] width 61 height 33
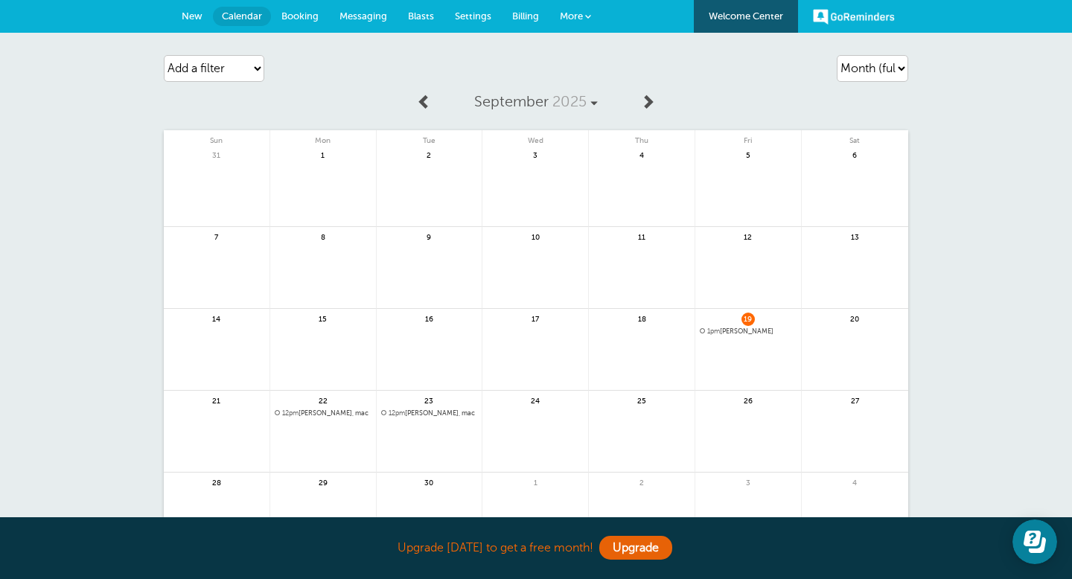
click at [261, 19] on span "Calendar" at bounding box center [242, 15] width 40 height 11
click at [186, 16] on span "New" at bounding box center [192, 15] width 21 height 11
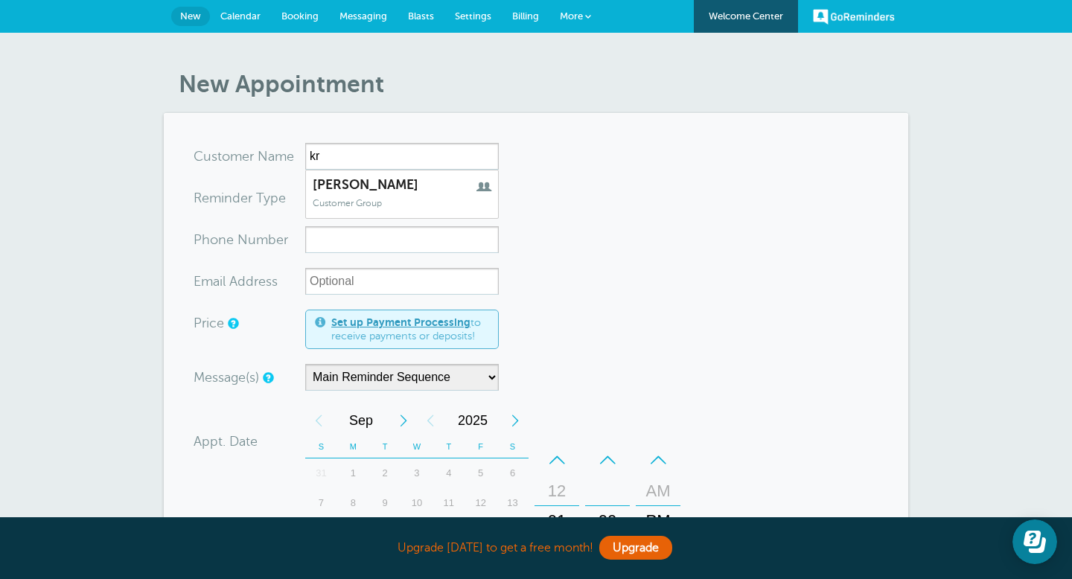
type input "kr"
click at [532, 17] on span "Billing" at bounding box center [525, 15] width 27 height 11
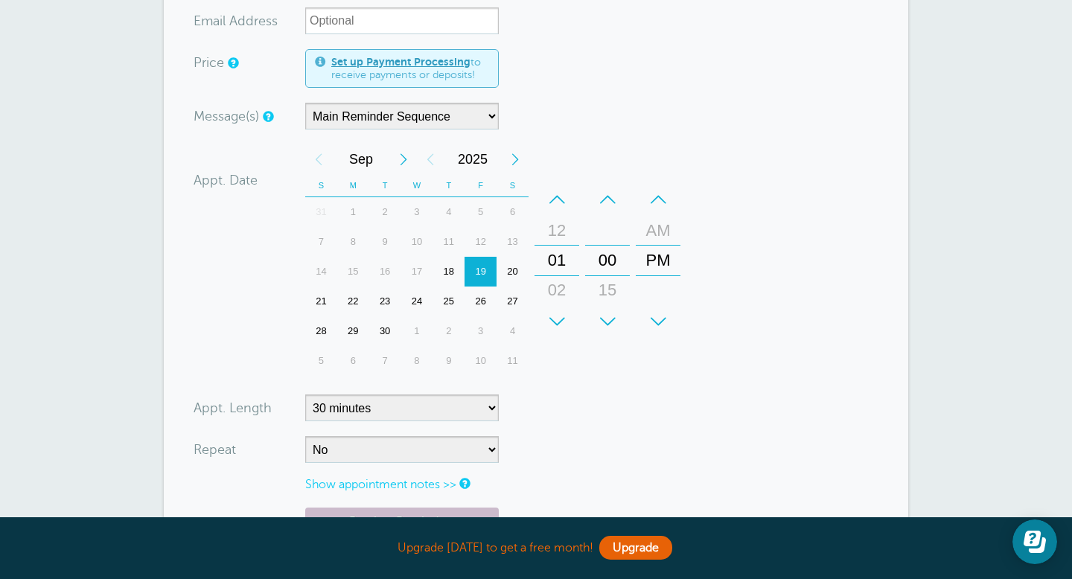
scroll to position [617, 0]
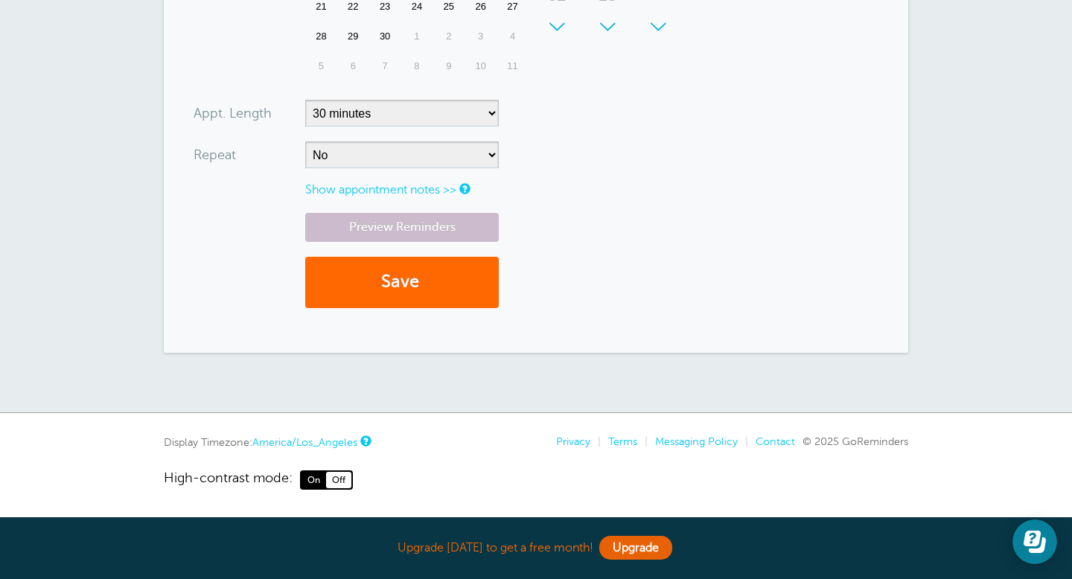
click at [338, 476] on span "Off" at bounding box center [338, 480] width 25 height 16
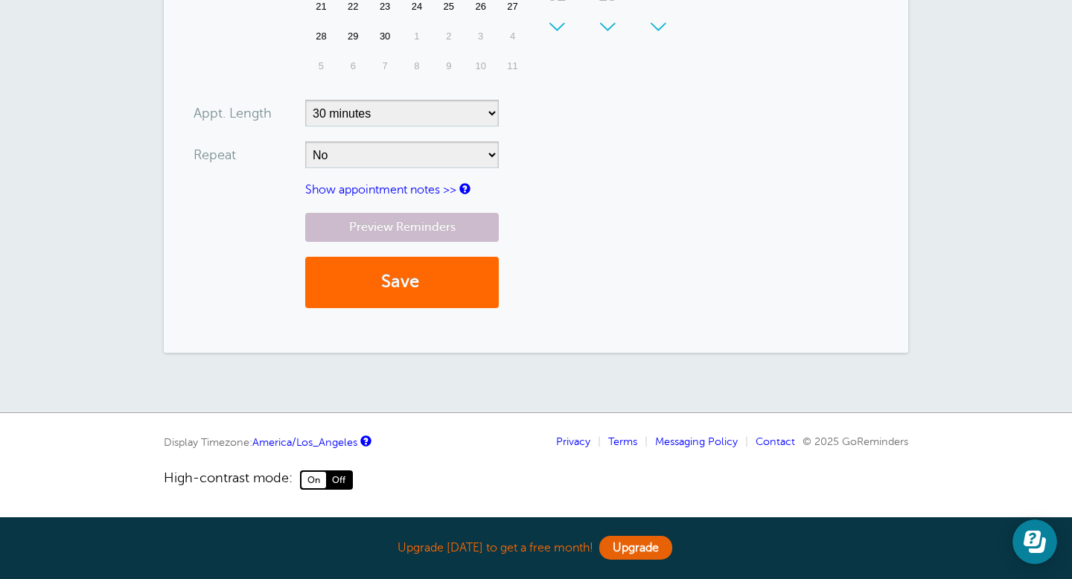
click at [324, 480] on span "On" at bounding box center [314, 480] width 25 height 16
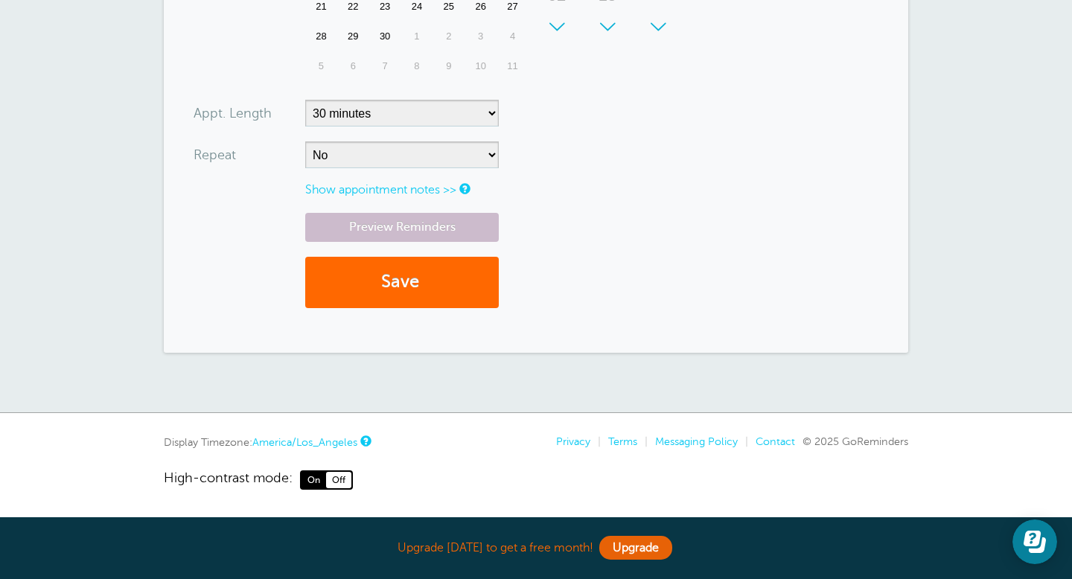
click at [345, 477] on span "Off" at bounding box center [338, 480] width 25 height 16
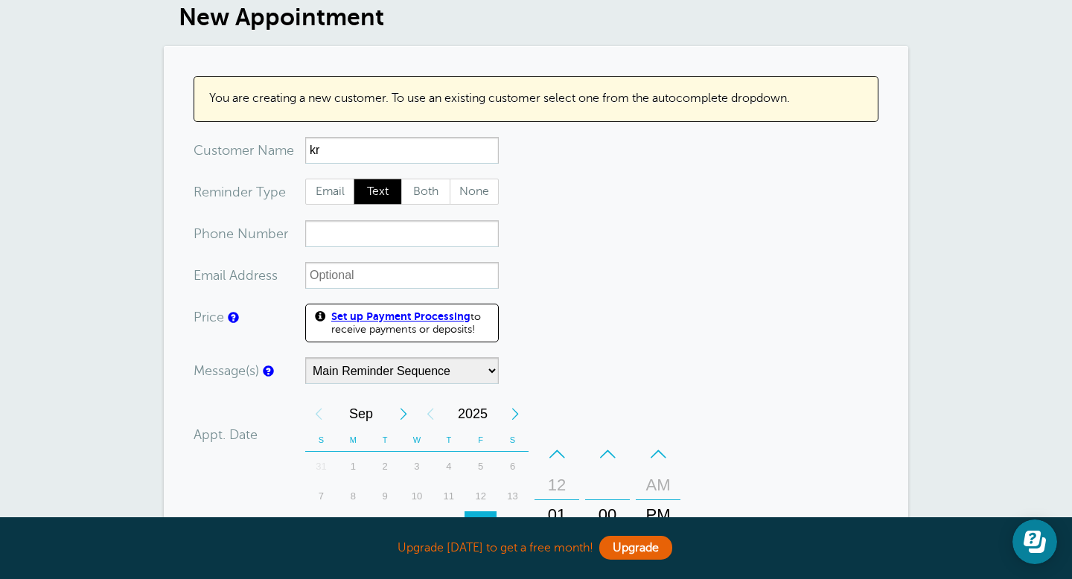
scroll to position [0, 0]
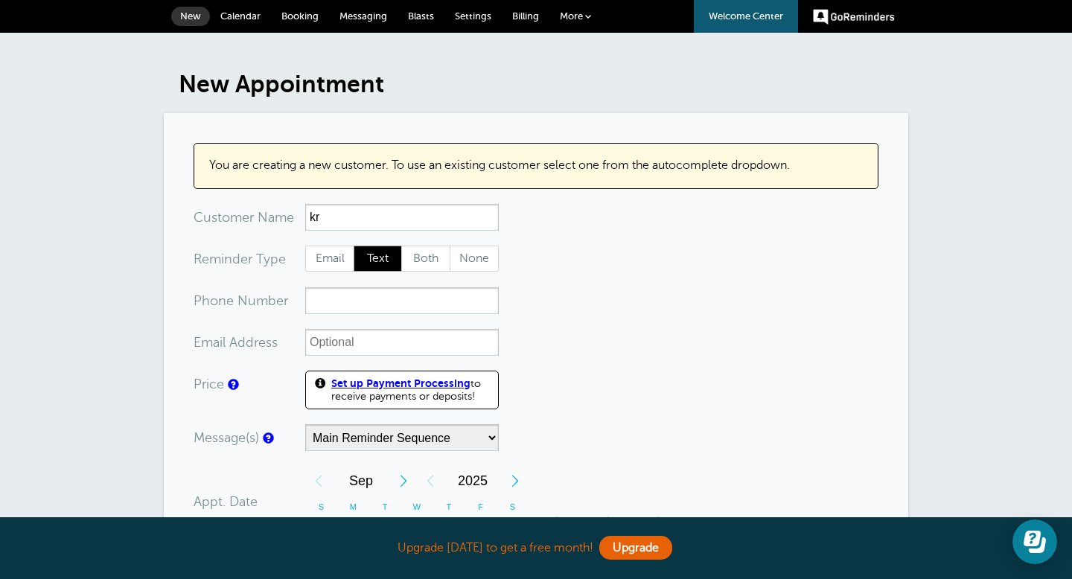
click at [585, 15] on link "More" at bounding box center [576, 17] width 52 height 34
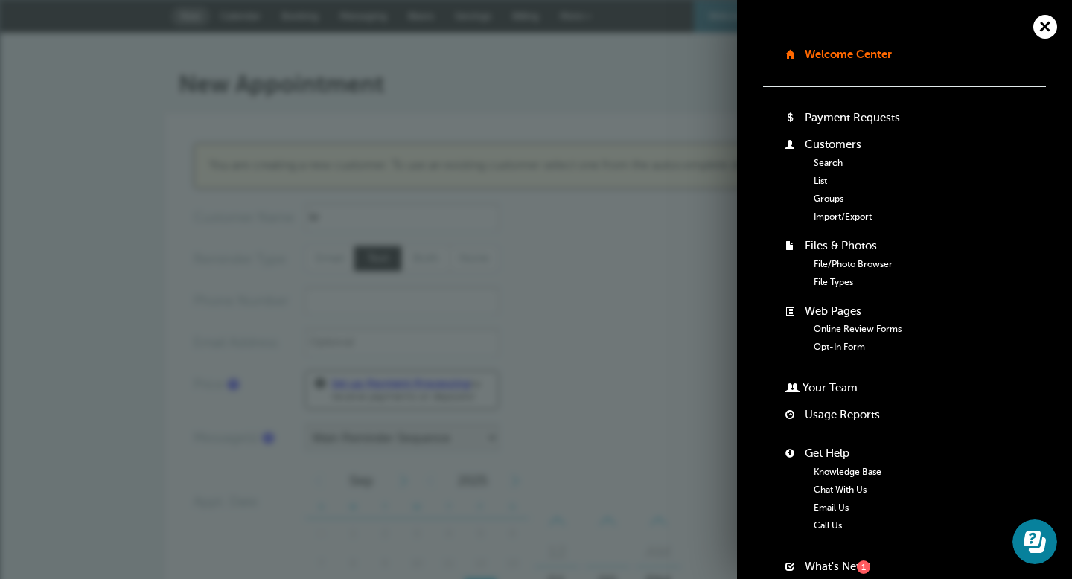
click at [823, 219] on link "Import/Export" at bounding box center [843, 216] width 58 height 10
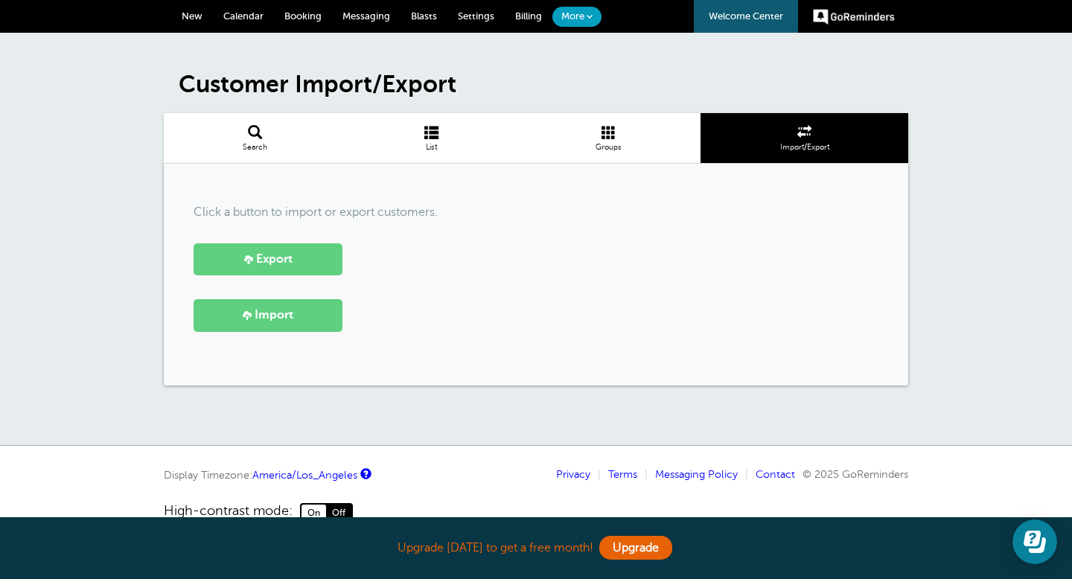
click at [289, 338] on div "Click a button to import or export customers. Export [GEOGRAPHIC_DATA]" at bounding box center [536, 275] width 745 height 222
click at [291, 326] on link "Import" at bounding box center [268, 315] width 149 height 32
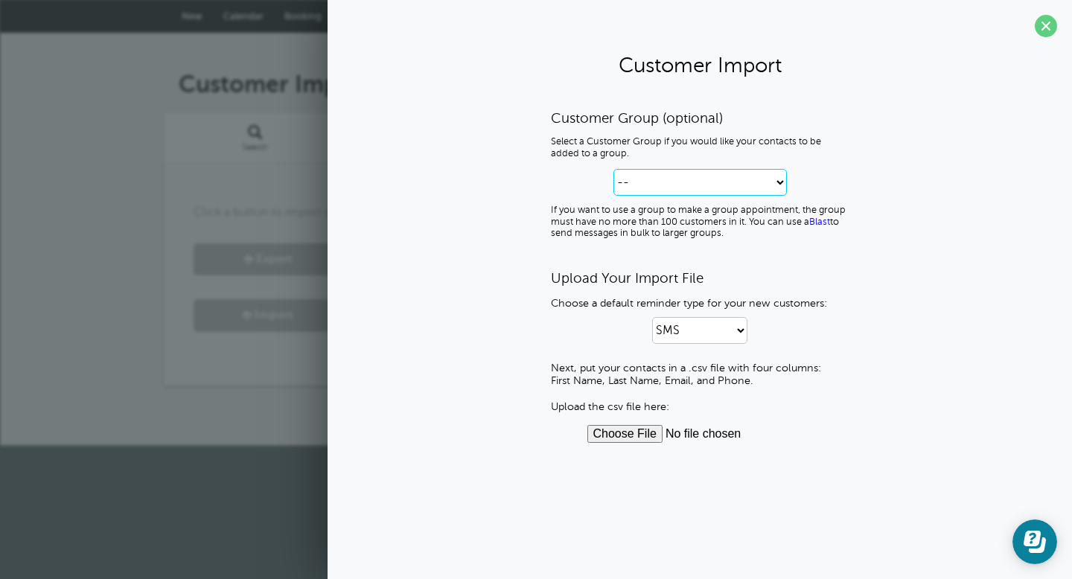
click at [777, 190] on select "-- Create new Customer Group [PERSON_NAME]" at bounding box center [701, 182] width 174 height 27
click at [736, 334] on select "SMS Email SMS and Email" at bounding box center [699, 330] width 95 height 27
